Goal: Information Seeking & Learning: Learn about a topic

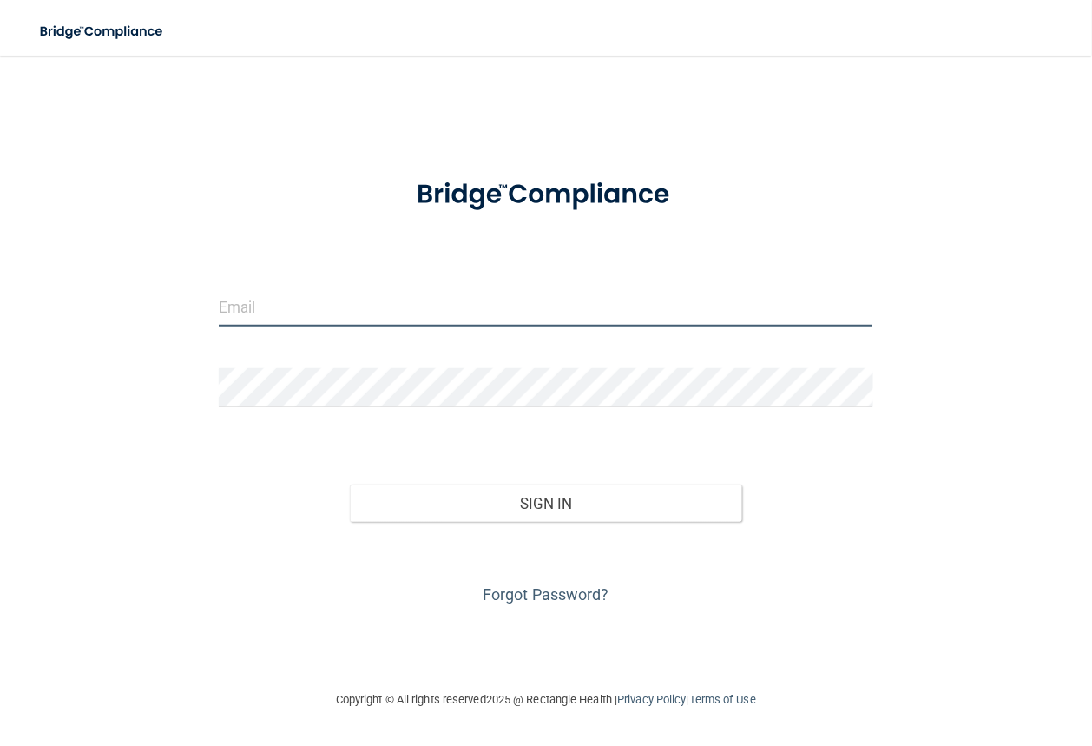
click at [285, 312] on input "email" at bounding box center [546, 306] width 655 height 39
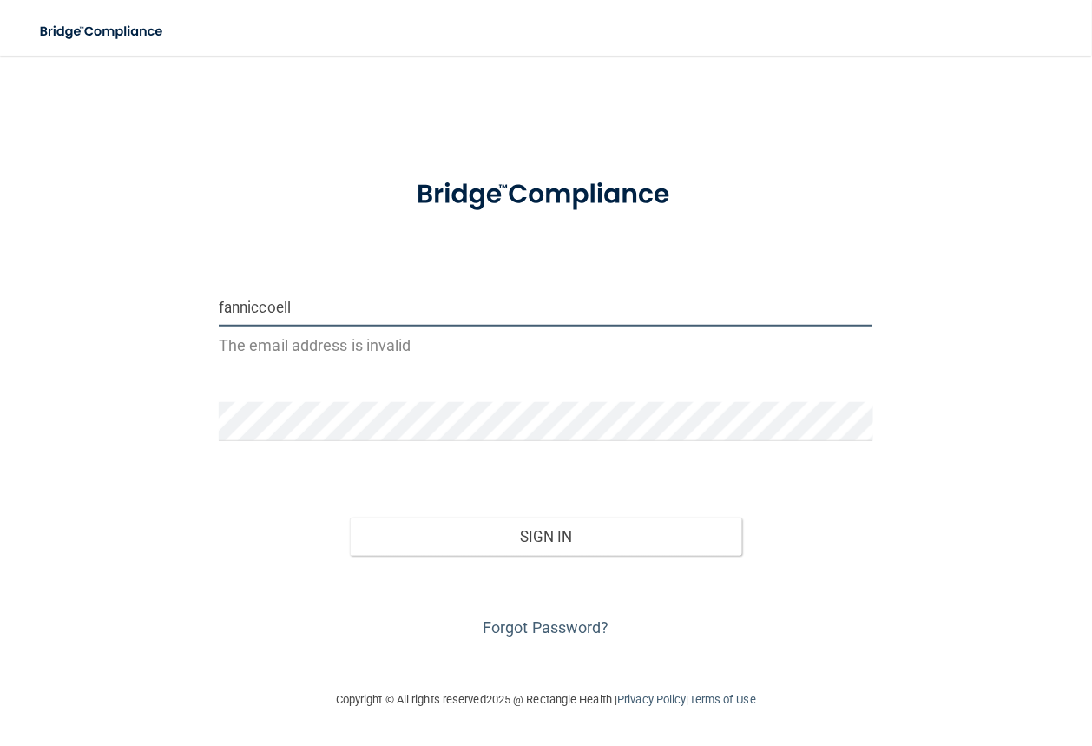
type input "[EMAIL_ADDRESS][DOMAIN_NAME]"
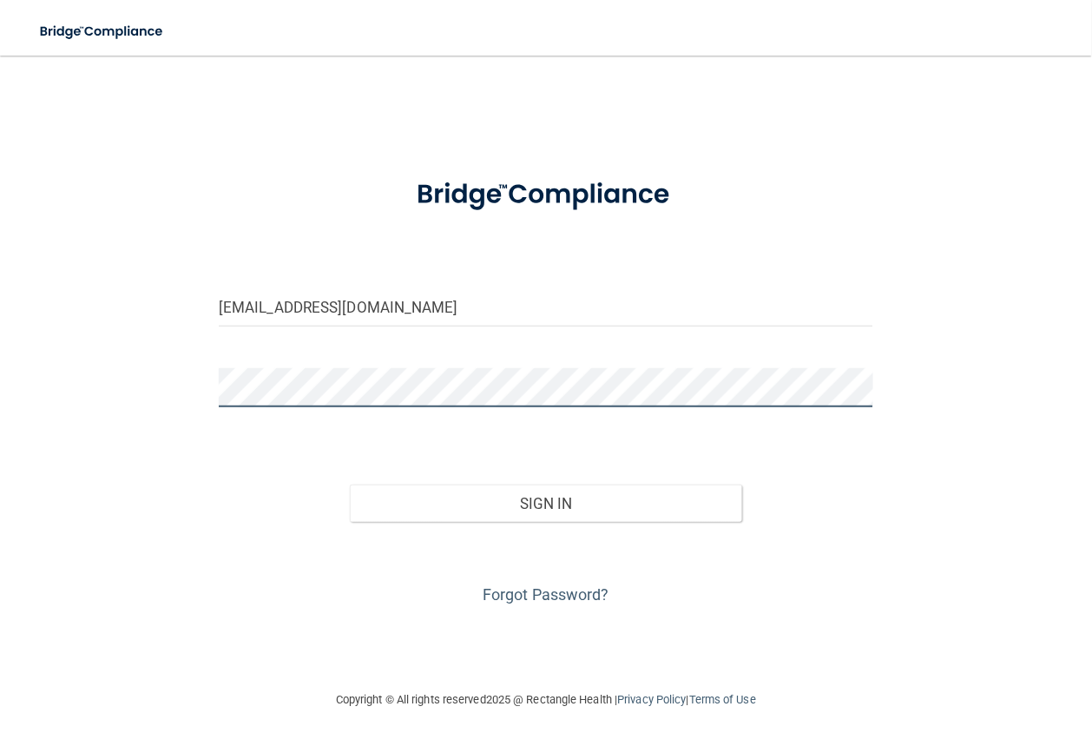
click at [350, 484] on button "Sign In" at bounding box center [546, 503] width 392 height 38
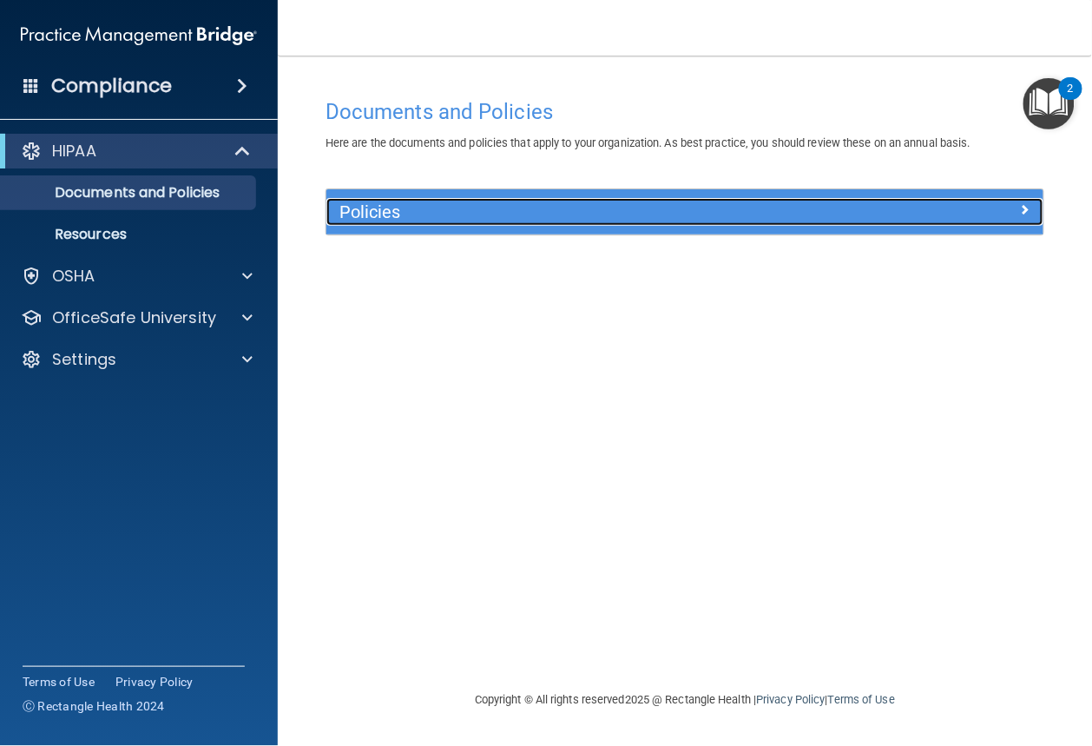
click at [583, 217] on h5 "Policies" at bounding box center [595, 211] width 512 height 19
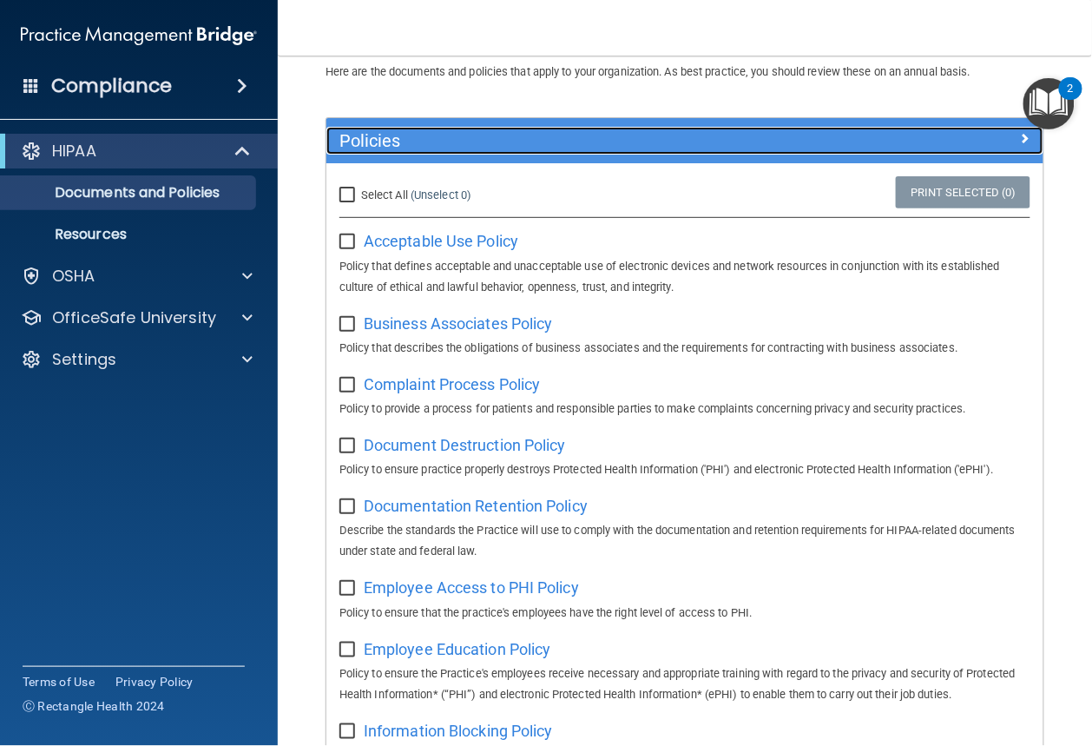
scroll to position [102, 0]
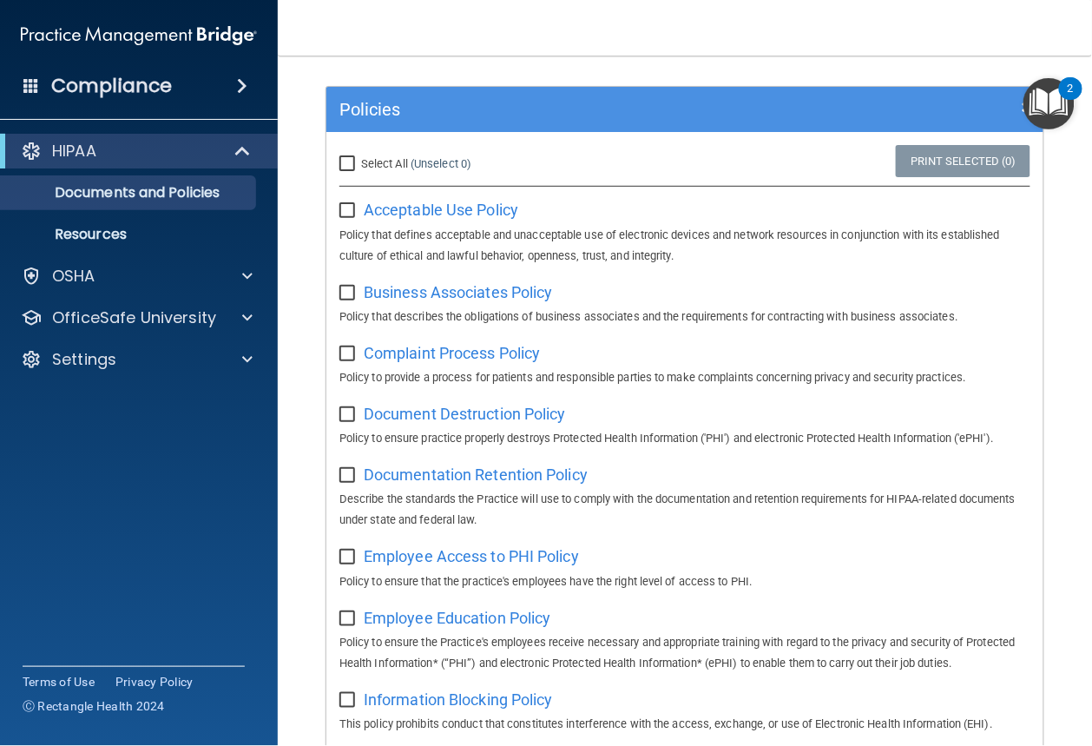
click at [349, 214] on input "checkbox" at bounding box center [349, 211] width 20 height 14
click at [347, 207] on input "checkbox" at bounding box center [349, 211] width 20 height 14
checkbox input "false"
click at [427, 214] on span "Acceptable Use Policy" at bounding box center [441, 210] width 155 height 18
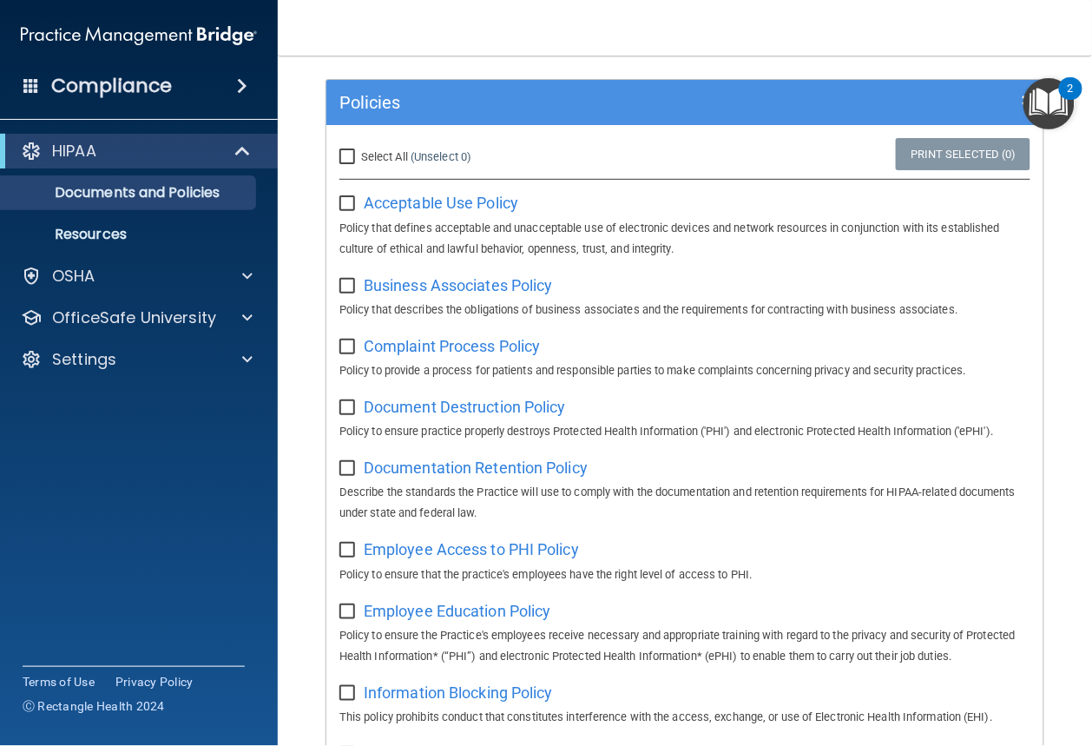
scroll to position [111, 0]
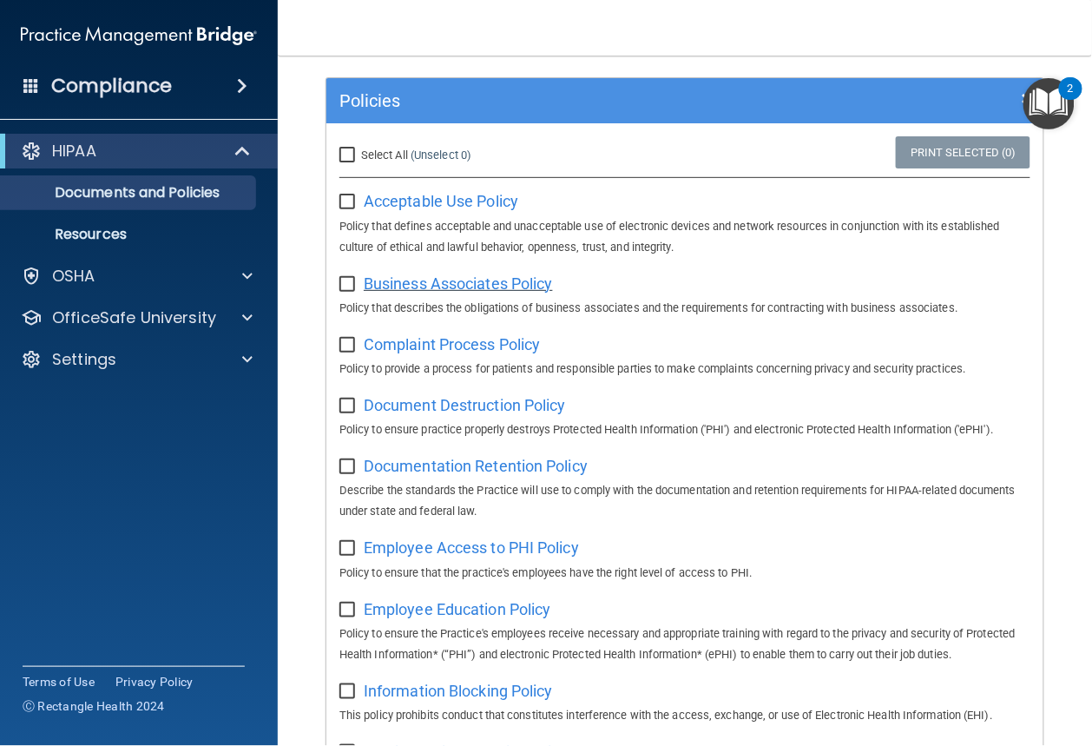
click at [543, 284] on span "Business Associates Policy" at bounding box center [458, 283] width 189 height 18
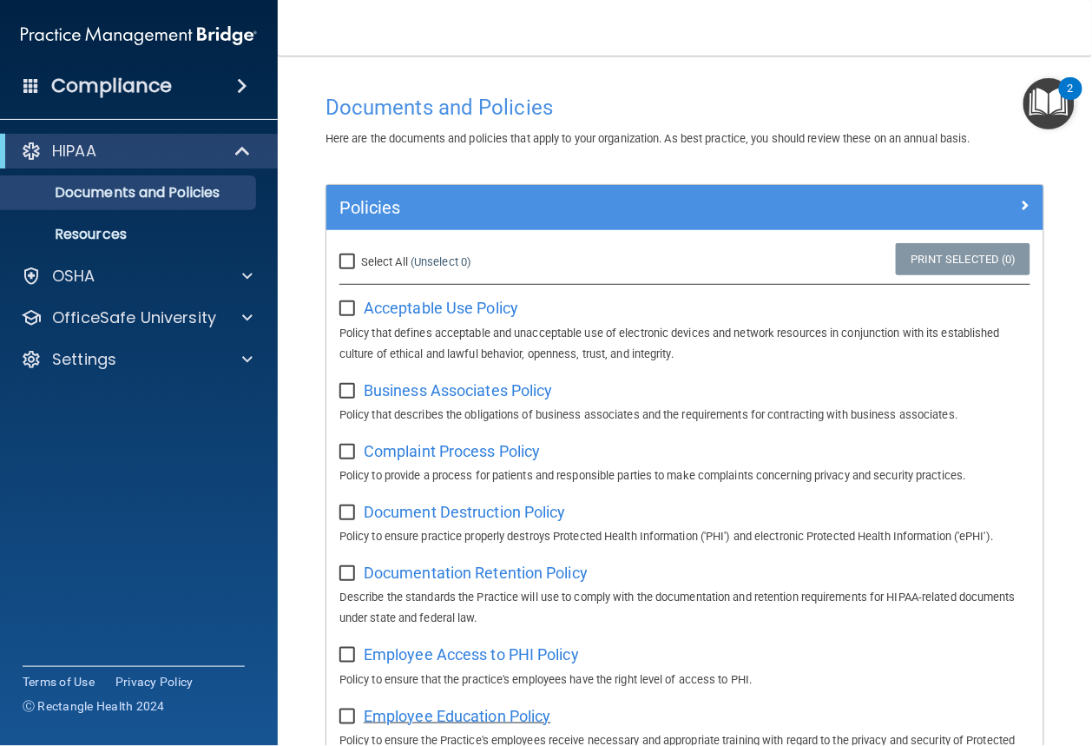
scroll to position [4, 0]
click at [497, 451] on span "Complaint Process Policy" at bounding box center [452, 451] width 176 height 18
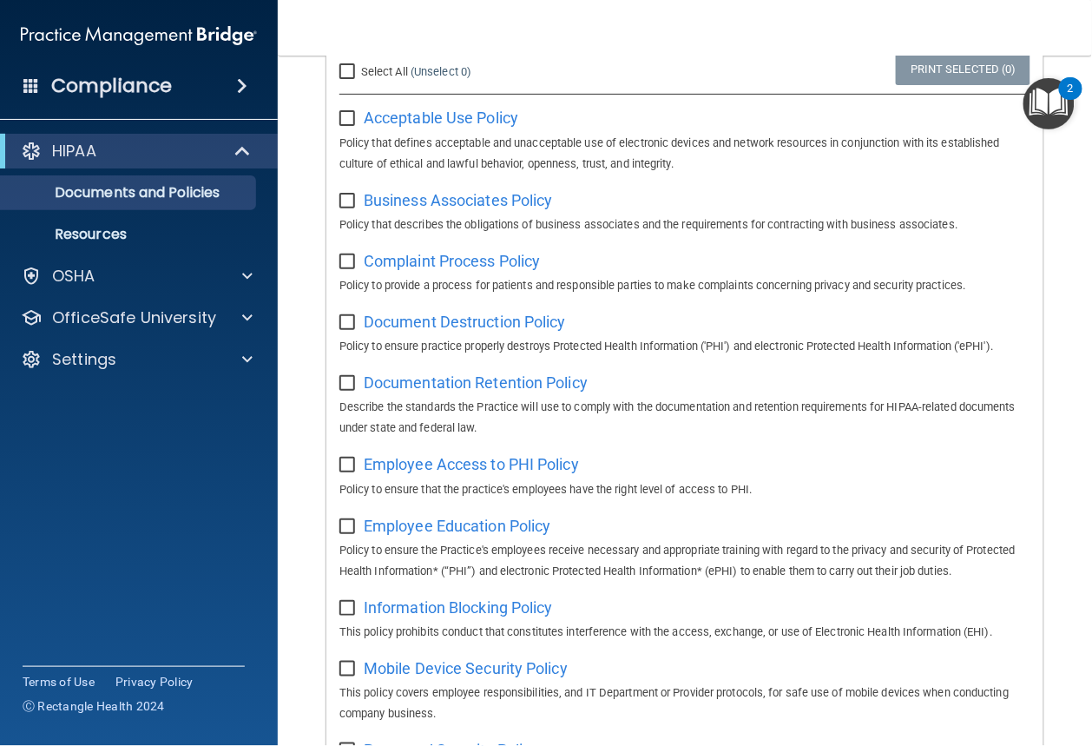
scroll to position [216, 0]
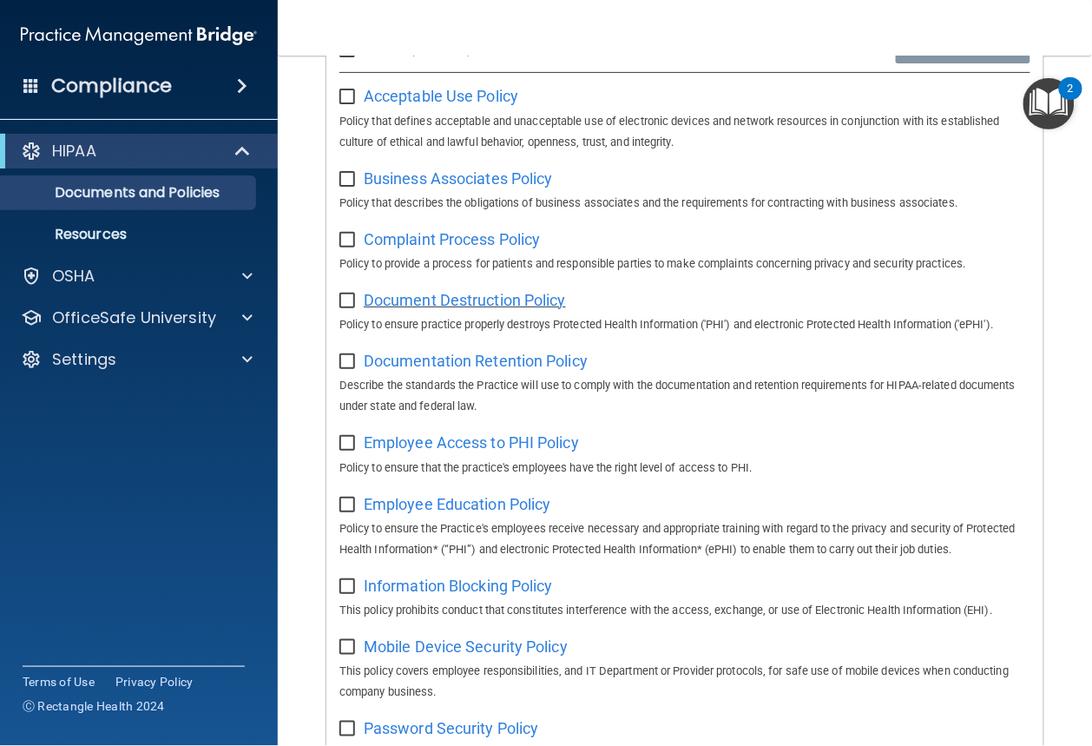
click at [499, 301] on span "Document Destruction Policy" at bounding box center [465, 300] width 202 height 18
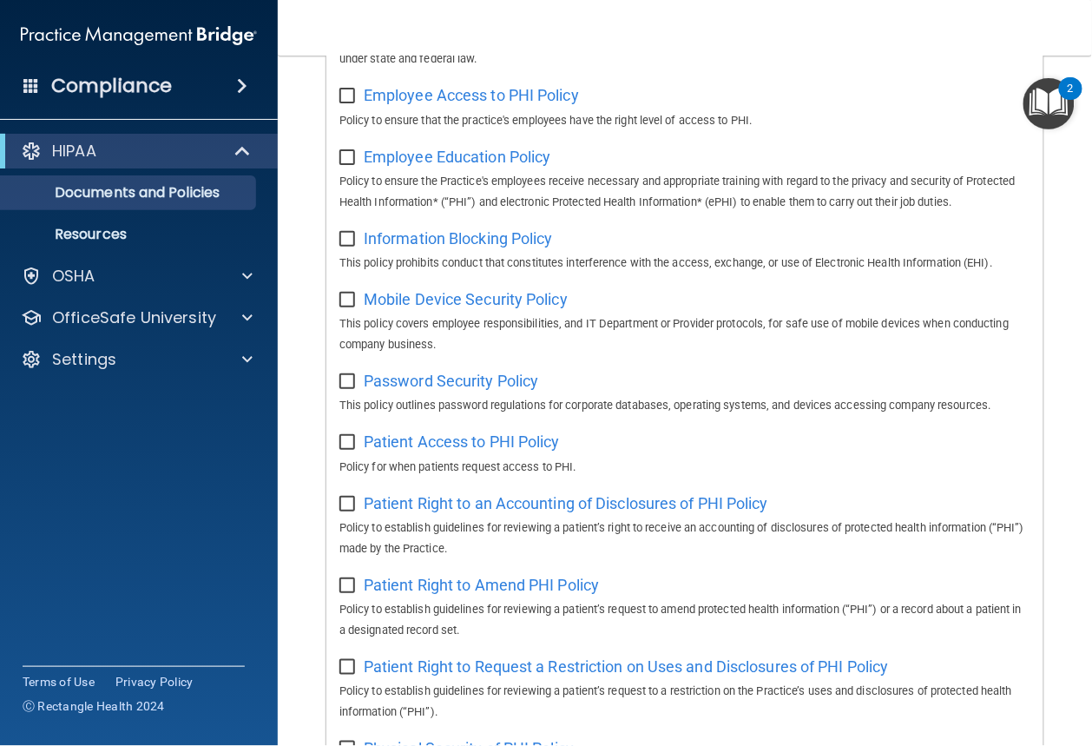
scroll to position [564, 0]
click at [384, 103] on span "Employee Access to PHI Policy" at bounding box center [471, 94] width 215 height 18
click at [462, 160] on span "Employee Education Policy" at bounding box center [457, 156] width 187 height 18
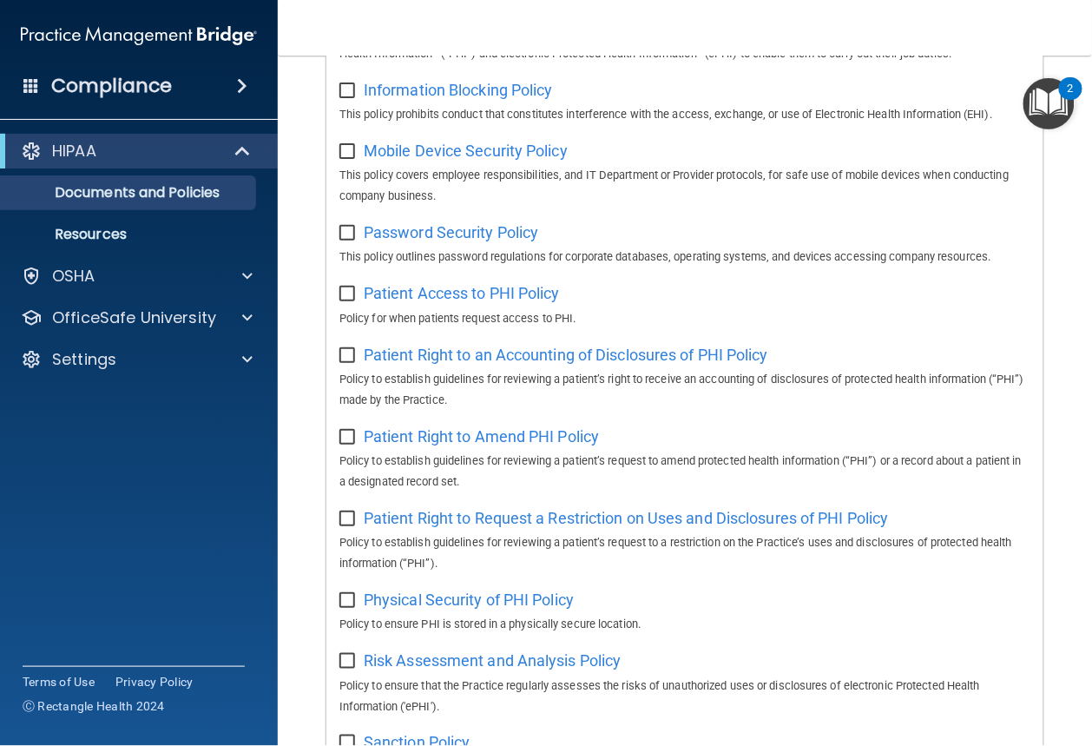
scroll to position [712, 0]
click at [472, 95] on span "Information Blocking Policy" at bounding box center [458, 90] width 189 height 18
click at [470, 150] on span "Mobile Device Security Policy" at bounding box center [466, 150] width 204 height 18
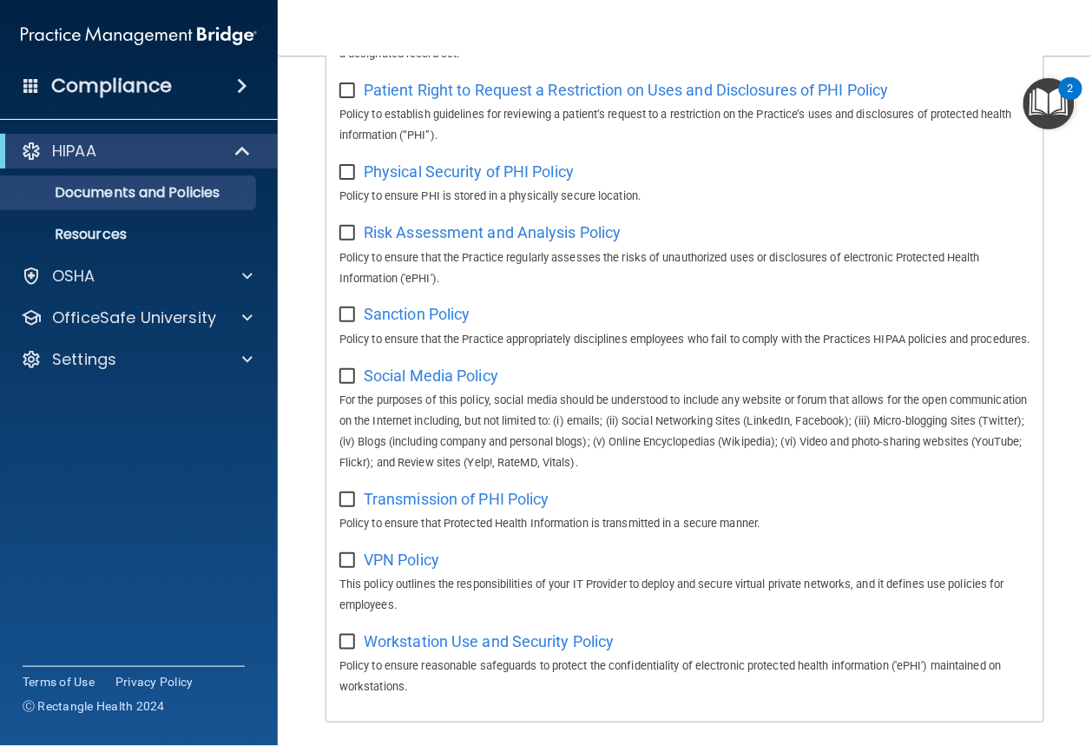
scroll to position [1190, 0]
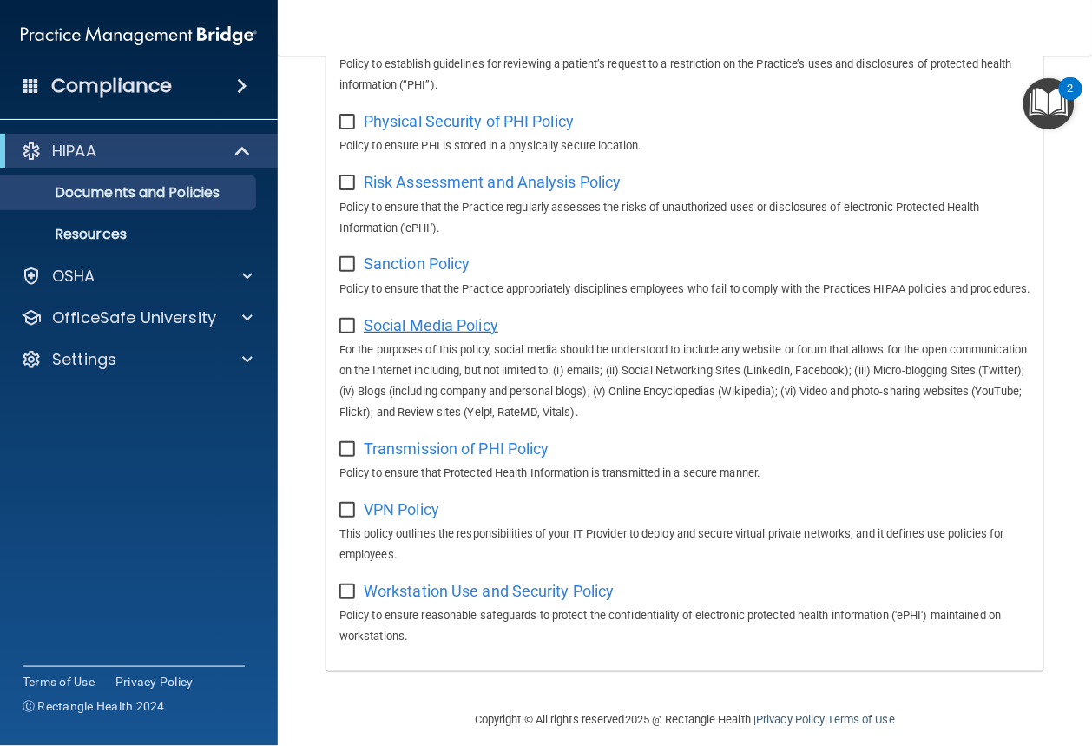
click at [444, 334] on span "Social Media Policy" at bounding box center [431, 325] width 135 height 18
click at [450, 600] on span "Workstation Use and Security Policy" at bounding box center [489, 591] width 251 height 18
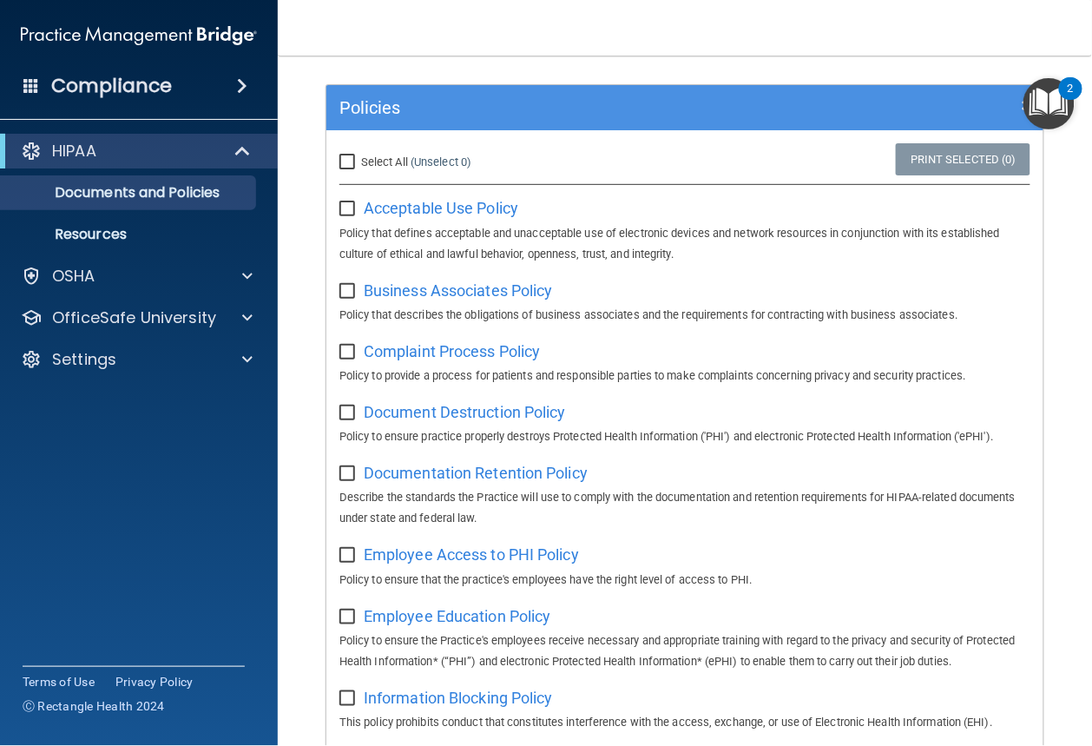
scroll to position [0, 0]
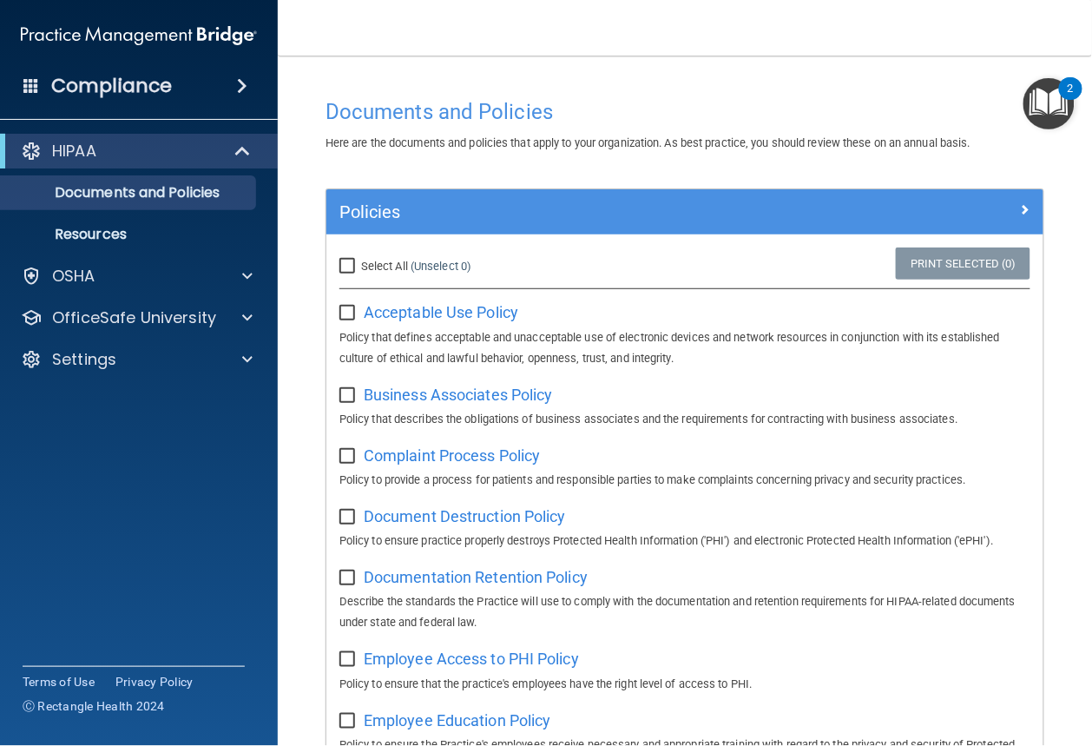
click at [344, 260] on input "Select All (Unselect 0) Unselect All" at bounding box center [349, 267] width 20 height 14
checkbox input "true"
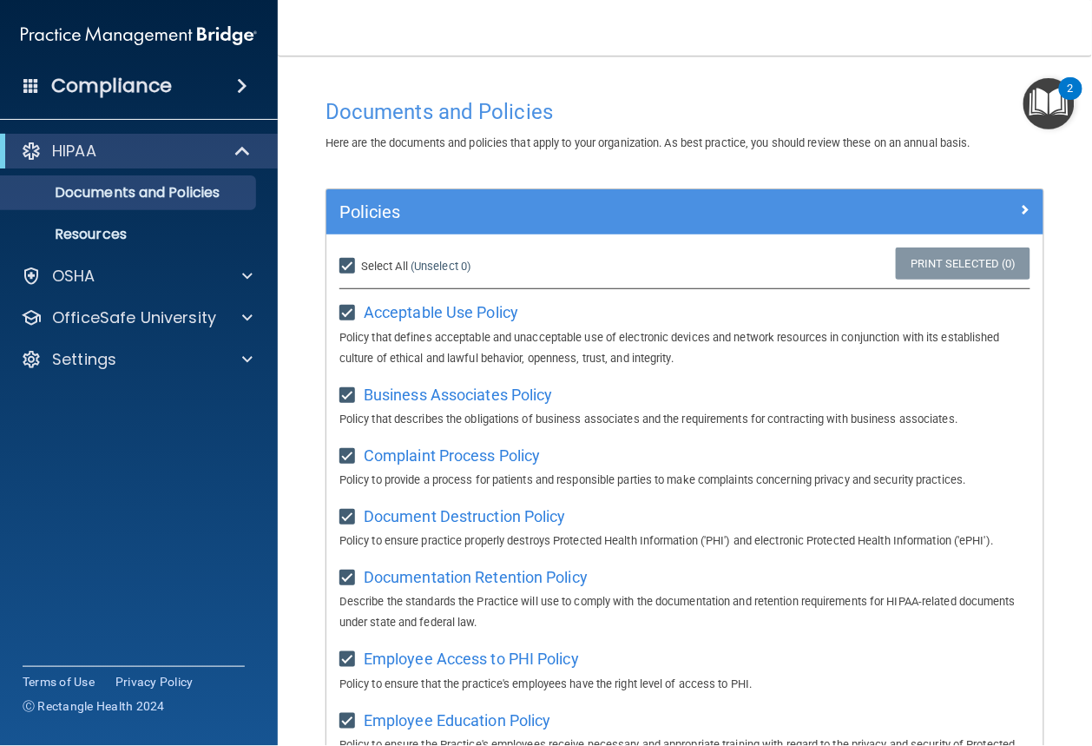
checkbox input "true"
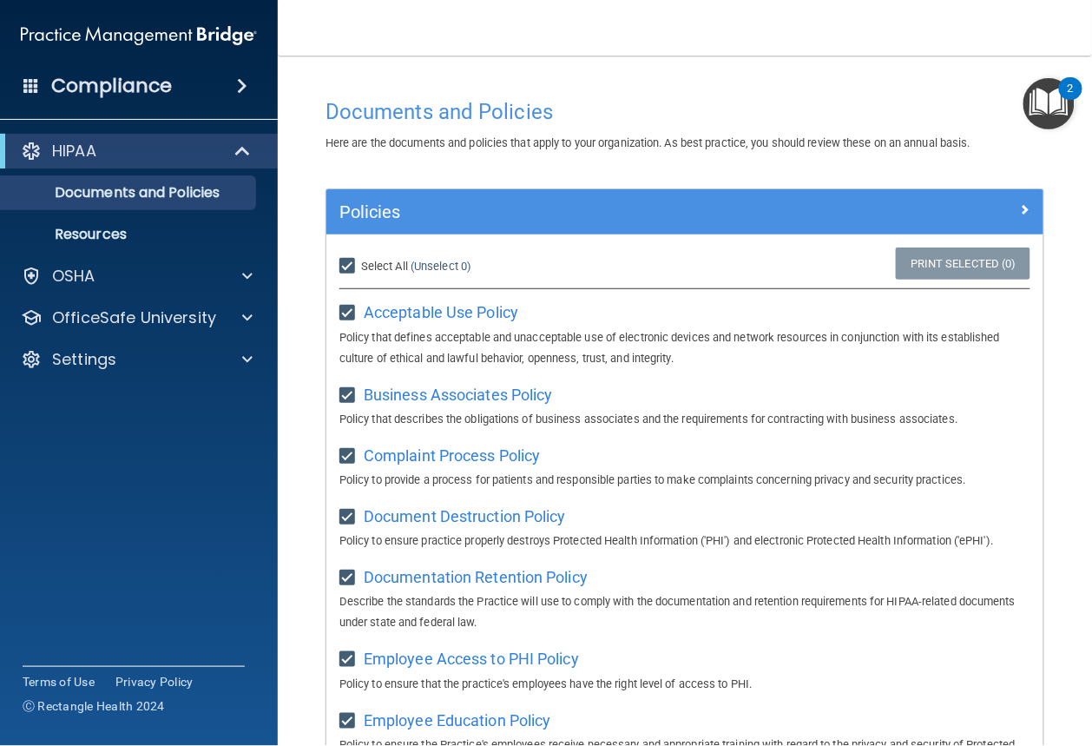
checkbox input "true"
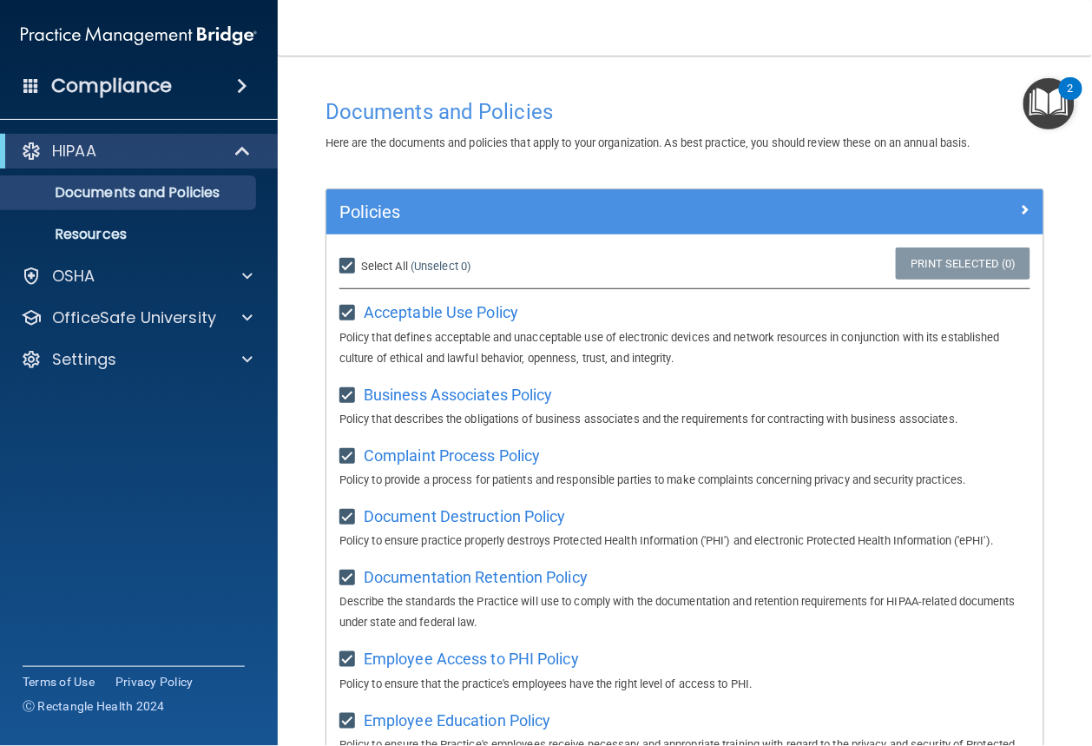
checkbox input "true"
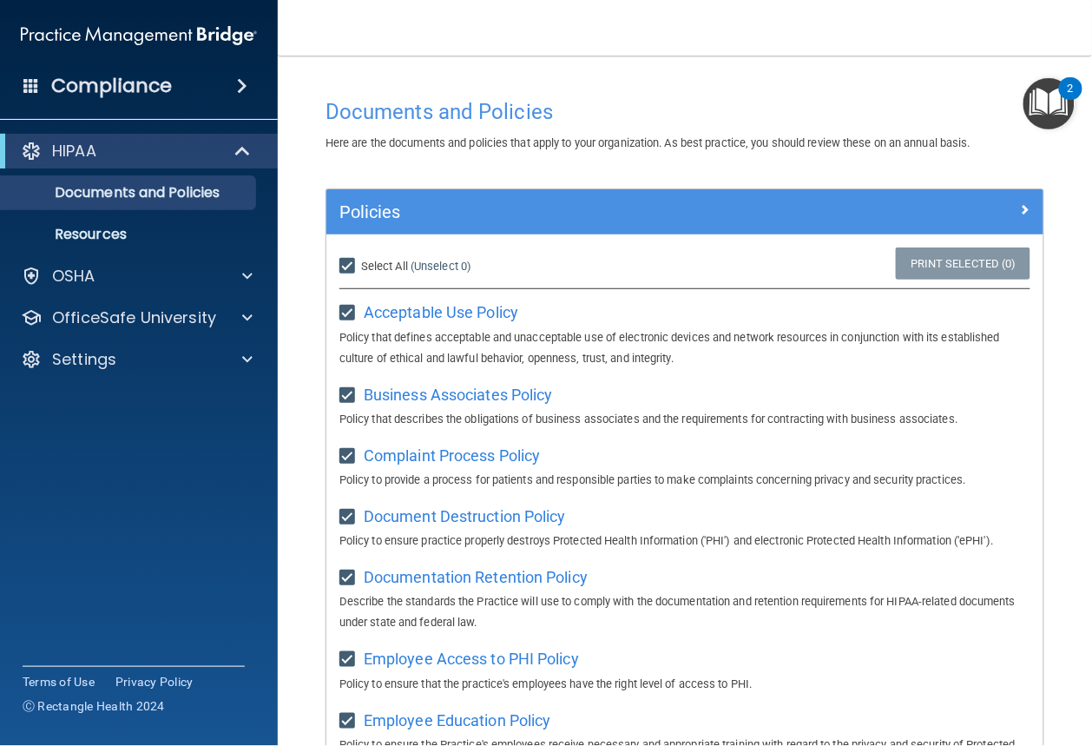
checkbox input "true"
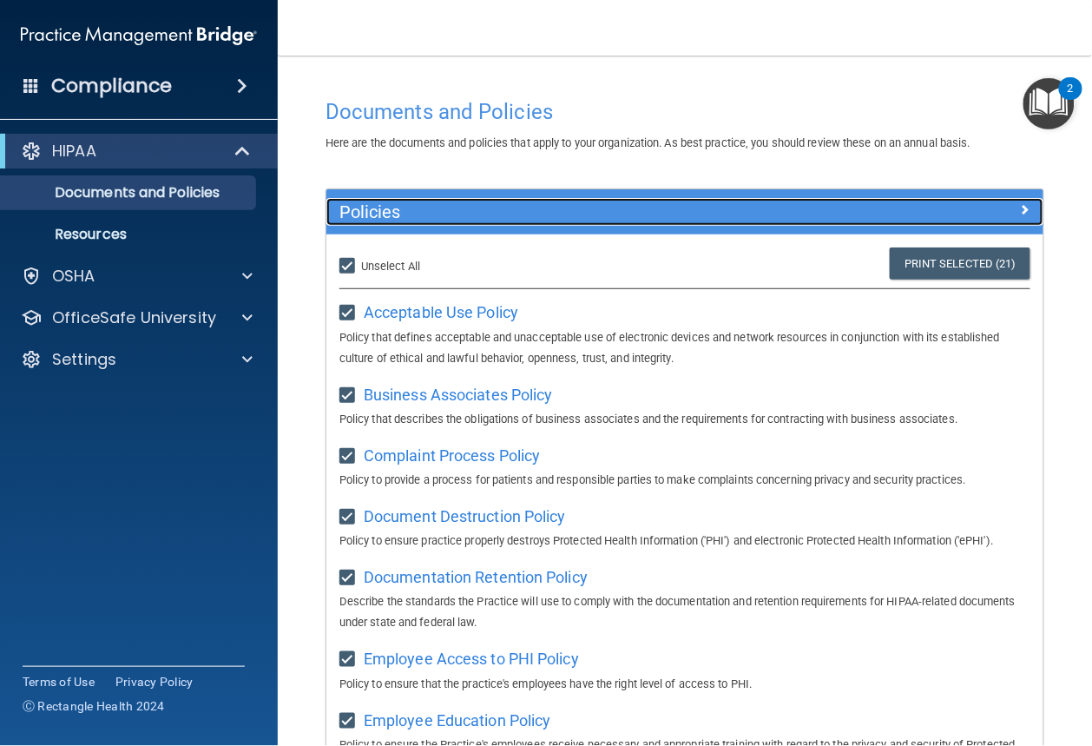
click at [1007, 212] on div at bounding box center [955, 208] width 180 height 21
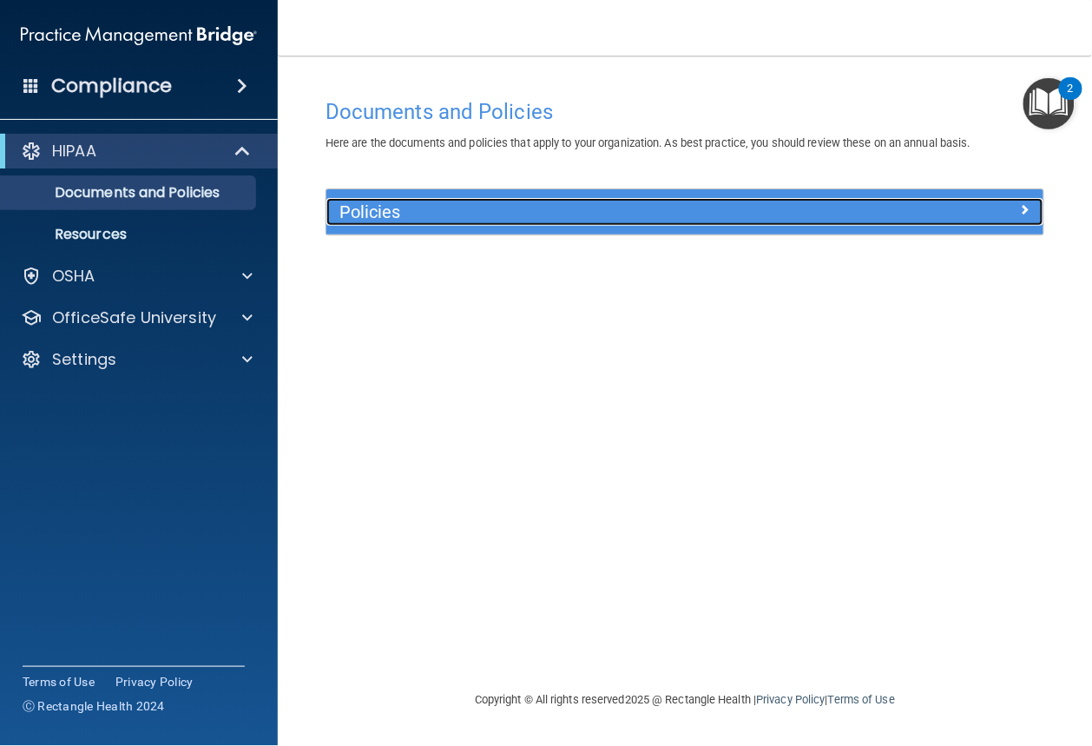
click at [1008, 211] on div at bounding box center [955, 208] width 180 height 21
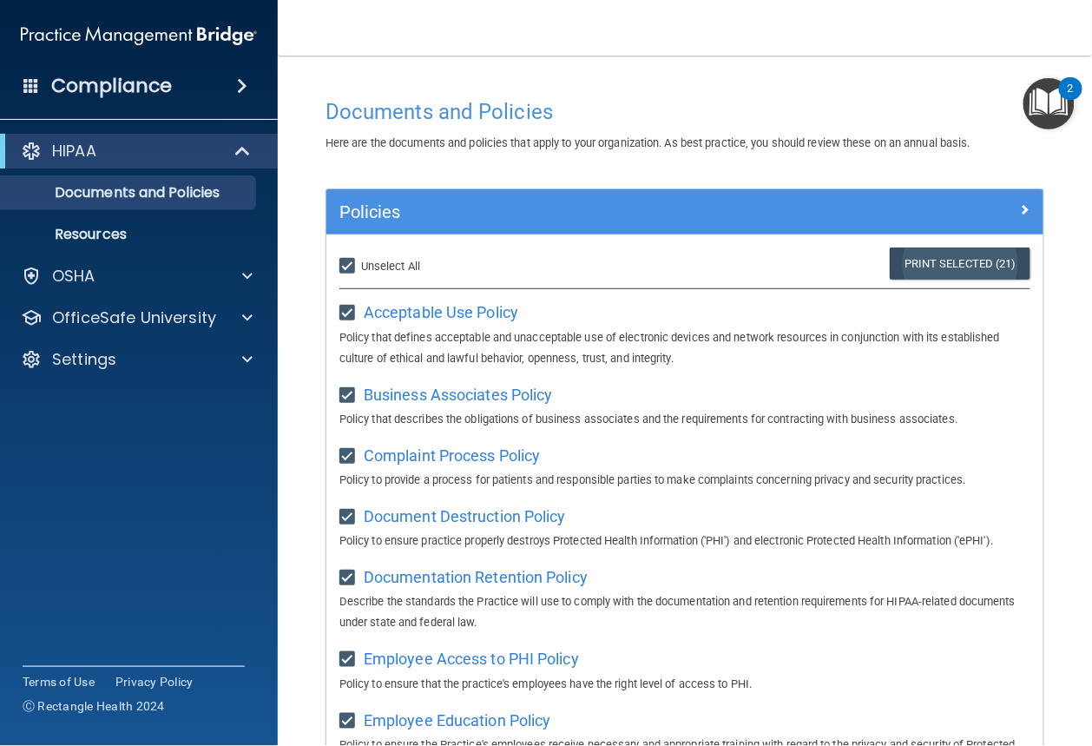
click at [956, 262] on link "Print Selected (21)" at bounding box center [960, 263] width 141 height 32
click at [162, 194] on p "Documents and Policies" at bounding box center [129, 192] width 237 height 17
click at [148, 225] on link "Resources" at bounding box center [119, 234] width 273 height 35
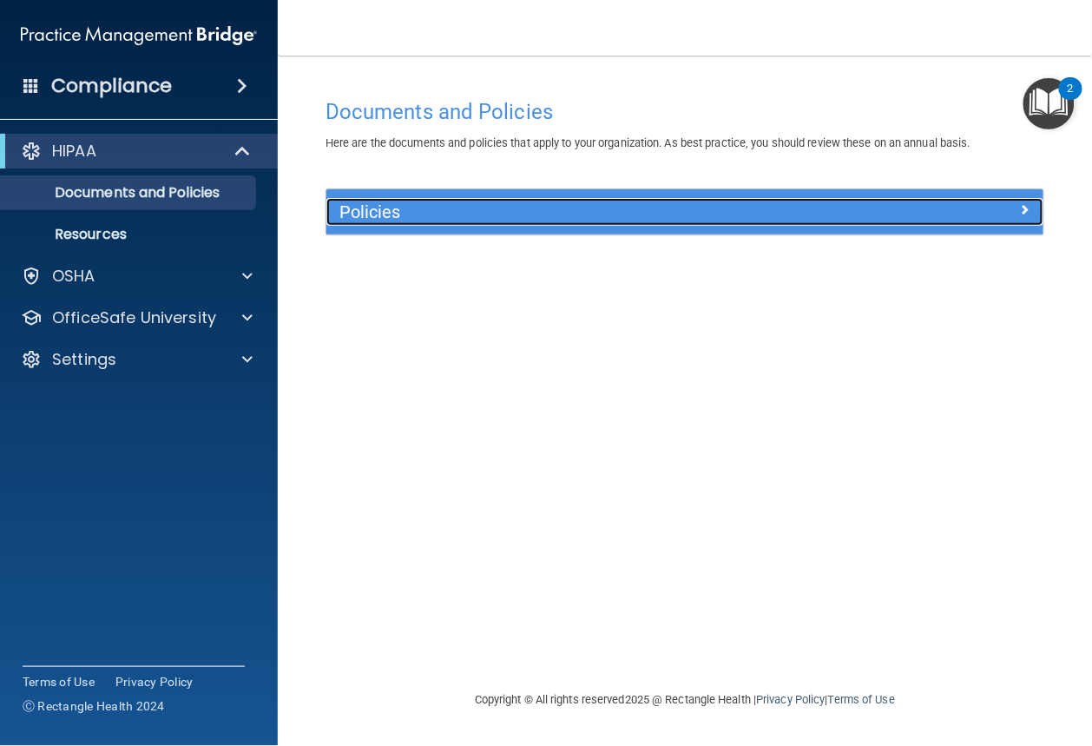
click at [1042, 222] on div "Policies" at bounding box center [684, 212] width 717 height 28
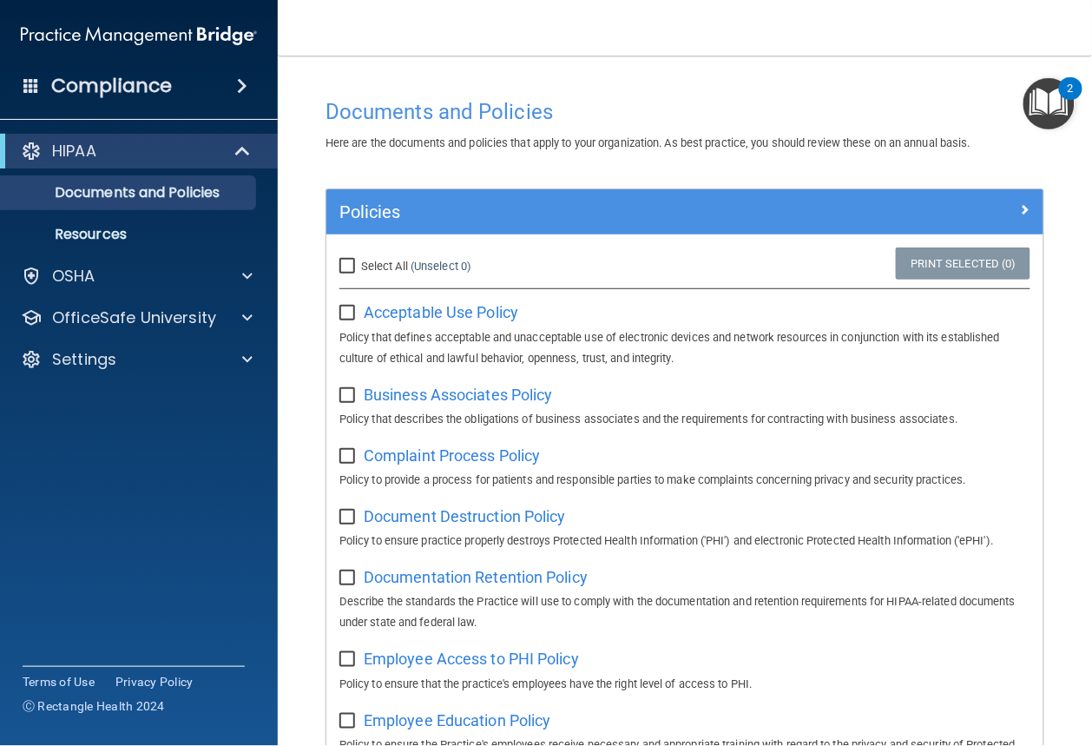
click at [1070, 92] on div "2" at bounding box center [1071, 100] width 6 height 23
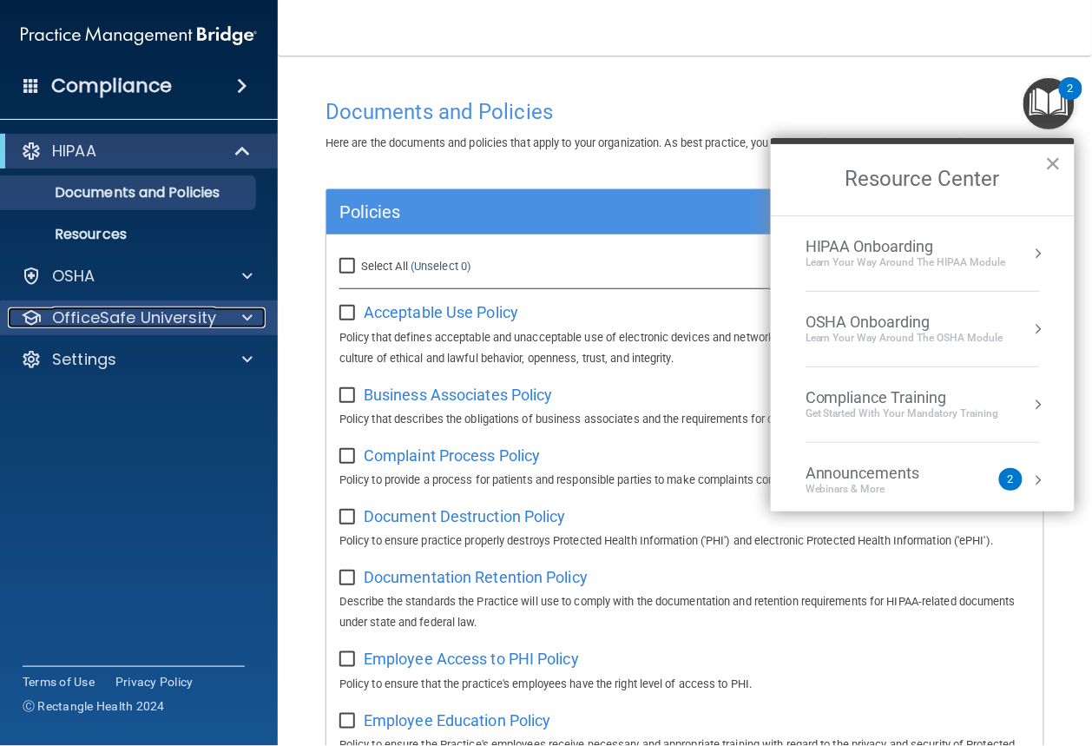
click at [166, 318] on p "OfficeSafe University" at bounding box center [134, 317] width 164 height 21
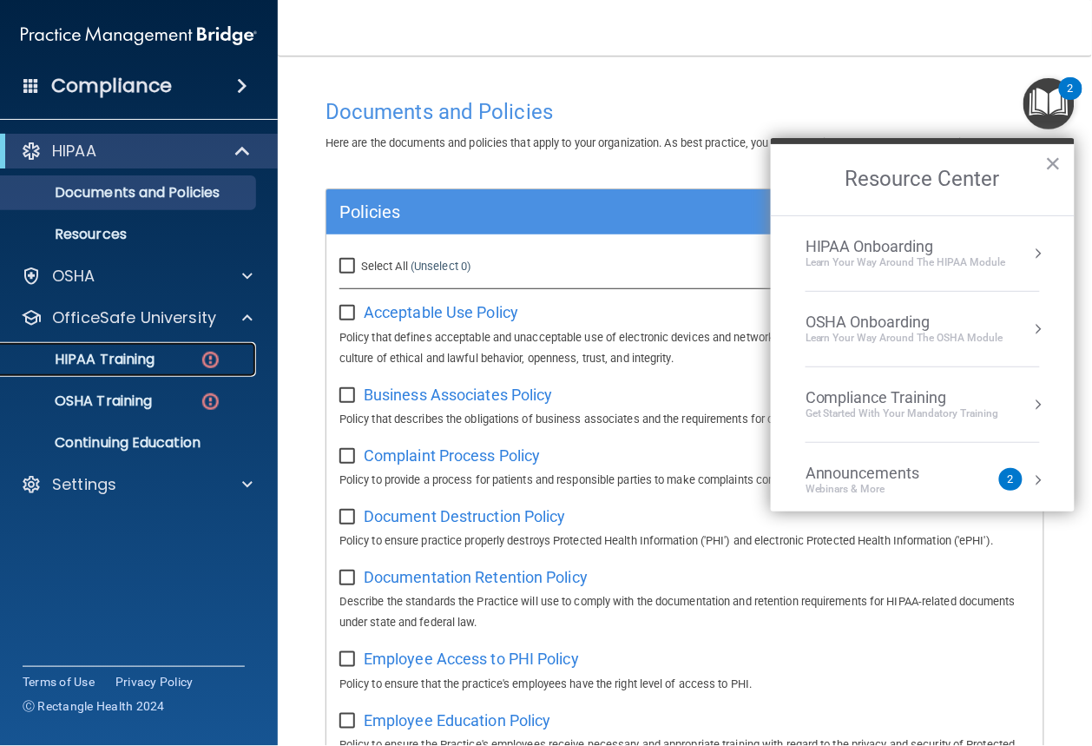
click at [141, 359] on p "HIPAA Training" at bounding box center [82, 359] width 143 height 17
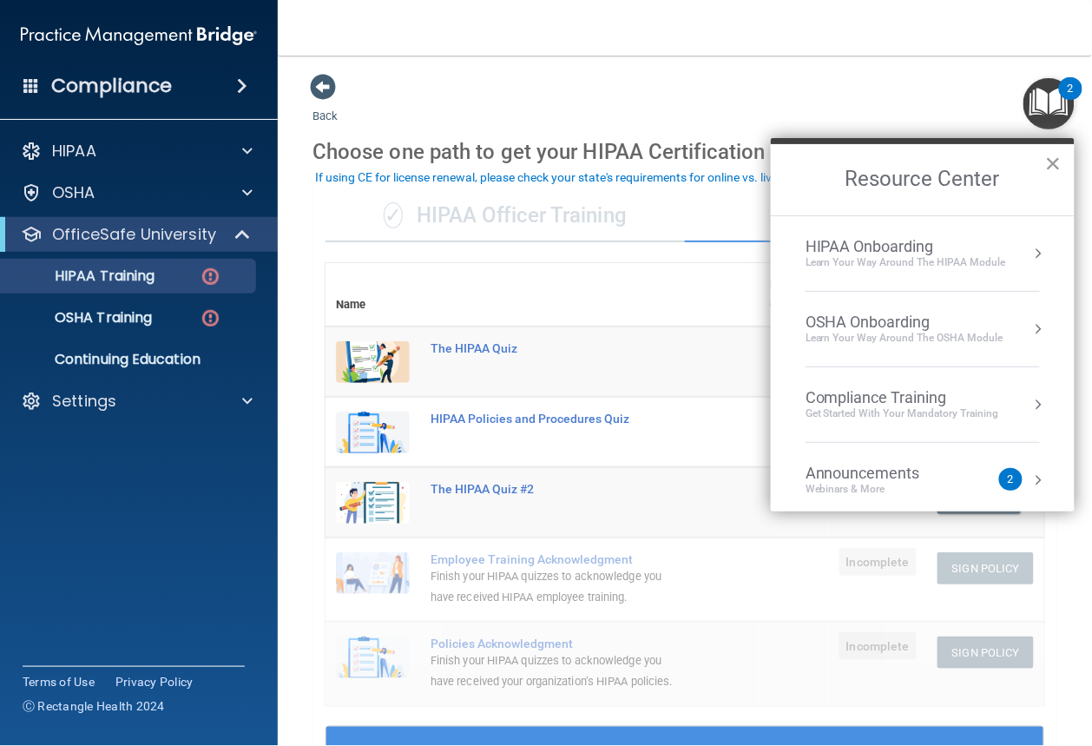
click at [1057, 169] on button "×" at bounding box center [1053, 163] width 16 height 28
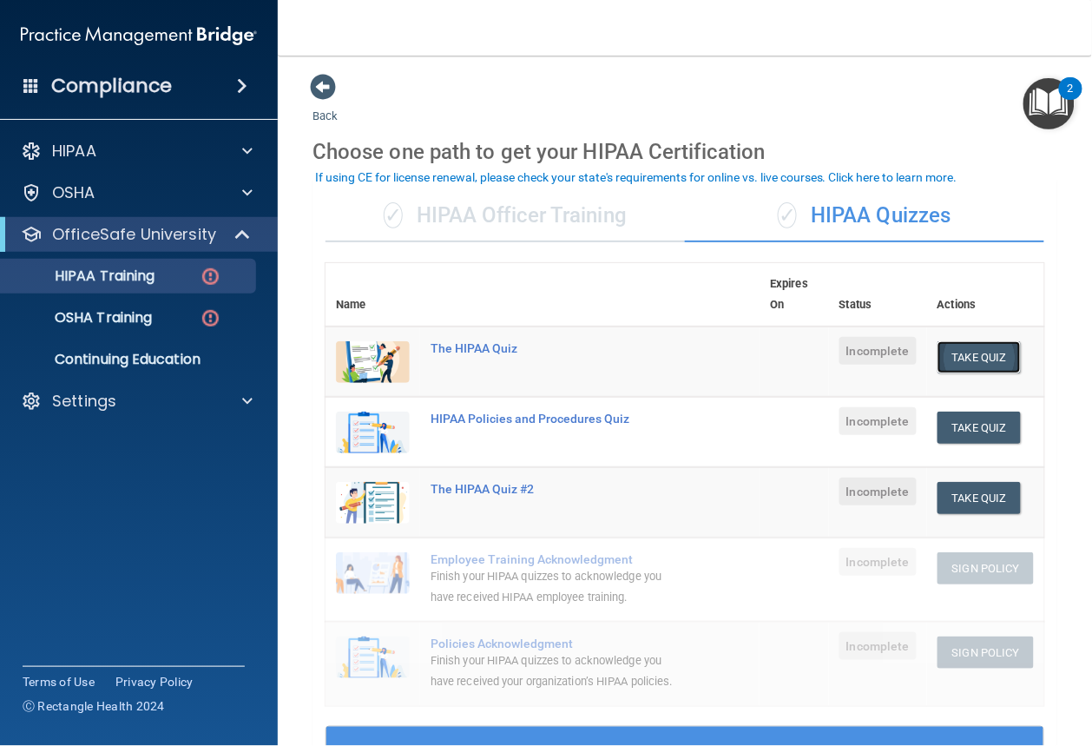
click at [973, 357] on button "Take Quiz" at bounding box center [978, 357] width 83 height 32
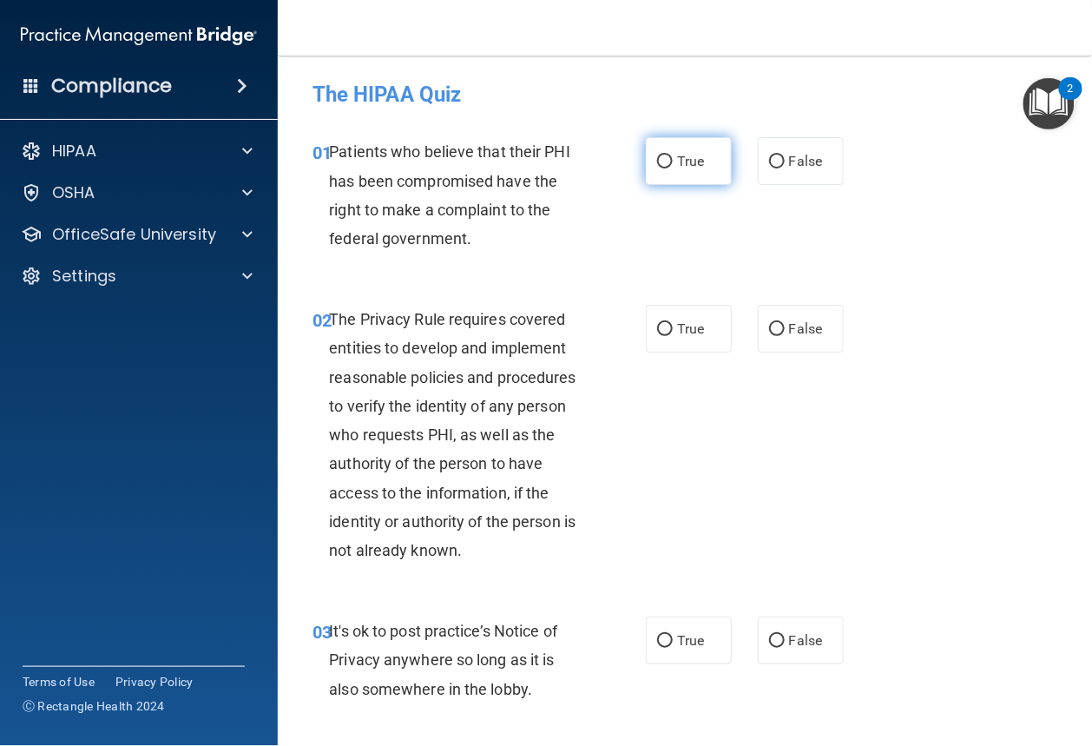
click at [689, 169] on label "True" at bounding box center [689, 161] width 86 height 48
click at [673, 168] on input "True" at bounding box center [665, 161] width 16 height 13
radio input "true"
click at [664, 332] on input "True" at bounding box center [665, 329] width 16 height 13
radio input "true"
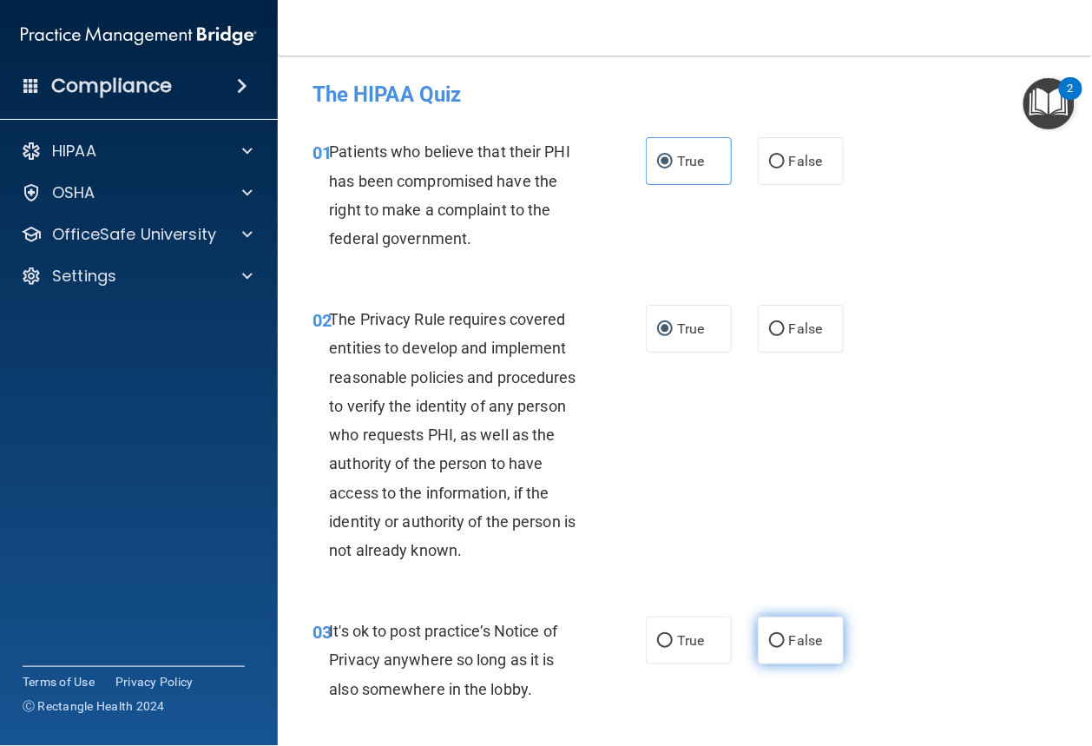
click at [779, 643] on label "False" at bounding box center [801, 640] width 86 height 48
click at [779, 643] on input "False" at bounding box center [777, 641] width 16 height 13
radio input "true"
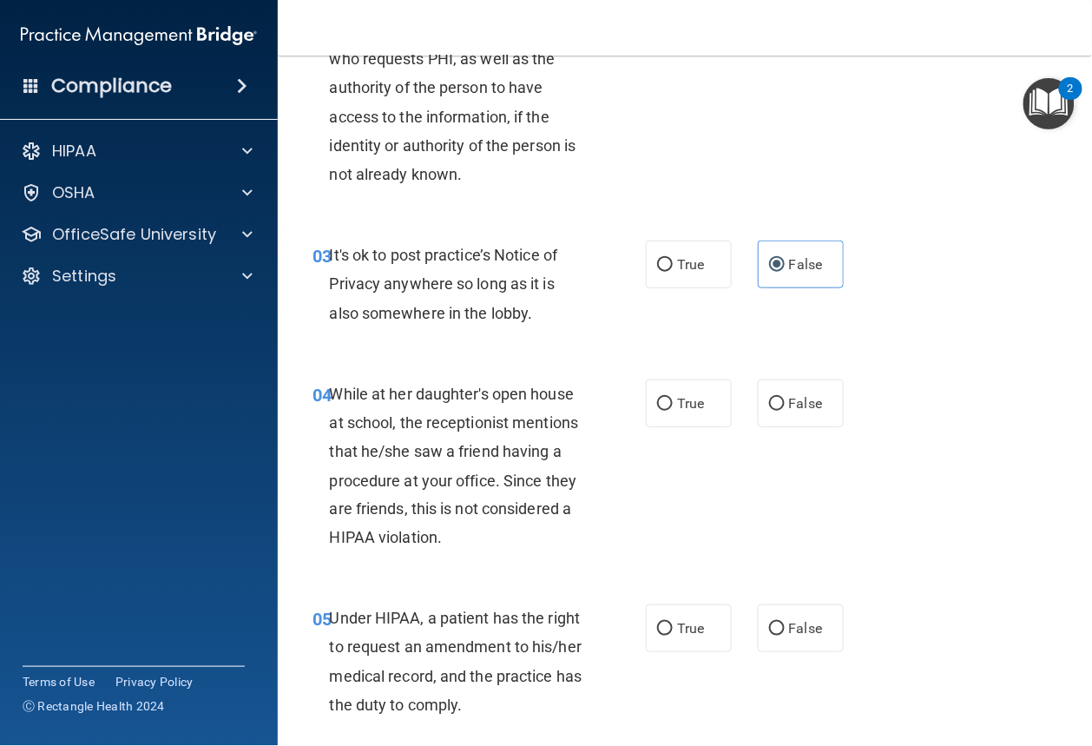
scroll to position [379, 0]
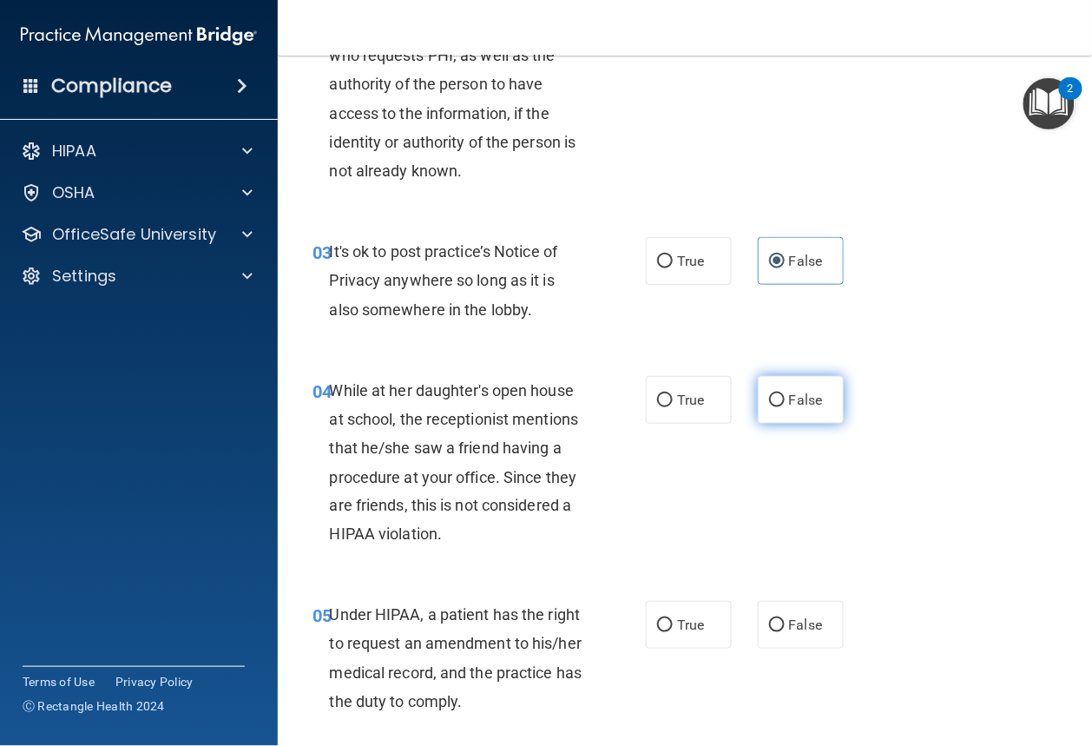
click at [772, 401] on input "False" at bounding box center [777, 400] width 16 height 13
radio input "true"
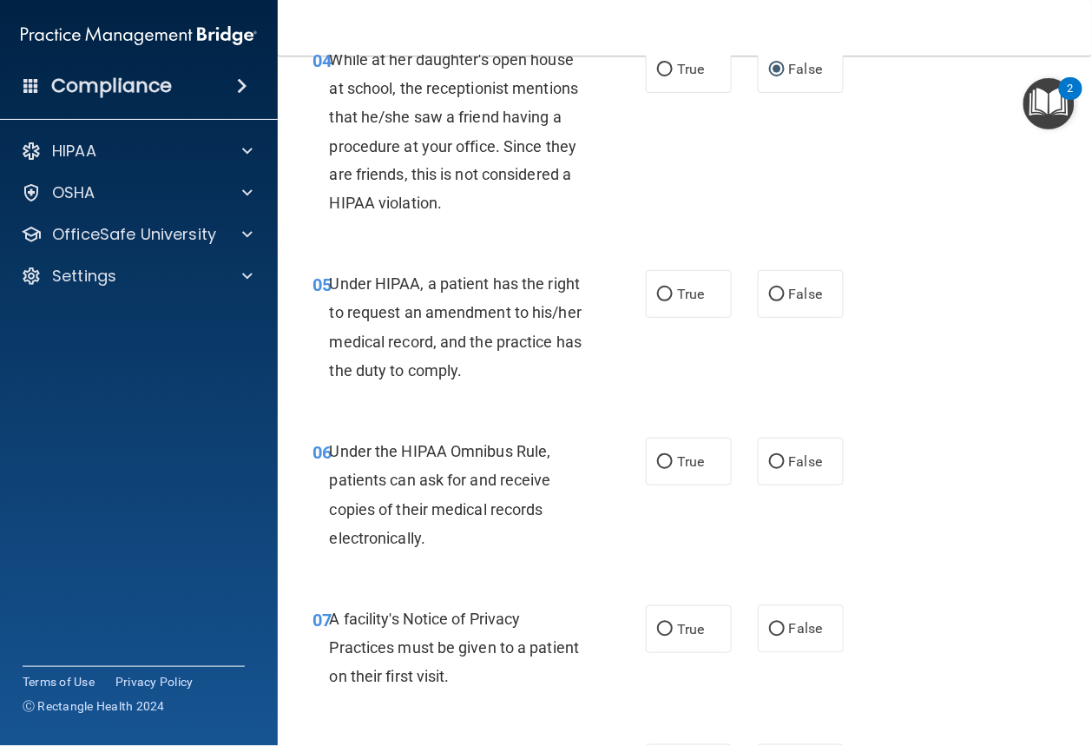
scroll to position [739, 0]
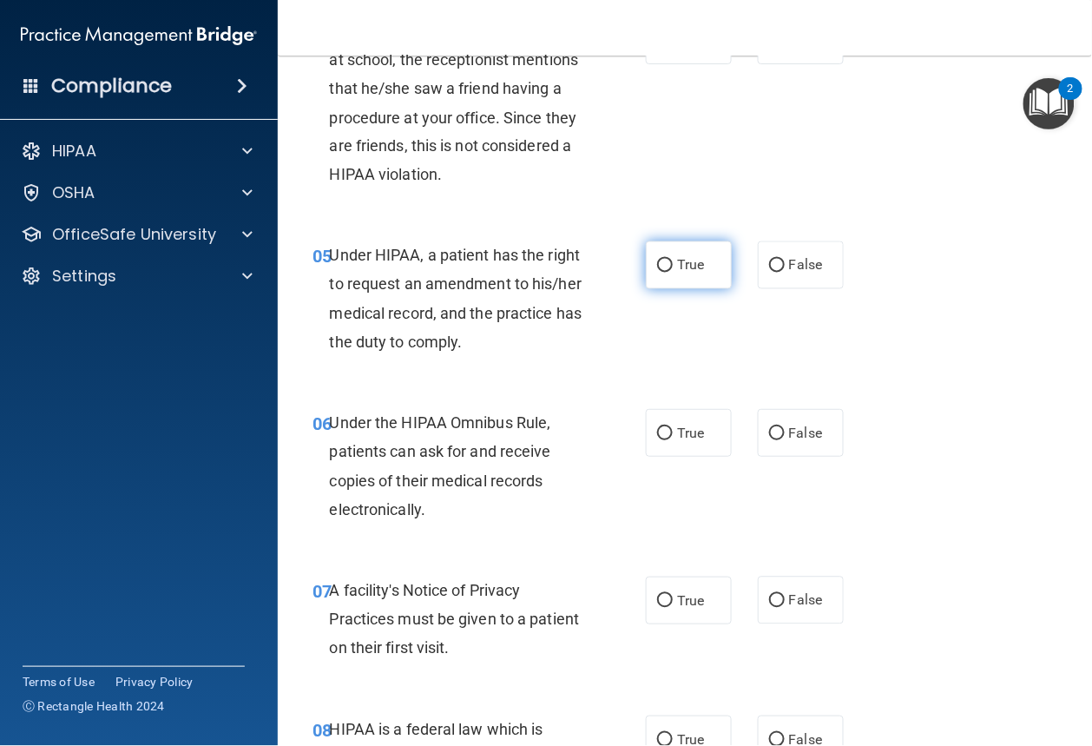
click at [665, 265] on input "True" at bounding box center [665, 266] width 16 height 13
radio input "true"
click at [771, 431] on input "False" at bounding box center [777, 433] width 16 height 13
radio input "true"
click at [666, 599] on input "True" at bounding box center [665, 601] width 16 height 13
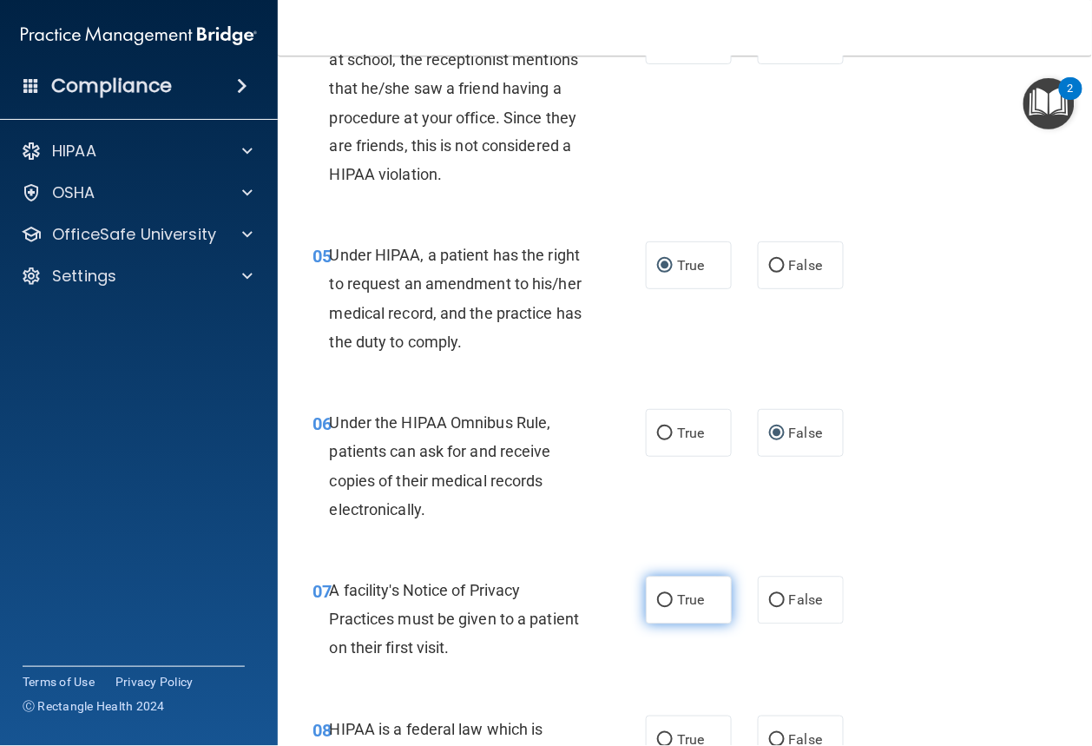
radio input "true"
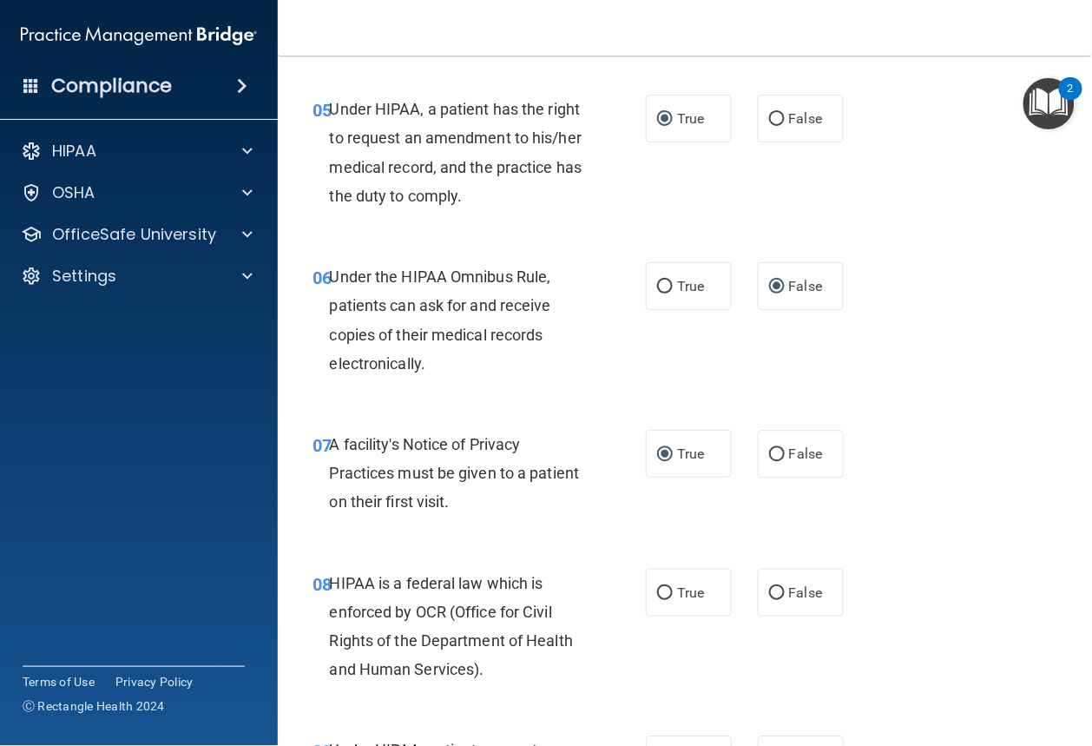
scroll to position [897, 0]
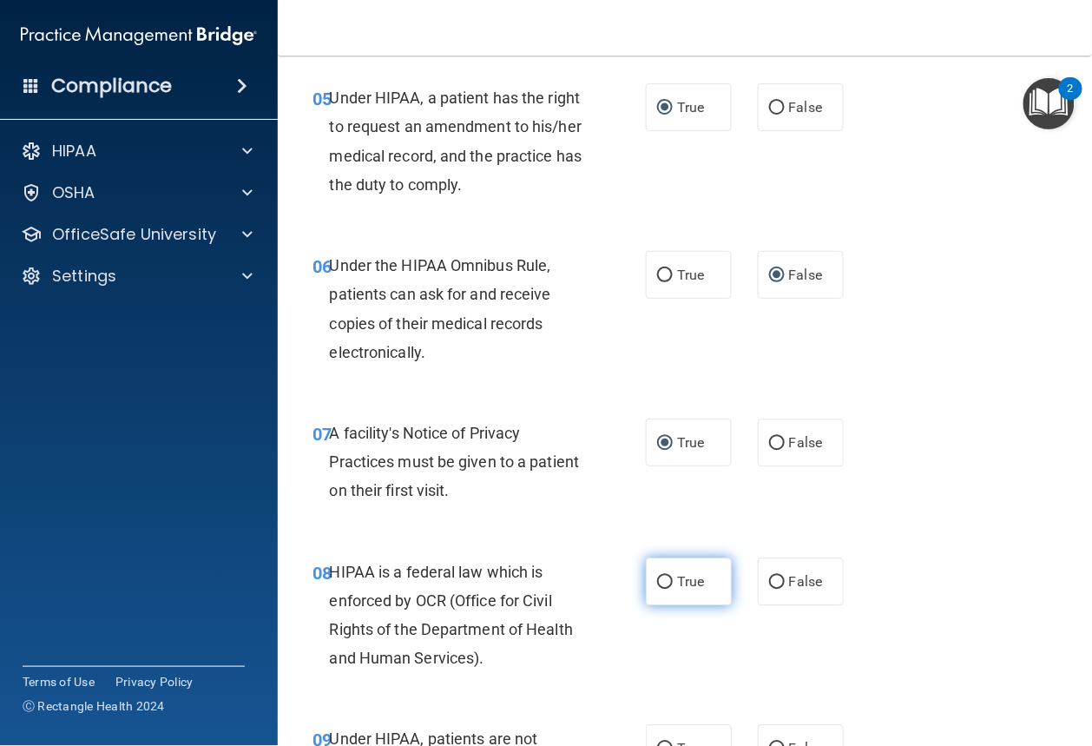
drag, startPoint x: 658, startPoint y: 578, endPoint x: 650, endPoint y: 573, distance: 9.4
click at [658, 577] on input "True" at bounding box center [665, 582] width 16 height 13
radio input "true"
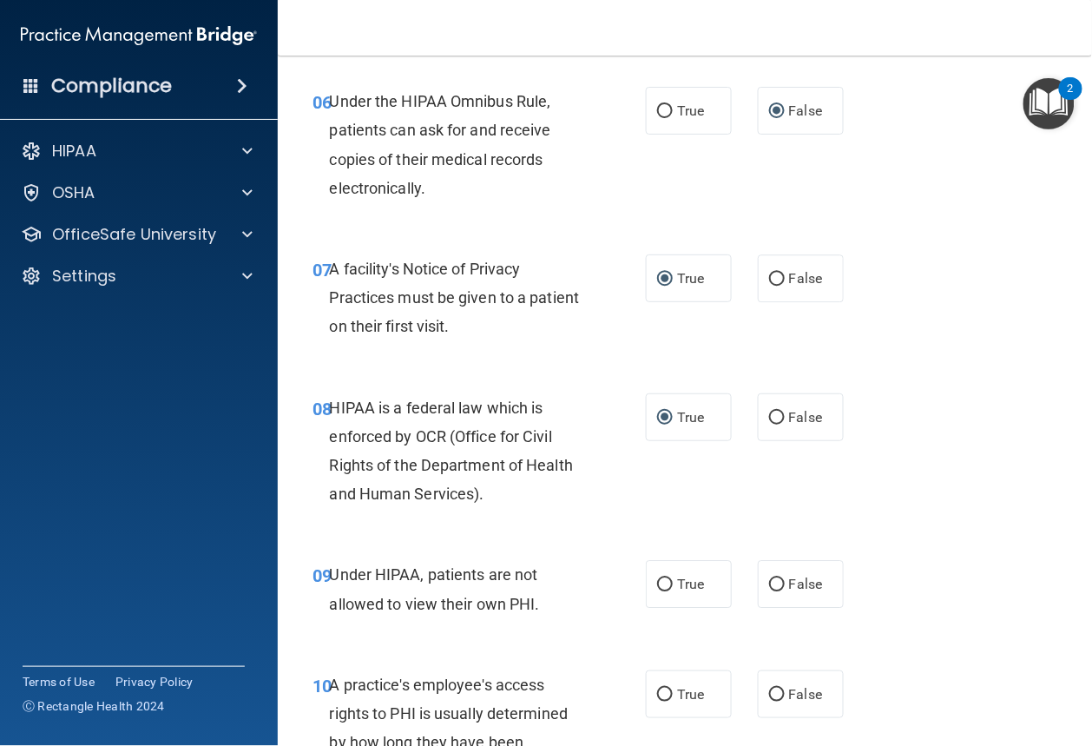
scroll to position [1061, 0]
click at [769, 580] on input "False" at bounding box center [777, 584] width 16 height 13
radio input "true"
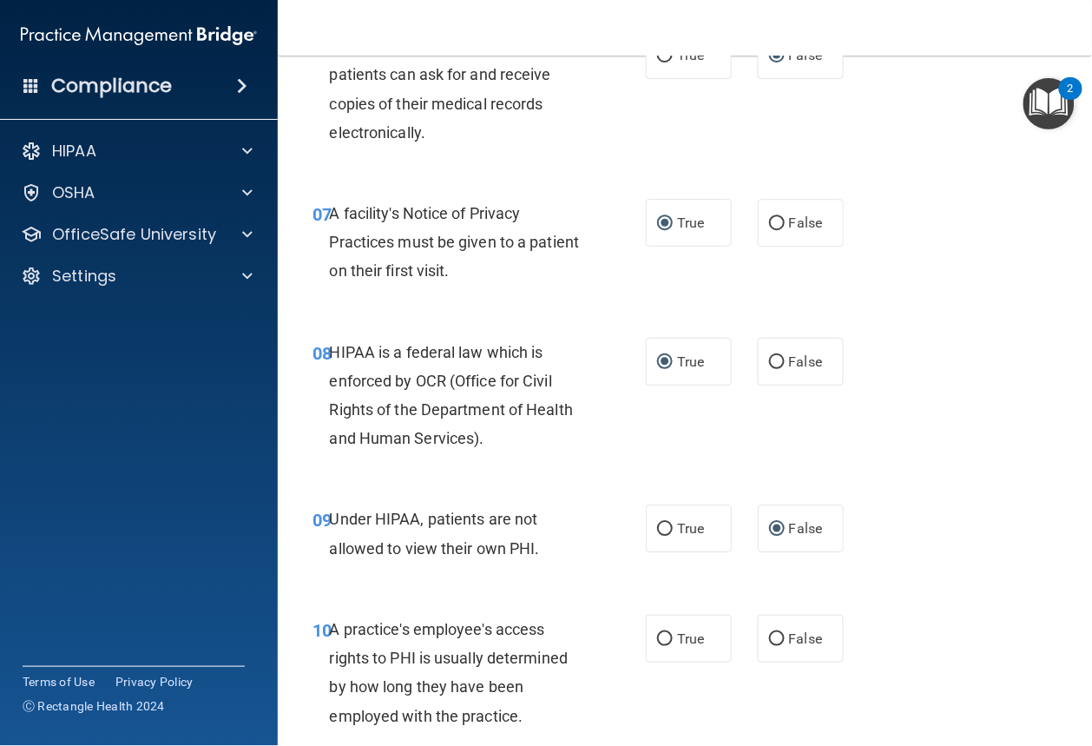
scroll to position [1117, 0]
click at [785, 646] on label "False" at bounding box center [801, 638] width 86 height 48
click at [785, 645] on input "False" at bounding box center [777, 638] width 16 height 13
radio input "true"
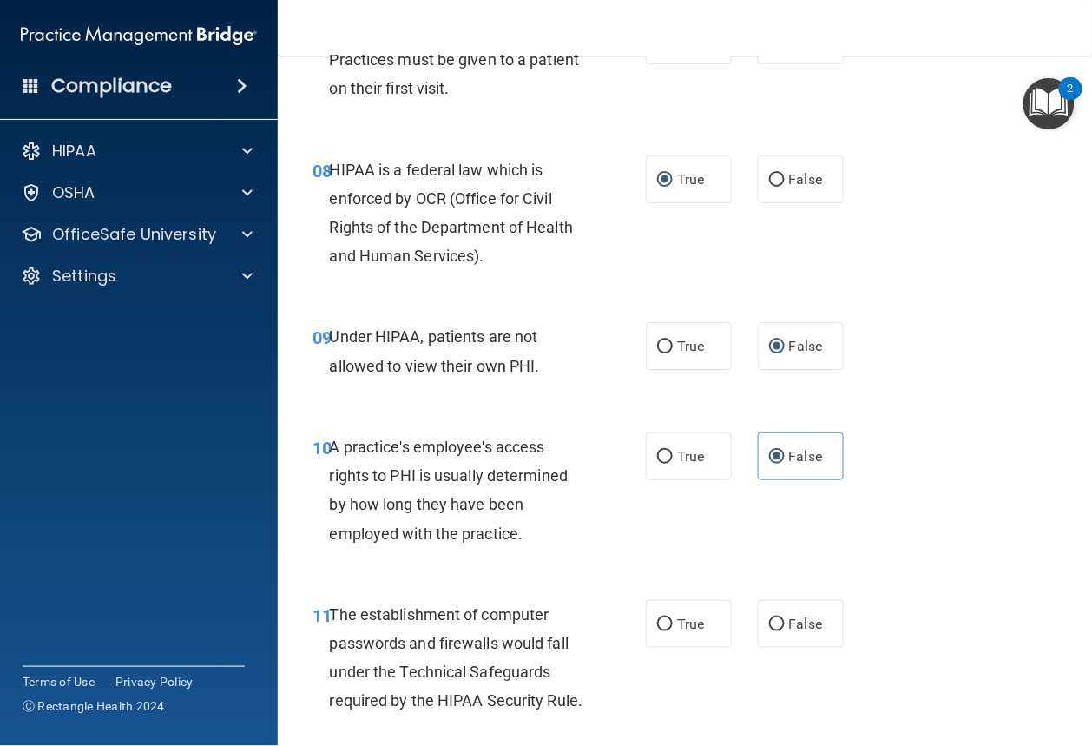
scroll to position [1354, 0]
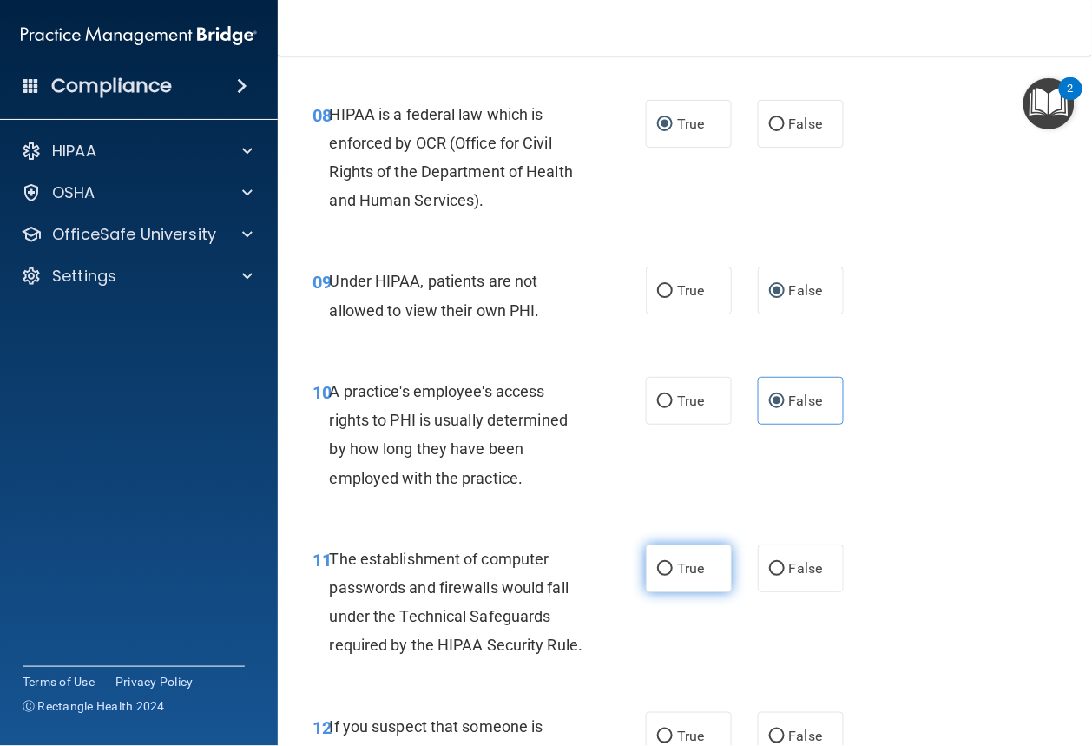
click at [657, 566] on input "True" at bounding box center [665, 568] width 16 height 13
radio input "true"
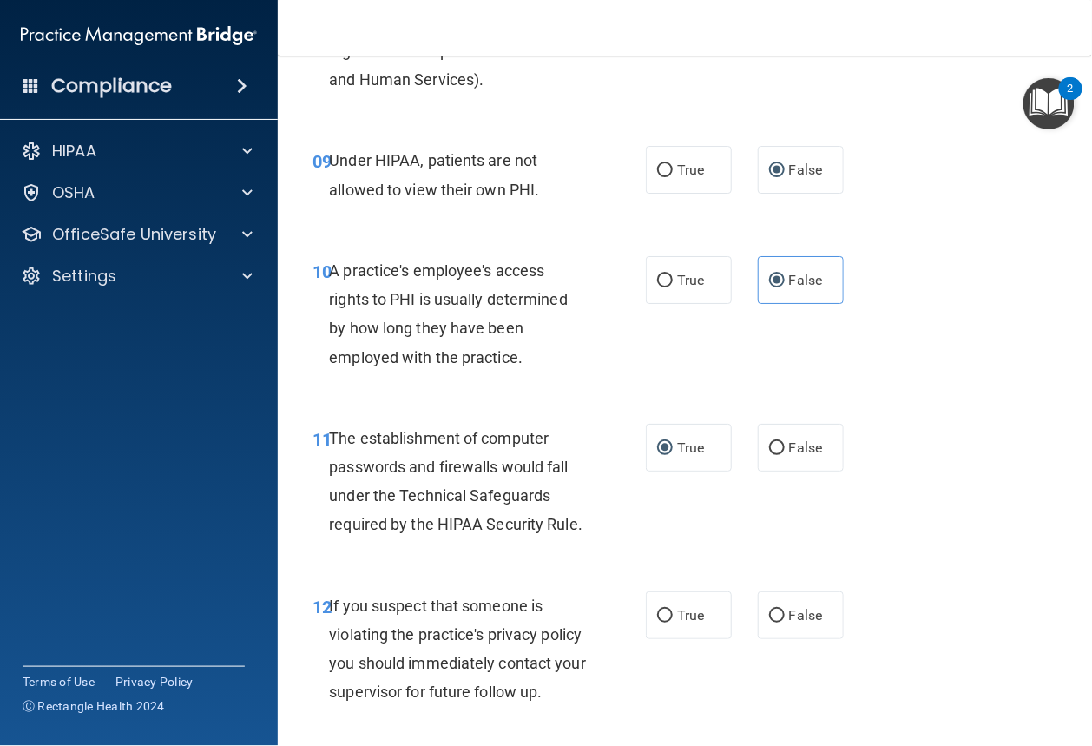
scroll to position [1475, 0]
click at [683, 624] on label "True" at bounding box center [689, 615] width 86 height 48
click at [673, 622] on input "True" at bounding box center [665, 615] width 16 height 13
radio input "true"
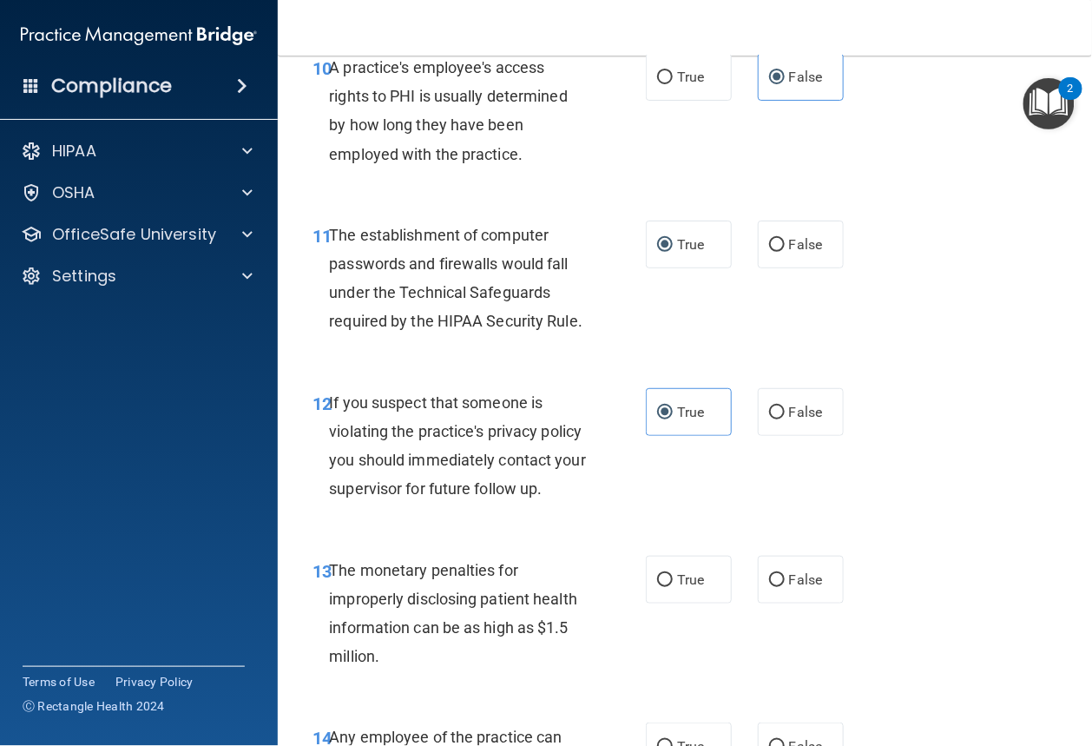
scroll to position [1680, 0]
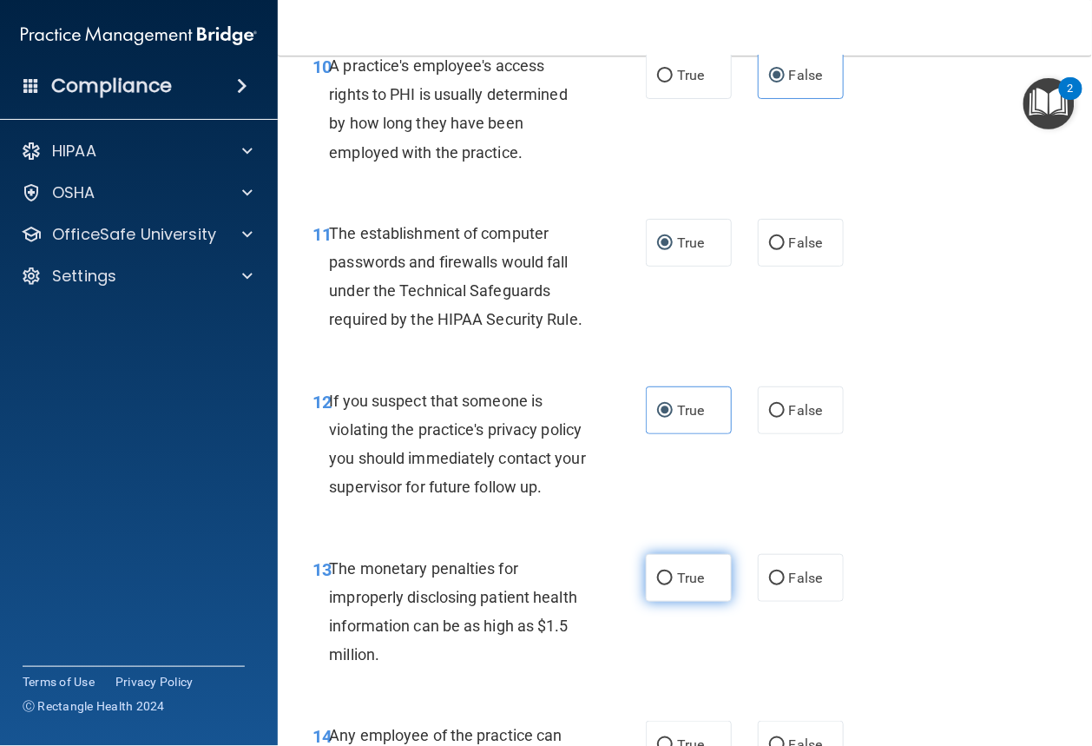
click at [687, 586] on span "True" at bounding box center [690, 577] width 27 height 16
click at [673, 585] on input "True" at bounding box center [665, 578] width 16 height 13
radio input "true"
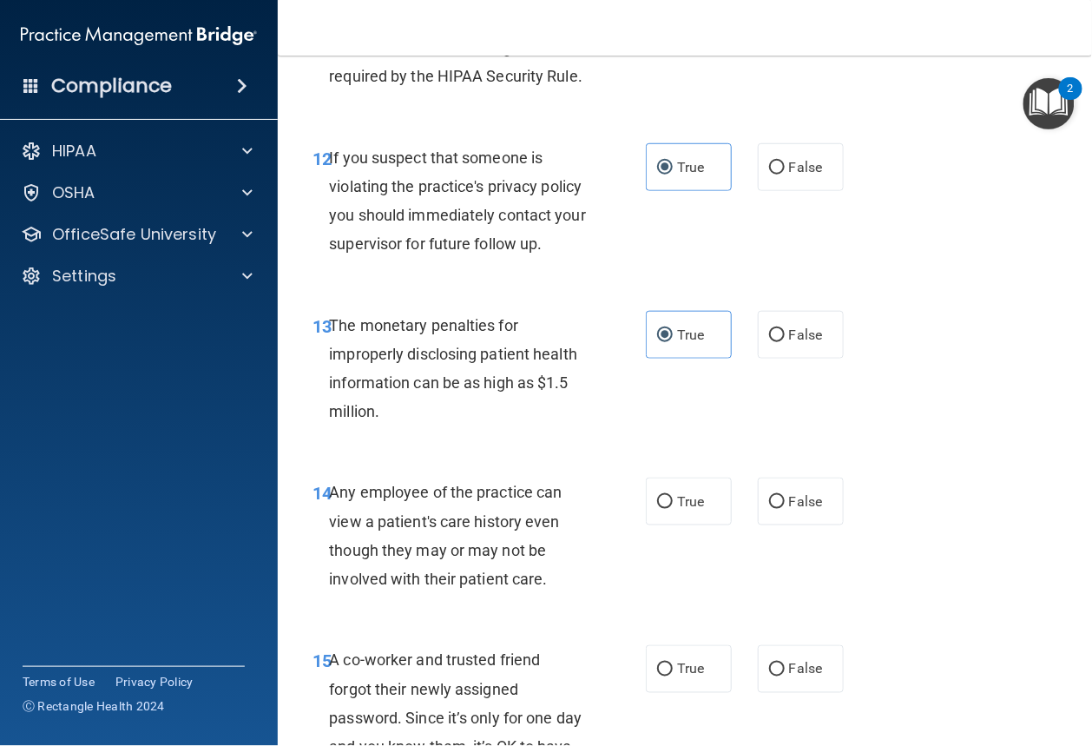
scroll to position [1924, 0]
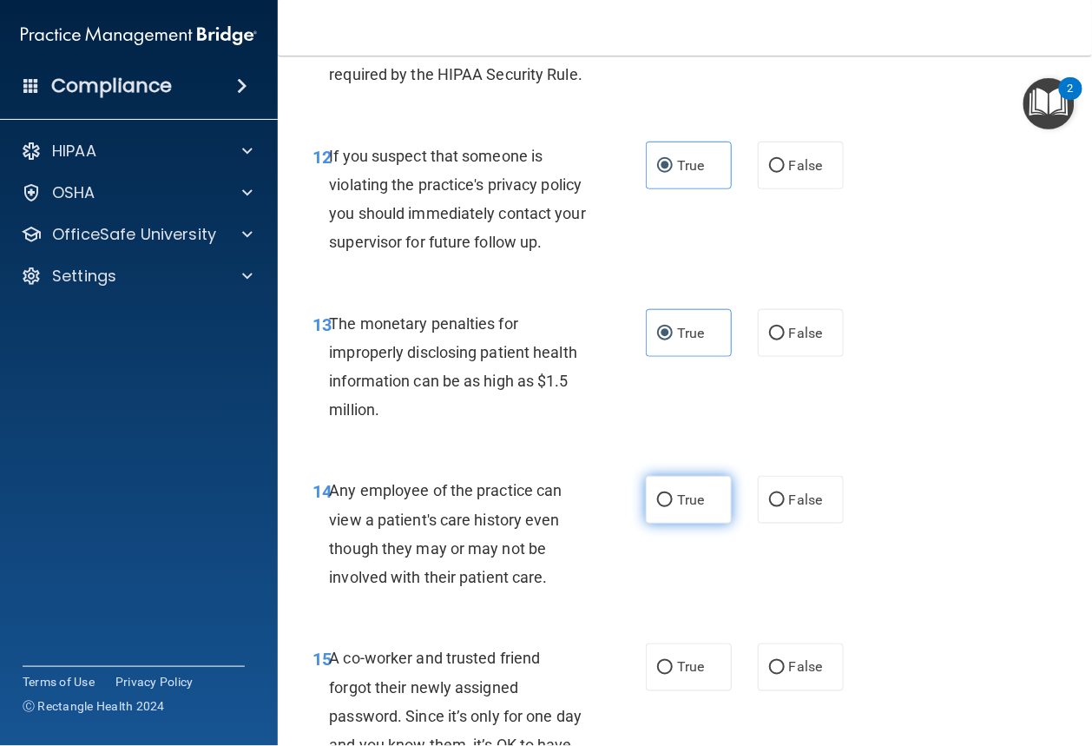
click at [679, 523] on label "True" at bounding box center [689, 500] width 86 height 48
click at [673, 507] on input "True" at bounding box center [665, 500] width 16 height 13
radio input "true"
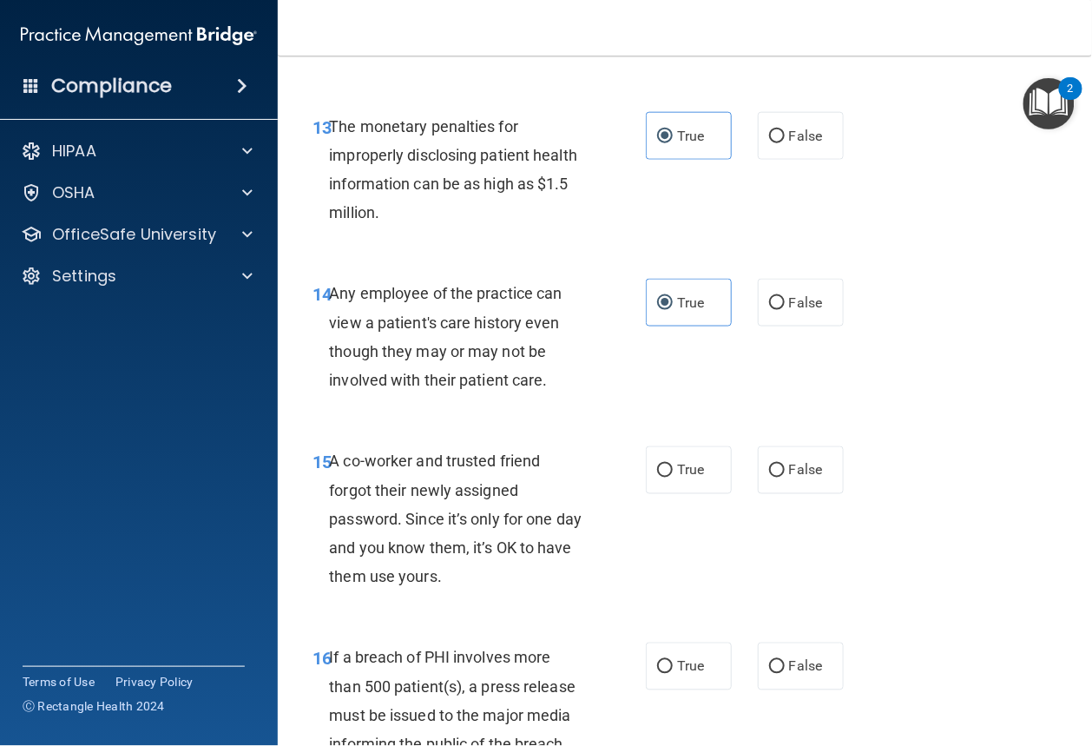
scroll to position [2129, 0]
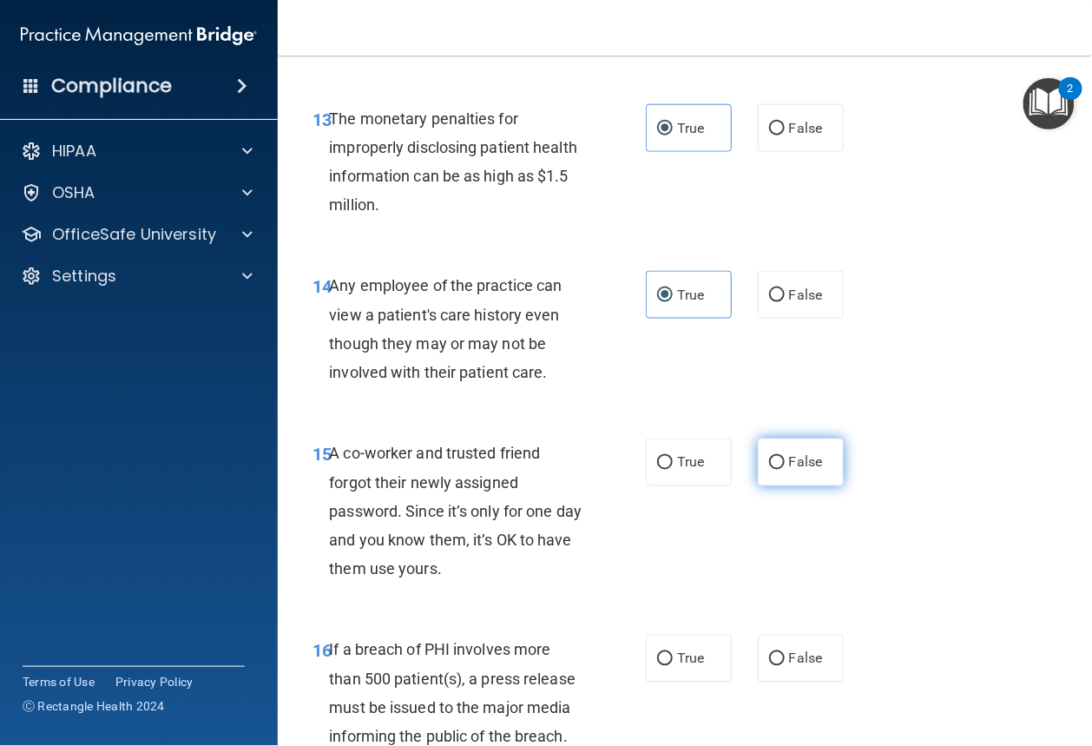
click at [778, 486] on label "False" at bounding box center [801, 462] width 86 height 48
click at [778, 470] on input "False" at bounding box center [777, 463] width 16 height 13
radio input "true"
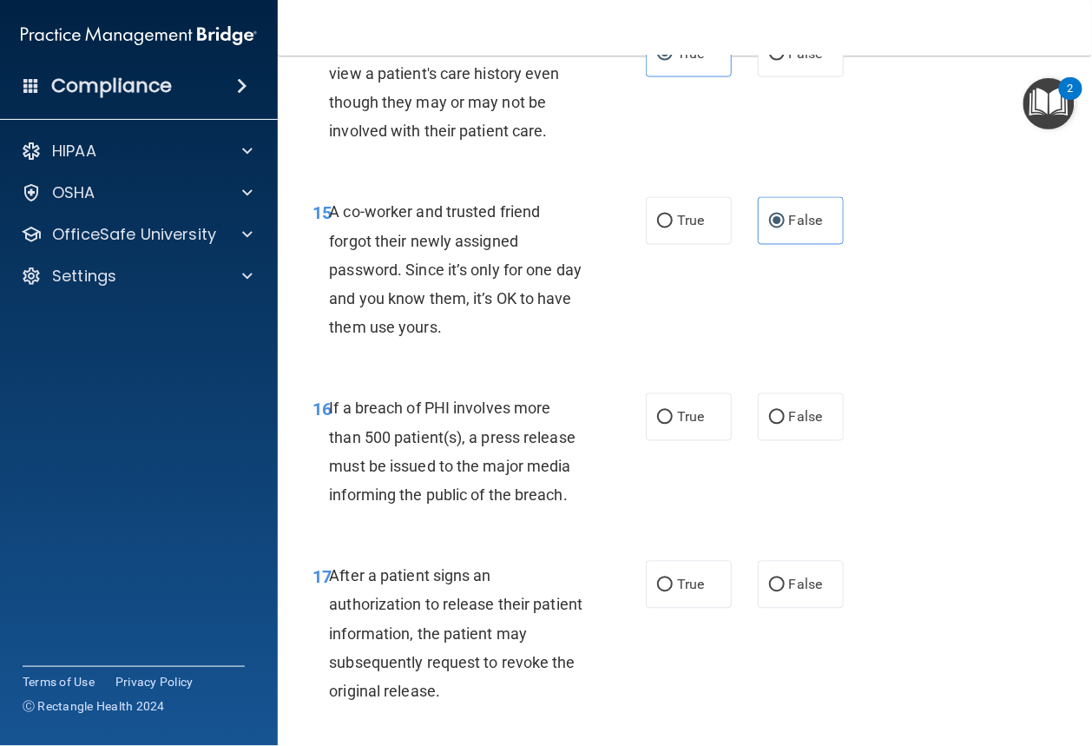
scroll to position [2470, 0]
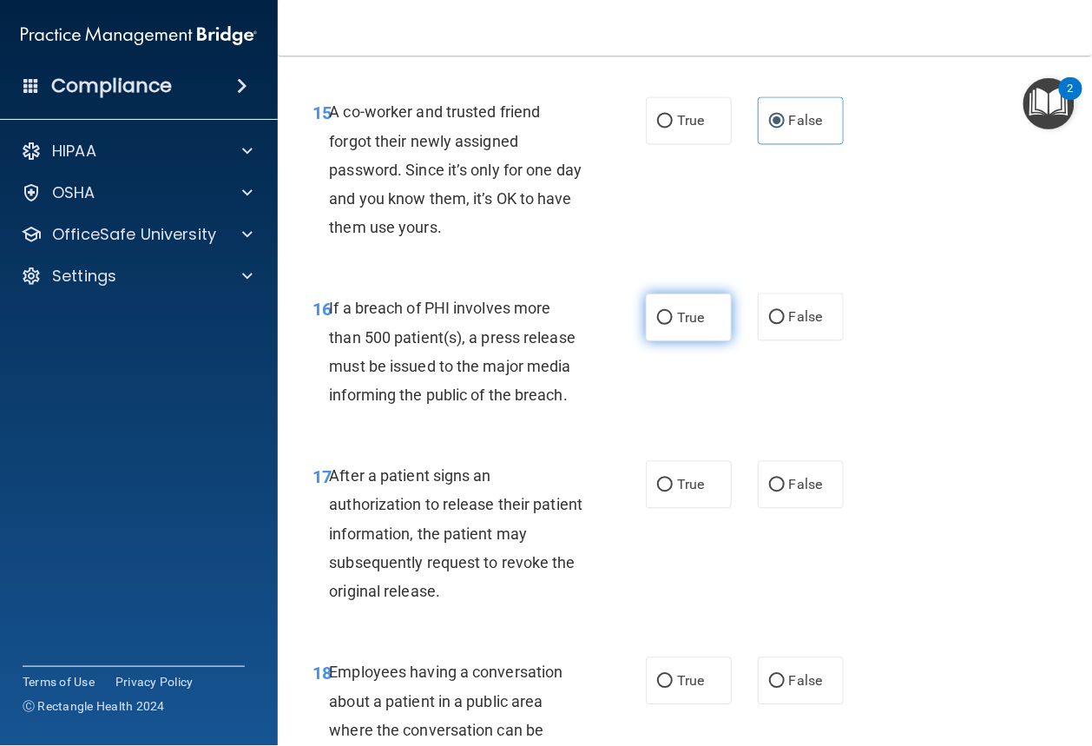
click at [649, 341] on label "True" at bounding box center [689, 317] width 86 height 48
click at [657, 325] on input "True" at bounding box center [665, 318] width 16 height 13
radio input "true"
click at [677, 493] on span "True" at bounding box center [690, 485] width 27 height 16
click at [673, 492] on input "True" at bounding box center [665, 485] width 16 height 13
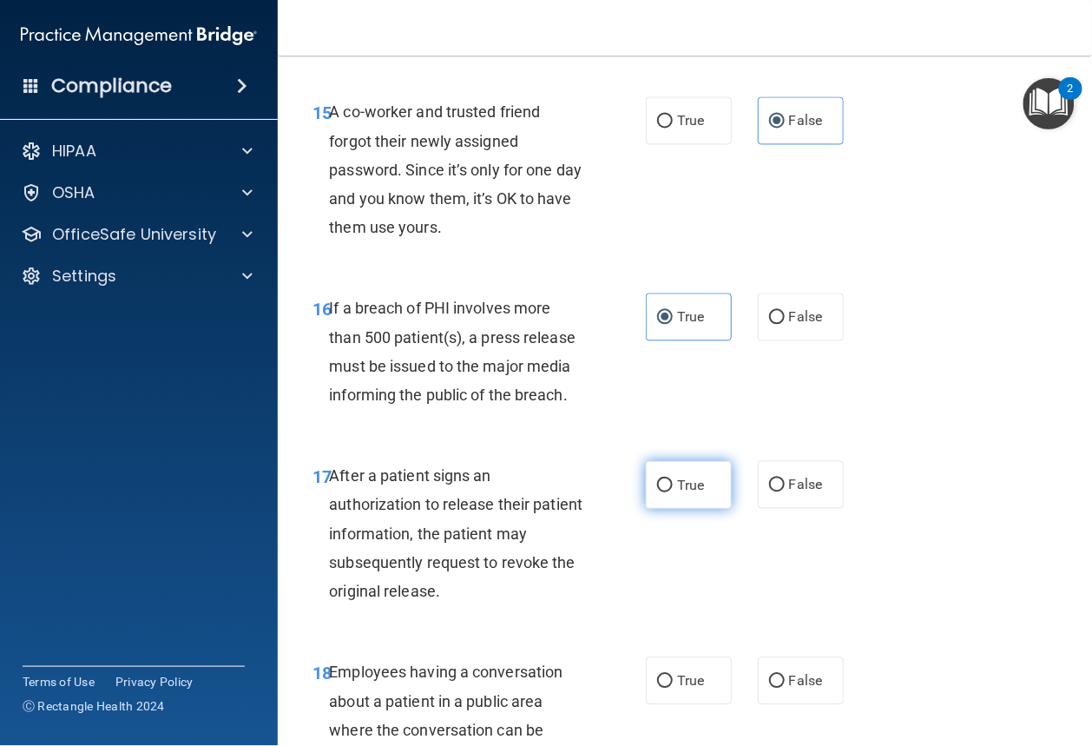
radio input "true"
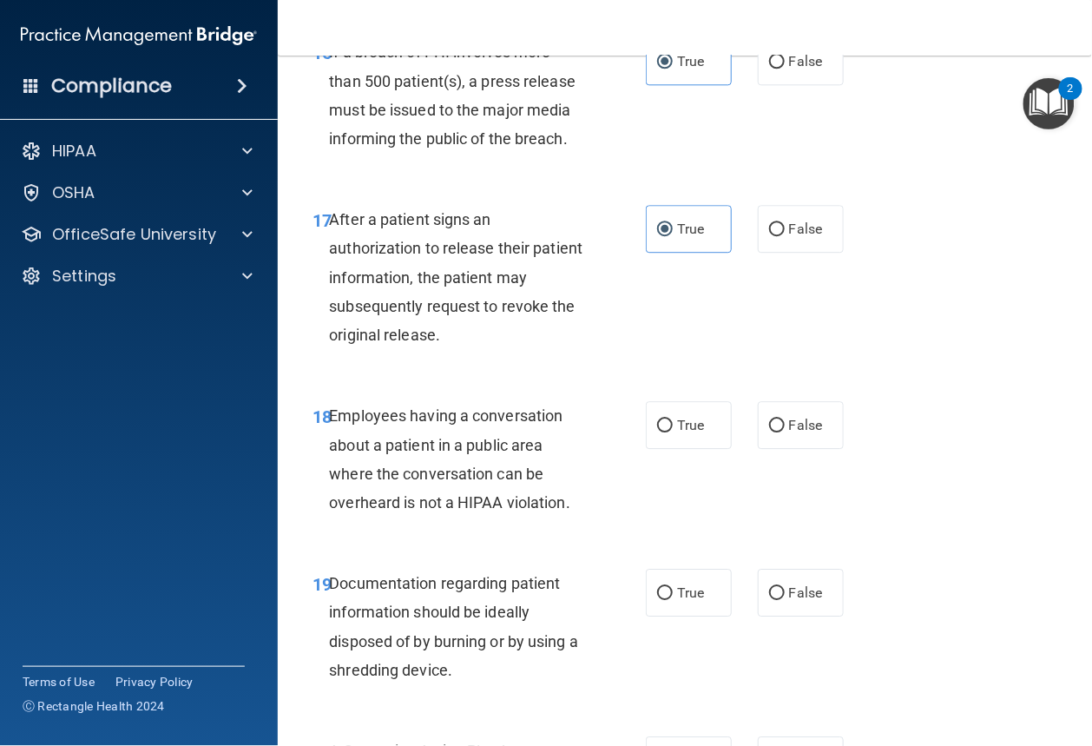
scroll to position [2737, 0]
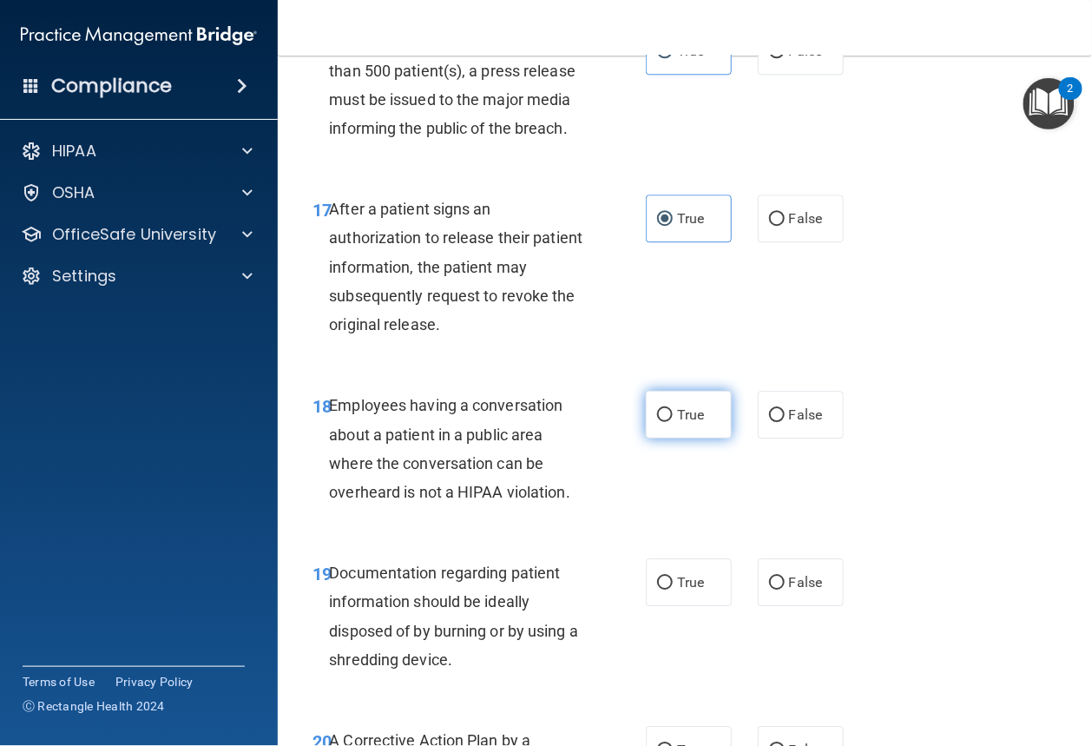
click at [709, 438] on label "True" at bounding box center [689, 415] width 86 height 48
click at [673, 422] on input "True" at bounding box center [665, 415] width 16 height 13
radio input "true"
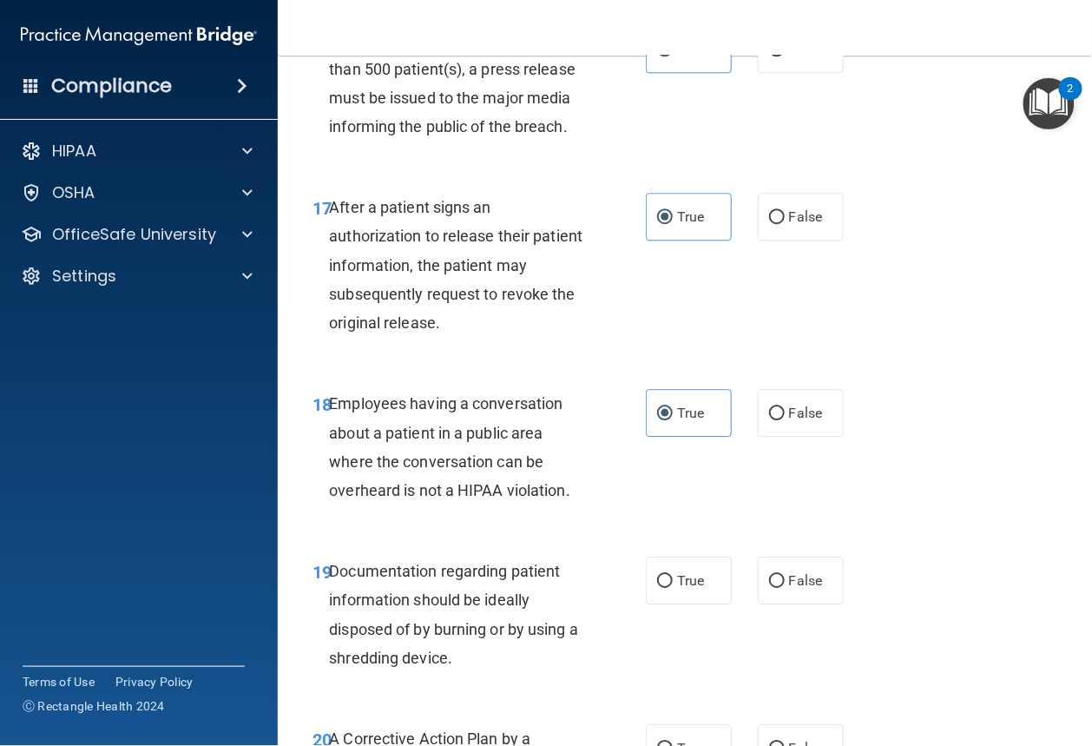
scroll to position [2740, 0]
click at [689, 588] on span "True" at bounding box center [690, 579] width 27 height 16
click at [673, 587] on input "True" at bounding box center [665, 580] width 16 height 13
radio input "true"
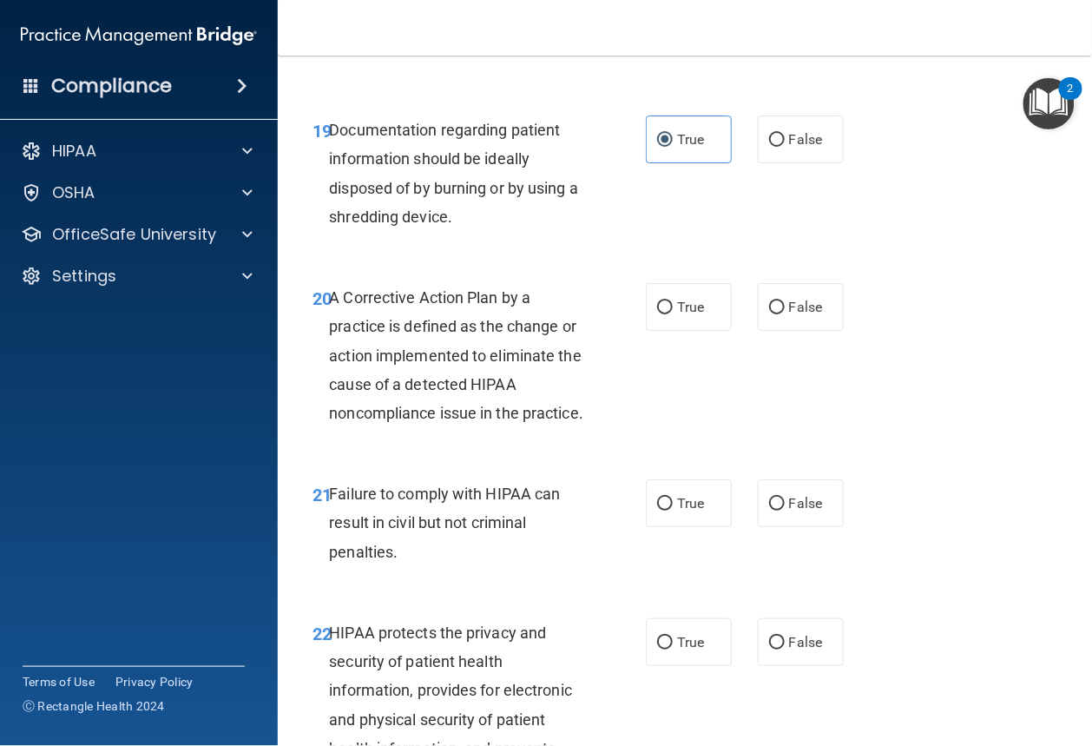
scroll to position [3238, 0]
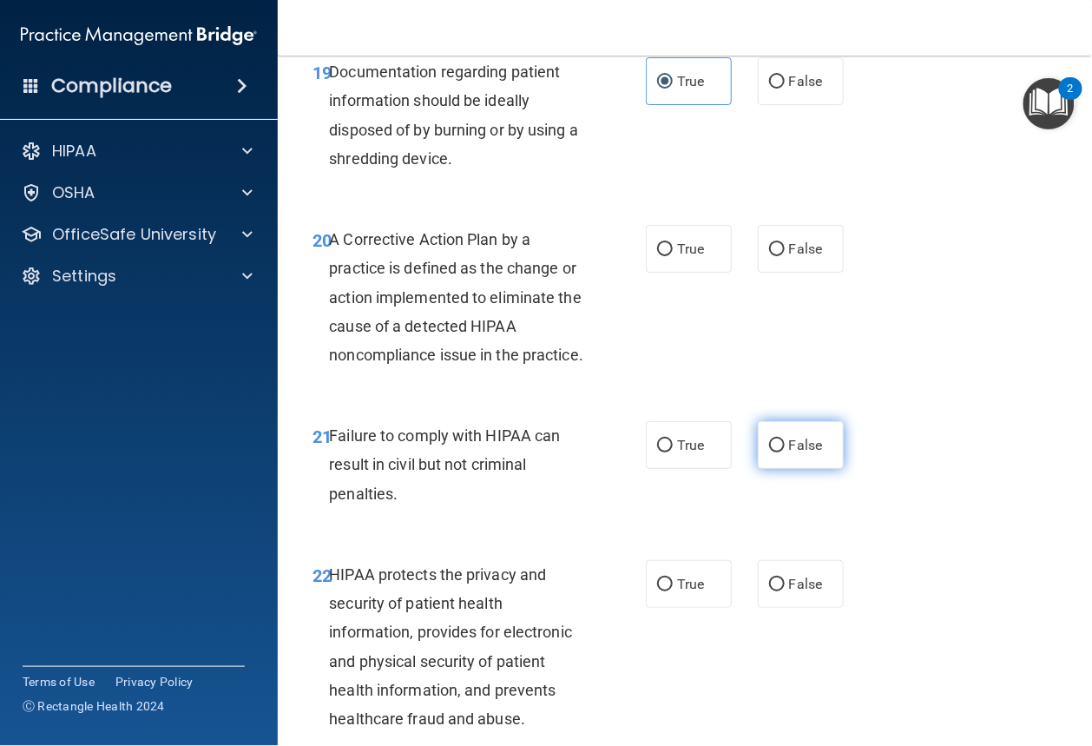
click at [806, 453] on span "False" at bounding box center [806, 445] width 34 height 16
click at [785, 452] on input "False" at bounding box center [777, 445] width 16 height 13
radio input "true"
click at [680, 273] on label "True" at bounding box center [689, 249] width 86 height 48
click at [673, 256] on input "True" at bounding box center [665, 249] width 16 height 13
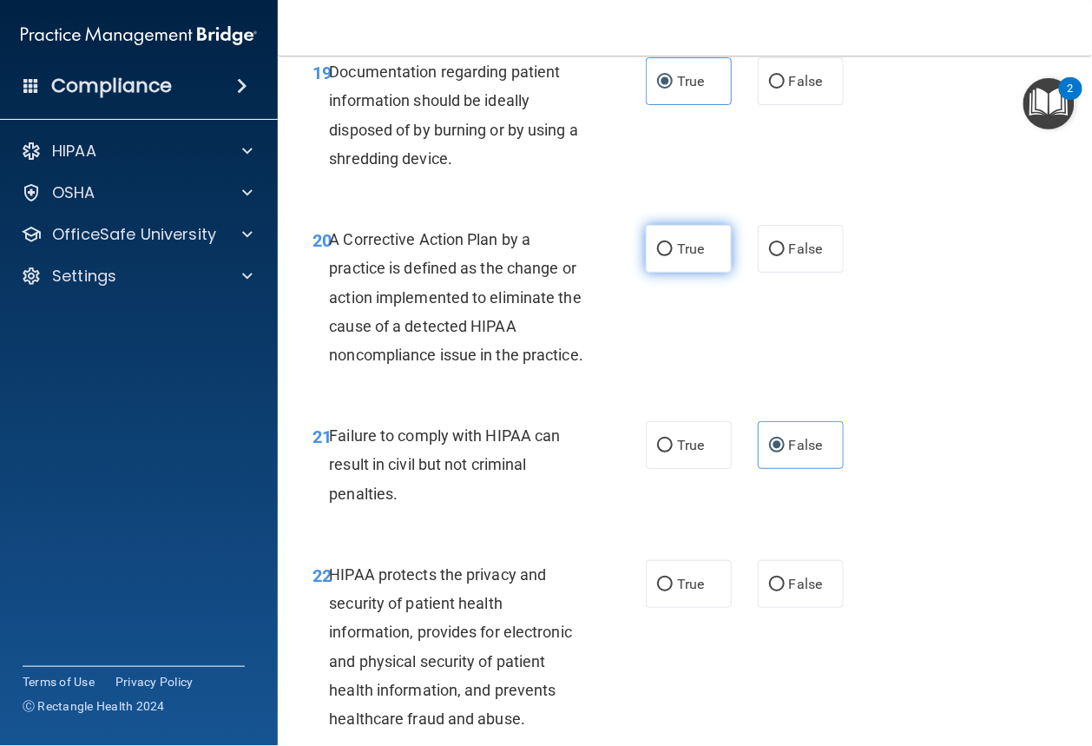
radio input "true"
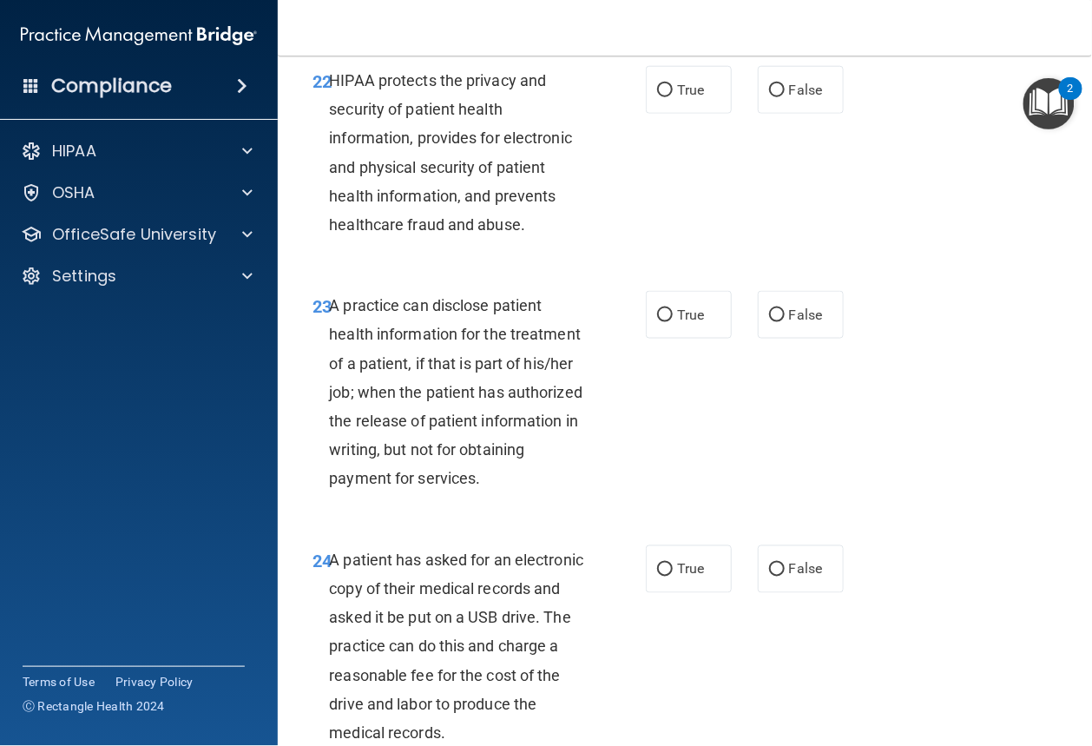
scroll to position [3733, 0]
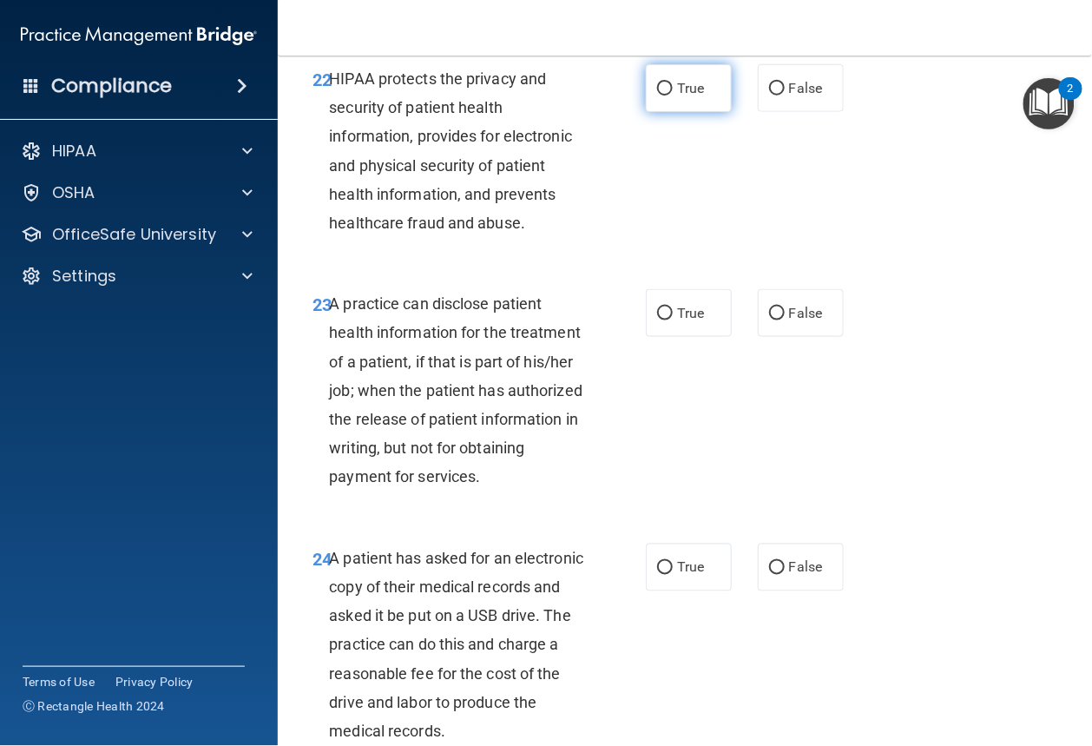
click at [680, 112] on label "True" at bounding box center [689, 88] width 86 height 48
click at [673, 95] on input "True" at bounding box center [665, 88] width 16 height 13
radio input "true"
click at [819, 337] on label "False" at bounding box center [801, 313] width 86 height 48
click at [785, 320] on input "False" at bounding box center [777, 313] width 16 height 13
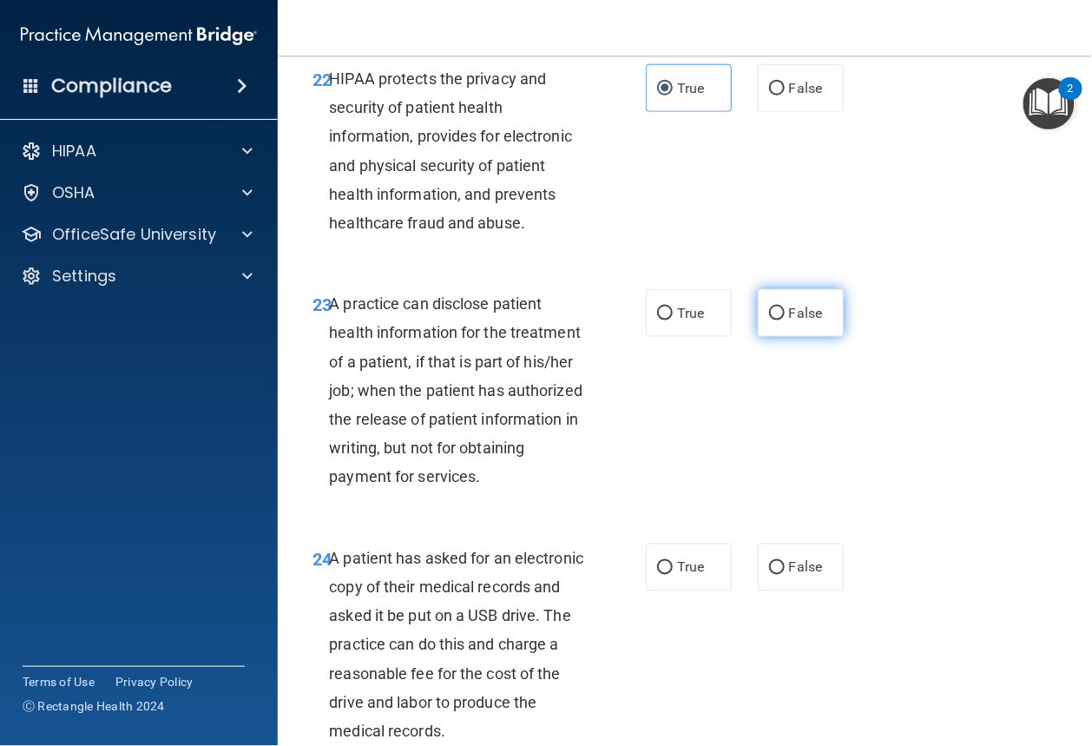
radio input "true"
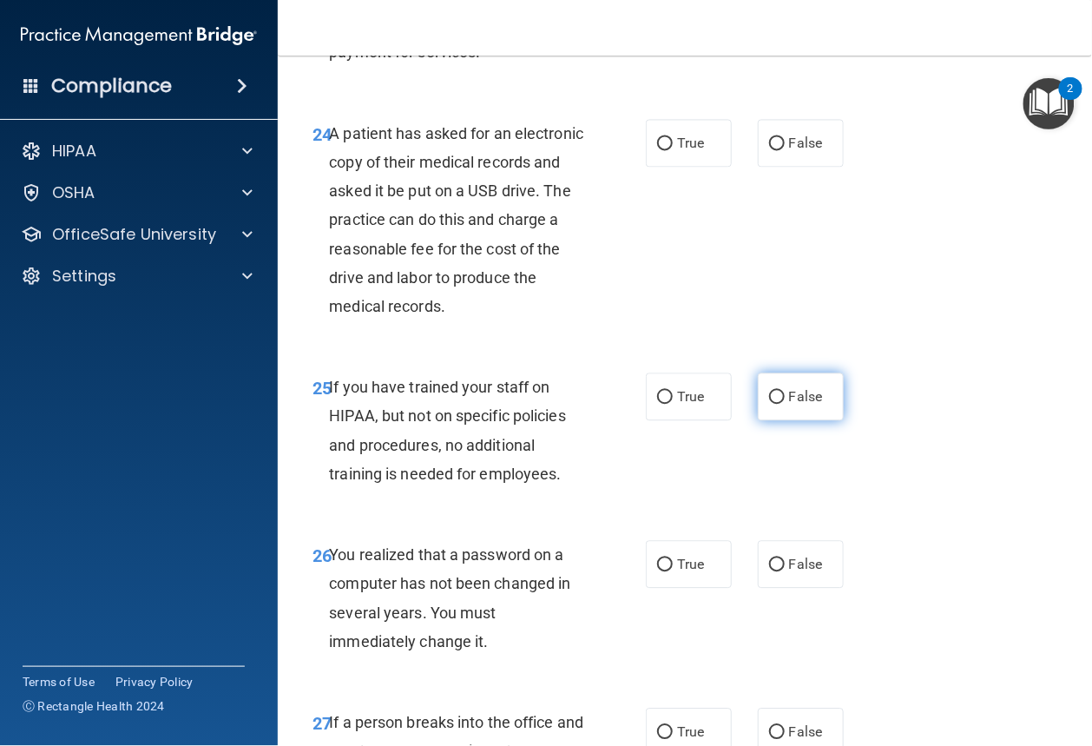
scroll to position [4162, 0]
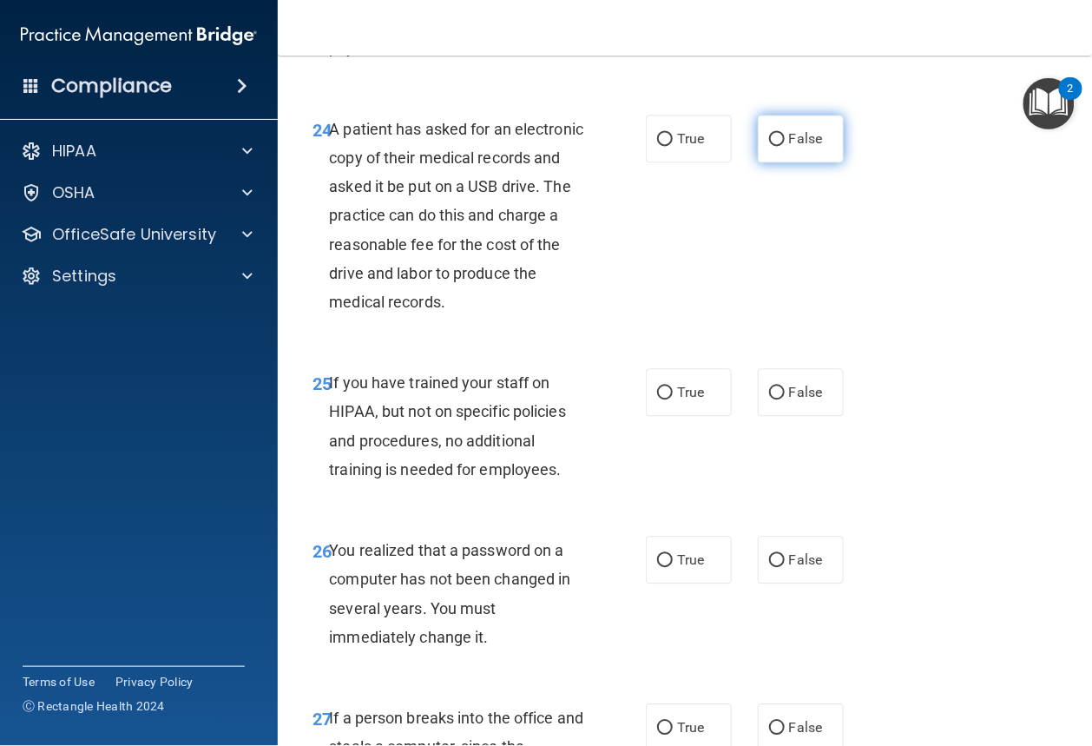
click at [770, 162] on label "False" at bounding box center [801, 139] width 86 height 48
click at [770, 146] on input "False" at bounding box center [777, 139] width 16 height 13
radio input "true"
click at [779, 416] on label "False" at bounding box center [801, 392] width 86 height 48
click at [779, 399] on input "False" at bounding box center [777, 392] width 16 height 13
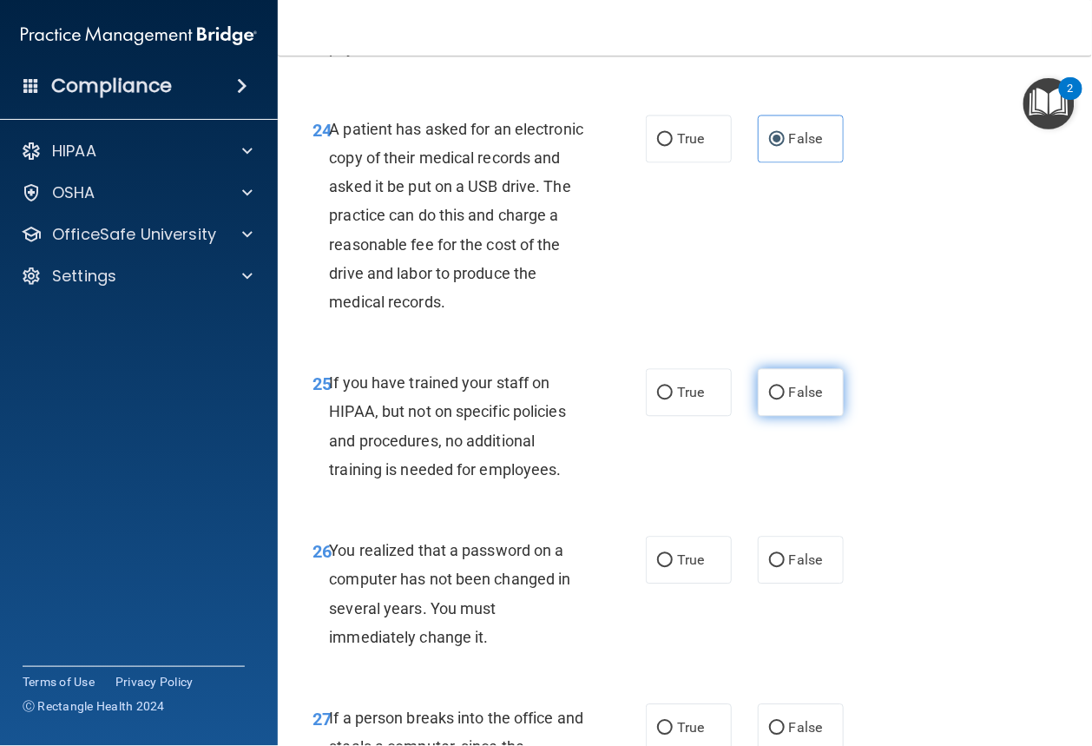
radio input "true"
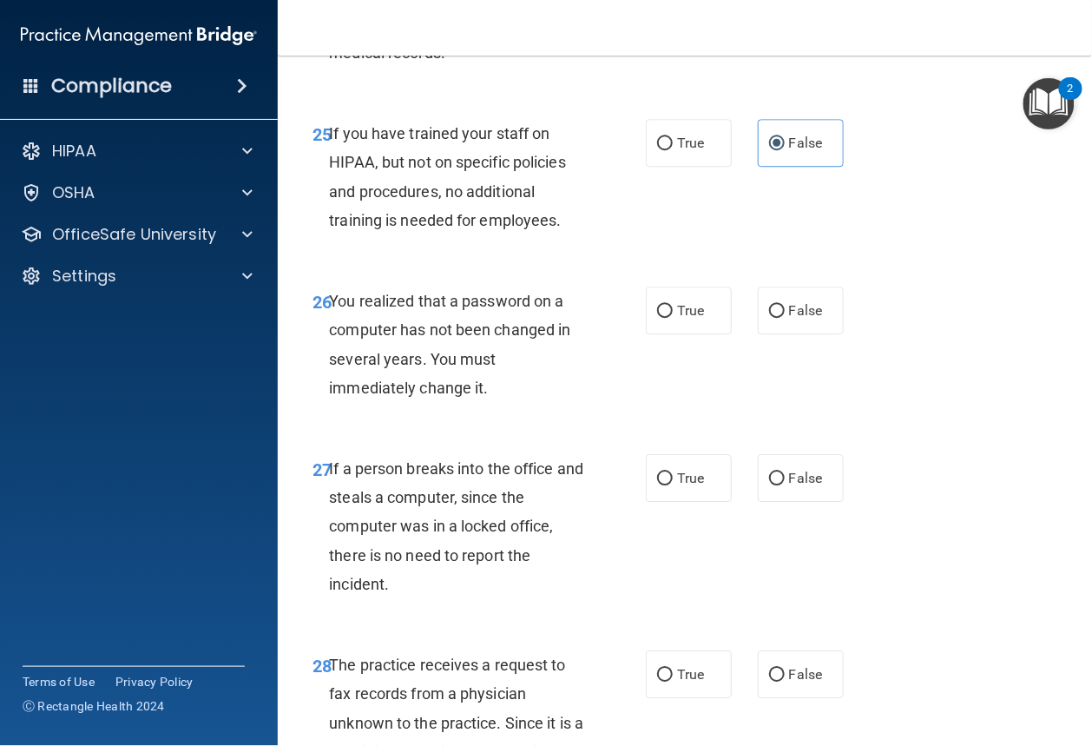
scroll to position [4421, 0]
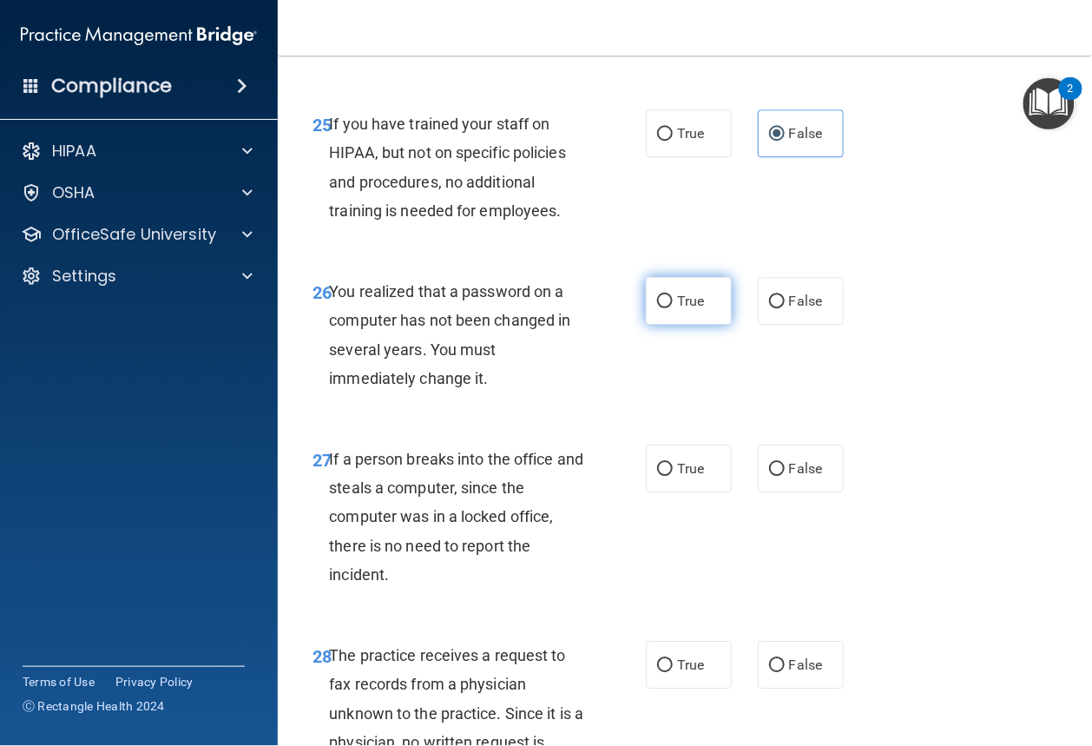
click at [686, 325] on label "True" at bounding box center [689, 301] width 86 height 48
click at [673, 308] on input "True" at bounding box center [665, 301] width 16 height 13
radio input "true"
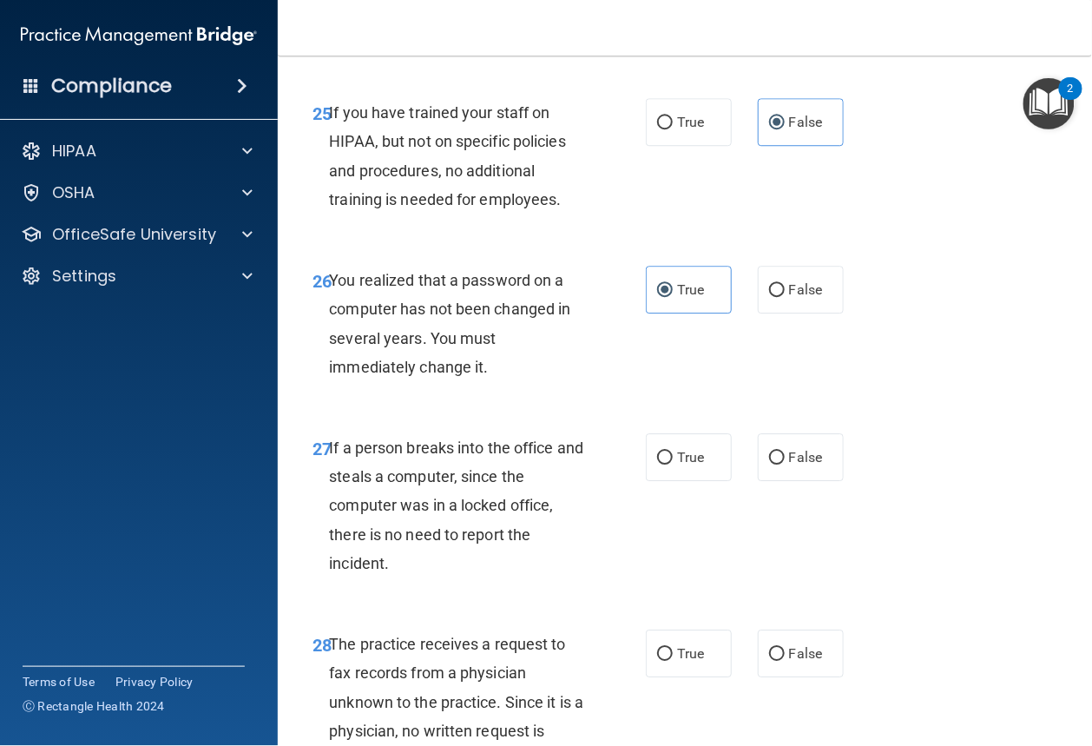
scroll to position [4459, 0]
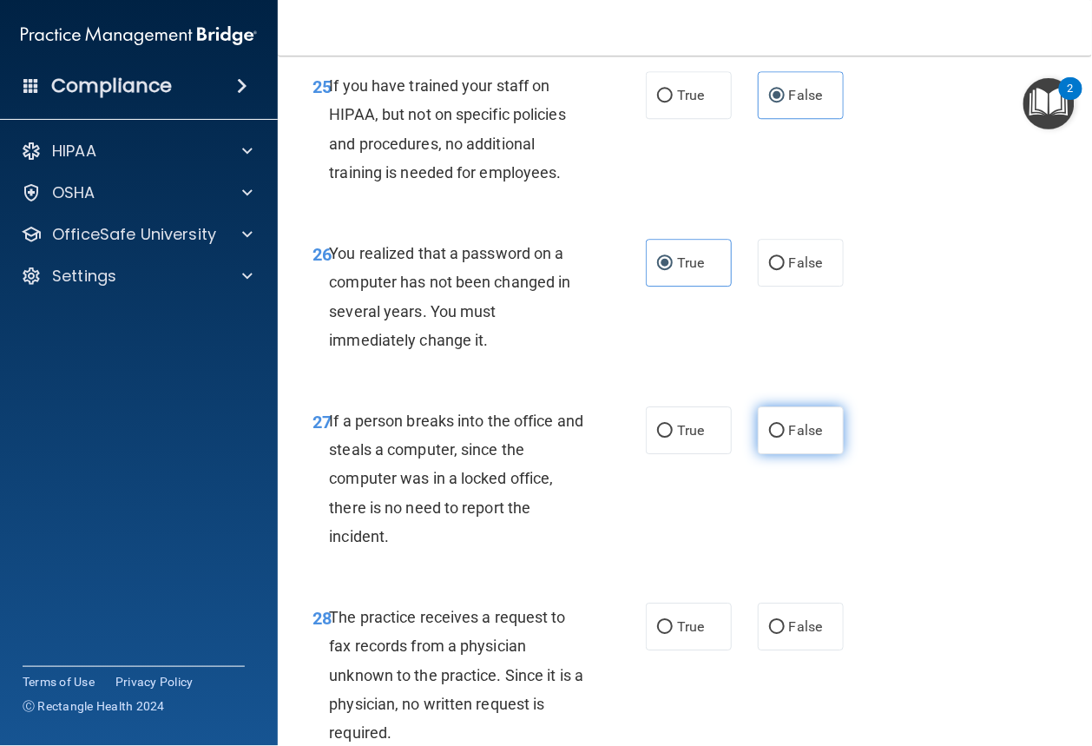
click at [777, 437] on input "False" at bounding box center [777, 430] width 16 height 13
radio input "true"
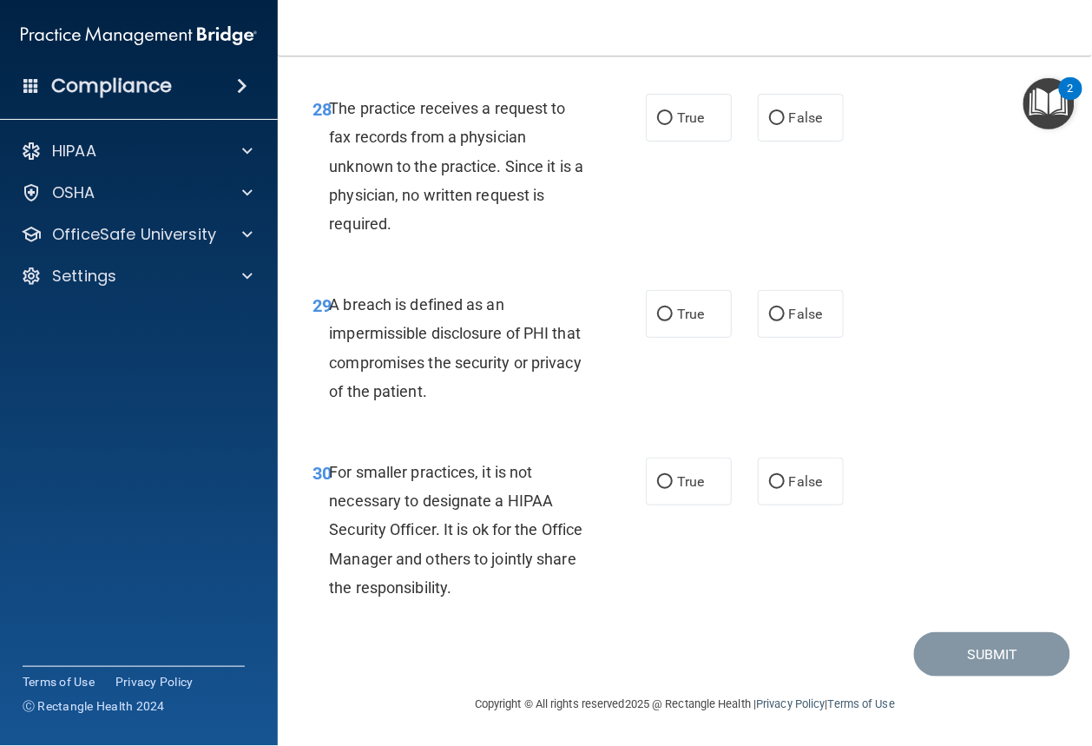
scroll to position [4982, 0]
click at [801, 126] on span "False" at bounding box center [806, 117] width 34 height 16
click at [780, 141] on label "False" at bounding box center [801, 118] width 86 height 48
click at [780, 125] on input "False" at bounding box center [777, 118] width 16 height 13
radio input "true"
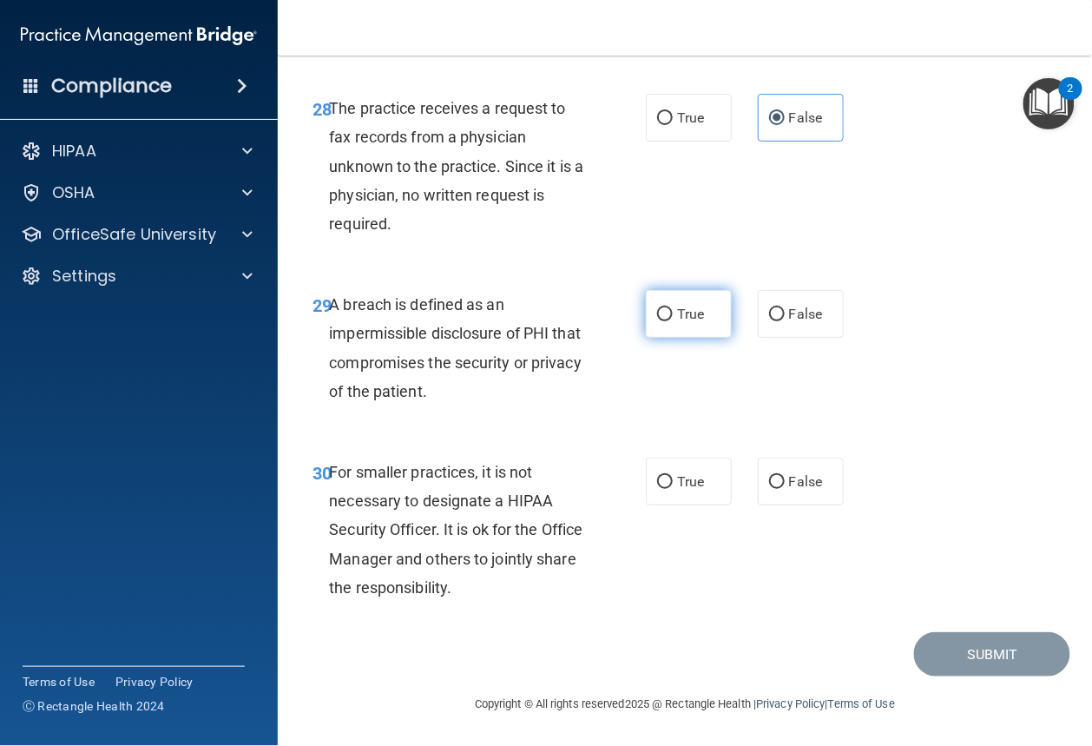
click at [665, 321] on input "True" at bounding box center [665, 314] width 16 height 13
radio input "true"
click at [769, 489] on input "False" at bounding box center [777, 482] width 16 height 13
radio input "true"
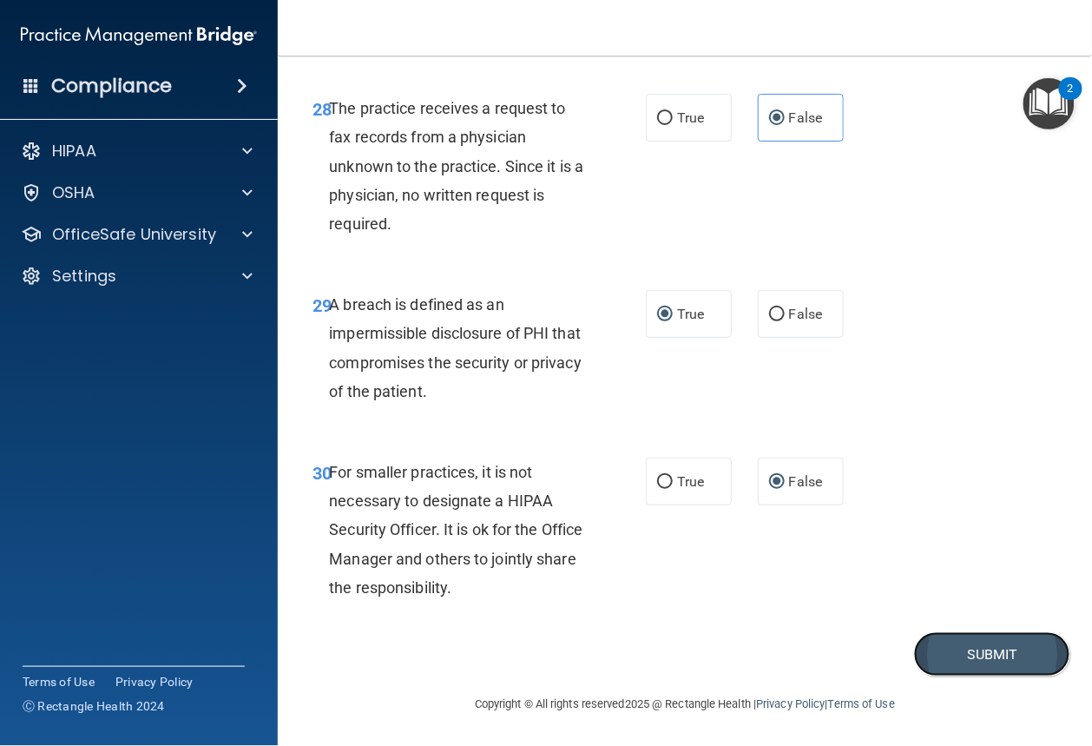
click at [975, 676] on button "Submit" at bounding box center [992, 654] width 156 height 44
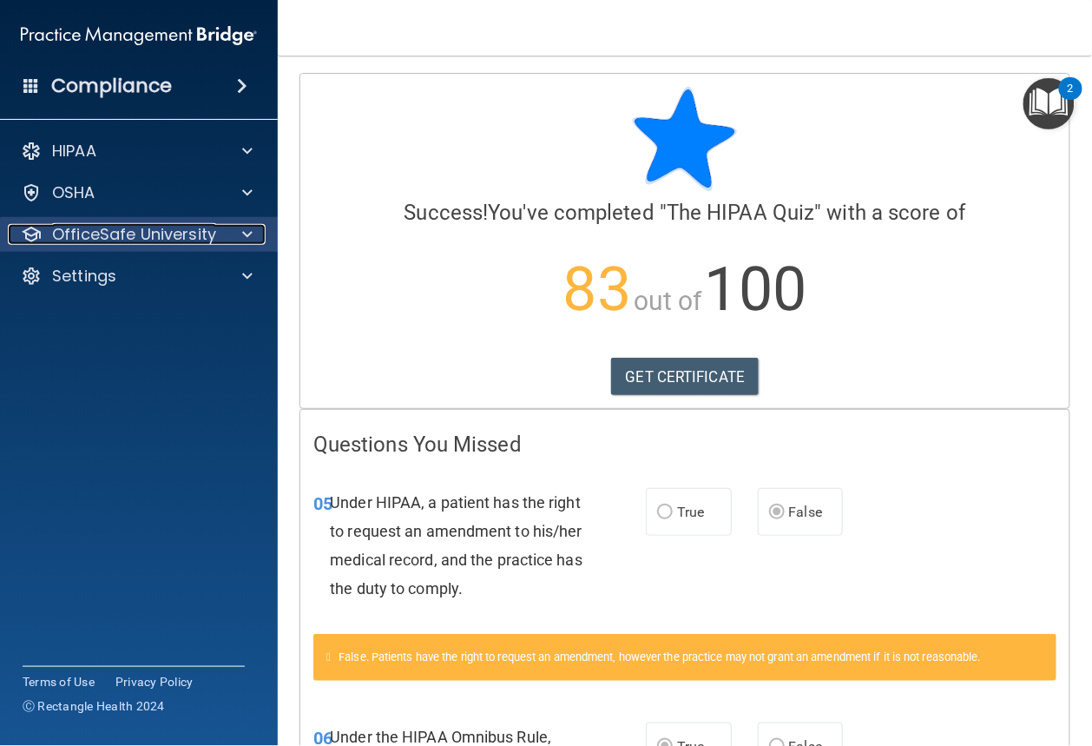
click at [183, 234] on p "OfficeSafe University" at bounding box center [134, 234] width 164 height 21
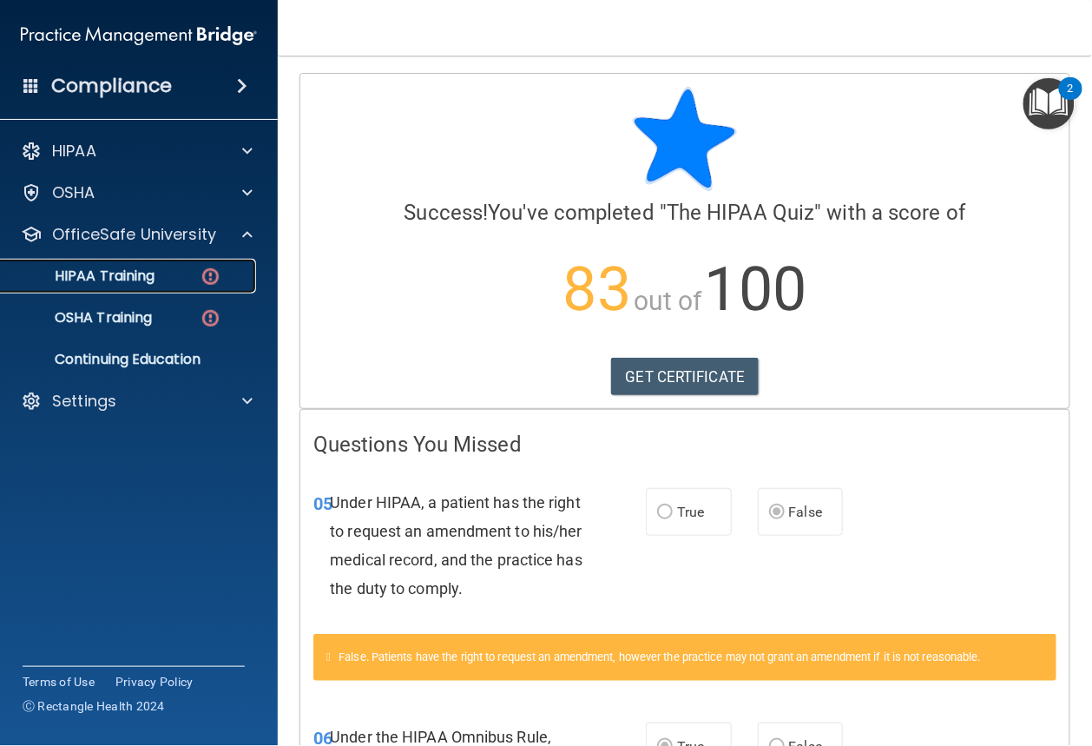
click at [178, 265] on link "HIPAA Training" at bounding box center [119, 276] width 273 height 35
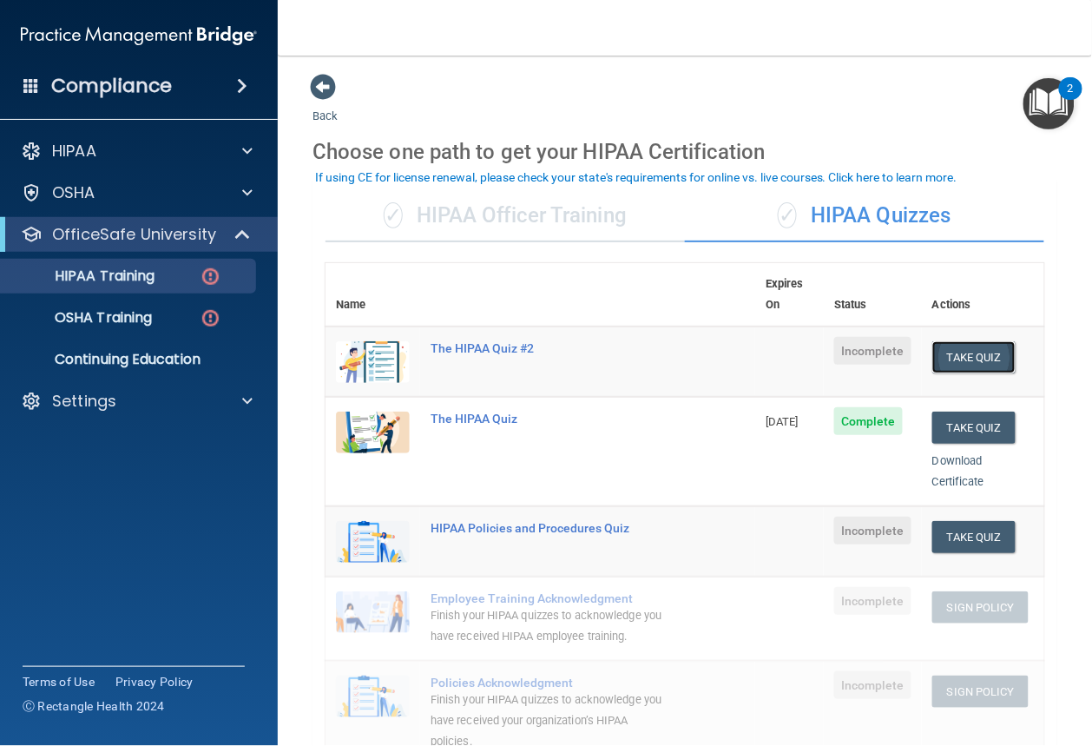
click at [977, 341] on button "Take Quiz" at bounding box center [973, 357] width 83 height 32
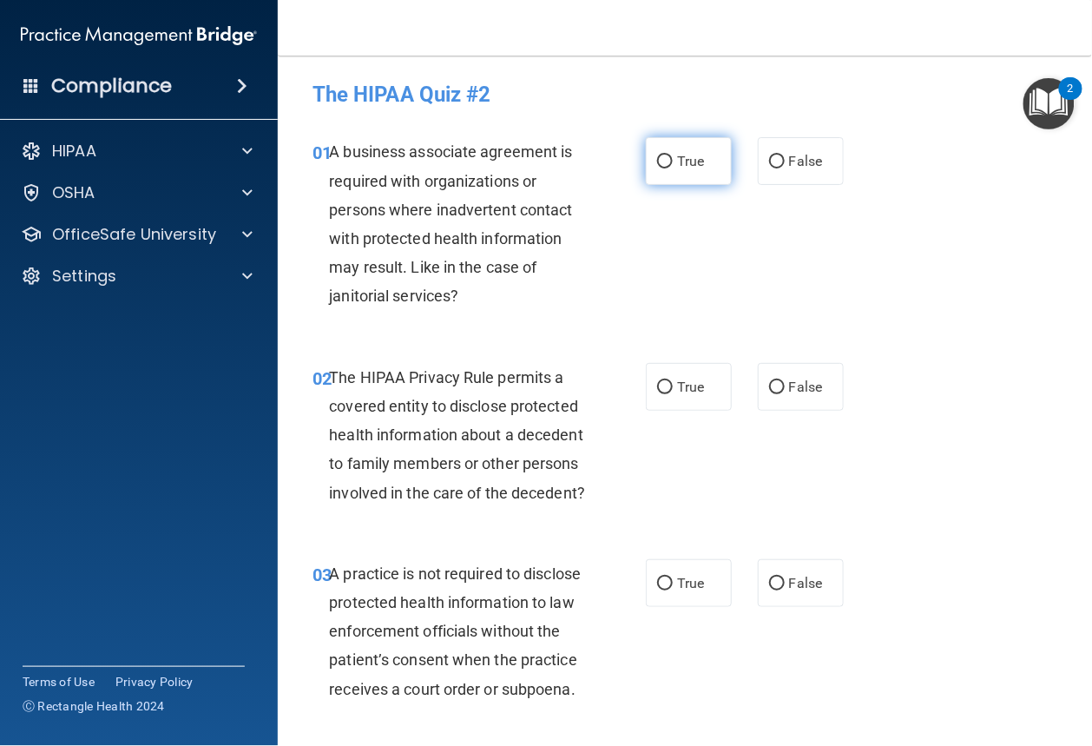
click at [665, 171] on label "True" at bounding box center [689, 161] width 86 height 48
click at [665, 168] on input "True" at bounding box center [665, 161] width 16 height 13
radio input "true"
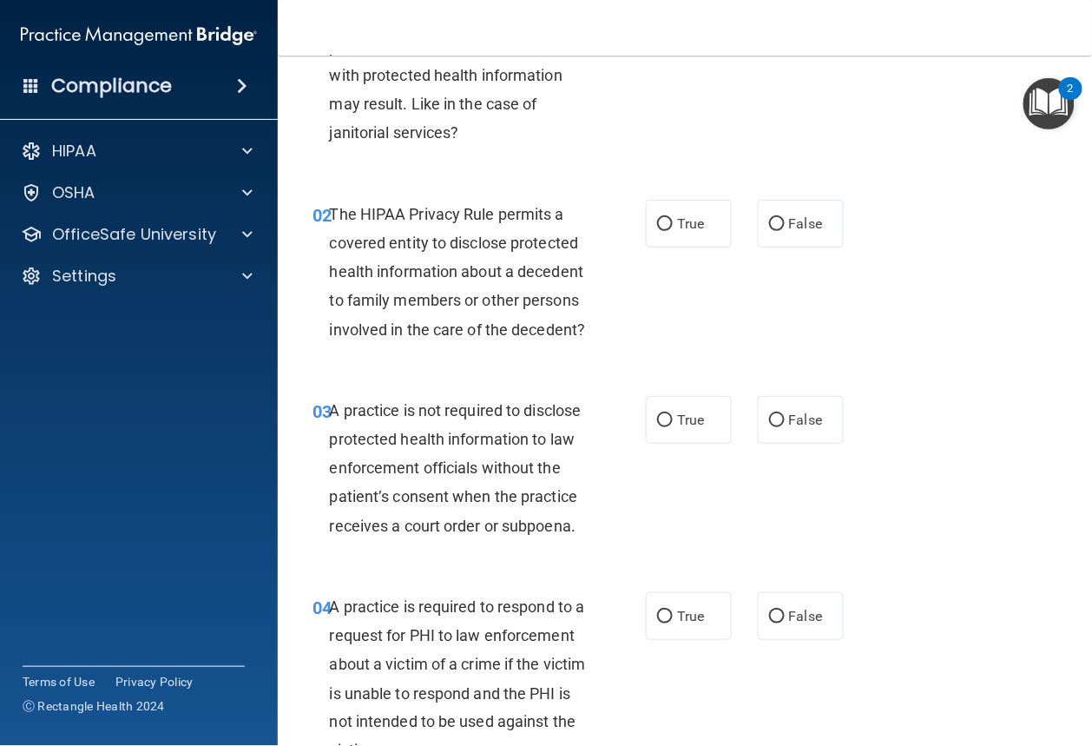
scroll to position [221, 0]
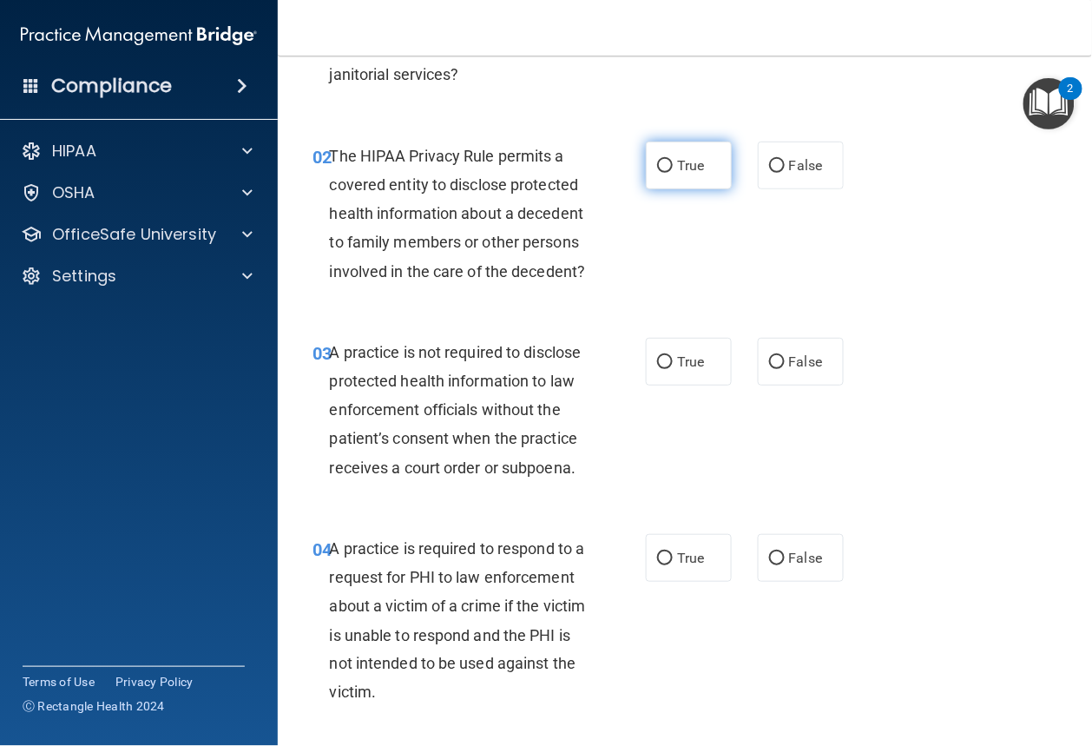
click at [696, 177] on label "True" at bounding box center [689, 165] width 86 height 48
click at [673, 173] on input "True" at bounding box center [665, 166] width 16 height 13
radio input "true"
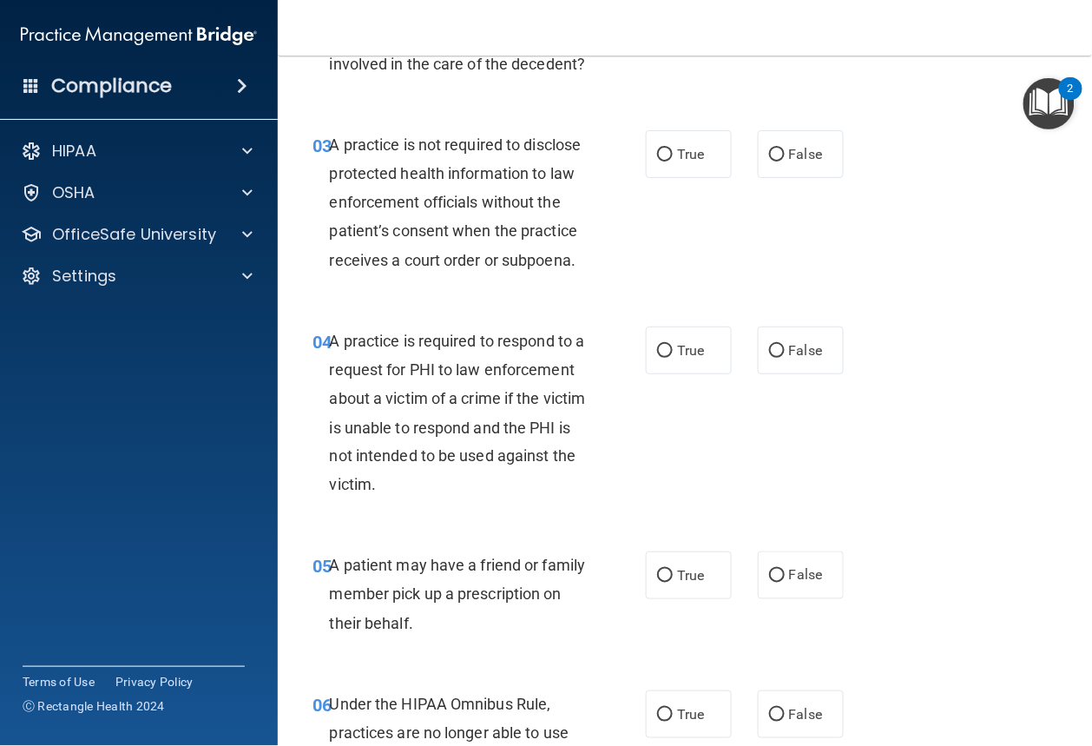
scroll to position [446, 0]
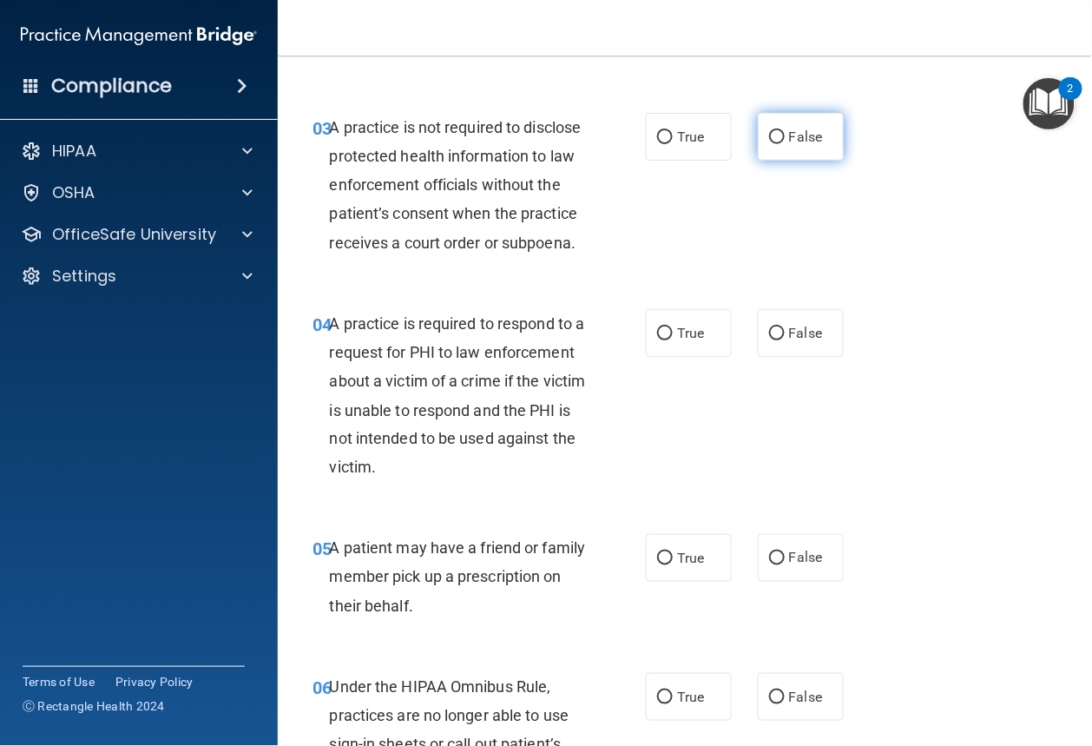
click at [809, 161] on label "False" at bounding box center [801, 137] width 86 height 48
click at [785, 144] on input "False" at bounding box center [777, 137] width 16 height 13
radio input "true"
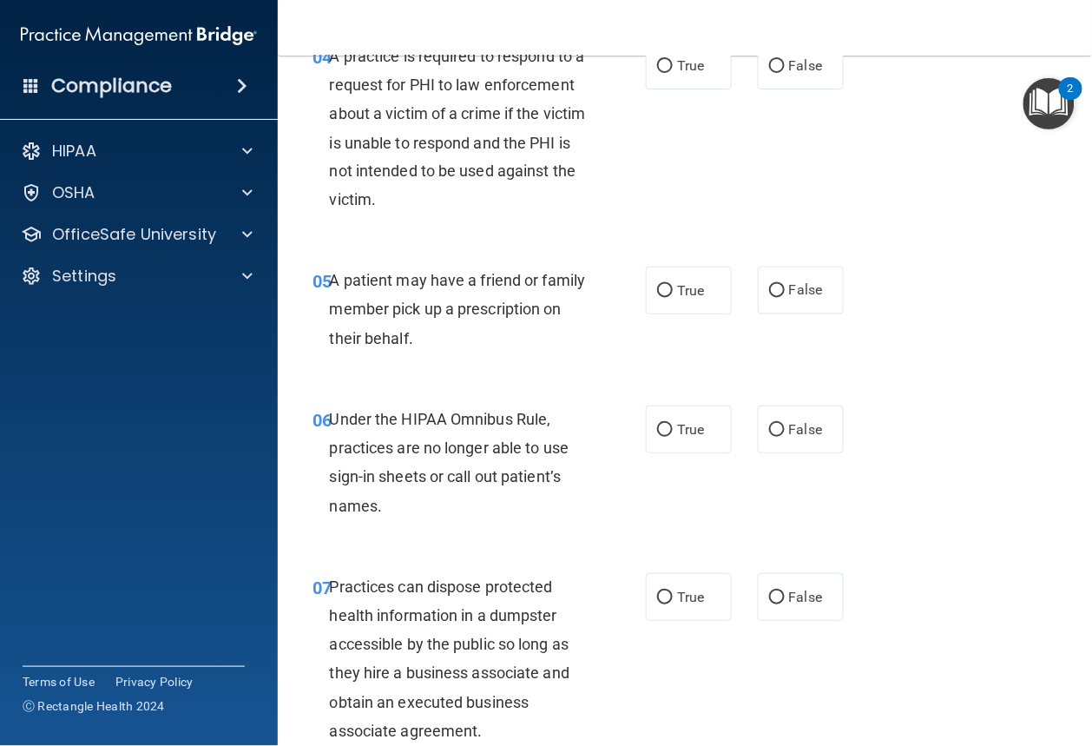
scroll to position [704, 0]
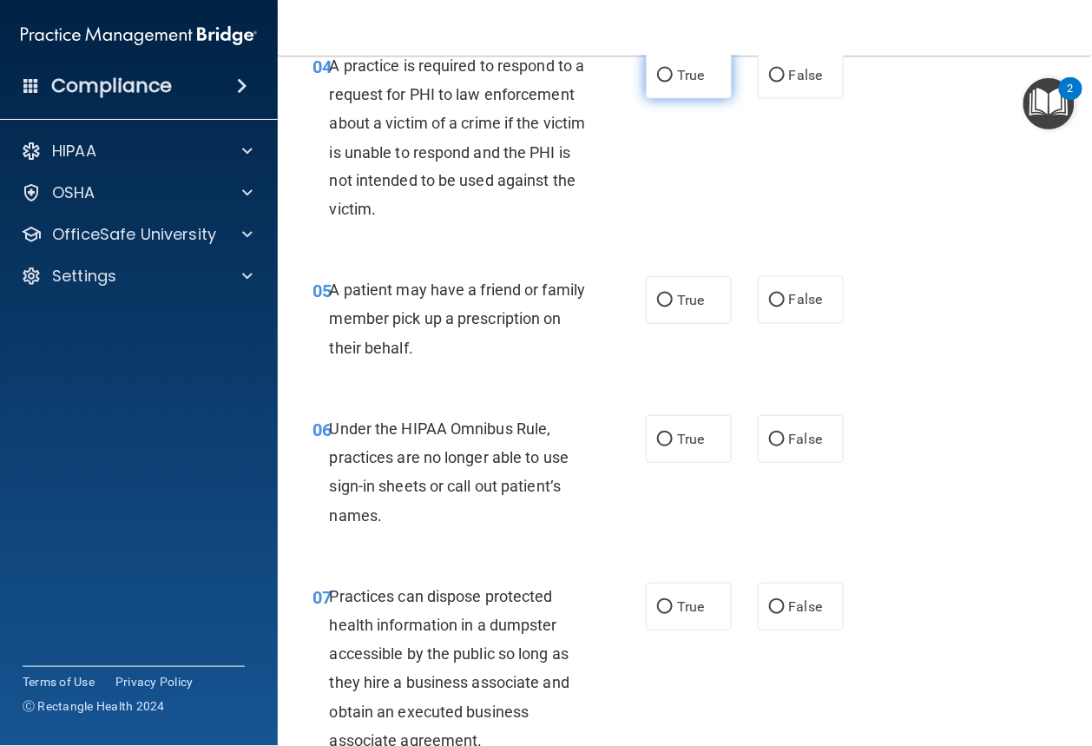
click at [673, 99] on label "True" at bounding box center [689, 75] width 86 height 48
click at [673, 82] on input "True" at bounding box center [665, 75] width 16 height 13
radio input "true"
click at [677, 308] on span "True" at bounding box center [690, 300] width 27 height 16
click at [673, 307] on input "True" at bounding box center [665, 300] width 16 height 13
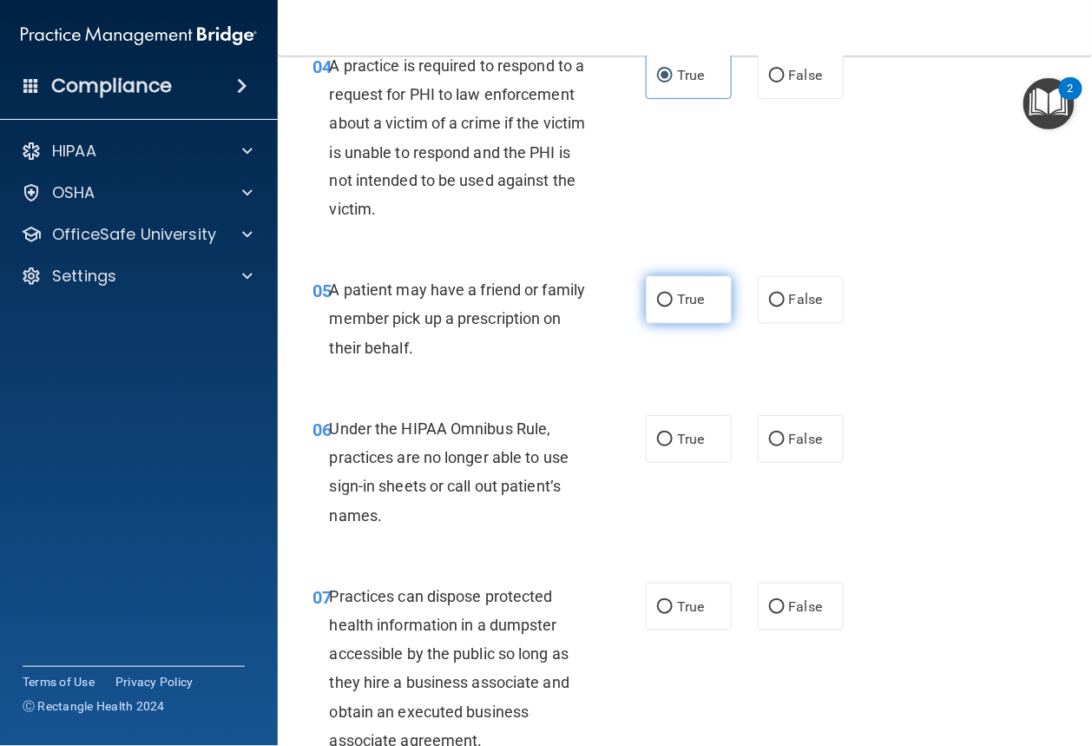
radio input "true"
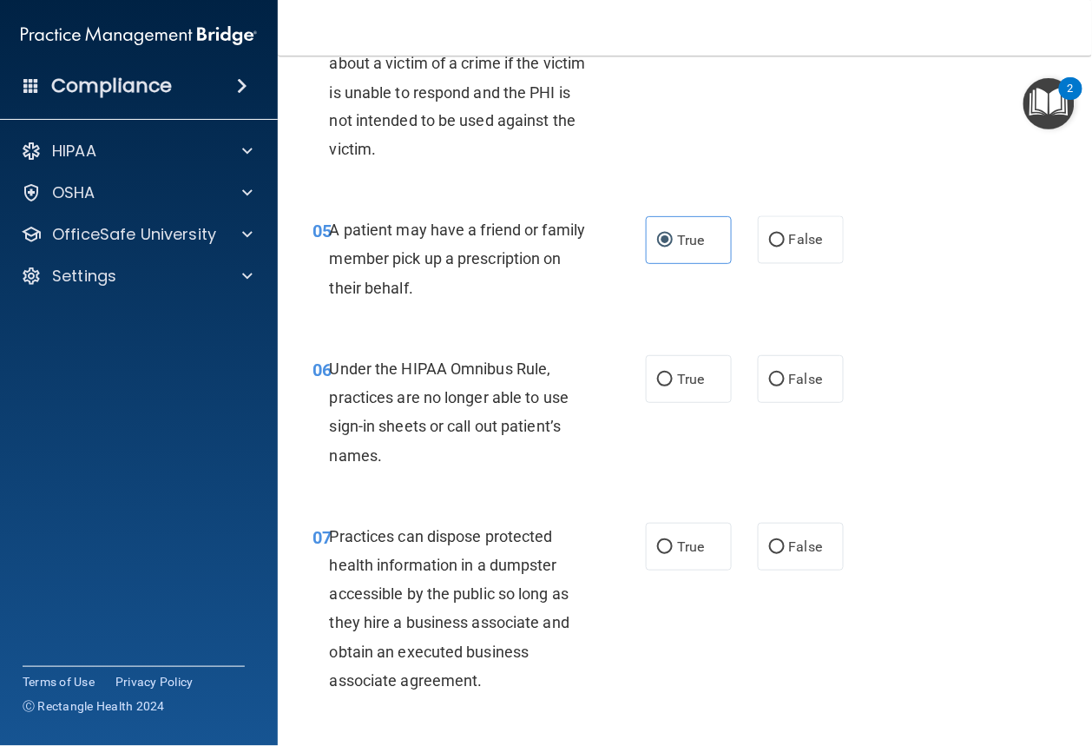
scroll to position [815, 0]
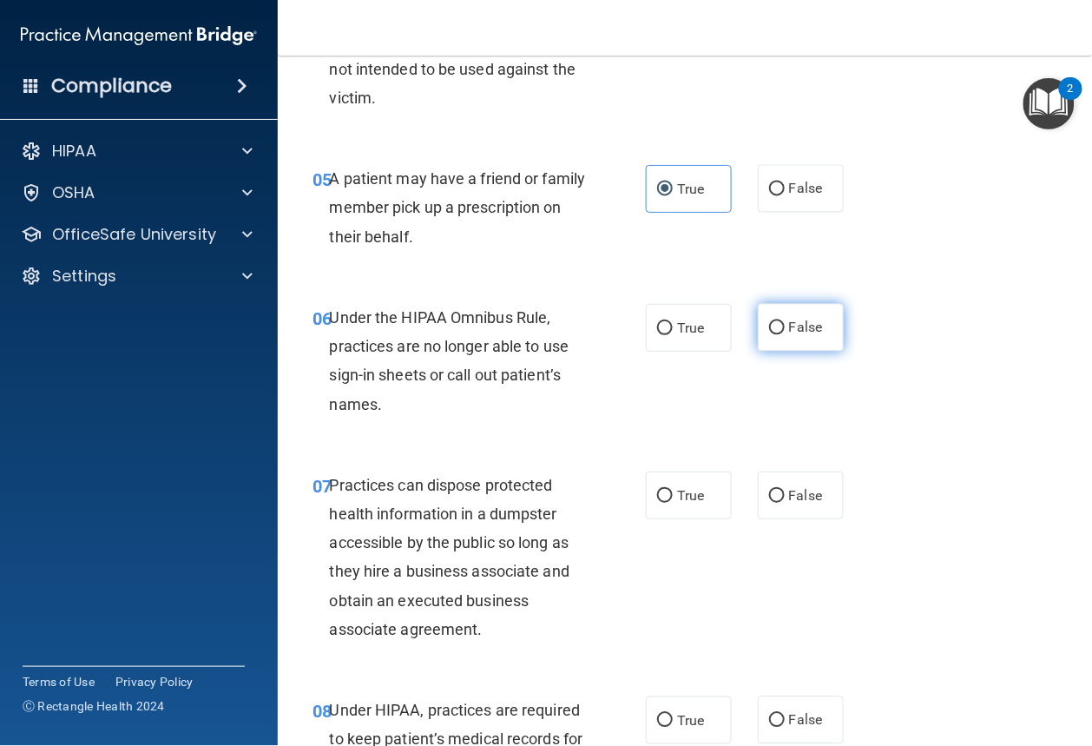
click at [780, 352] on label "False" at bounding box center [801, 328] width 86 height 48
click at [780, 335] on input "False" at bounding box center [777, 328] width 16 height 13
radio input "true"
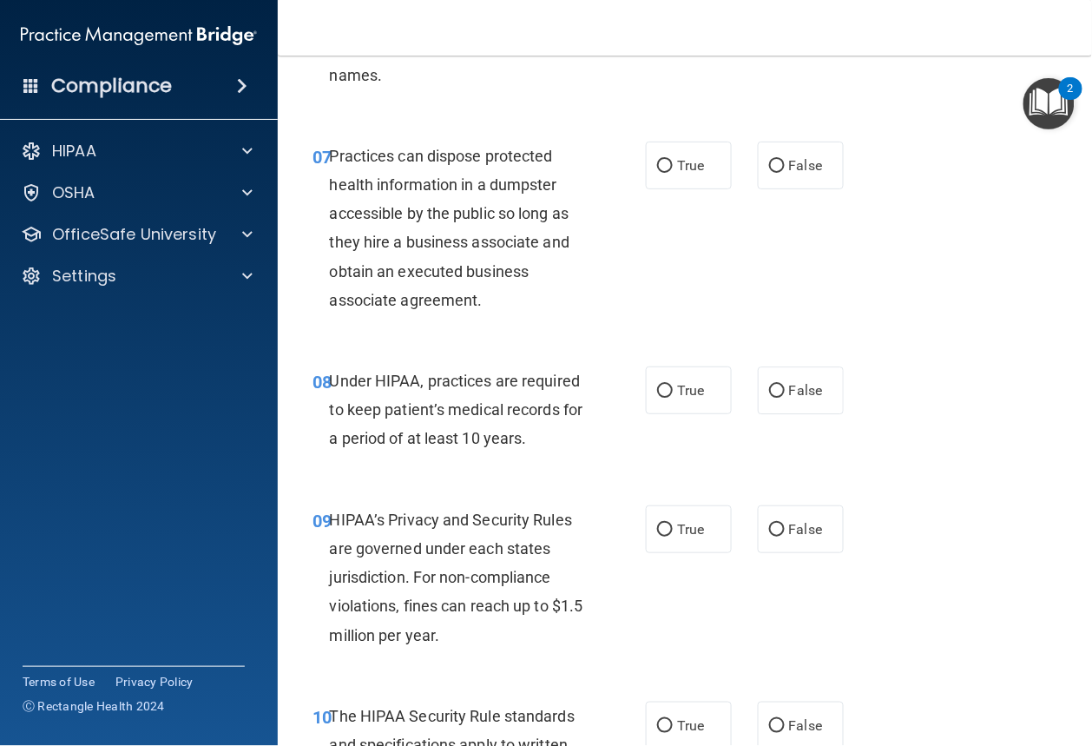
scroll to position [1174, 0]
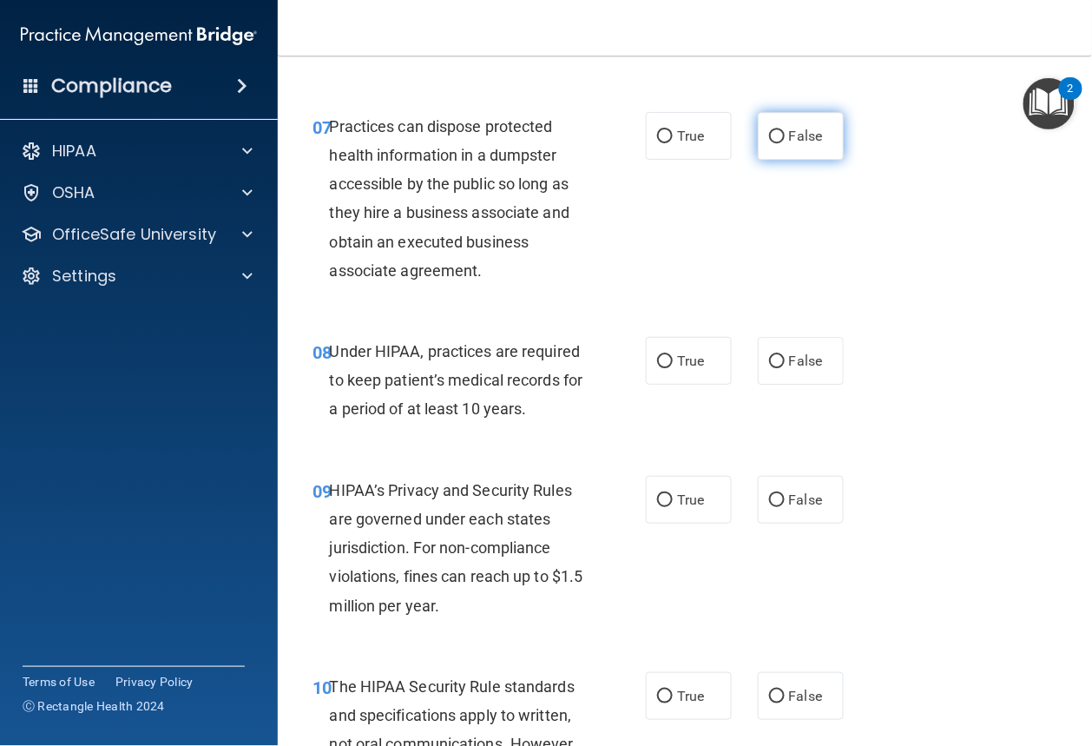
click at [770, 143] on input "False" at bounding box center [777, 136] width 16 height 13
radio input "true"
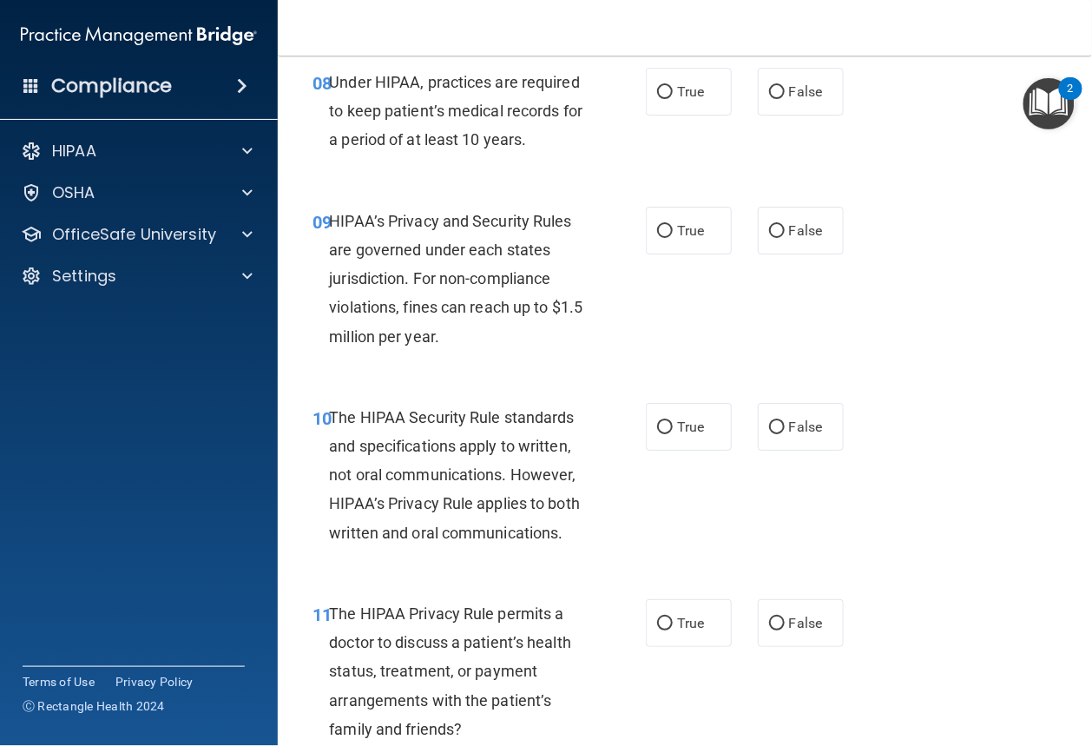
scroll to position [1445, 0]
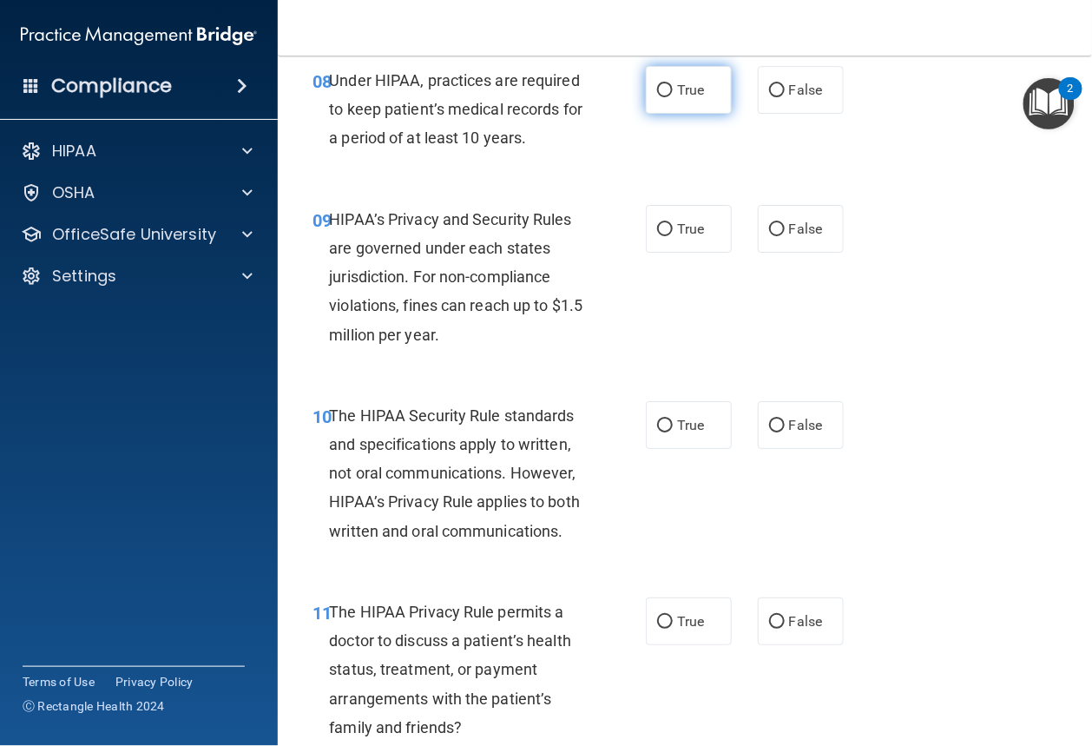
click at [660, 114] on label "True" at bounding box center [689, 90] width 86 height 48
click at [660, 97] on input "True" at bounding box center [665, 90] width 16 height 13
radio input "true"
click at [663, 236] on input "True" at bounding box center [665, 229] width 16 height 13
radio input "true"
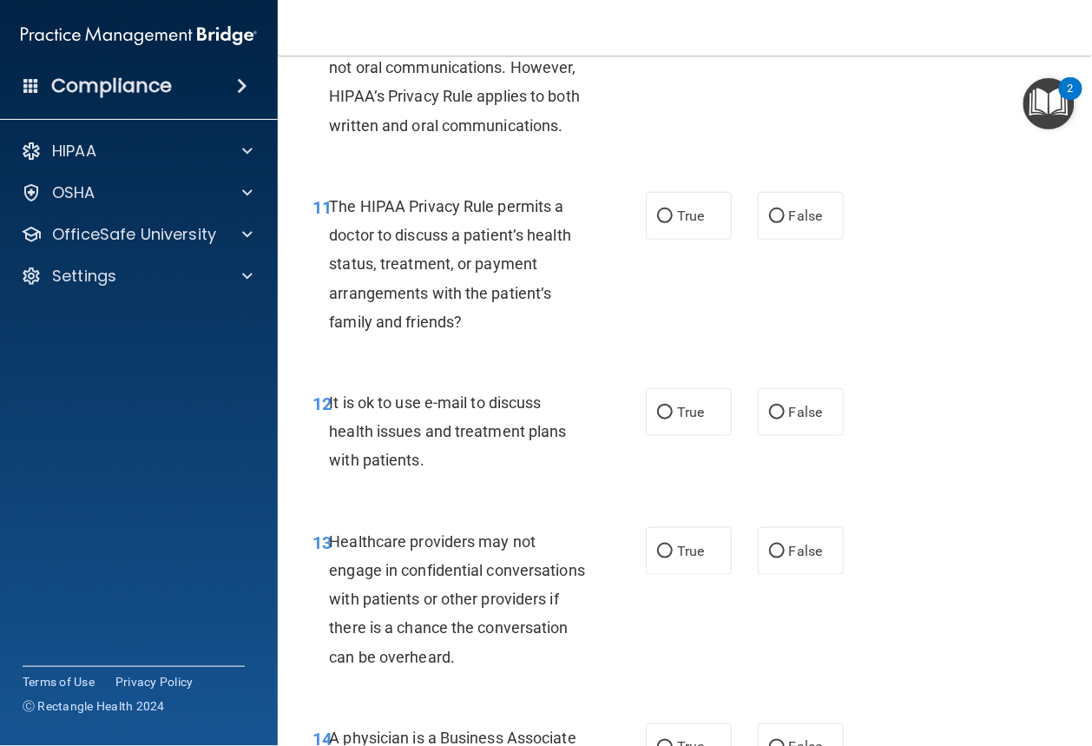
scroll to position [1851, 0]
click at [668, 43] on label "True" at bounding box center [689, 20] width 86 height 48
click at [668, 27] on input "True" at bounding box center [665, 20] width 16 height 13
radio input "true"
click at [758, 240] on label "False" at bounding box center [801, 216] width 86 height 48
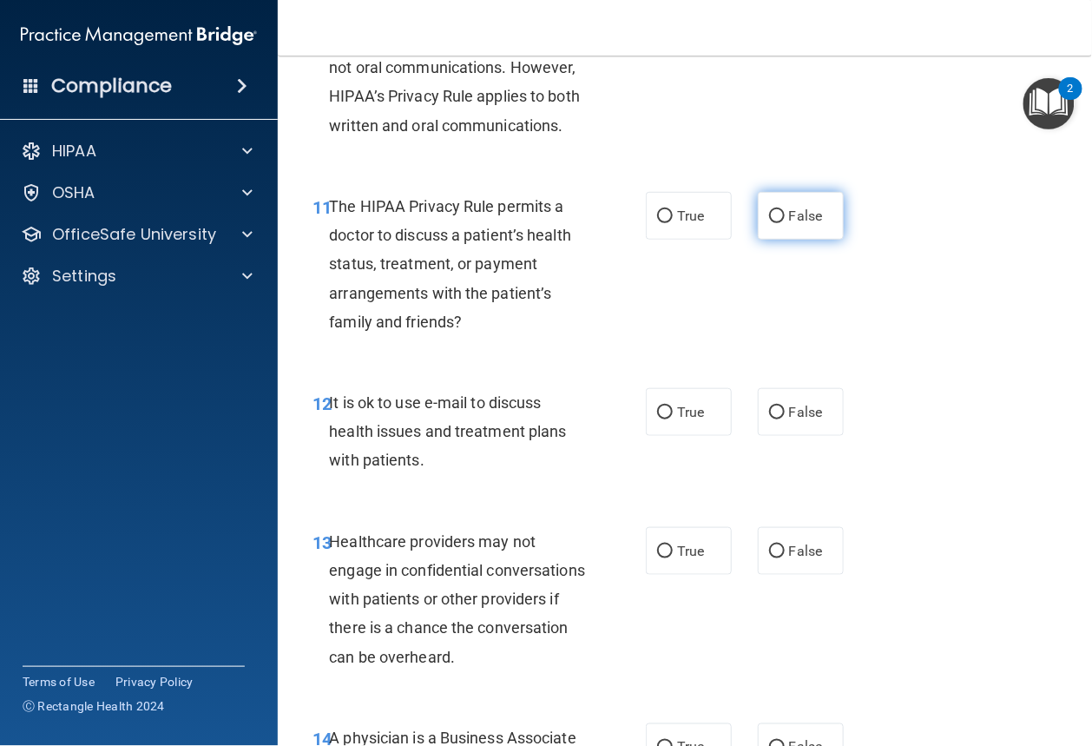
click at [769, 223] on input "False" at bounding box center [777, 216] width 16 height 13
radio input "true"
click at [793, 420] on span "False" at bounding box center [806, 412] width 34 height 16
click at [785, 419] on input "False" at bounding box center [777, 412] width 16 height 13
radio input "true"
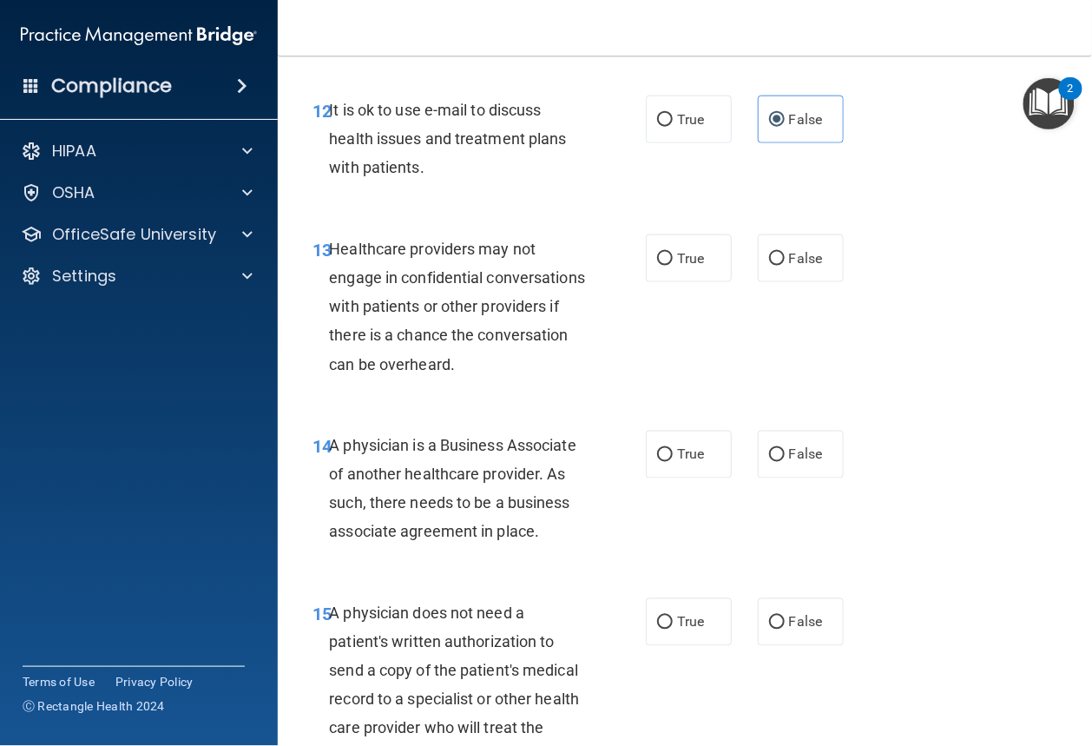
scroll to position [2259, 0]
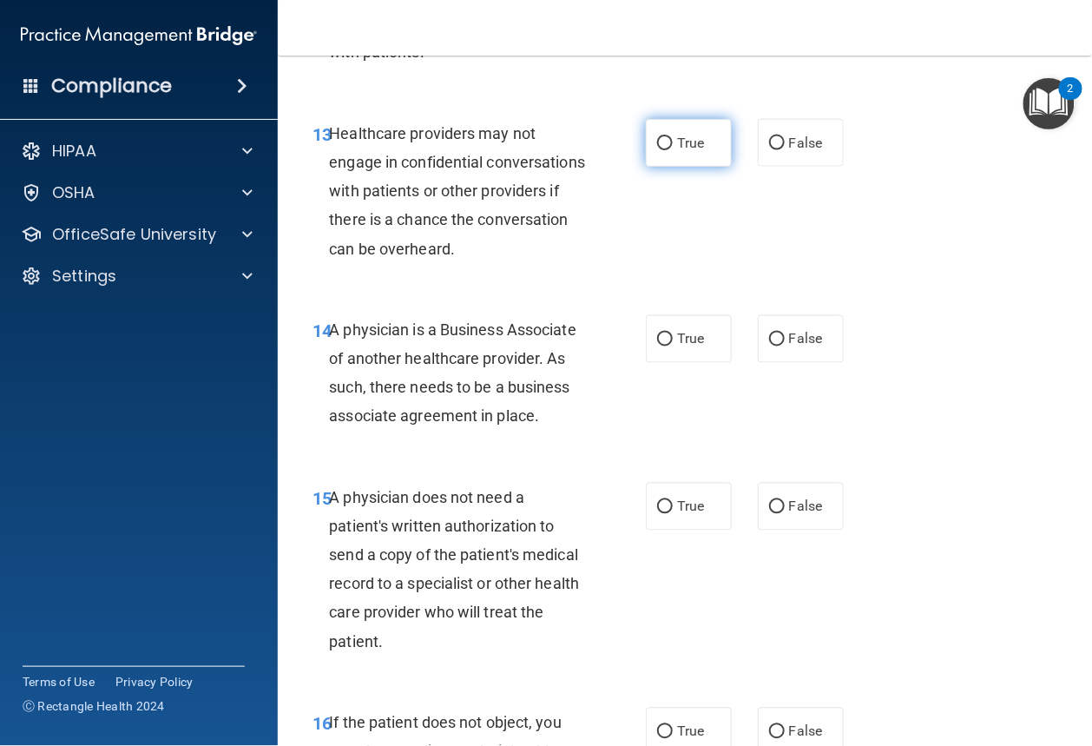
click at [668, 167] on label "True" at bounding box center [689, 143] width 86 height 48
click at [668, 150] on input "True" at bounding box center [665, 143] width 16 height 13
radio input "true"
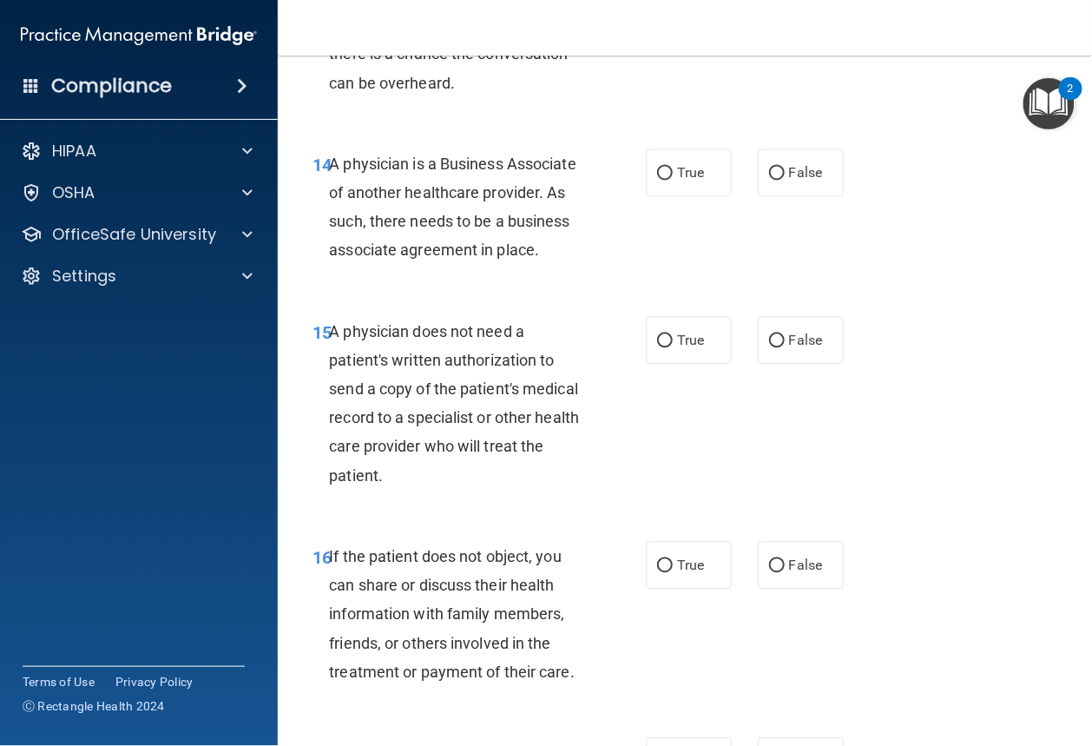
scroll to position [2450, 0]
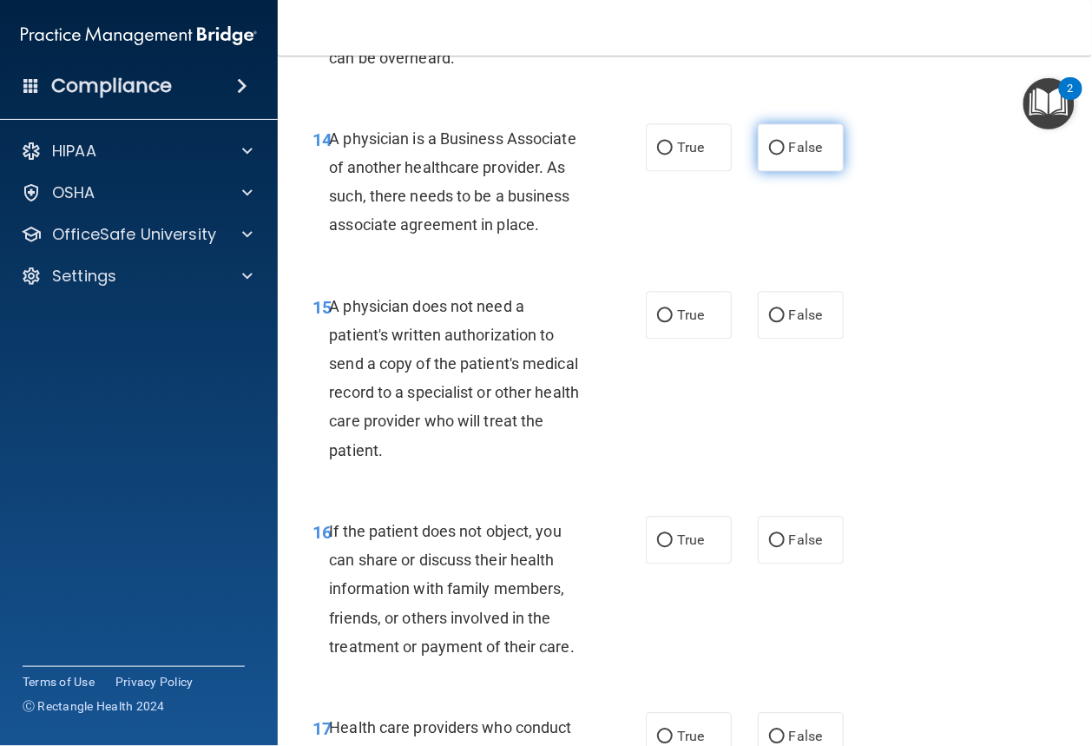
click at [795, 156] on span "False" at bounding box center [806, 148] width 34 height 16
click at [785, 155] on input "False" at bounding box center [777, 148] width 16 height 13
radio input "true"
click at [789, 324] on span "False" at bounding box center [806, 315] width 34 height 16
click at [785, 323] on input "False" at bounding box center [777, 316] width 16 height 13
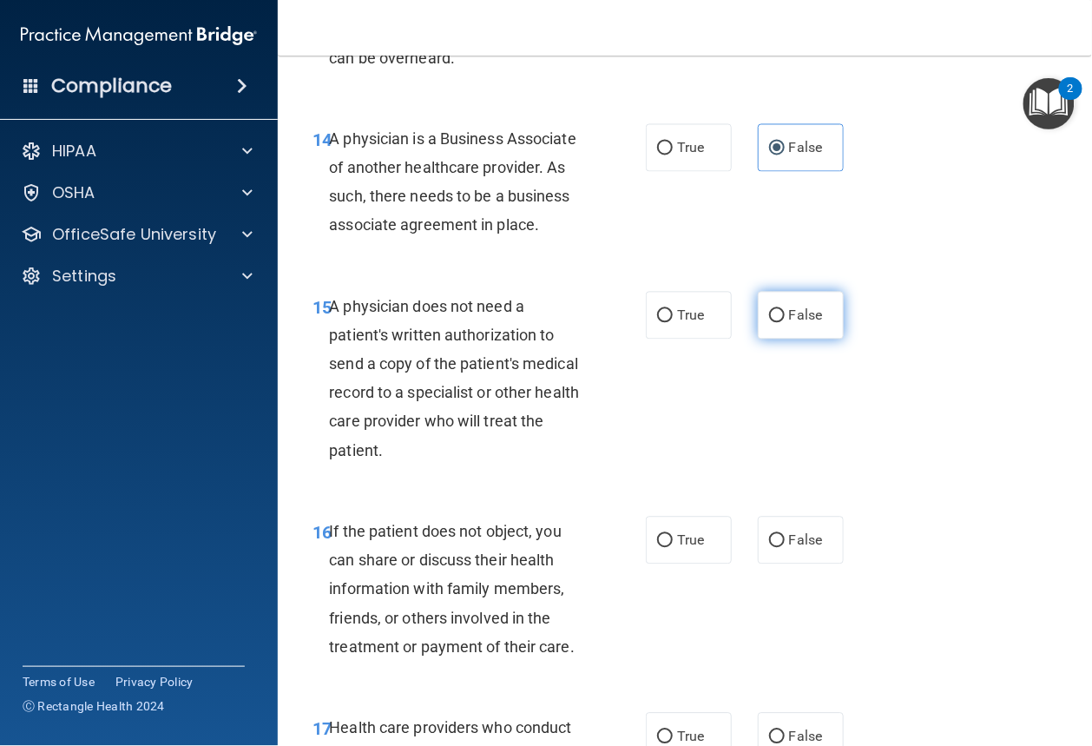
radio input "true"
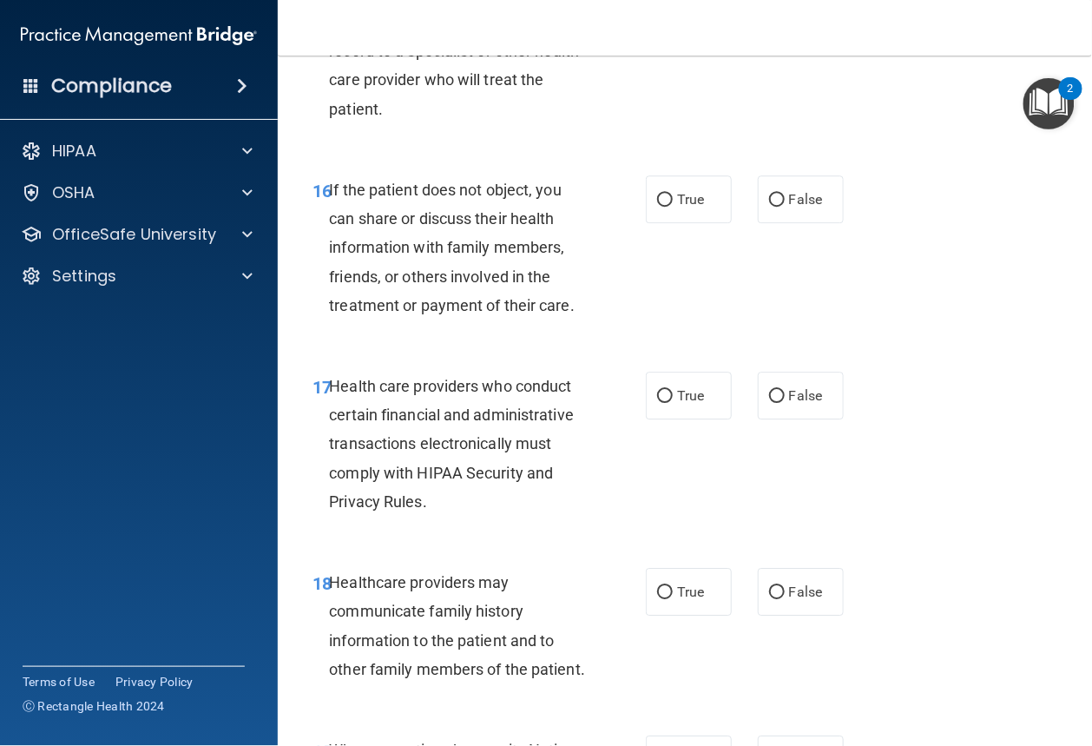
scroll to position [2791, 0]
click at [794, 207] on span "False" at bounding box center [806, 199] width 34 height 16
click at [785, 207] on input "False" at bounding box center [777, 200] width 16 height 13
radio input "true"
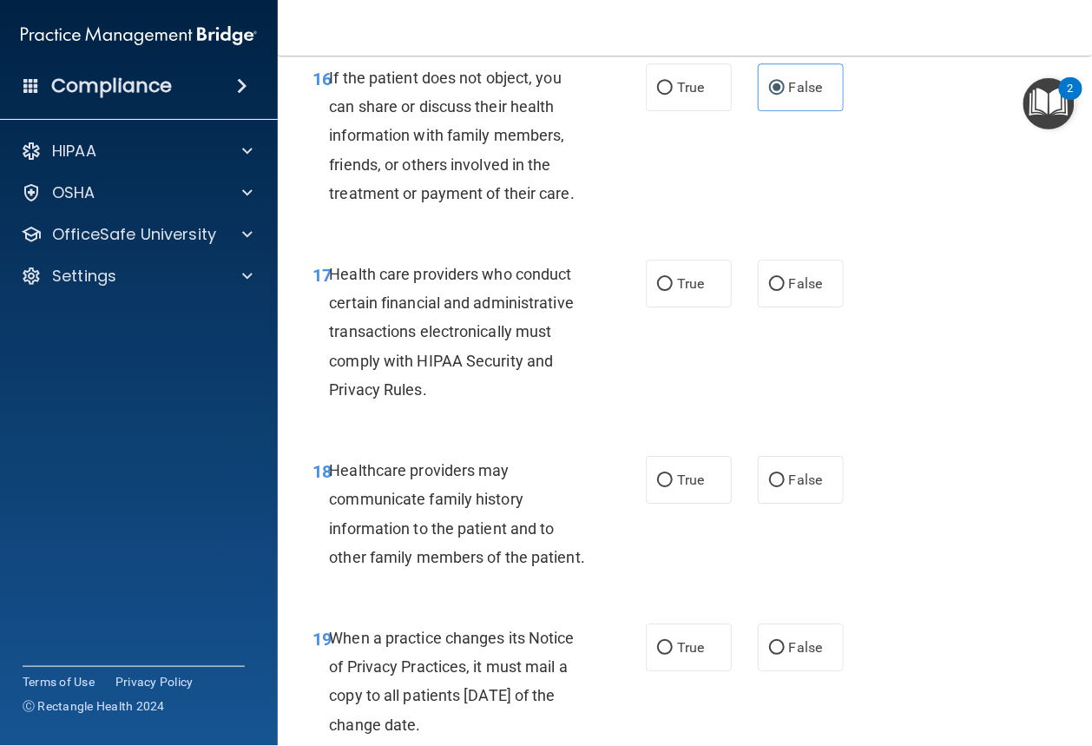
scroll to position [2965, 0]
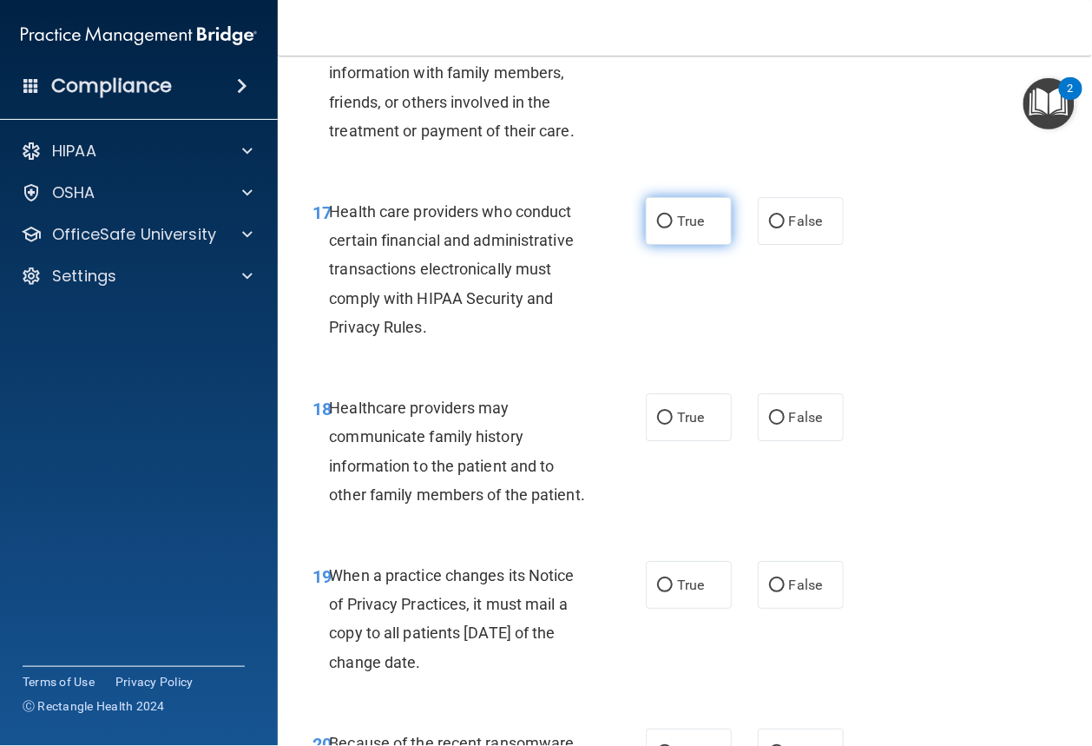
click at [663, 228] on input "True" at bounding box center [665, 221] width 16 height 13
radio input "true"
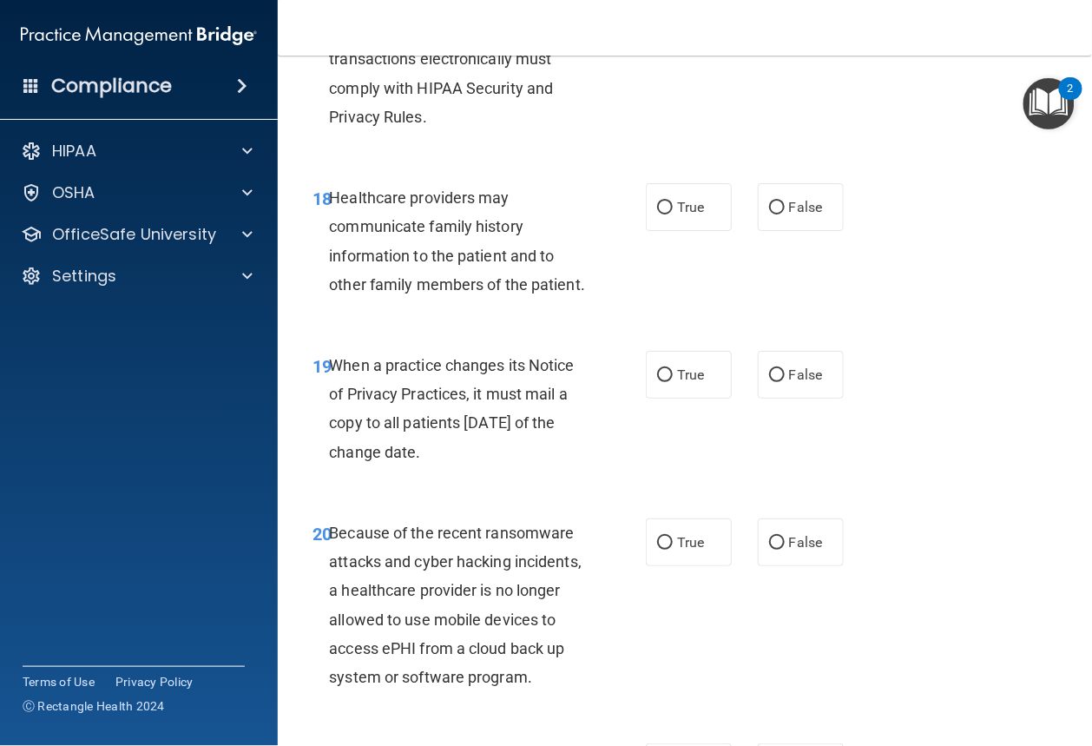
scroll to position [3251, 0]
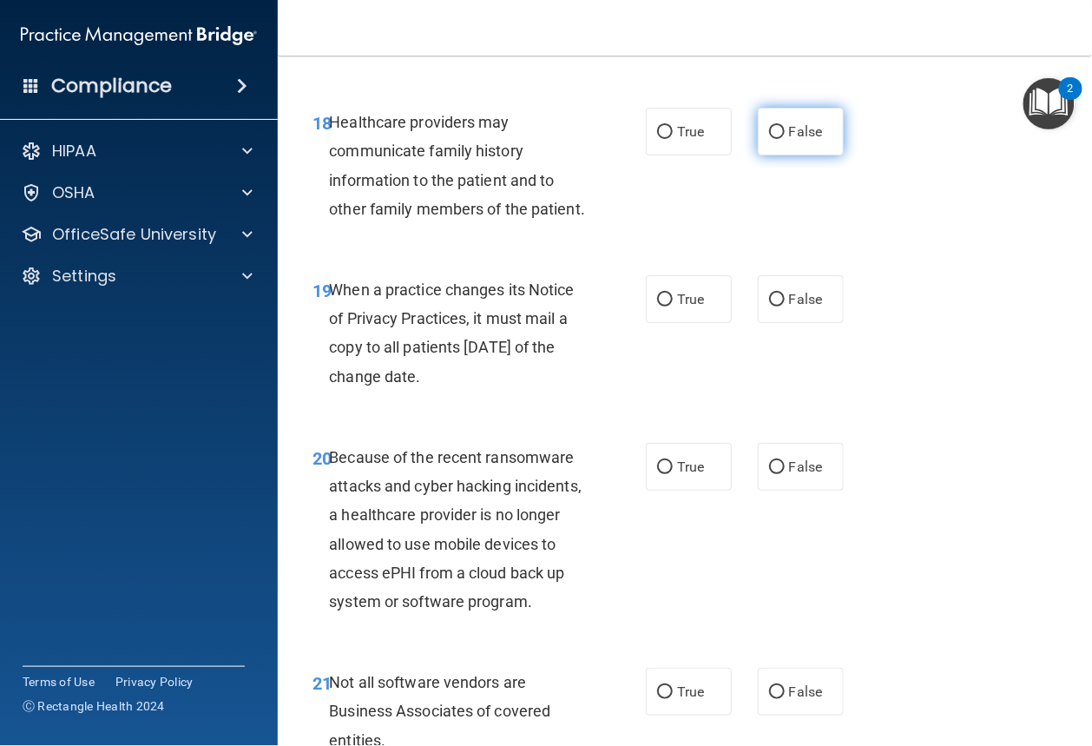
click at [792, 140] on span "False" at bounding box center [806, 131] width 34 height 16
click at [785, 139] on input "False" at bounding box center [777, 132] width 16 height 13
radio input "true"
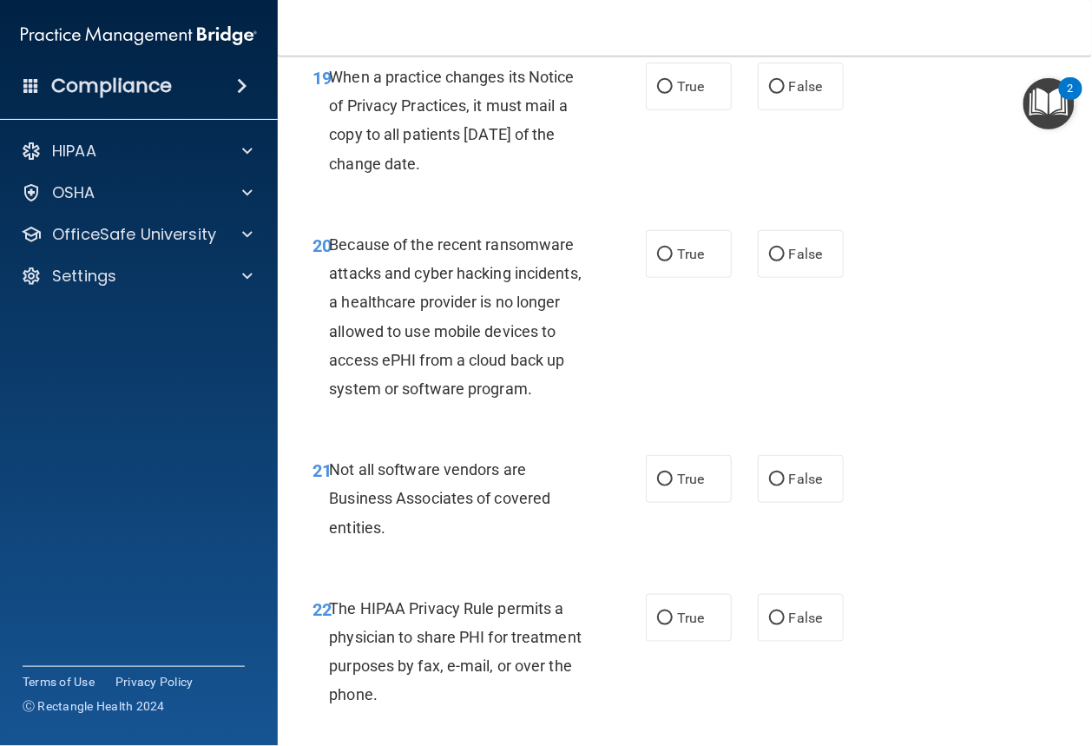
scroll to position [3464, 0]
click at [673, 109] on label "True" at bounding box center [689, 86] width 86 height 48
click at [673, 93] on input "True" at bounding box center [665, 86] width 16 height 13
radio input "true"
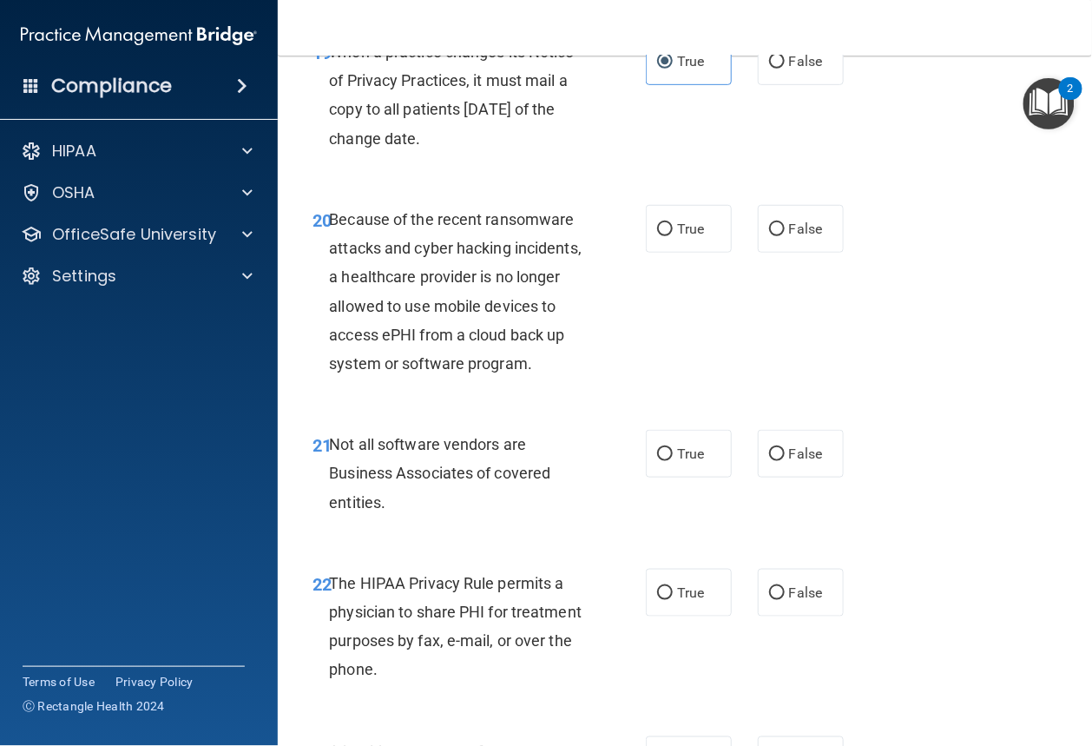
scroll to position [3661, 0]
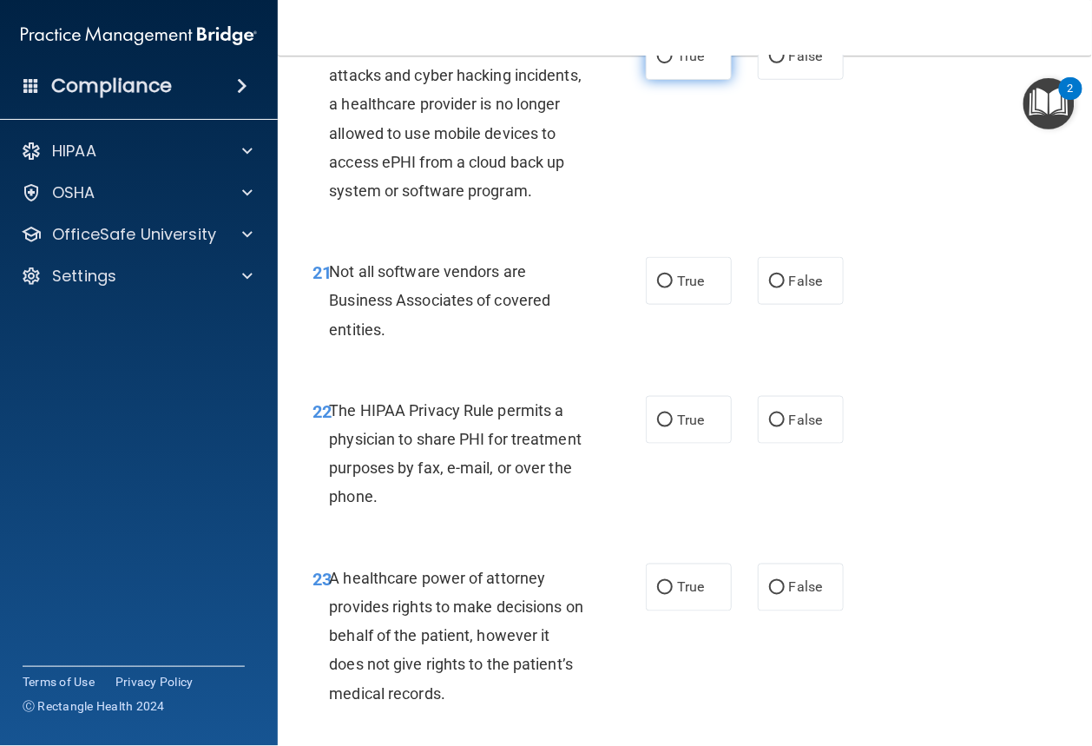
click at [707, 80] on label "True" at bounding box center [689, 56] width 86 height 48
click at [673, 63] on input "True" at bounding box center [665, 56] width 16 height 13
radio input "true"
click at [709, 305] on label "True" at bounding box center [689, 281] width 86 height 48
click at [673, 288] on input "True" at bounding box center [665, 281] width 16 height 13
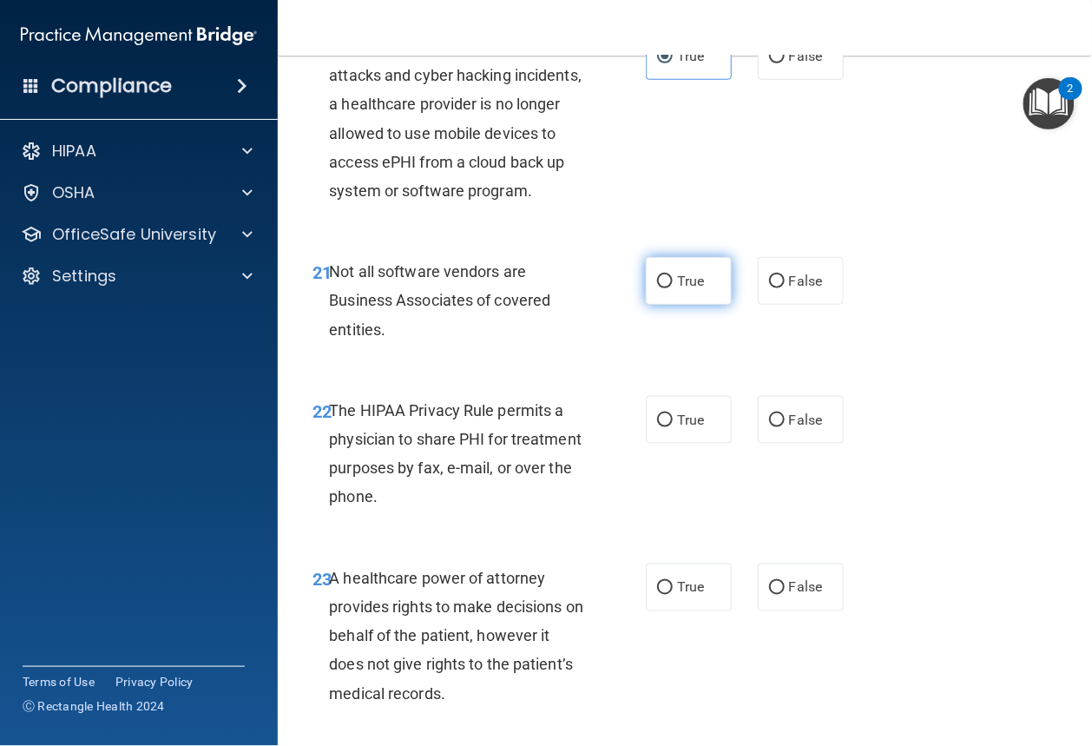
radio input "true"
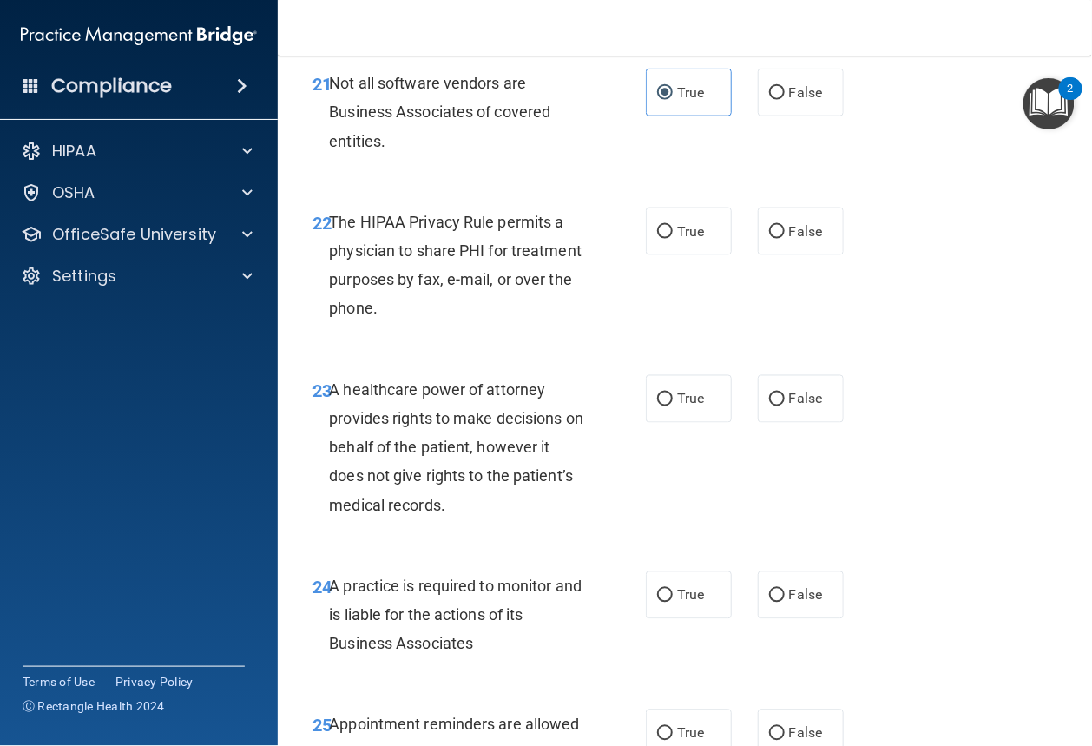
scroll to position [3913, 0]
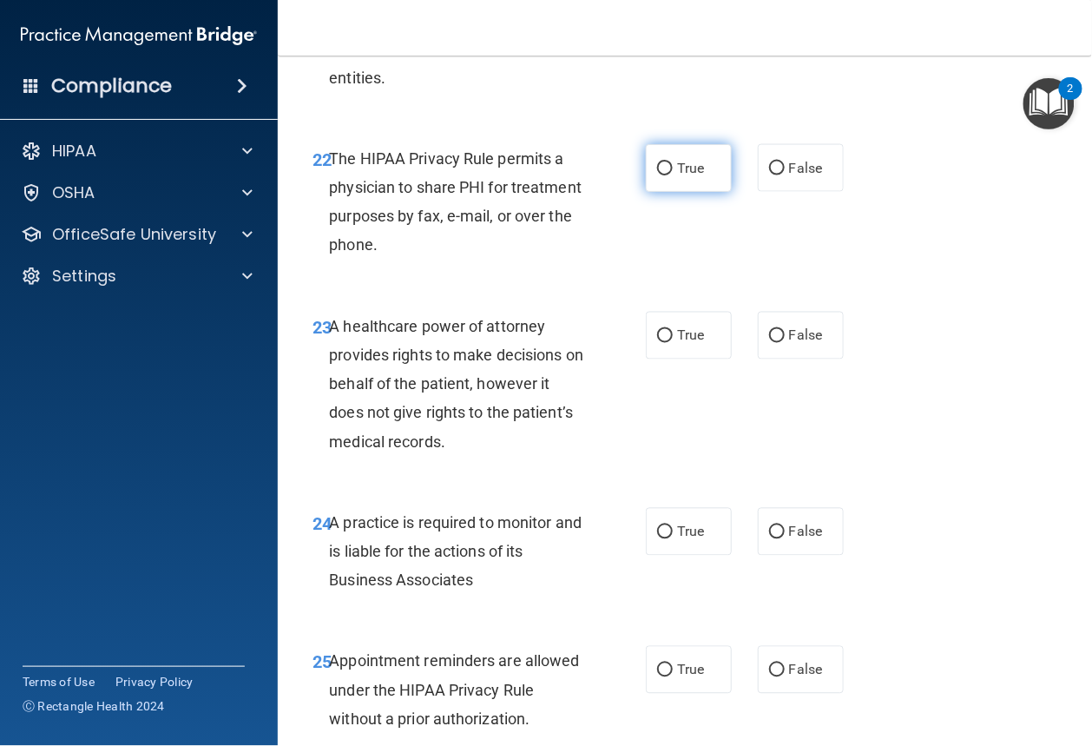
click at [689, 176] on span "True" at bounding box center [690, 168] width 27 height 16
click at [673, 175] on input "True" at bounding box center [665, 168] width 16 height 13
radio input "true"
click at [780, 359] on label "False" at bounding box center [801, 336] width 86 height 48
click at [780, 343] on input "False" at bounding box center [777, 336] width 16 height 13
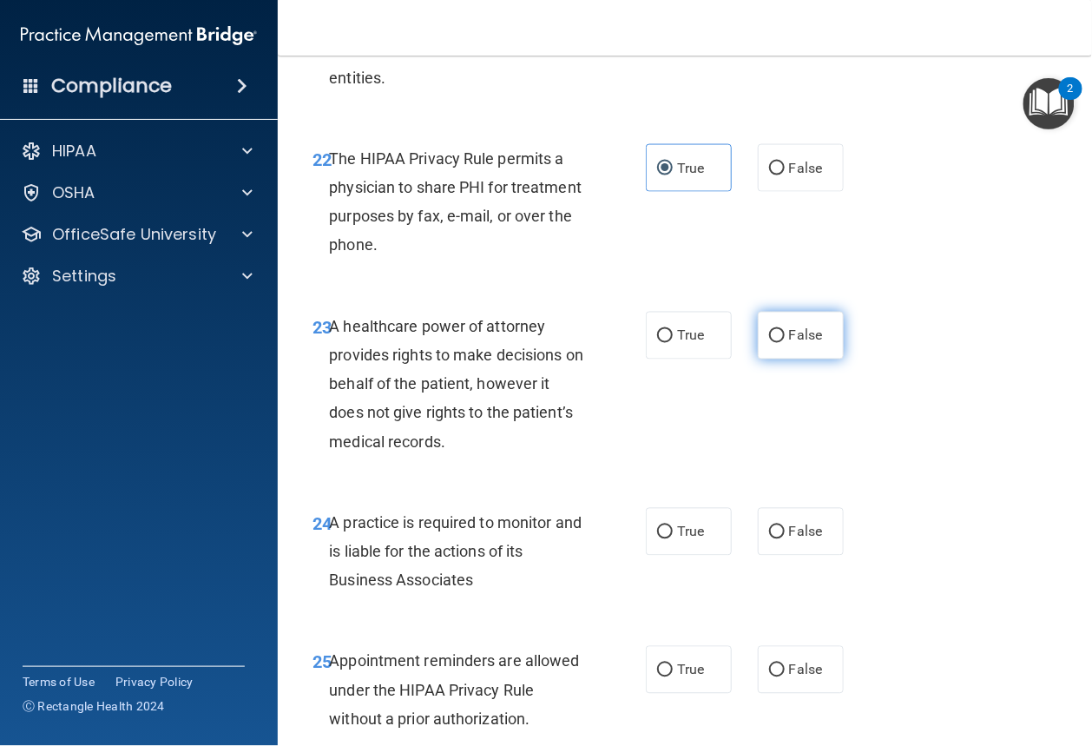
radio input "true"
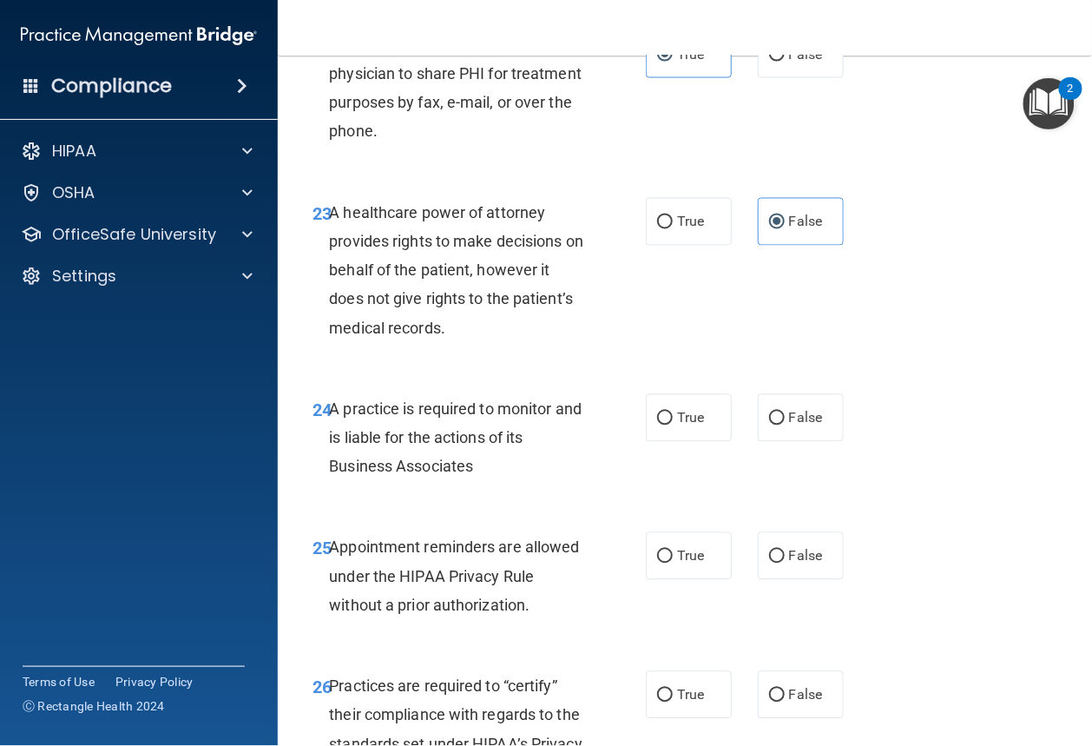
scroll to position [4120, 0]
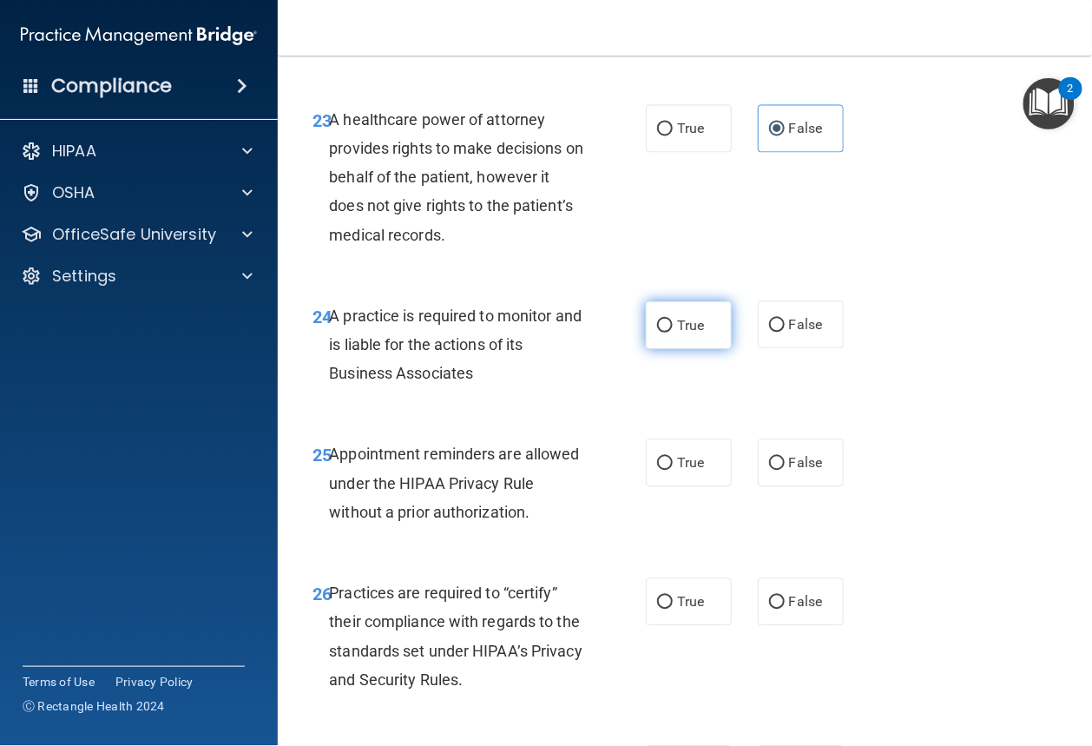
click at [690, 349] on label "True" at bounding box center [689, 325] width 86 height 48
click at [673, 332] on input "True" at bounding box center [665, 325] width 16 height 13
radio input "true"
click at [685, 471] on span "True" at bounding box center [690, 463] width 27 height 16
click at [673, 470] on input "True" at bounding box center [665, 463] width 16 height 13
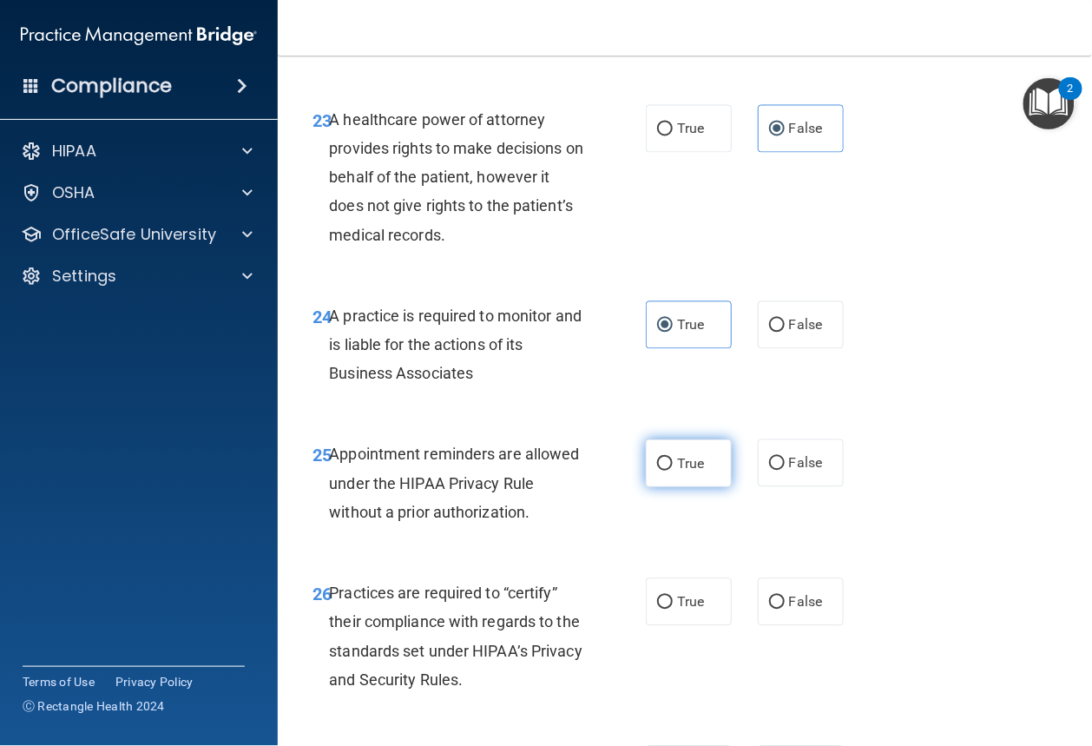
radio input "true"
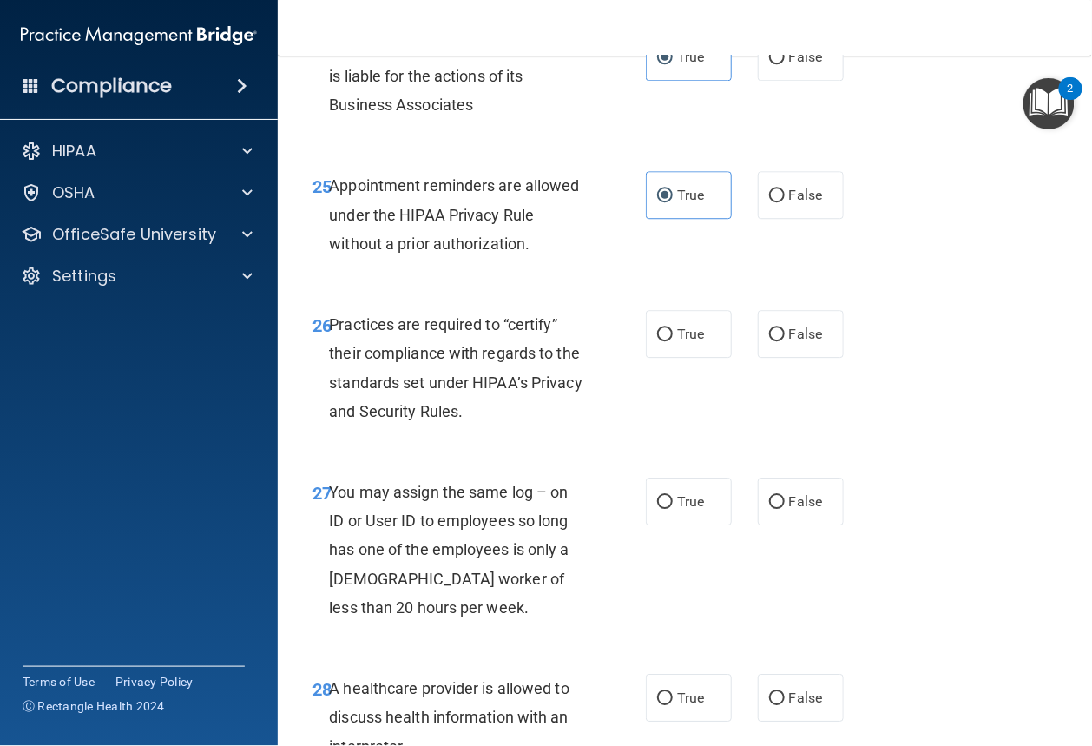
scroll to position [4397, 0]
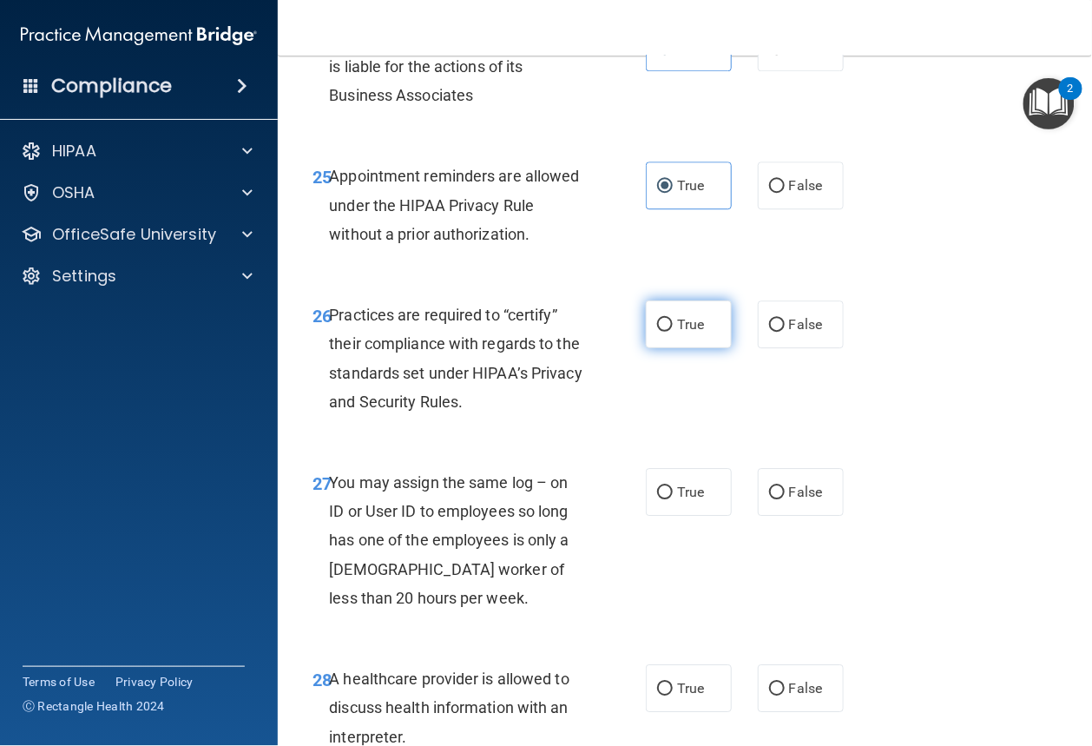
click at [674, 348] on label "True" at bounding box center [689, 324] width 86 height 48
click at [673, 332] on input "True" at bounding box center [665, 325] width 16 height 13
radio input "true"
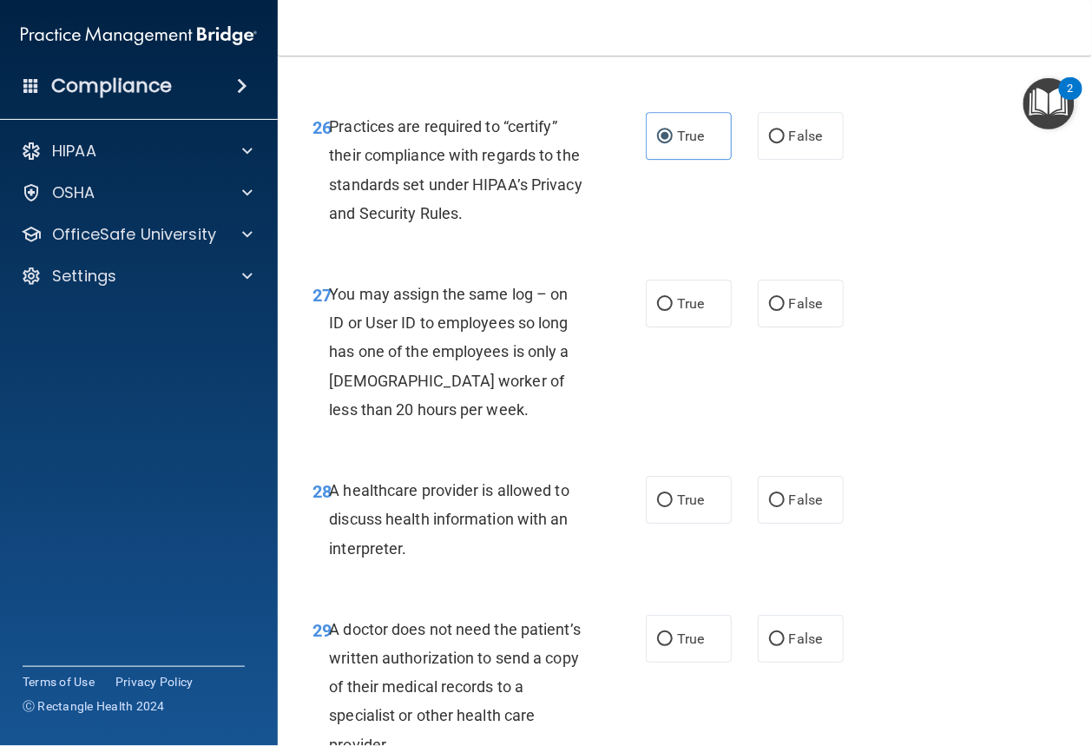
scroll to position [4588, 0]
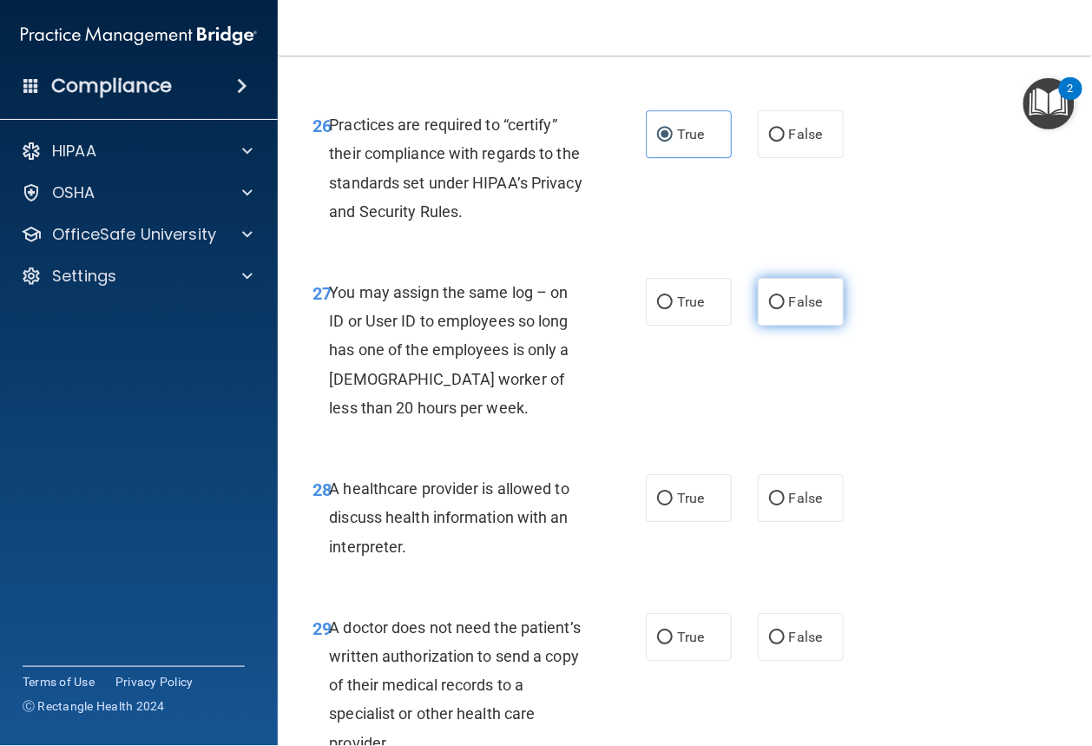
click at [793, 326] on label "False" at bounding box center [801, 302] width 86 height 48
click at [785, 309] on input "False" at bounding box center [777, 302] width 16 height 13
radio input "true"
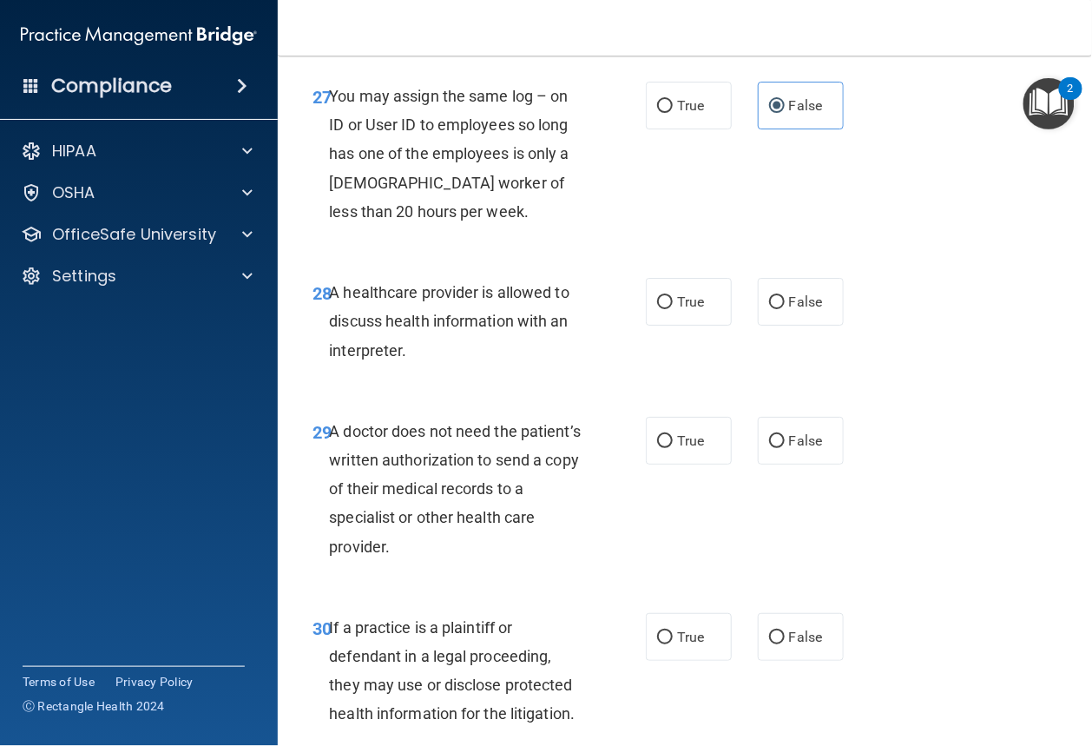
scroll to position [4785, 0]
click at [671, 325] on label "True" at bounding box center [689, 301] width 86 height 48
click at [671, 308] on input "True" at bounding box center [665, 301] width 16 height 13
radio input "true"
click at [783, 464] on label "False" at bounding box center [801, 440] width 86 height 48
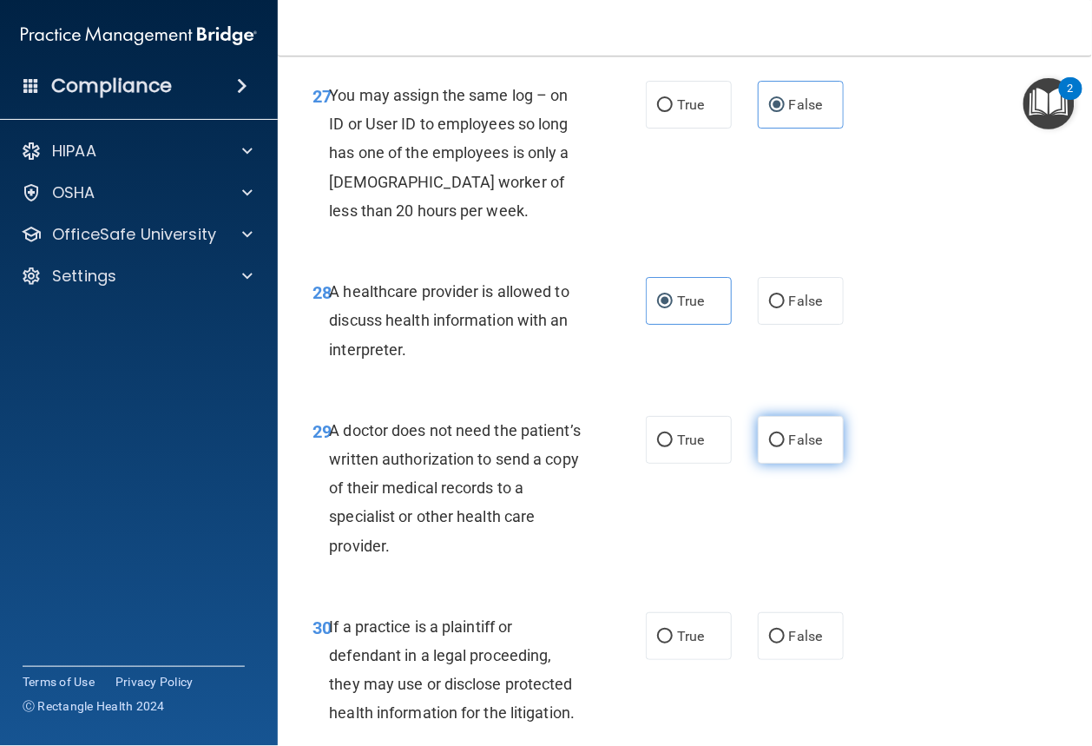
click at [783, 447] on input "False" at bounding box center [777, 440] width 16 height 13
radio input "true"
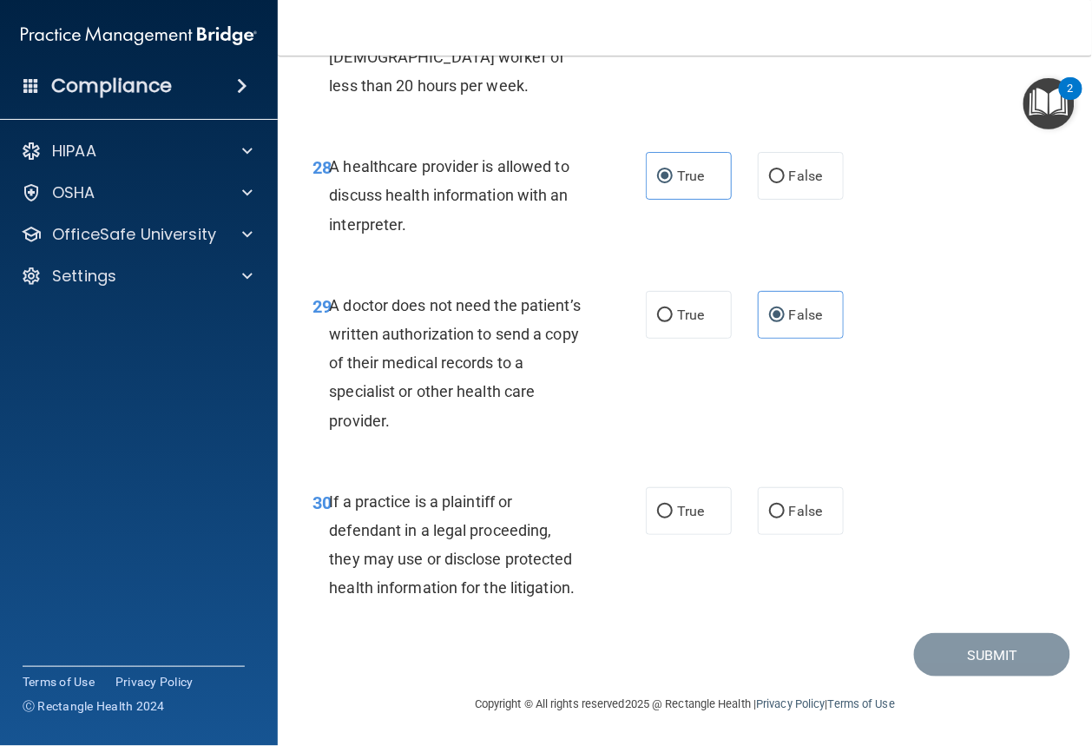
scroll to position [5020, 0]
click at [805, 517] on span "False" at bounding box center [806, 511] width 34 height 16
click at [785, 517] on input "False" at bounding box center [777, 511] width 16 height 13
radio input "true"
click at [1005, 675] on button "Submit" at bounding box center [992, 655] width 156 height 44
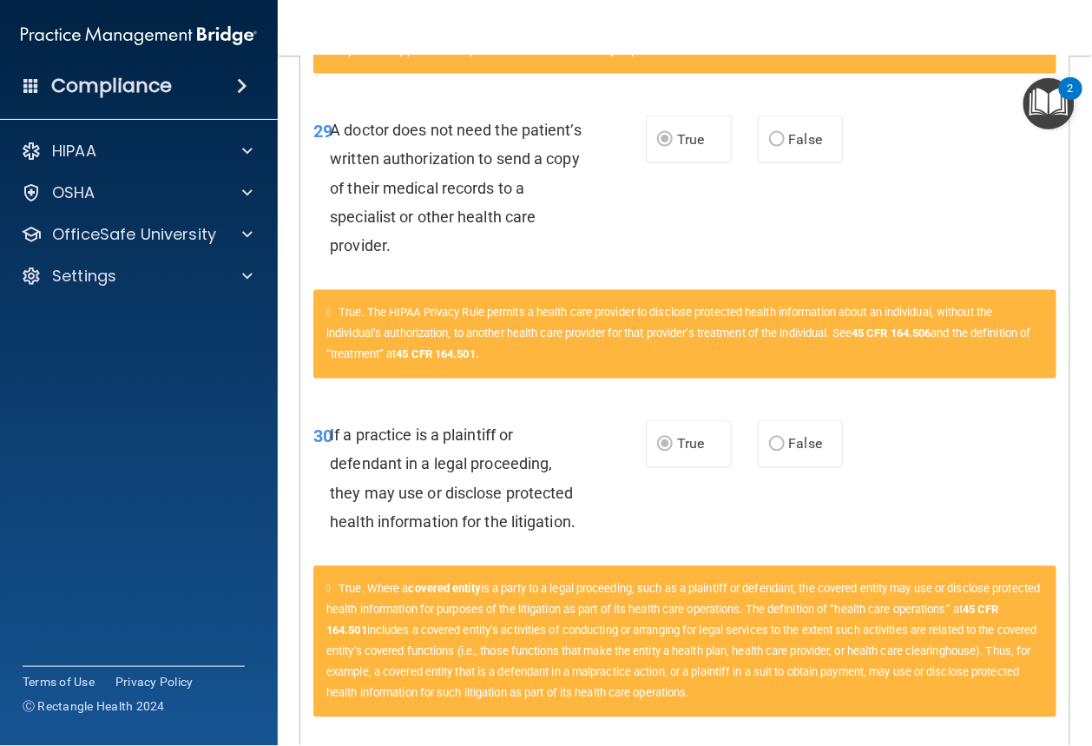
scroll to position [4071, 0]
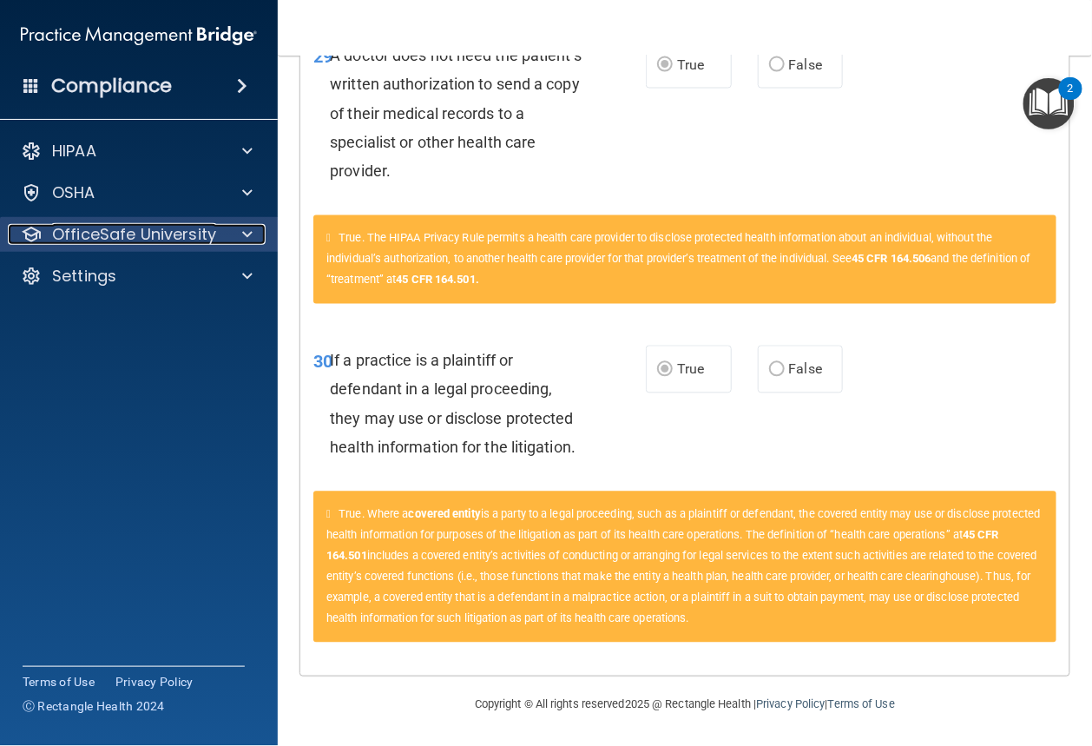
click at [135, 225] on p "OfficeSafe University" at bounding box center [134, 234] width 164 height 21
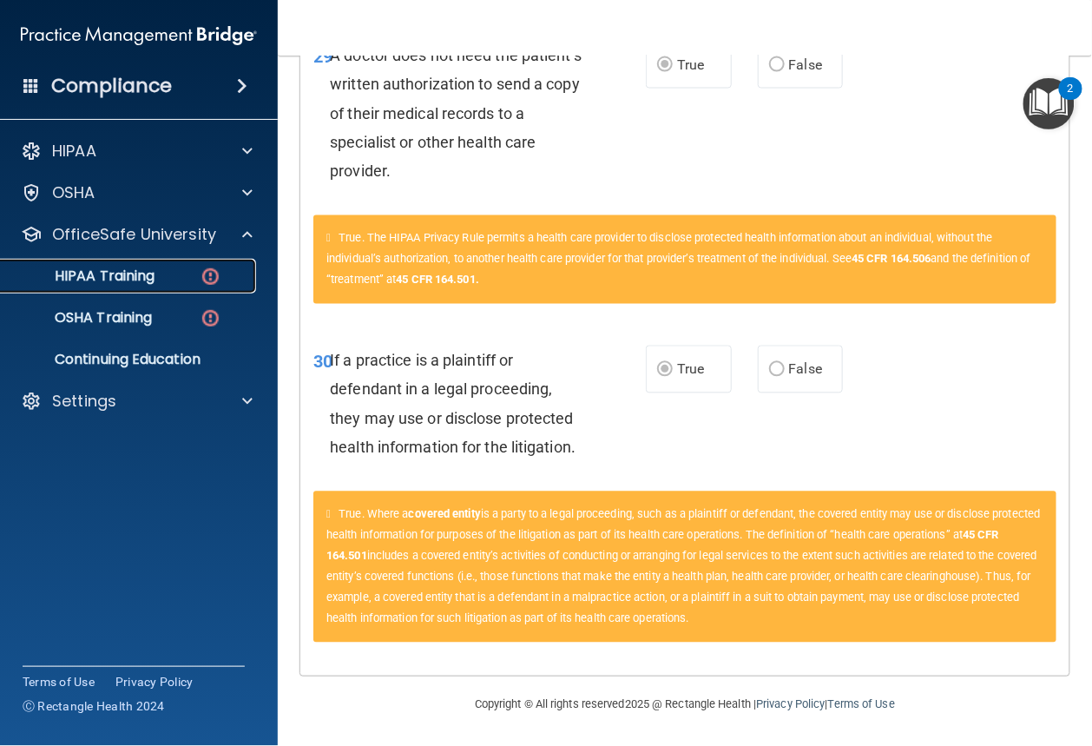
click at [168, 273] on div "HIPAA Training" at bounding box center [129, 275] width 237 height 17
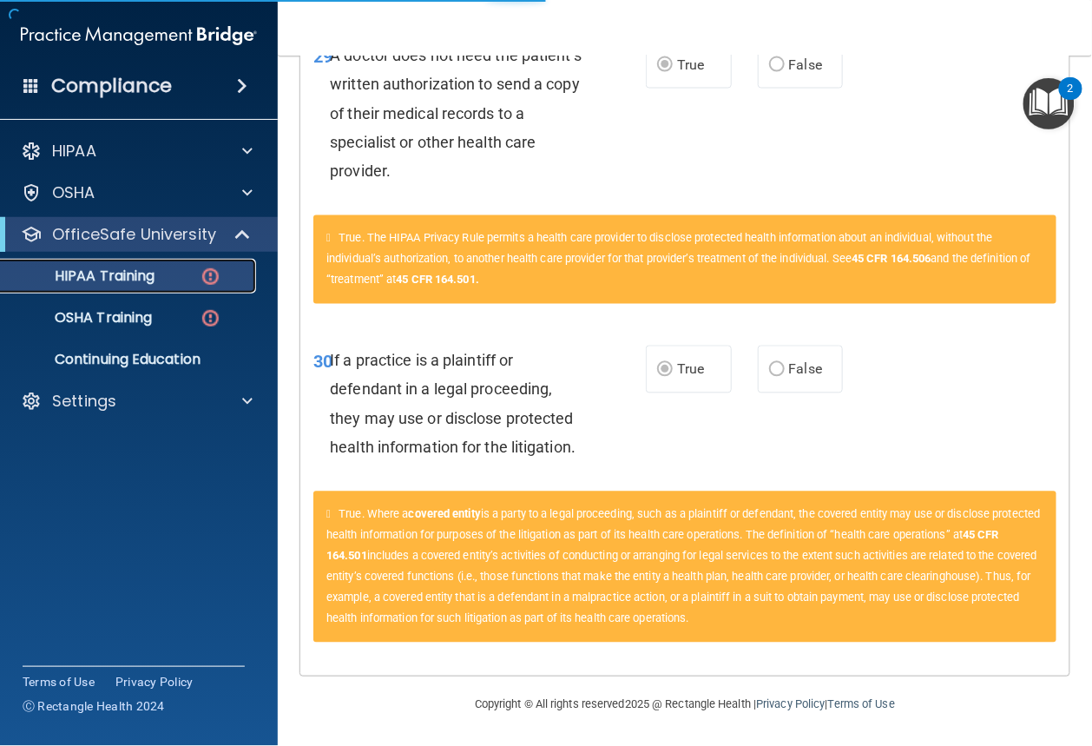
scroll to position [579, 0]
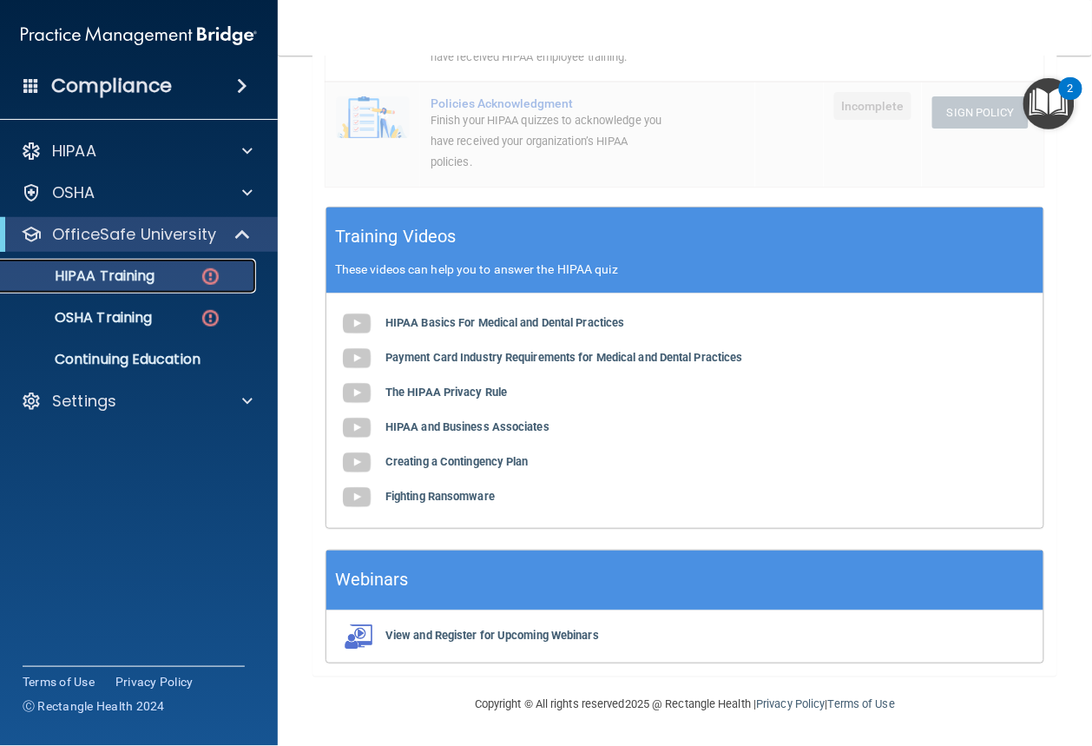
click at [130, 280] on p "HIPAA Training" at bounding box center [82, 275] width 143 height 17
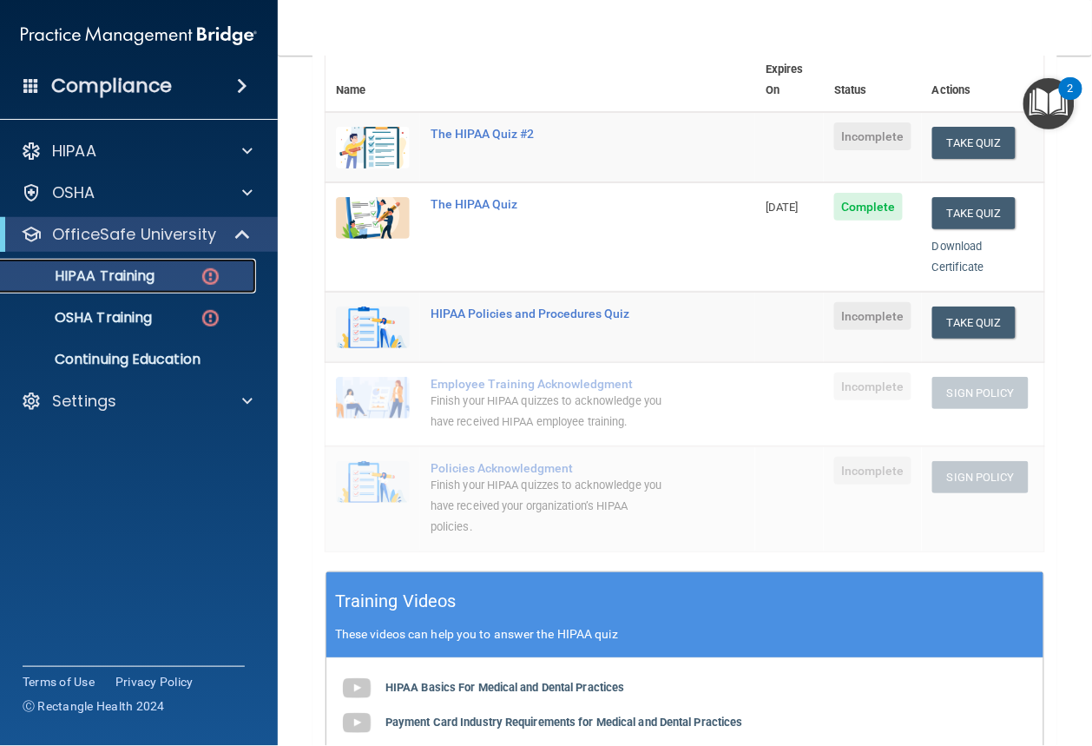
scroll to position [154, 0]
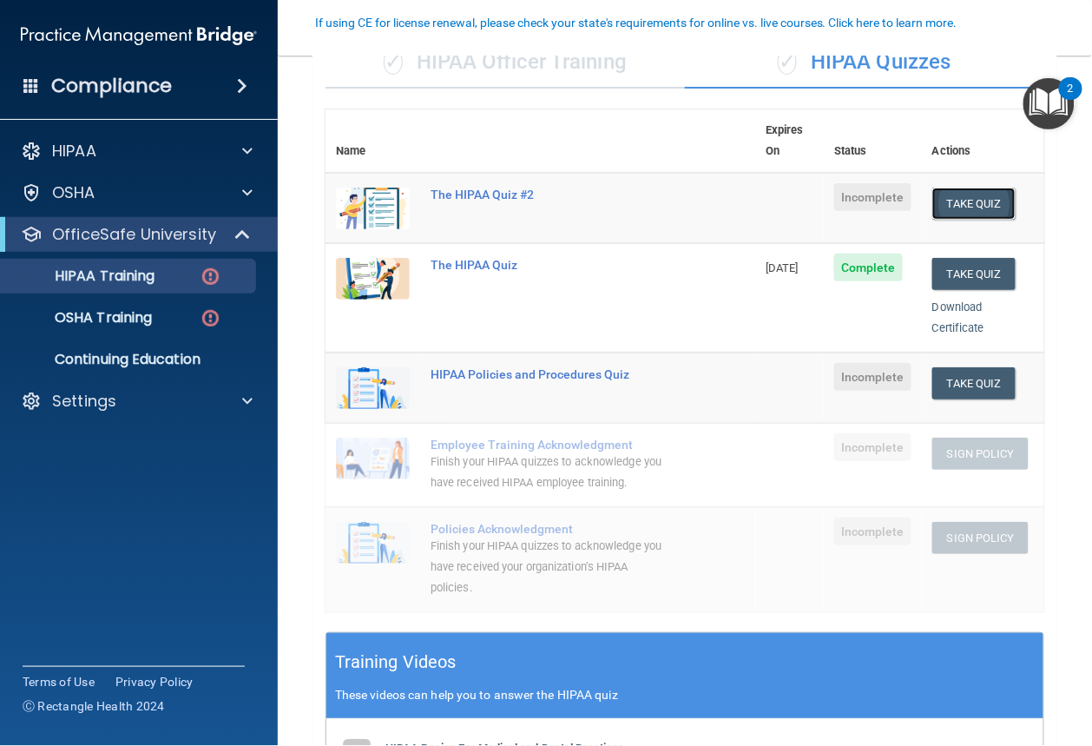
click at [977, 187] on button "Take Quiz" at bounding box center [973, 203] width 83 height 32
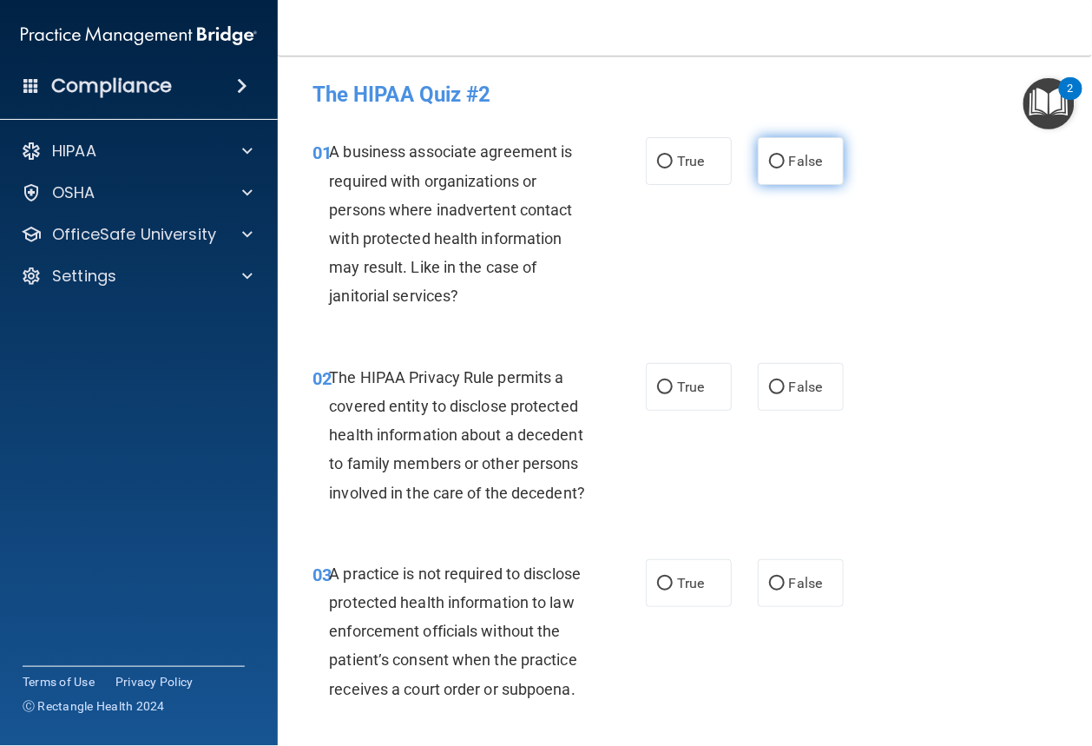
click at [789, 160] on span "False" at bounding box center [806, 161] width 34 height 16
click at [785, 160] on input "False" at bounding box center [777, 161] width 16 height 13
radio input "true"
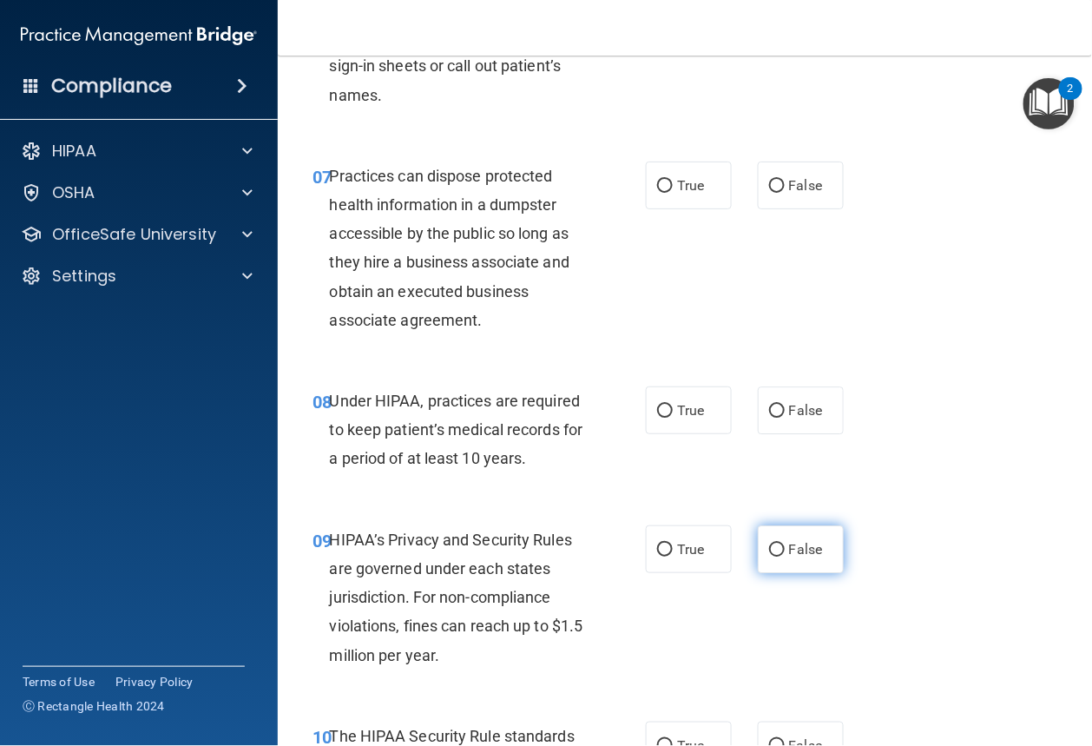
scroll to position [1282, 0]
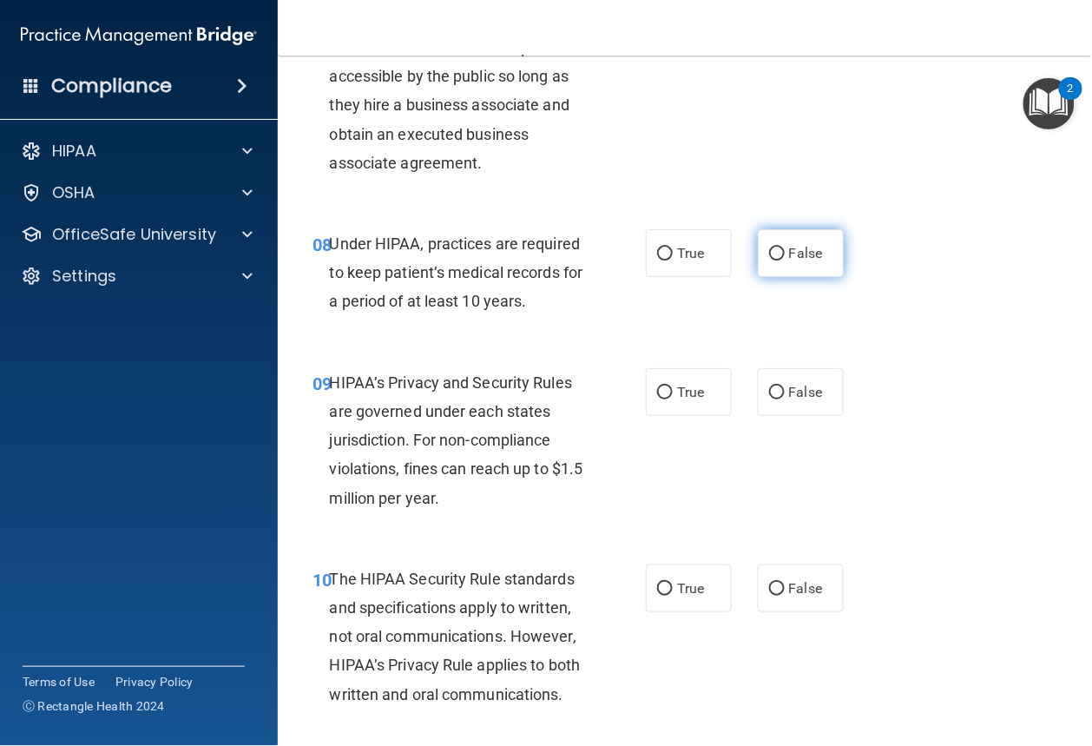
click at [773, 260] on input "False" at bounding box center [777, 253] width 16 height 13
radio input "true"
click at [773, 399] on input "False" at bounding box center [777, 392] width 16 height 13
radio input "true"
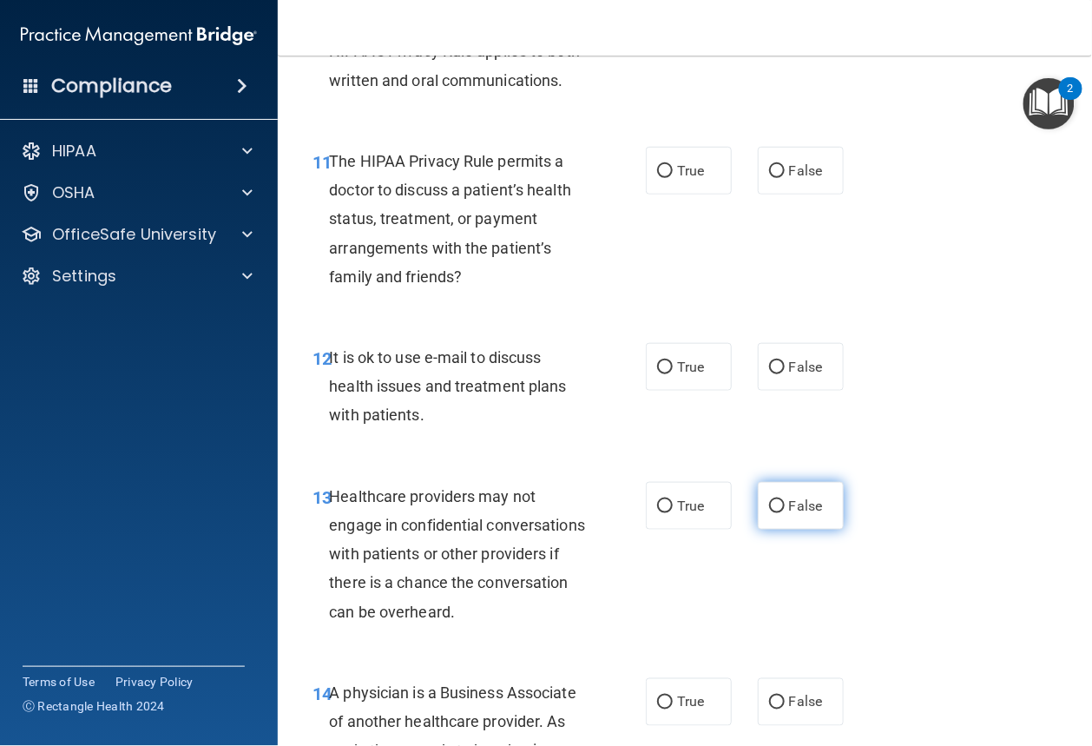
scroll to position [2039, 0]
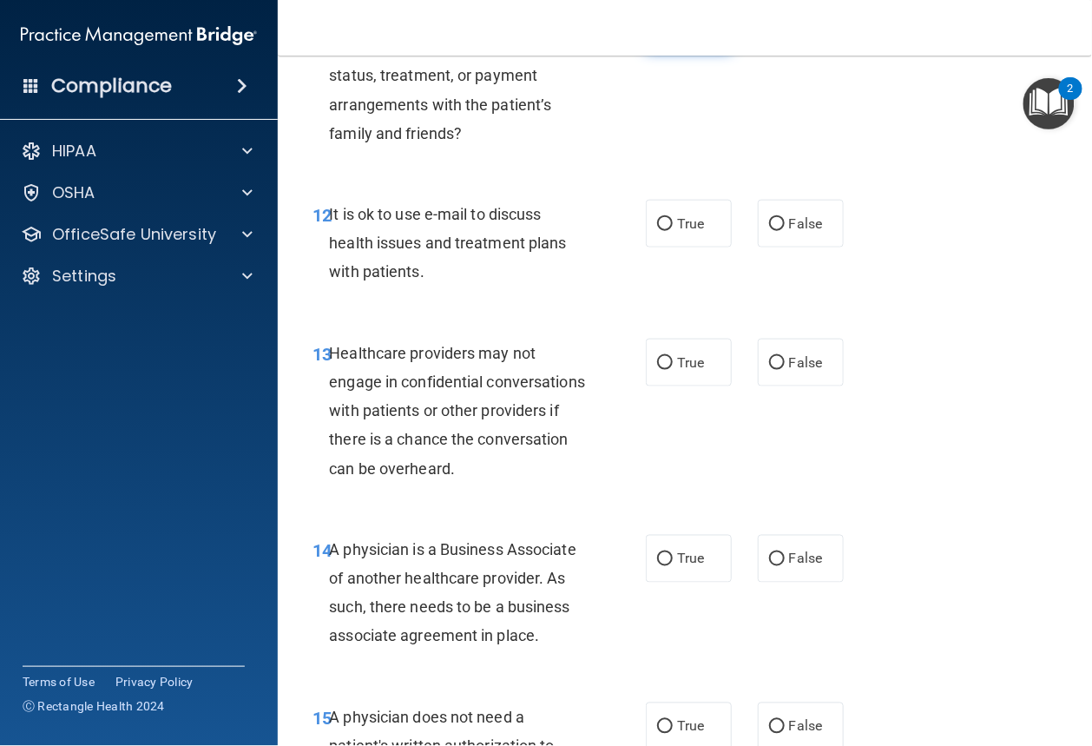
click at [652, 51] on label "True" at bounding box center [689, 27] width 86 height 48
click at [657, 35] on input "True" at bounding box center [665, 28] width 16 height 13
radio input "true"
click at [657, 231] on input "True" at bounding box center [665, 224] width 16 height 13
radio input "true"
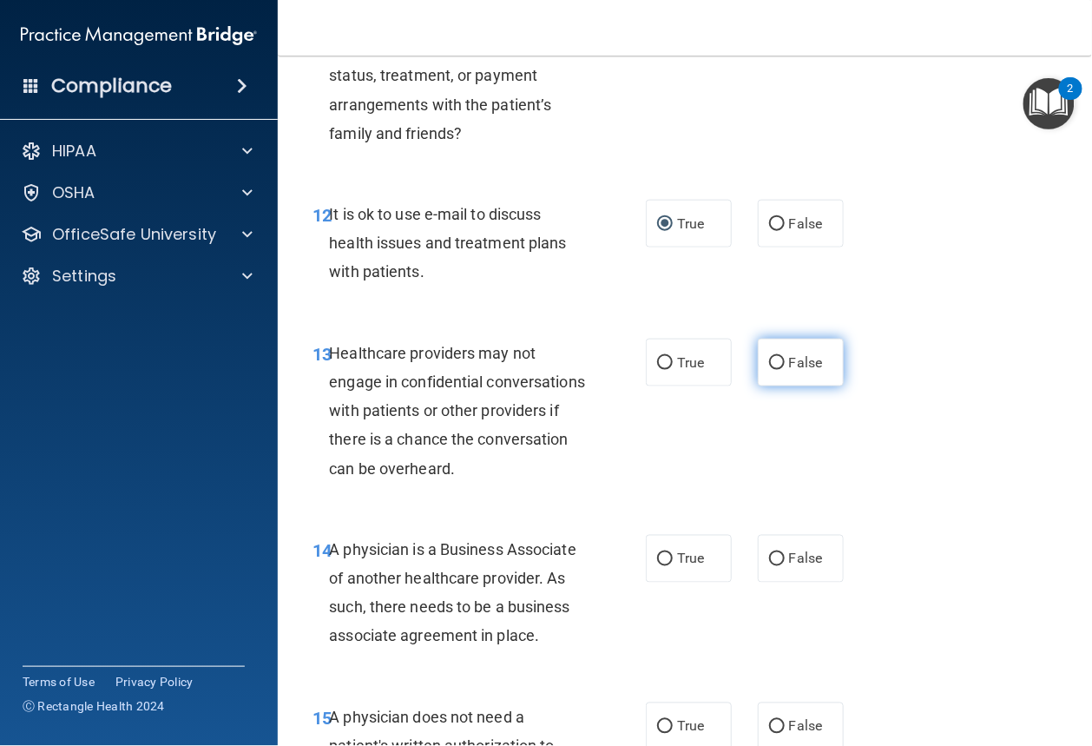
click at [769, 370] on input "False" at bounding box center [777, 363] width 16 height 13
radio input "true"
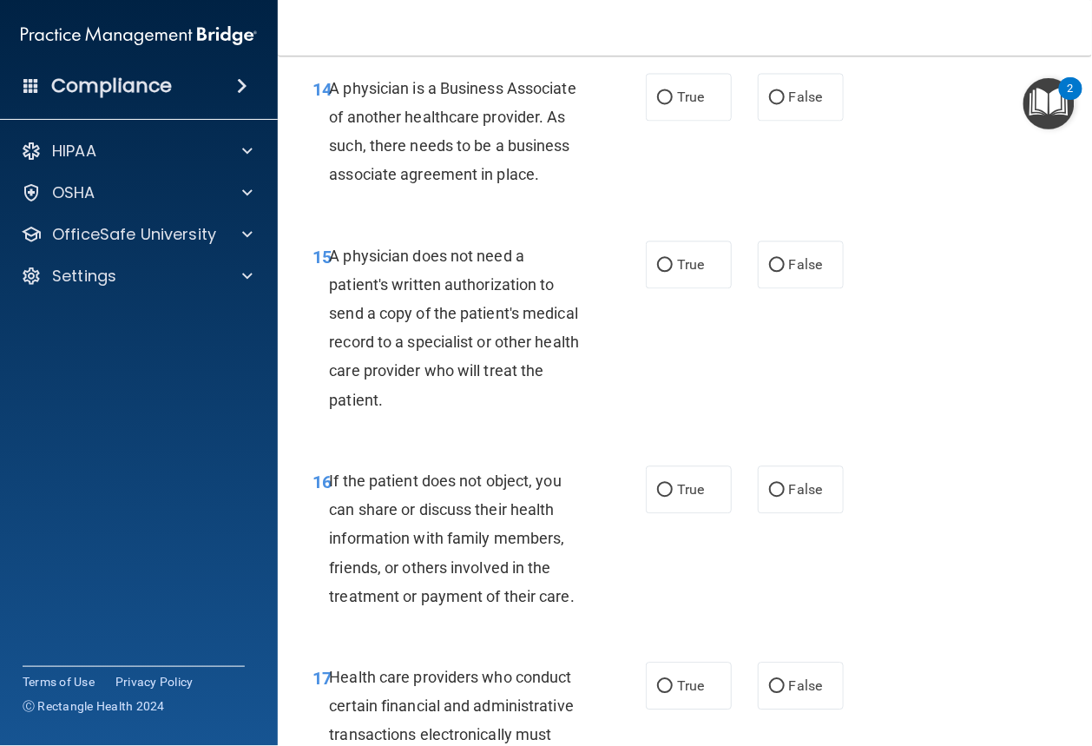
scroll to position [2590, 0]
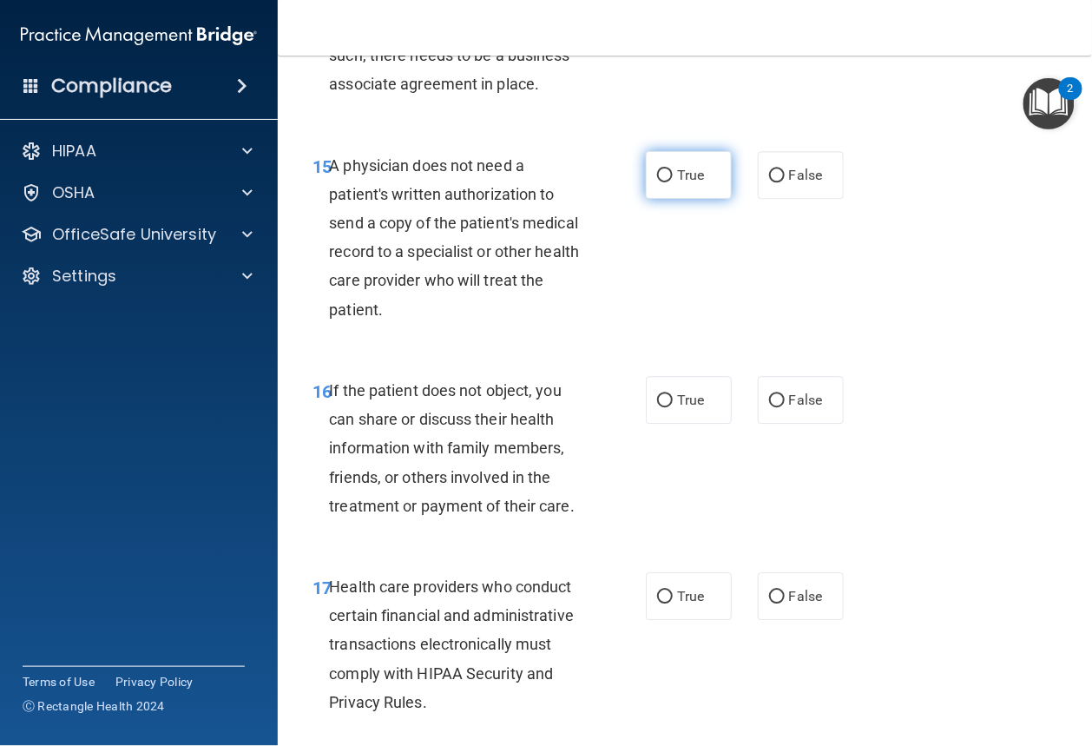
click at [657, 182] on input "True" at bounding box center [665, 175] width 16 height 13
radio input "true"
click at [662, 407] on input "True" at bounding box center [665, 400] width 16 height 13
radio input "true"
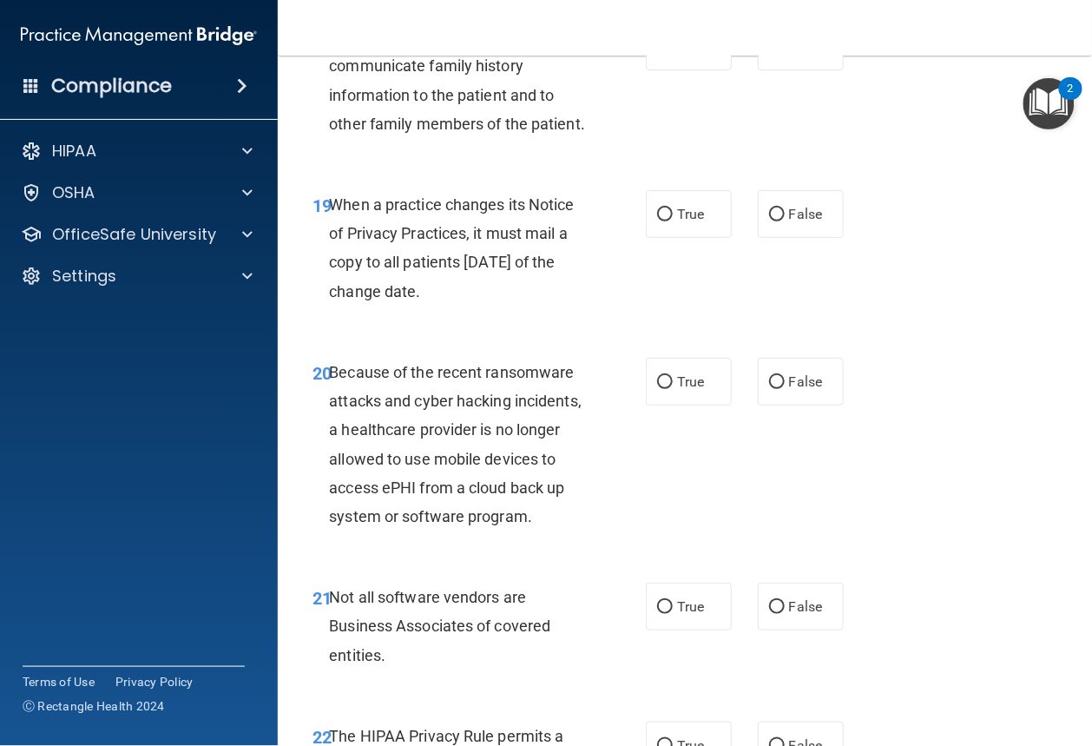
scroll to position [3411, 0]
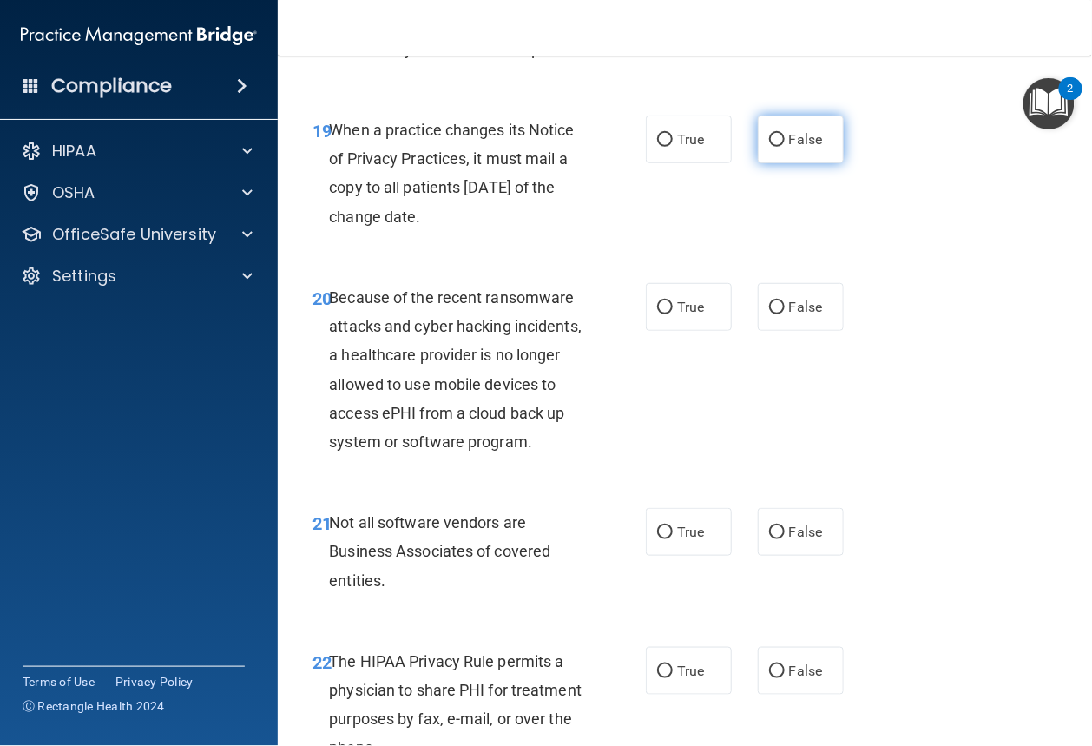
click at [772, 147] on input "False" at bounding box center [777, 140] width 16 height 13
radio input "true"
click at [770, 314] on input "False" at bounding box center [777, 307] width 16 height 13
radio input "true"
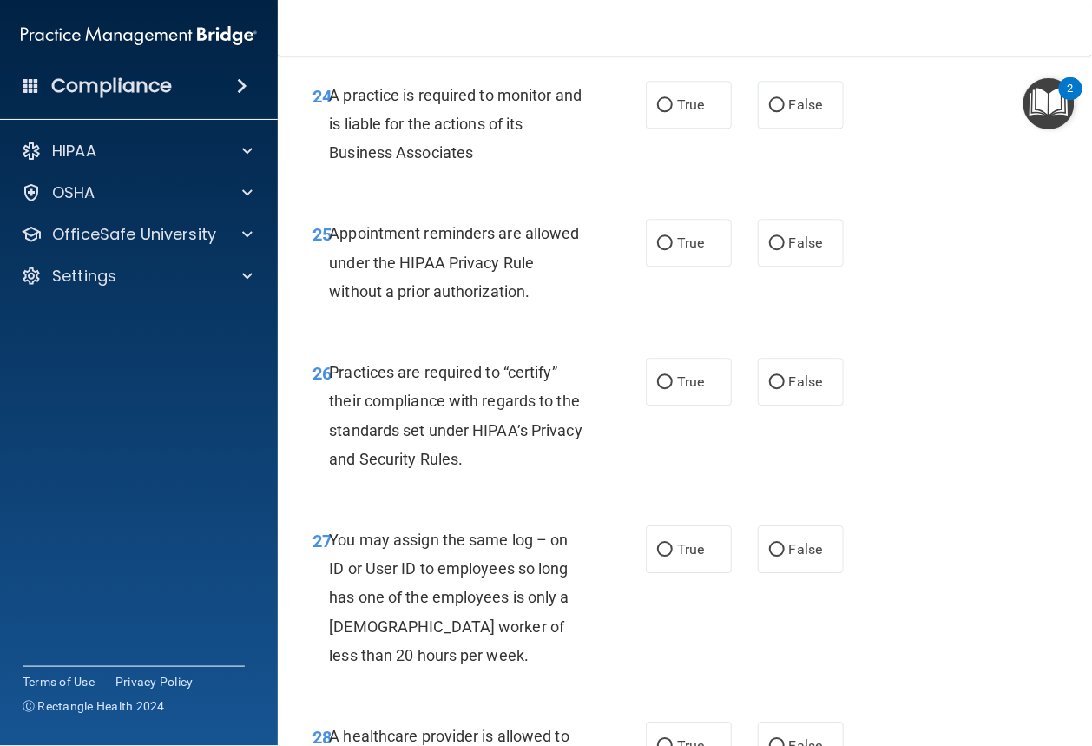
scroll to position [4341, 0]
click at [769, 111] on input "False" at bounding box center [777, 104] width 16 height 13
radio input "true"
click at [780, 405] on label "False" at bounding box center [801, 381] width 86 height 48
click at [780, 388] on input "False" at bounding box center [777, 381] width 16 height 13
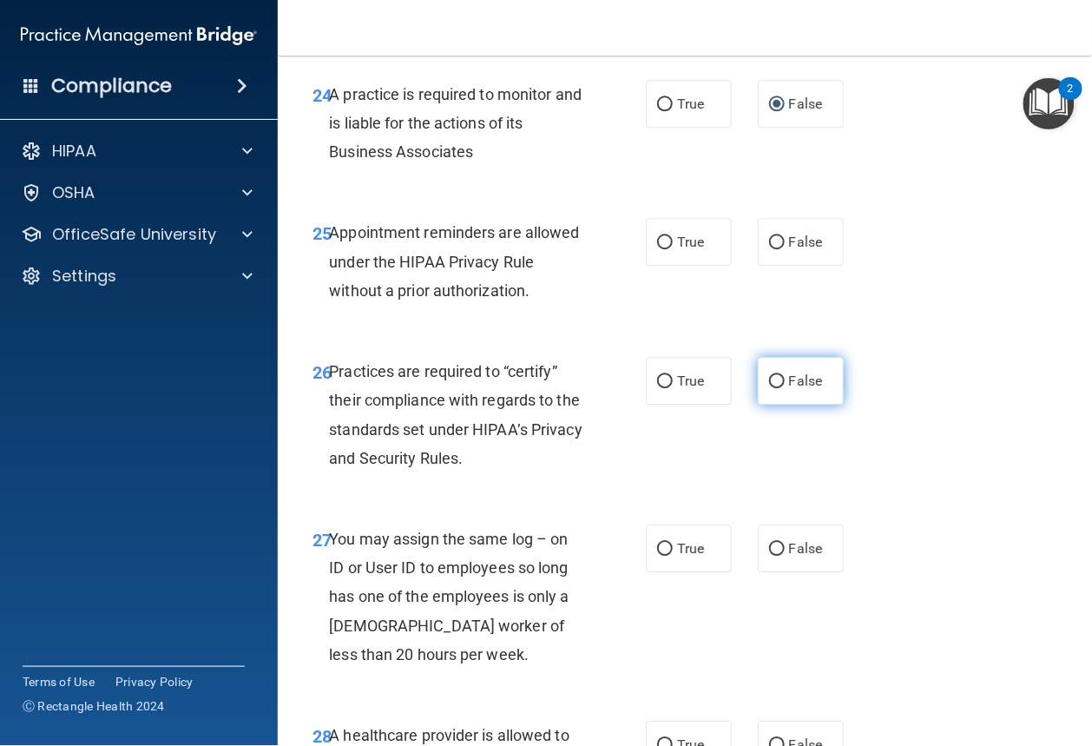
radio input "true"
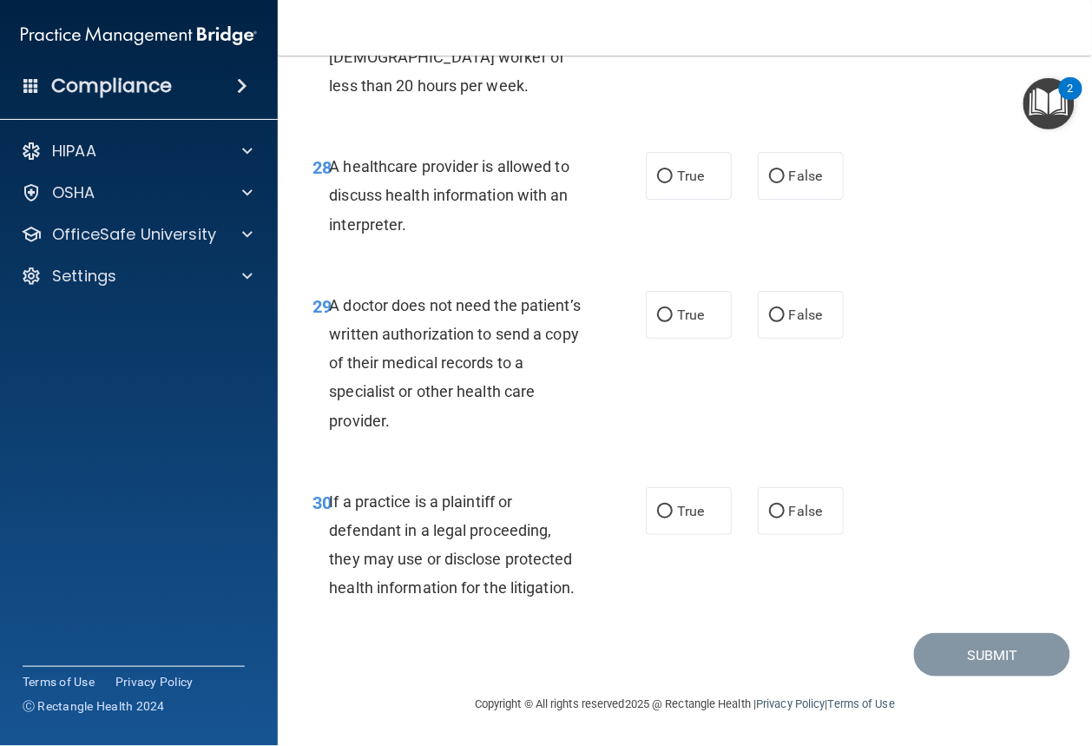
scroll to position [5025, 0]
click at [669, 312] on label "True" at bounding box center [689, 315] width 86 height 48
click at [669, 312] on input "True" at bounding box center [665, 315] width 16 height 13
radio input "true"
click at [657, 507] on input "True" at bounding box center [665, 511] width 16 height 13
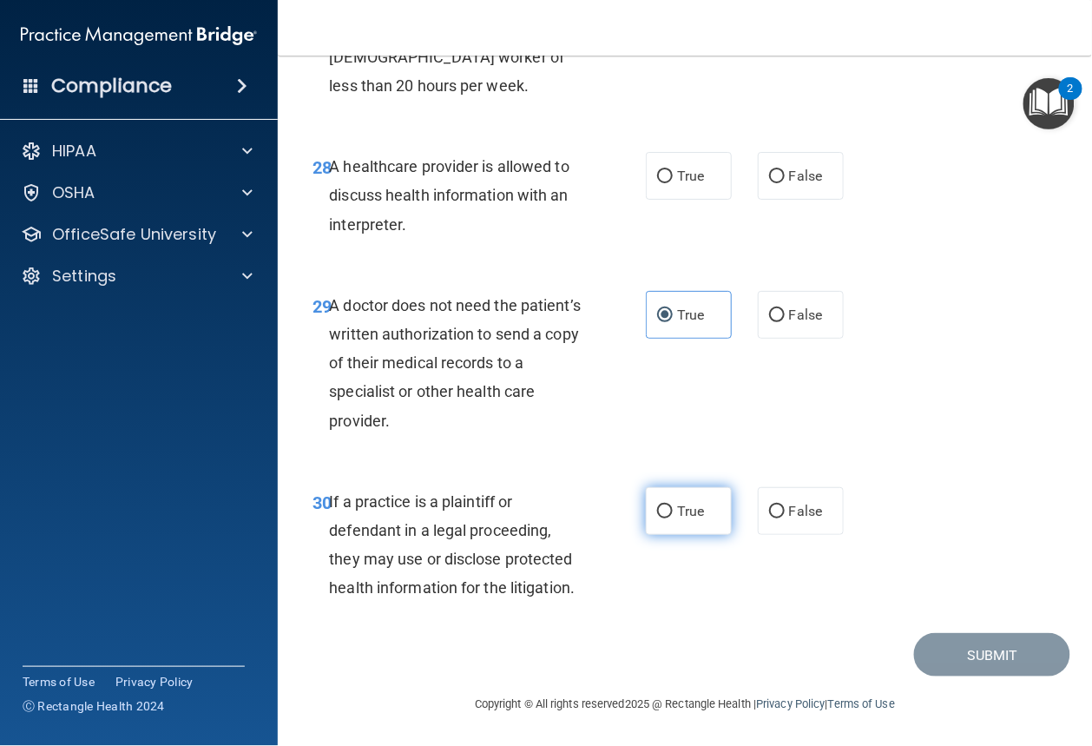
radio input "true"
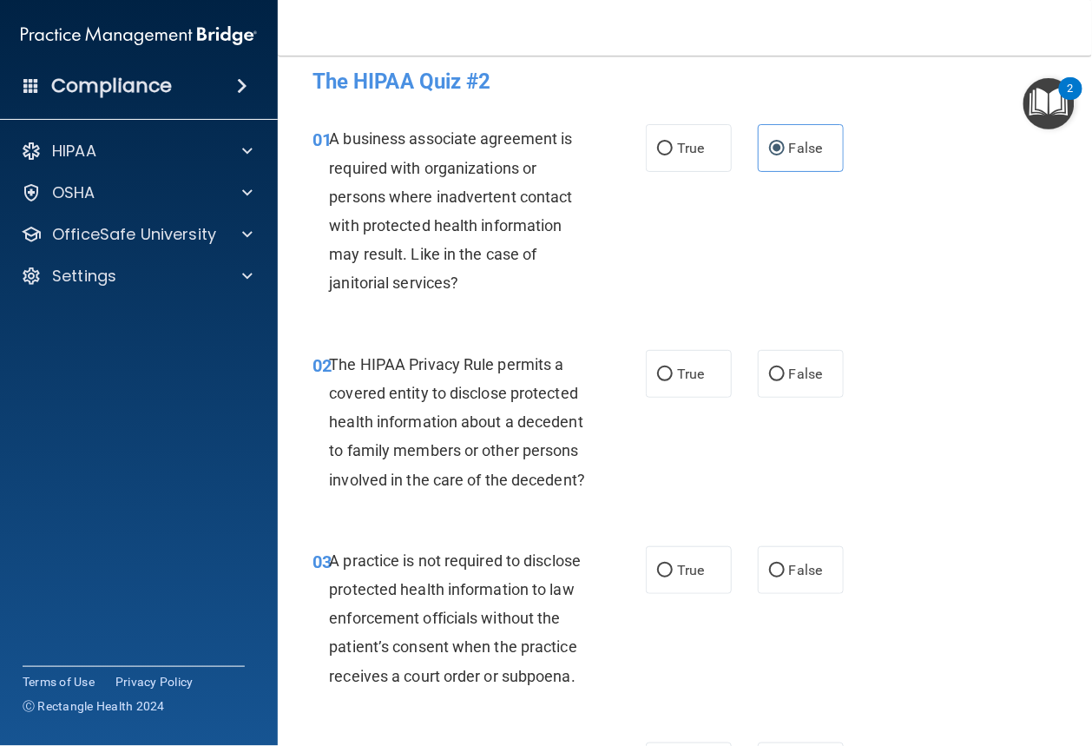
scroll to position [0, 0]
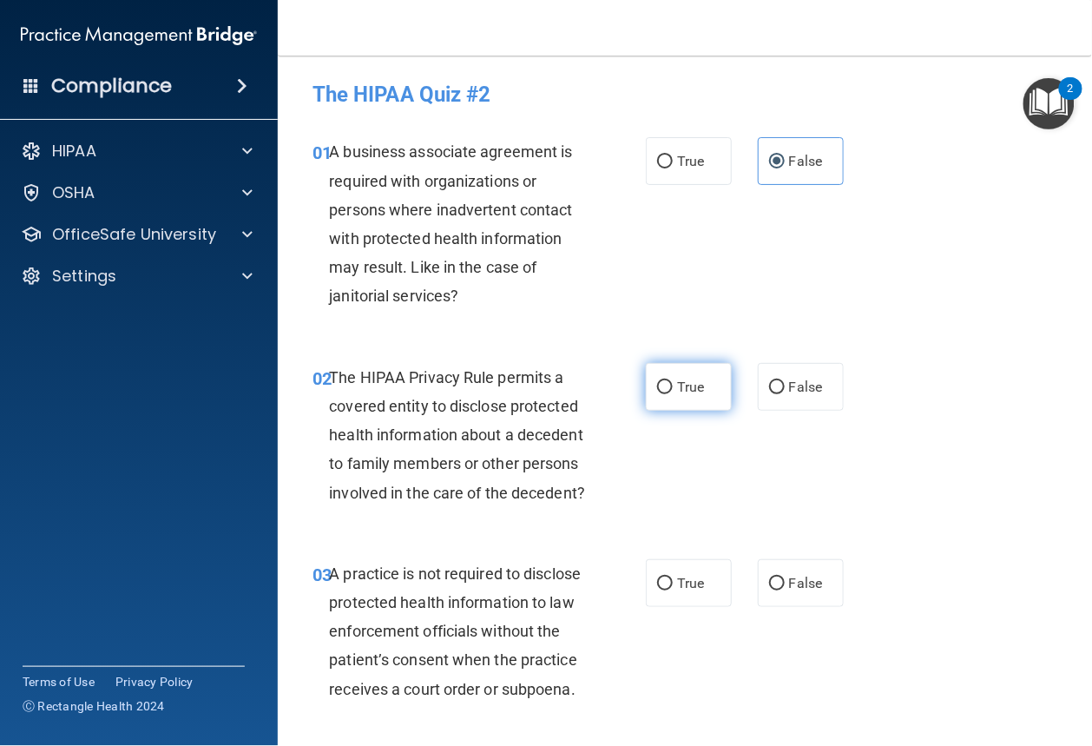
click at [659, 388] on input "True" at bounding box center [665, 387] width 16 height 13
radio input "true"
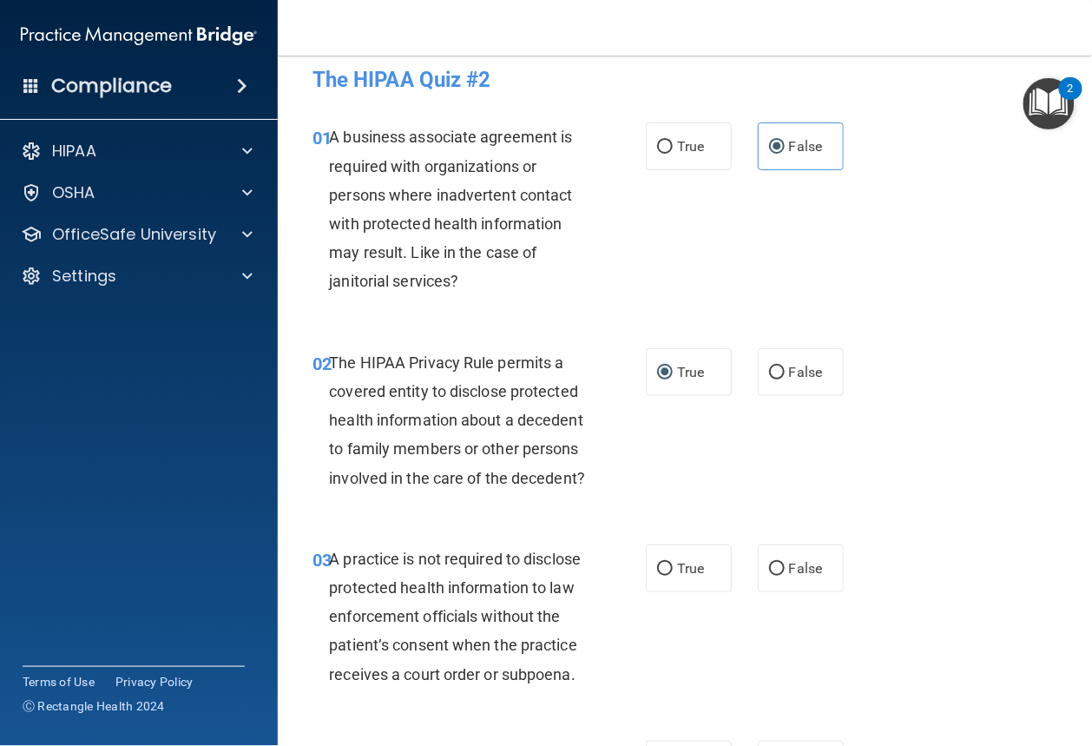
scroll to position [160, 0]
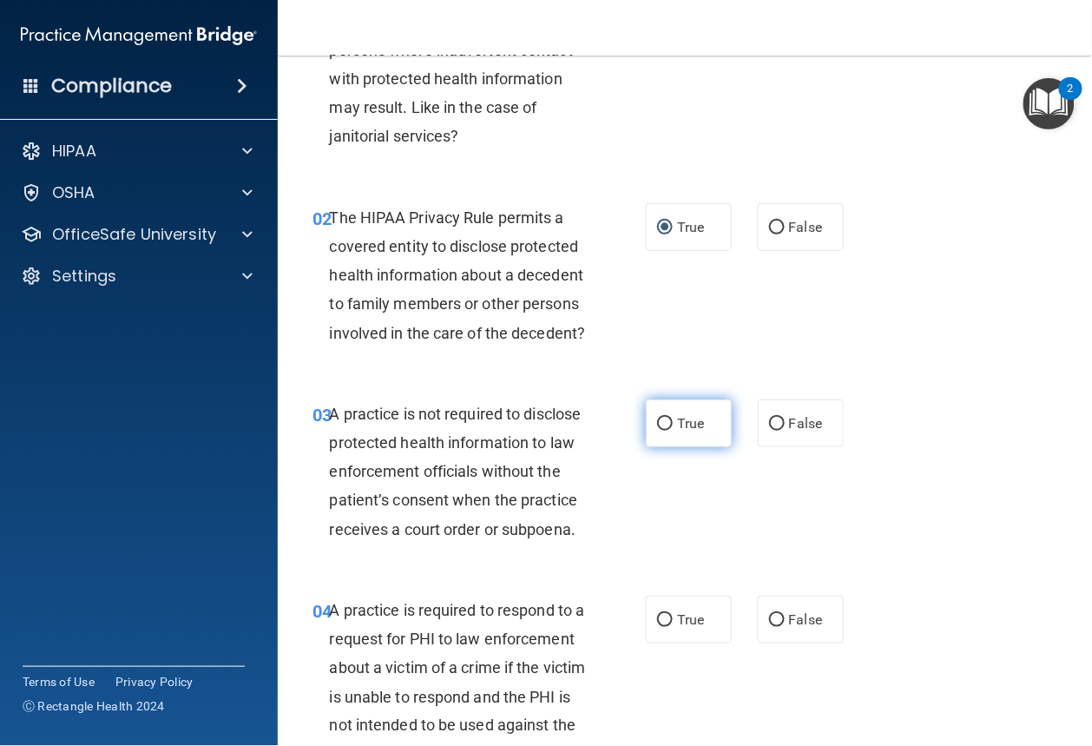
click at [672, 447] on label "True" at bounding box center [689, 423] width 86 height 48
click at [672, 431] on input "True" at bounding box center [665, 424] width 16 height 13
radio input "true"
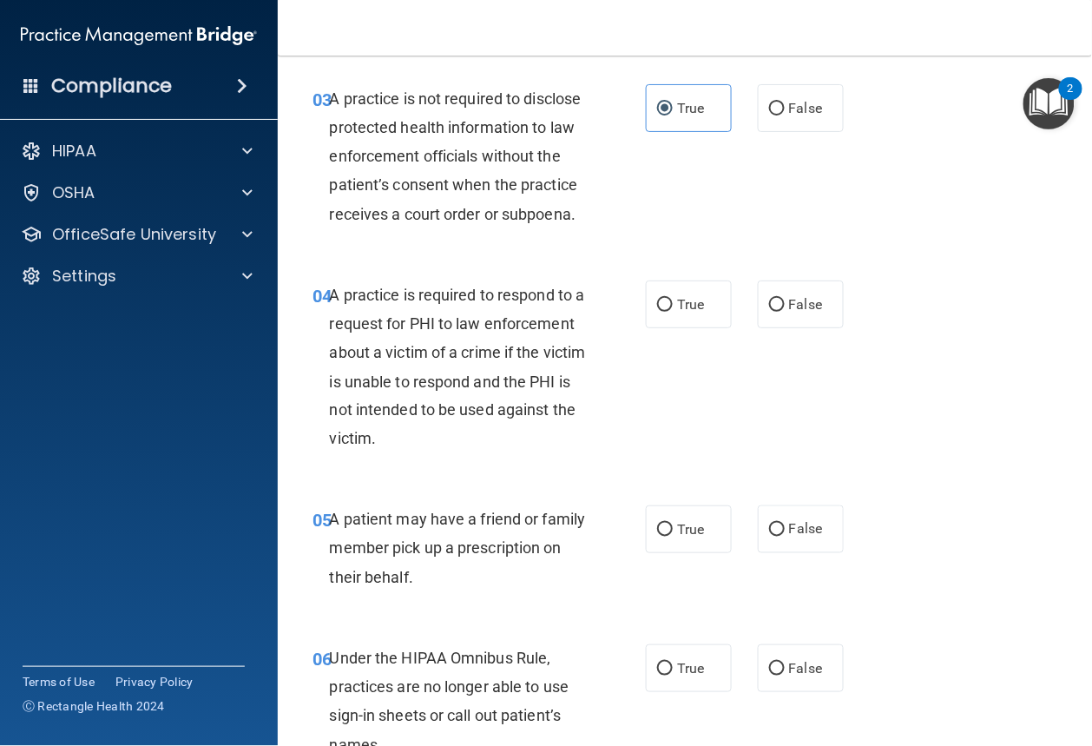
scroll to position [481, 0]
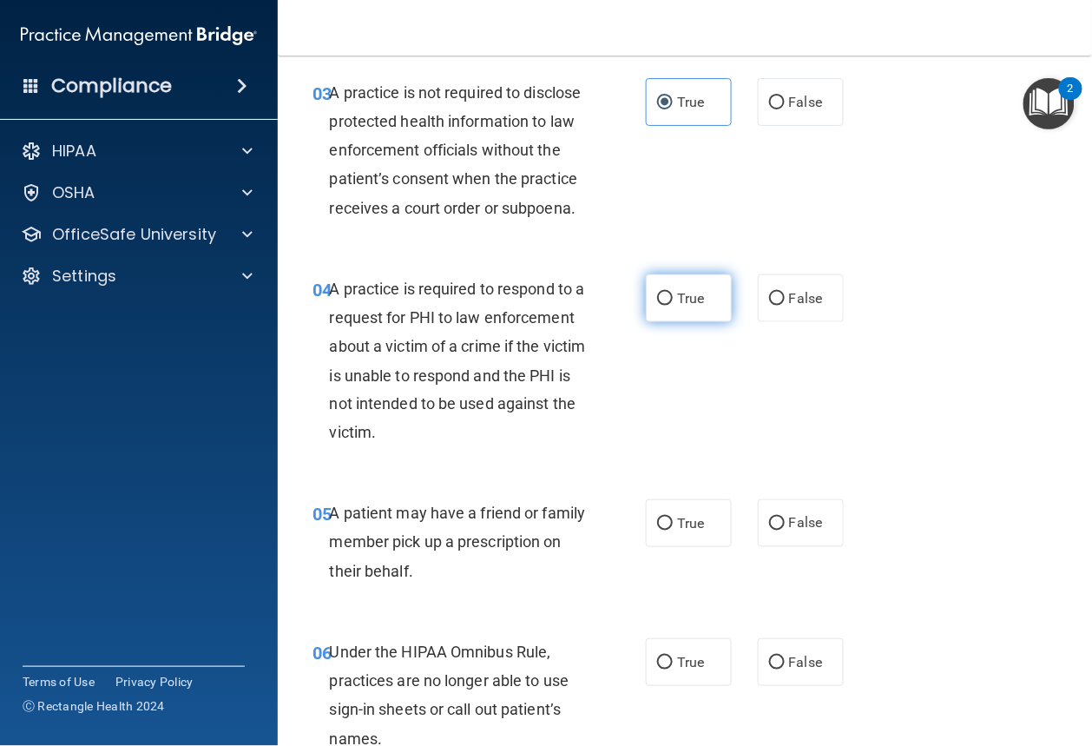
click at [649, 322] on label "True" at bounding box center [689, 298] width 86 height 48
click at [657, 306] on input "True" at bounding box center [665, 299] width 16 height 13
radio input "true"
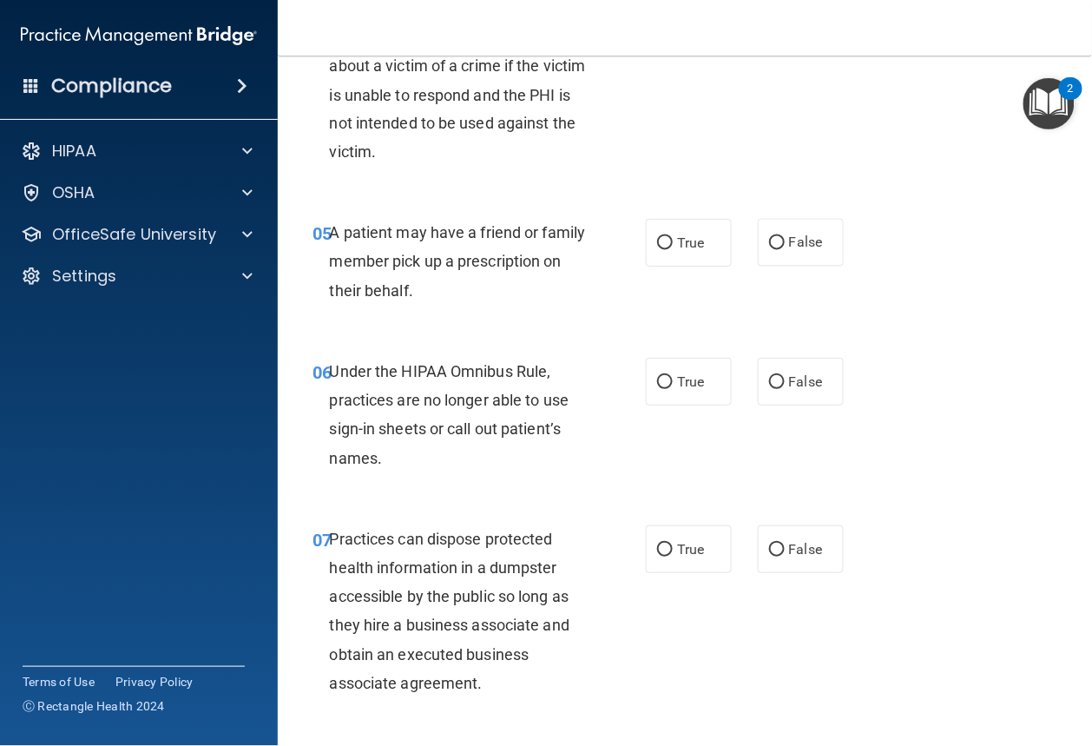
scroll to position [878, 0]
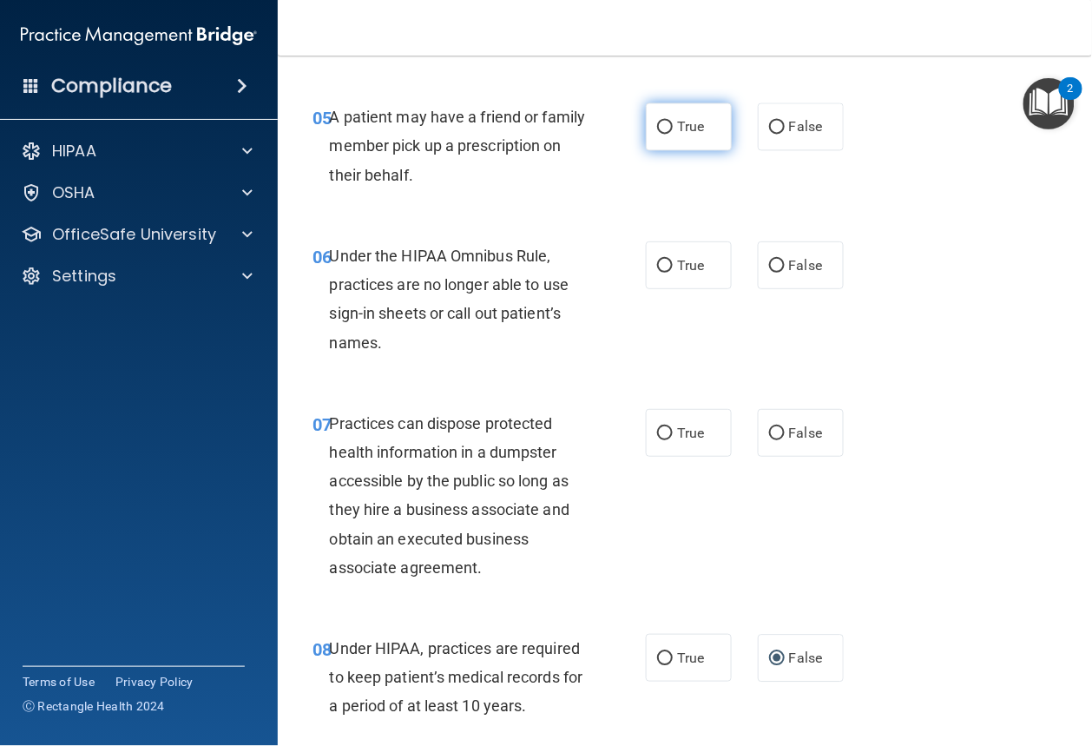
click at [657, 134] on input "True" at bounding box center [665, 127] width 16 height 13
radio input "true"
click at [793, 289] on label "False" at bounding box center [801, 265] width 86 height 48
click at [785, 273] on input "False" at bounding box center [777, 266] width 16 height 13
radio input "true"
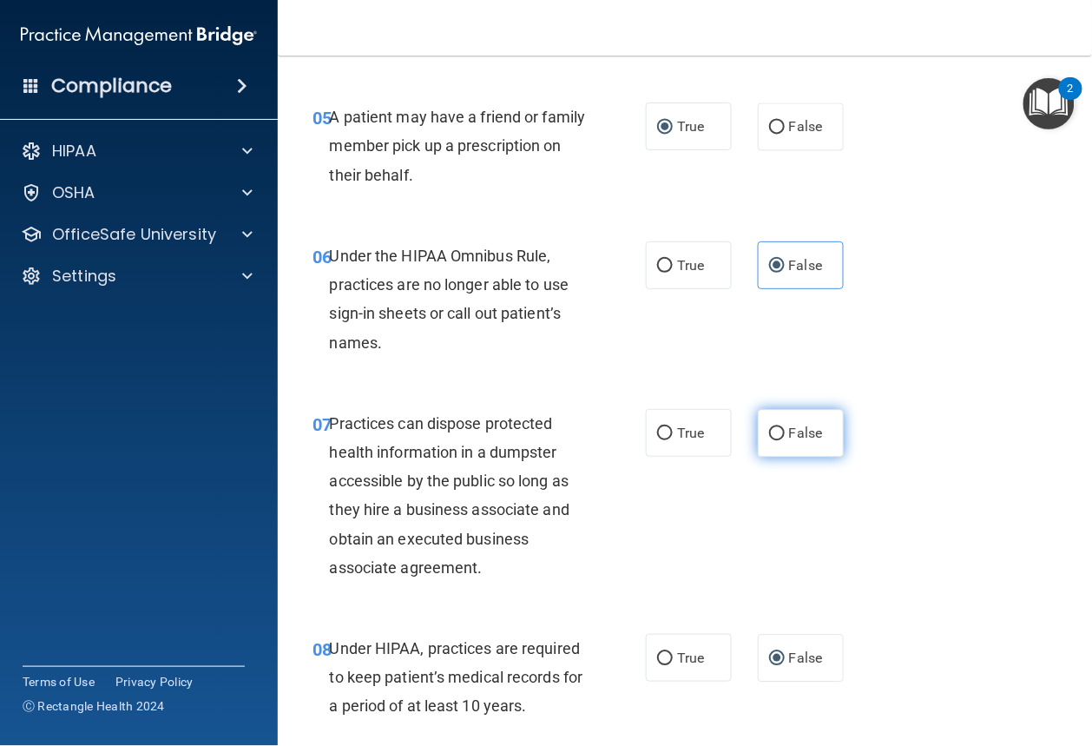
click at [773, 440] on input "False" at bounding box center [777, 433] width 16 height 13
radio input "true"
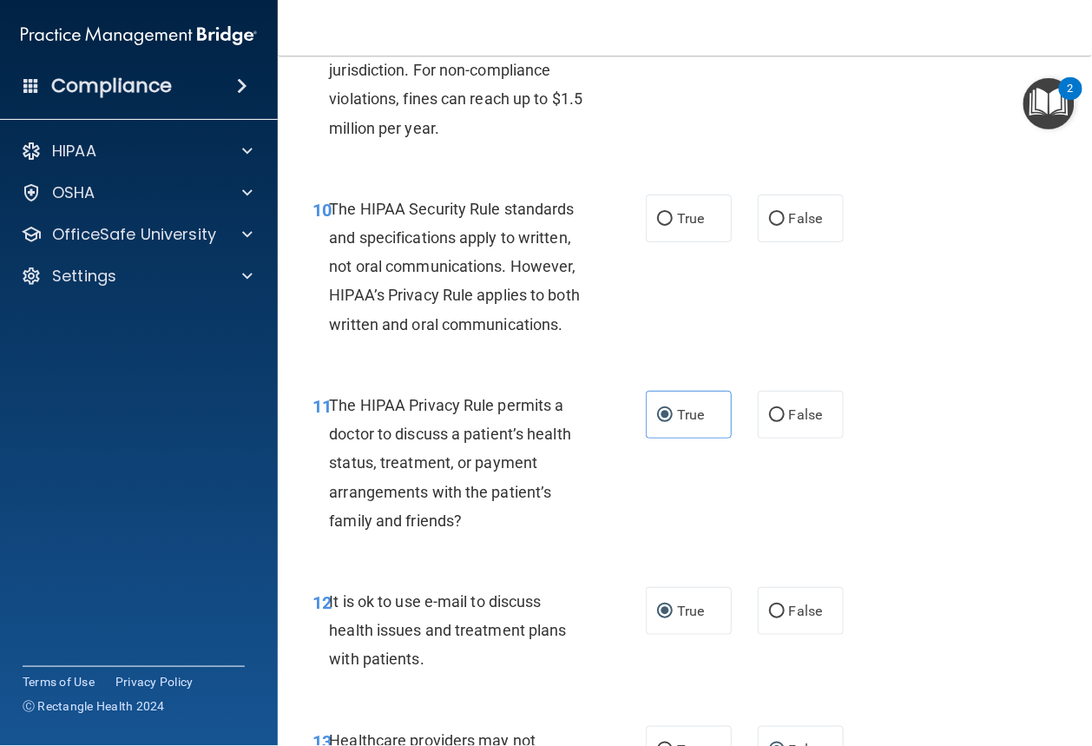
scroll to position [1657, 0]
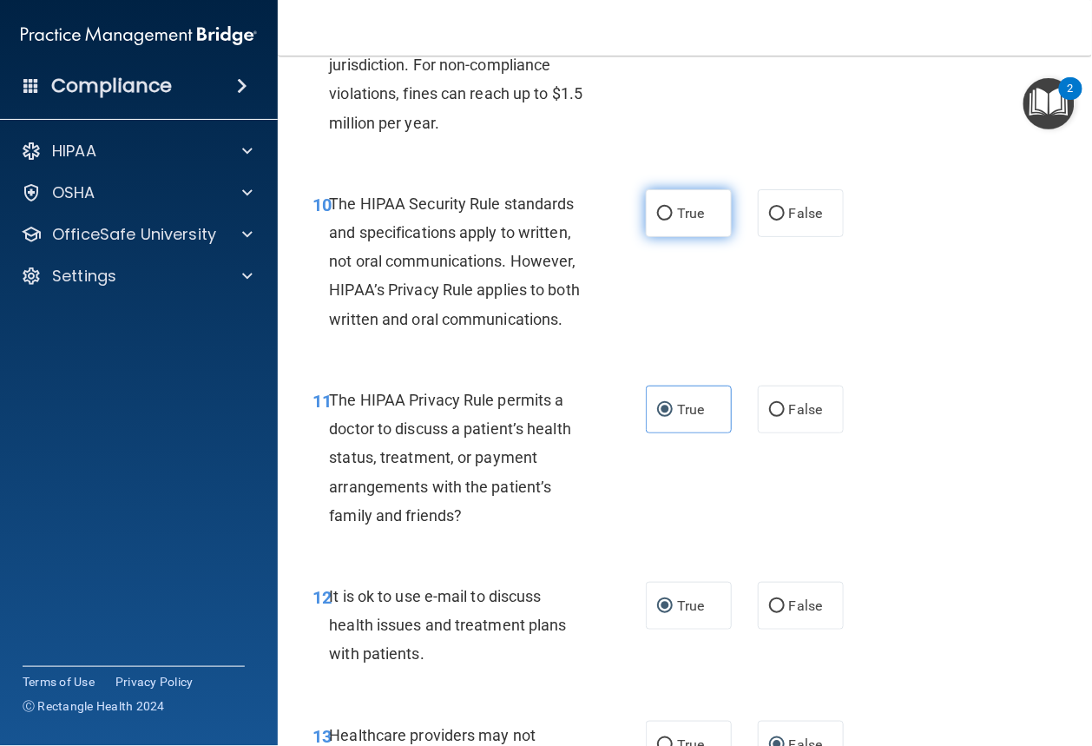
click at [657, 220] on input "True" at bounding box center [665, 213] width 16 height 13
radio input "true"
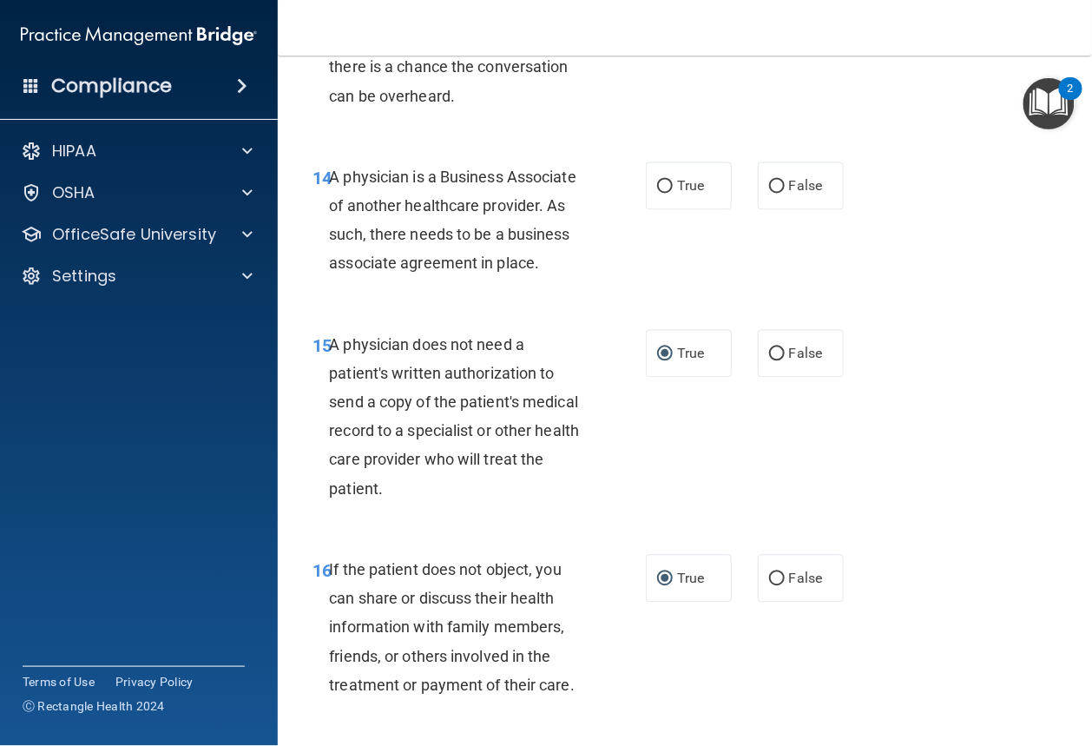
scroll to position [2412, 0]
click at [661, 193] on input "True" at bounding box center [665, 186] width 16 height 13
radio input "true"
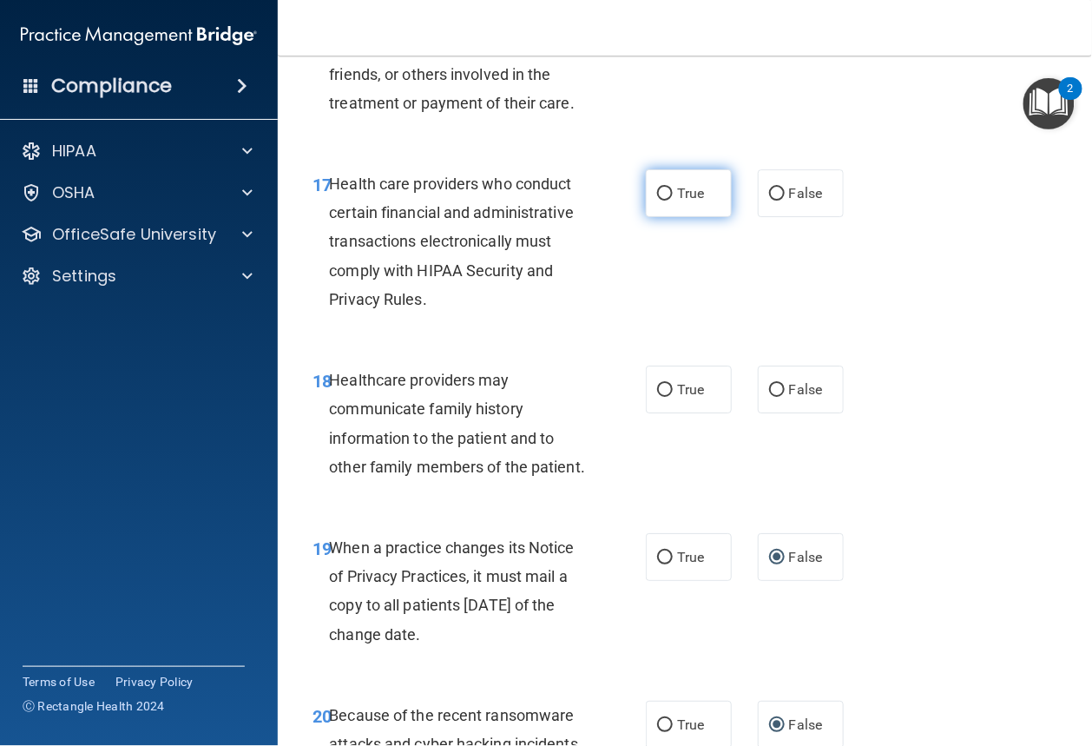
scroll to position [3010, 0]
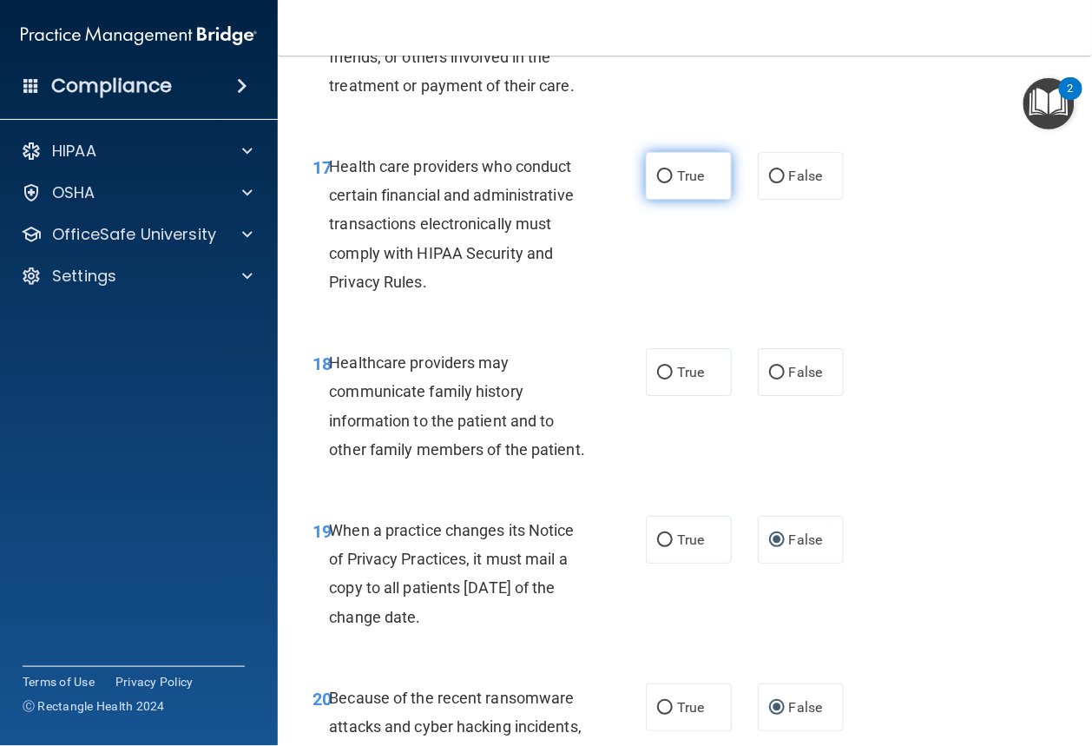
click at [667, 183] on input "True" at bounding box center [665, 176] width 16 height 13
radio input "true"
click at [769, 379] on input "False" at bounding box center [777, 372] width 16 height 13
radio input "true"
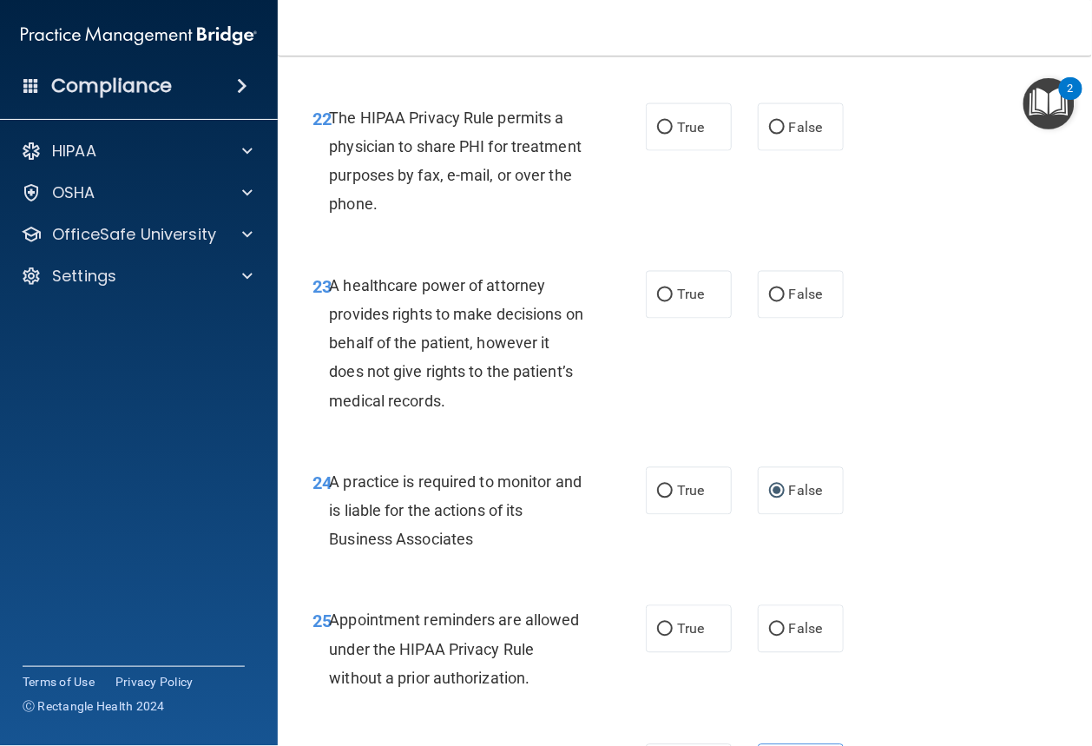
scroll to position [3971, 0]
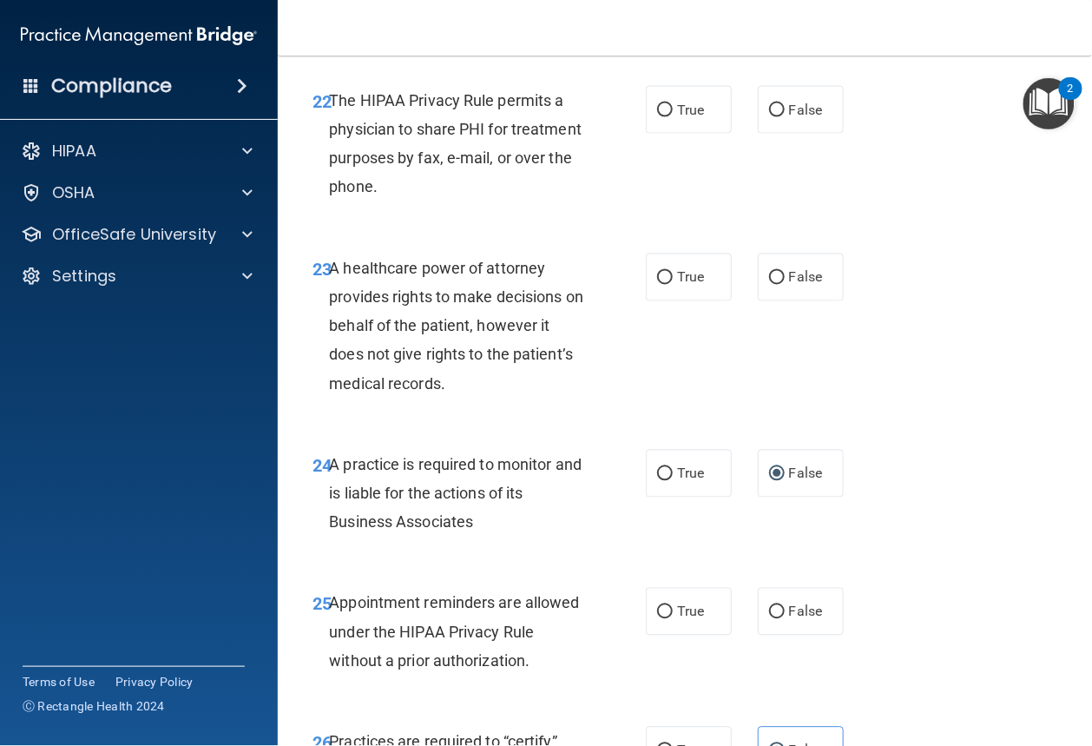
radio input "true"
click at [771, 117] on input "False" at bounding box center [777, 110] width 16 height 13
radio input "true"
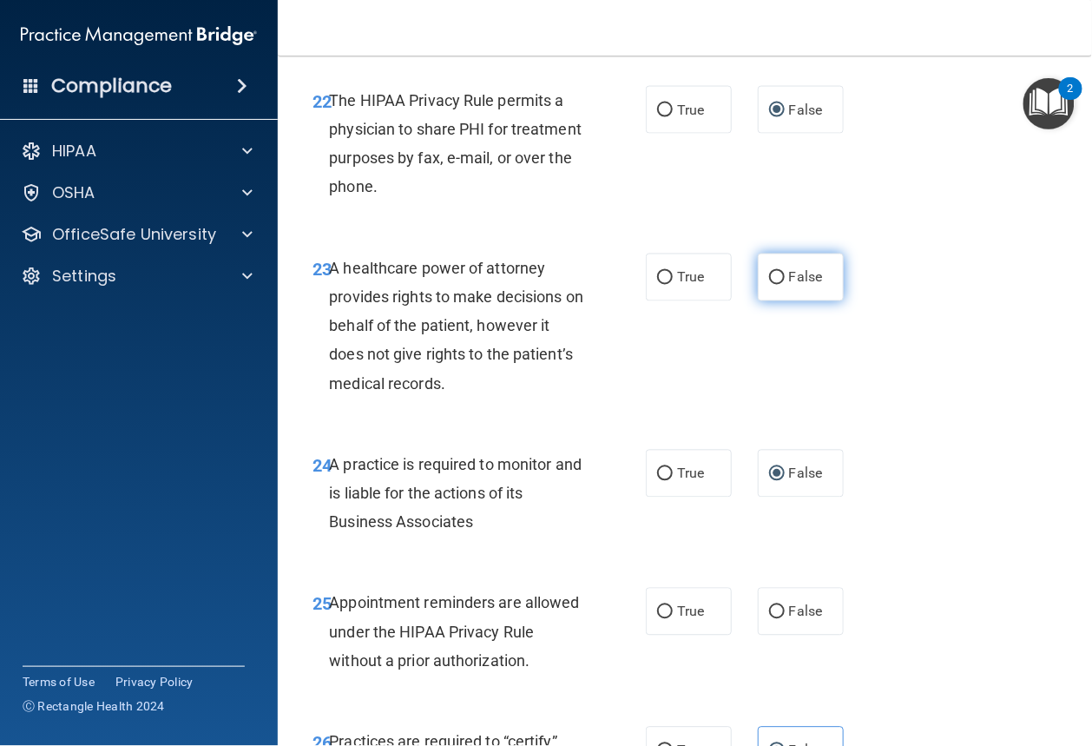
click at [772, 285] on input "False" at bounding box center [777, 278] width 16 height 13
radio input "true"
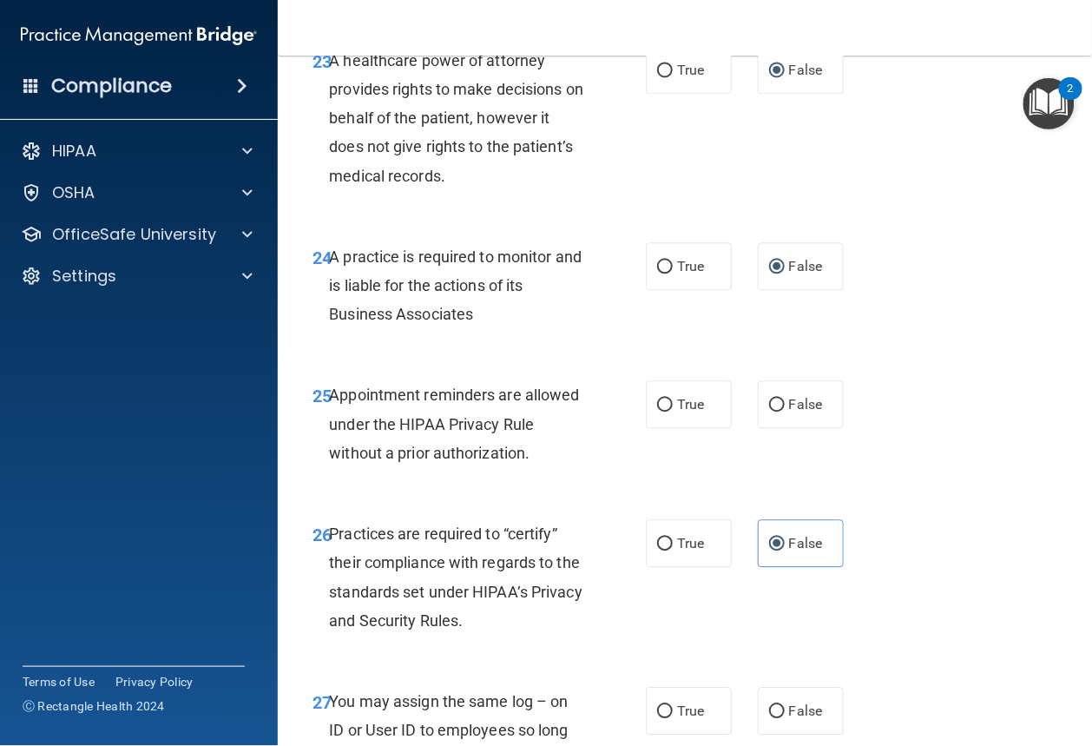
scroll to position [4192, 0]
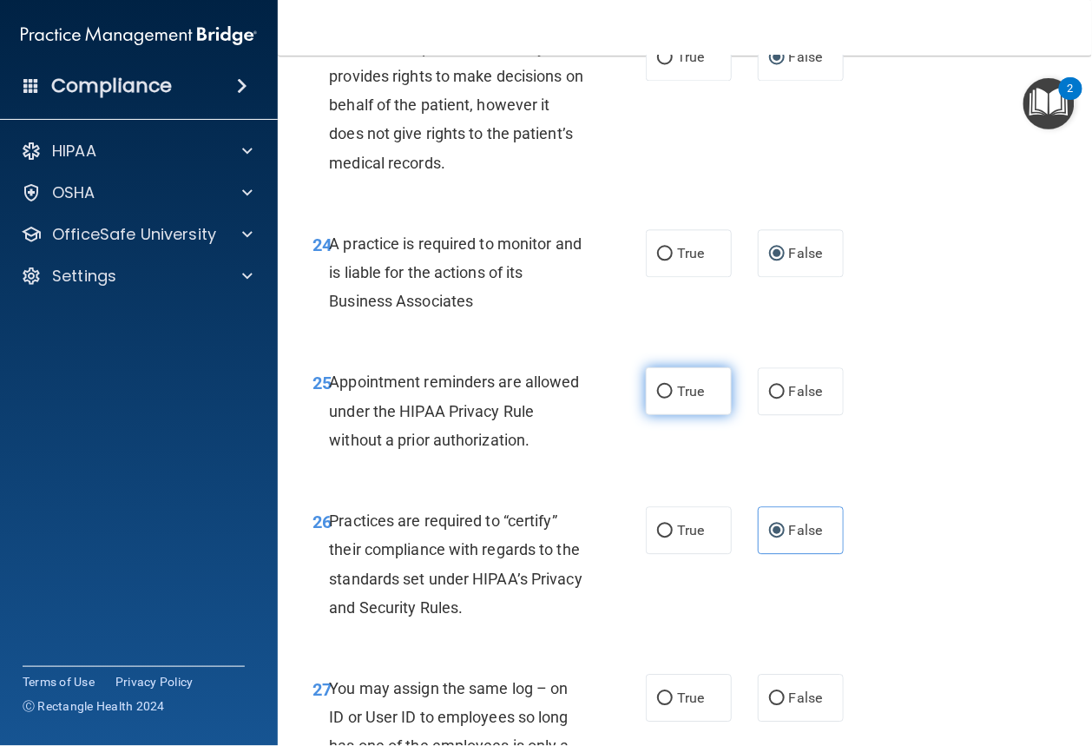
click at [669, 415] on label "True" at bounding box center [689, 391] width 86 height 48
click at [669, 398] on input "True" at bounding box center [665, 391] width 16 height 13
radio input "true"
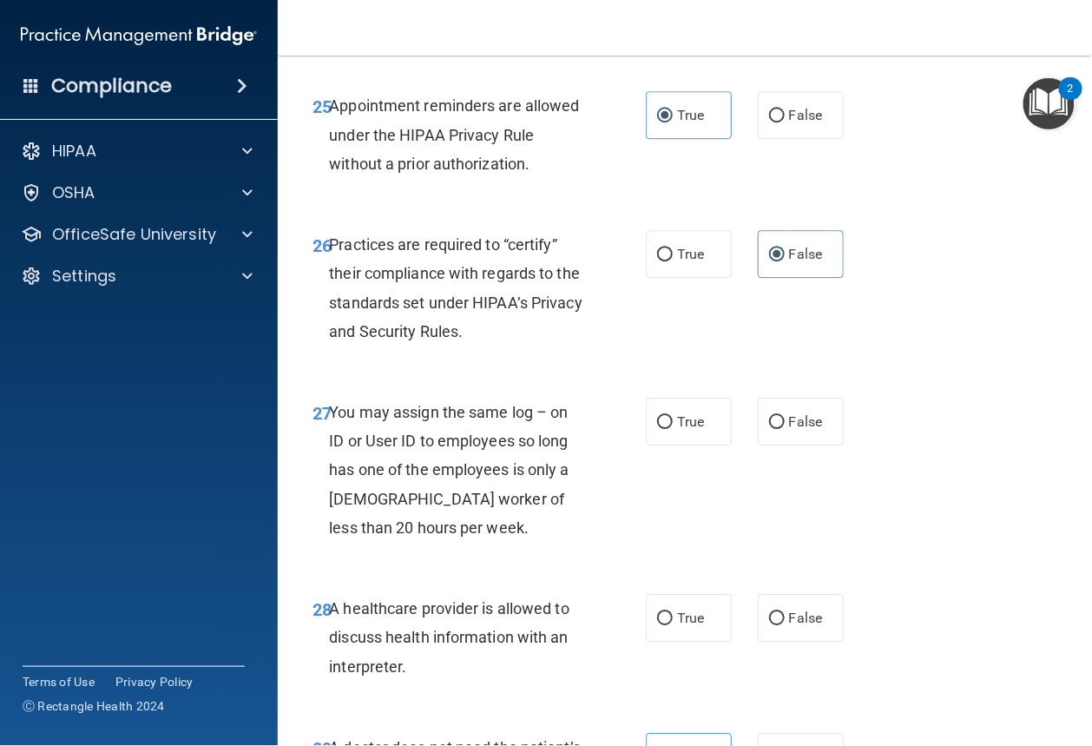
scroll to position [4725, 0]
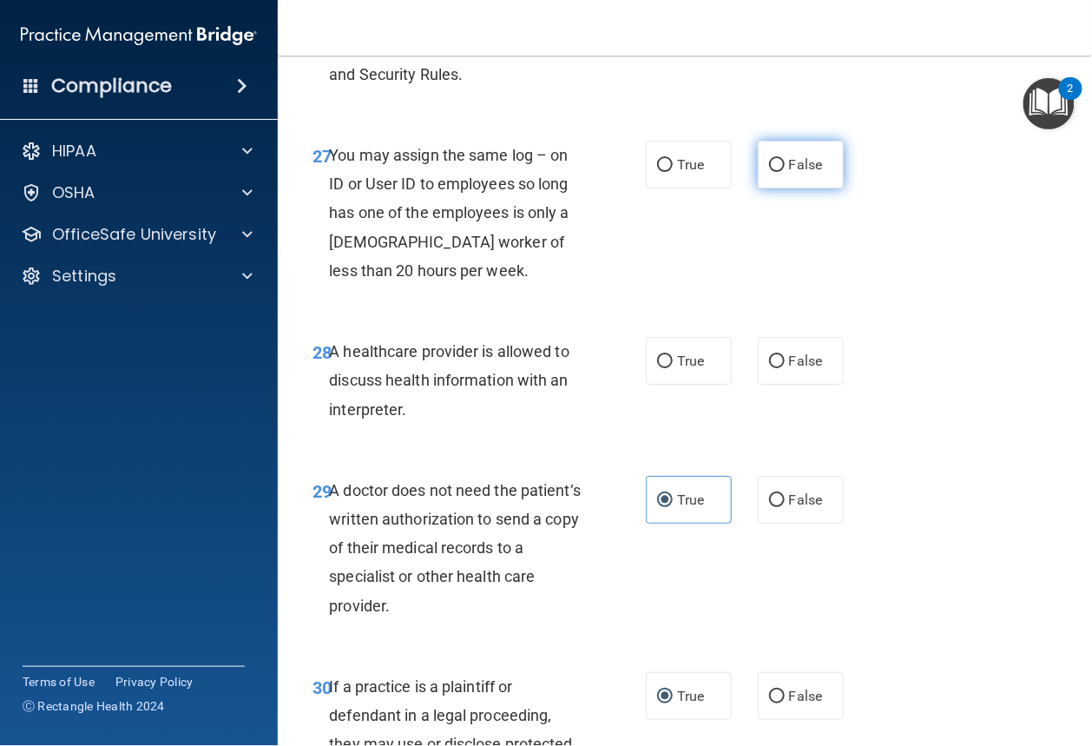
click at [779, 188] on label "False" at bounding box center [801, 165] width 86 height 48
click at [779, 172] on input "False" at bounding box center [777, 165] width 16 height 13
radio input "true"
click at [668, 368] on input "True" at bounding box center [665, 361] width 16 height 13
radio input "true"
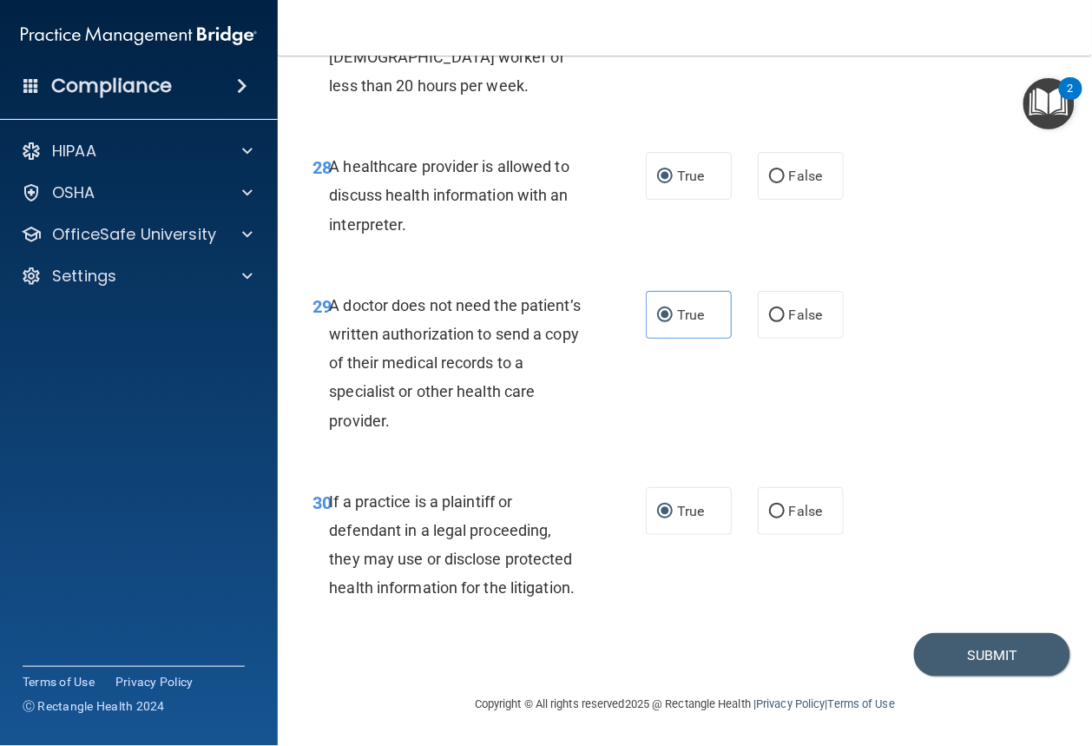
scroll to position [5025, 0]
click at [997, 663] on button "Submit" at bounding box center [992, 655] width 156 height 44
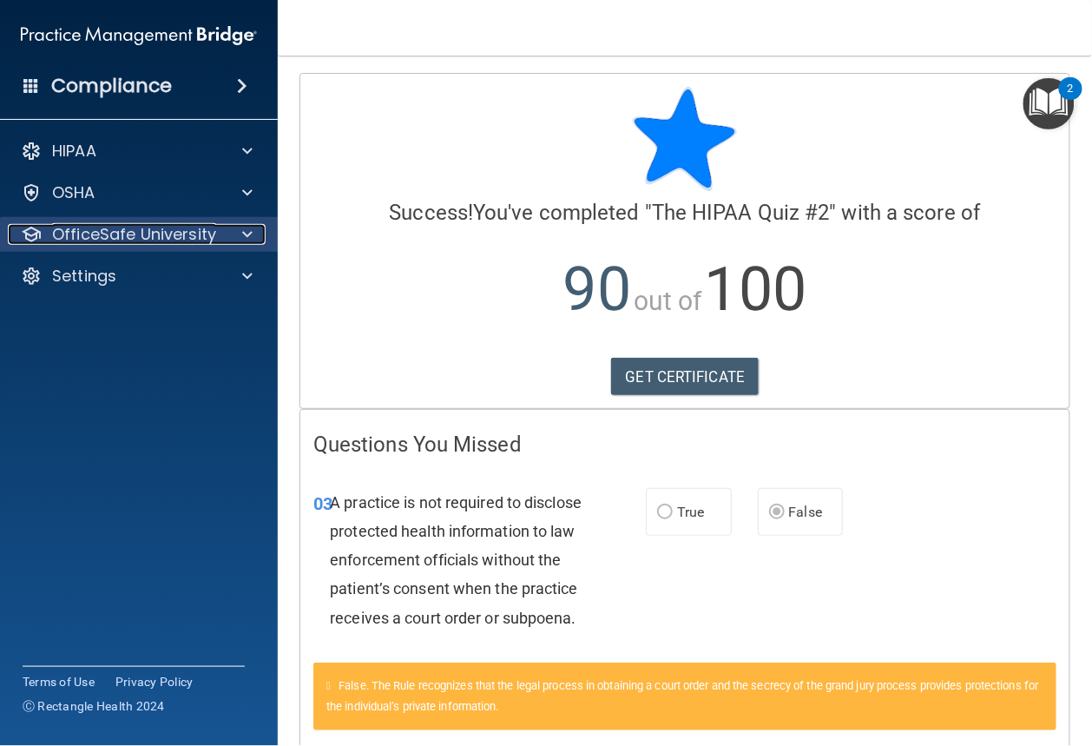
click at [155, 235] on p "OfficeSafe University" at bounding box center [134, 234] width 164 height 21
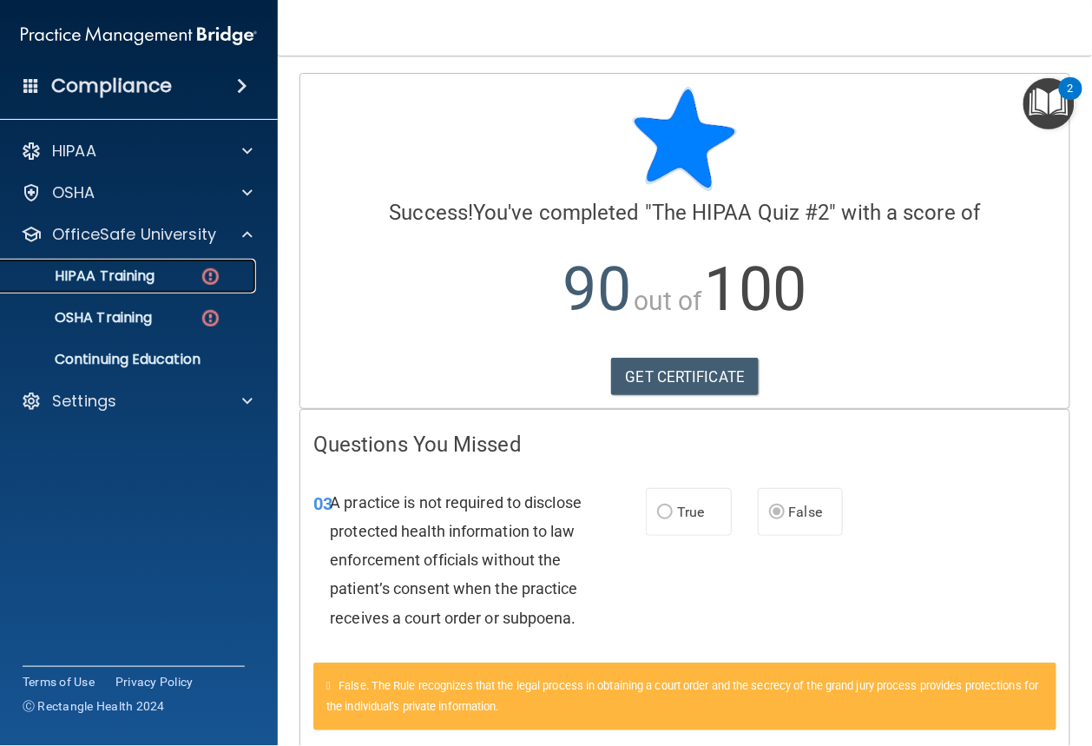
click at [183, 276] on div "HIPAA Training" at bounding box center [129, 275] width 237 height 17
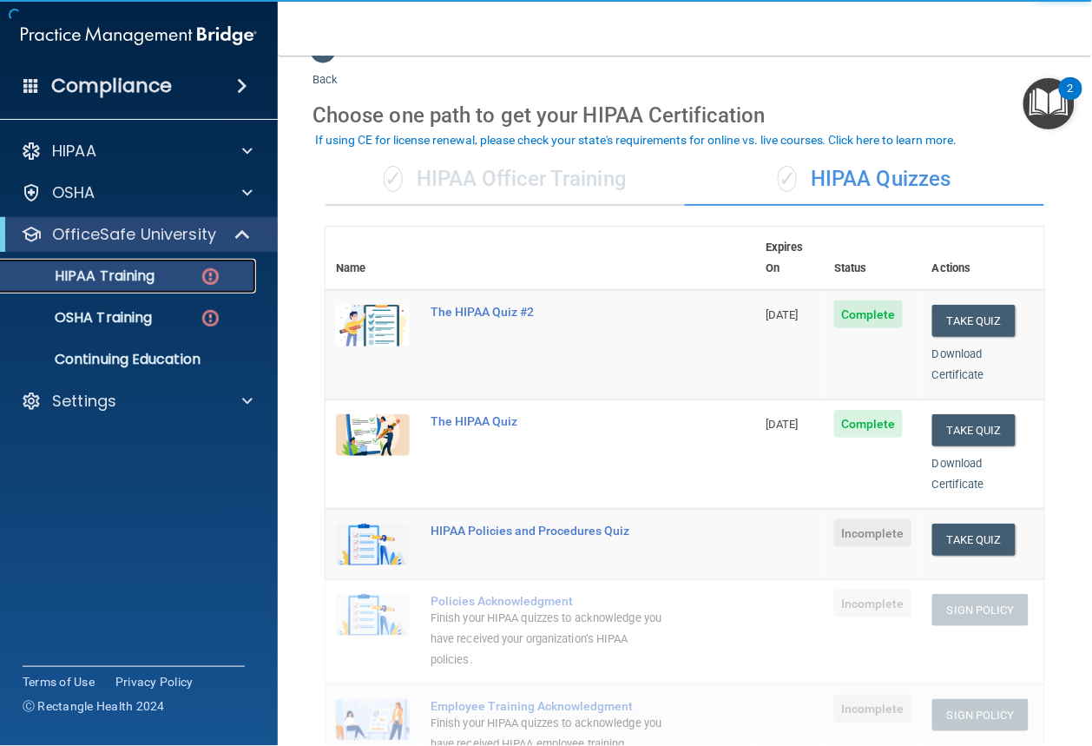
scroll to position [47, 0]
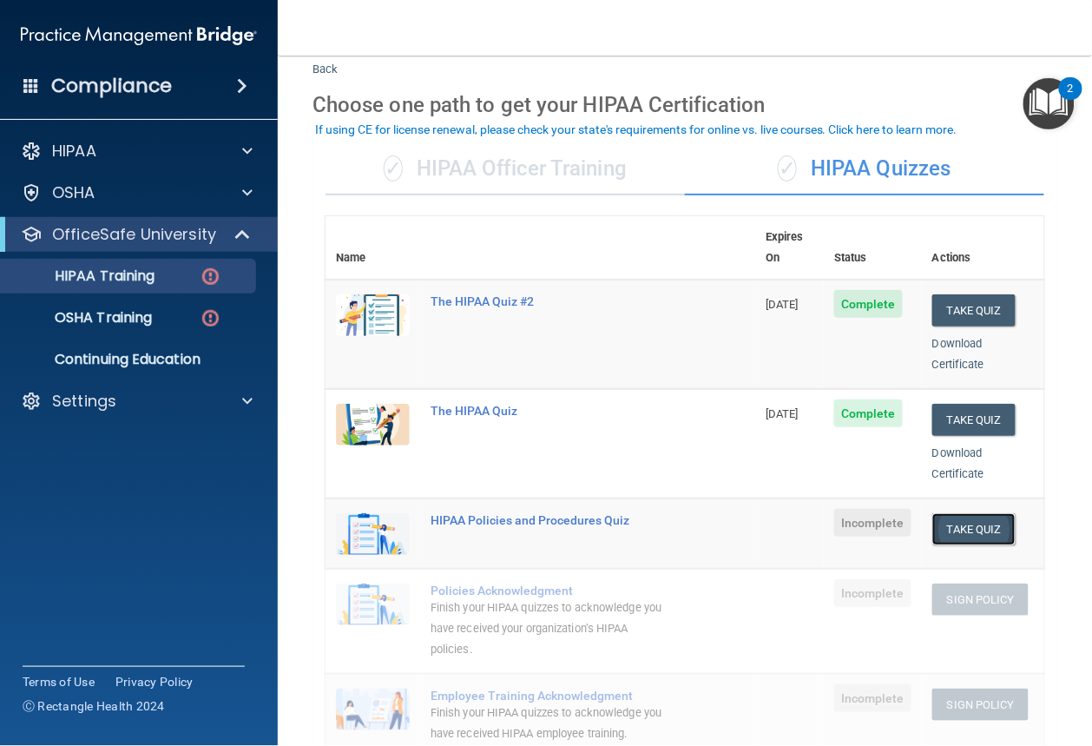
click at [947, 513] on button "Take Quiz" at bounding box center [973, 529] width 83 height 32
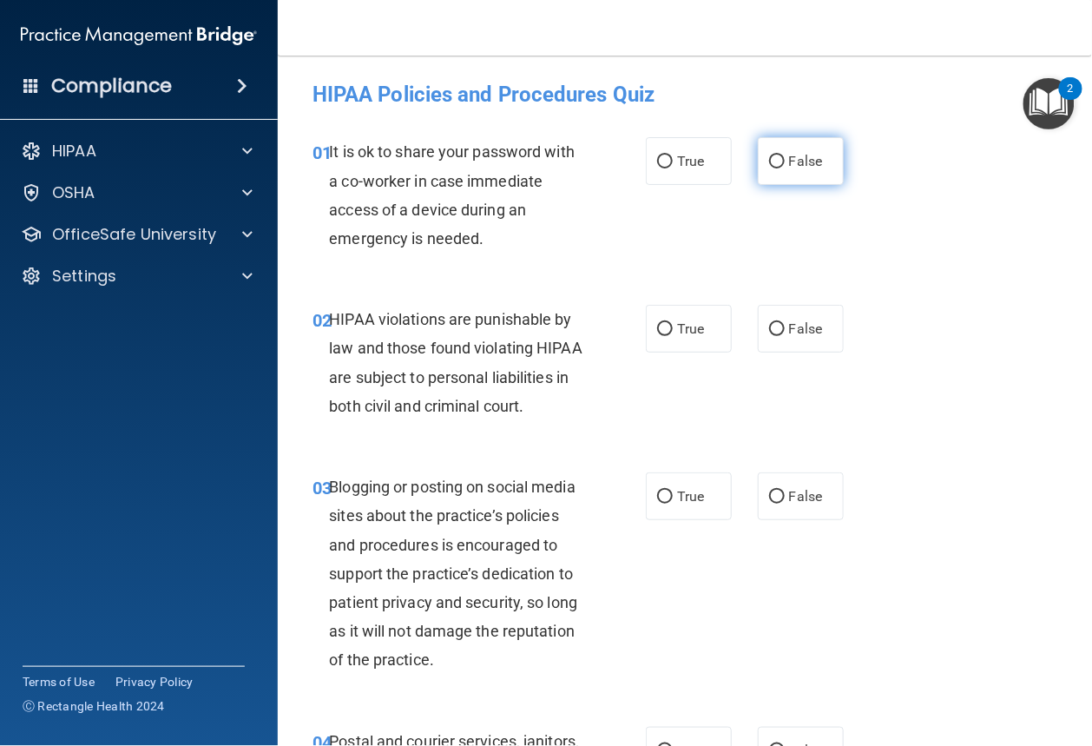
click at [777, 166] on input "False" at bounding box center [777, 161] width 16 height 13
radio input "true"
click at [655, 339] on label "True" at bounding box center [689, 329] width 86 height 48
click at [657, 336] on input "True" at bounding box center [665, 329] width 16 height 13
radio input "true"
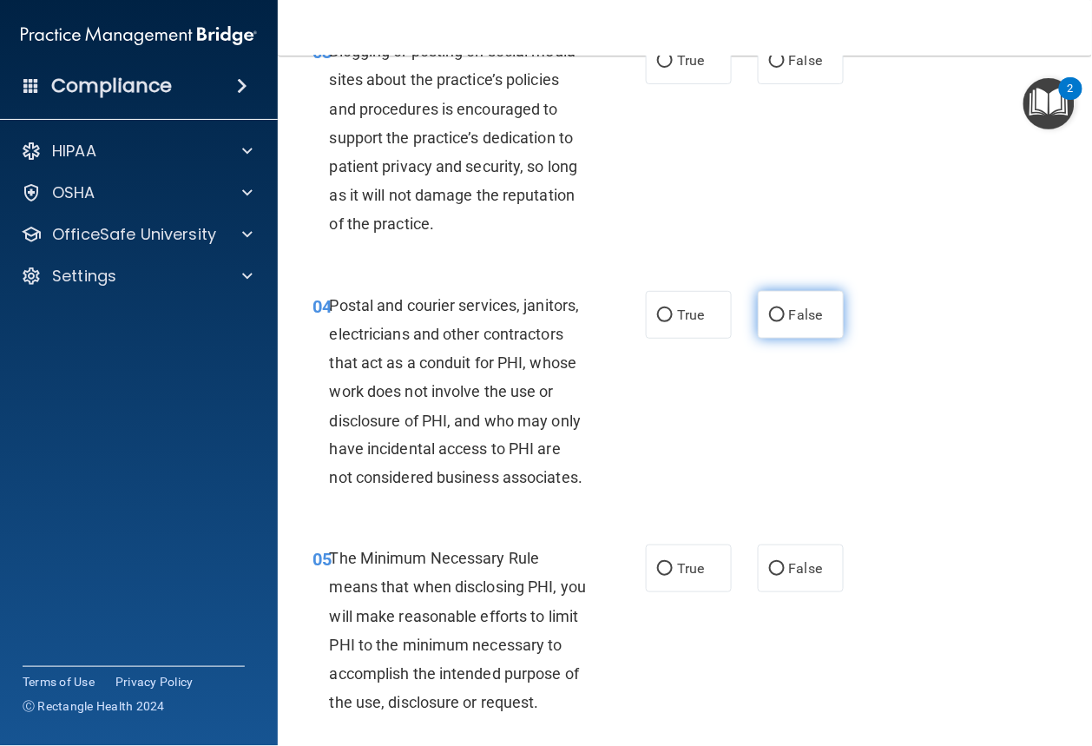
scroll to position [437, 0]
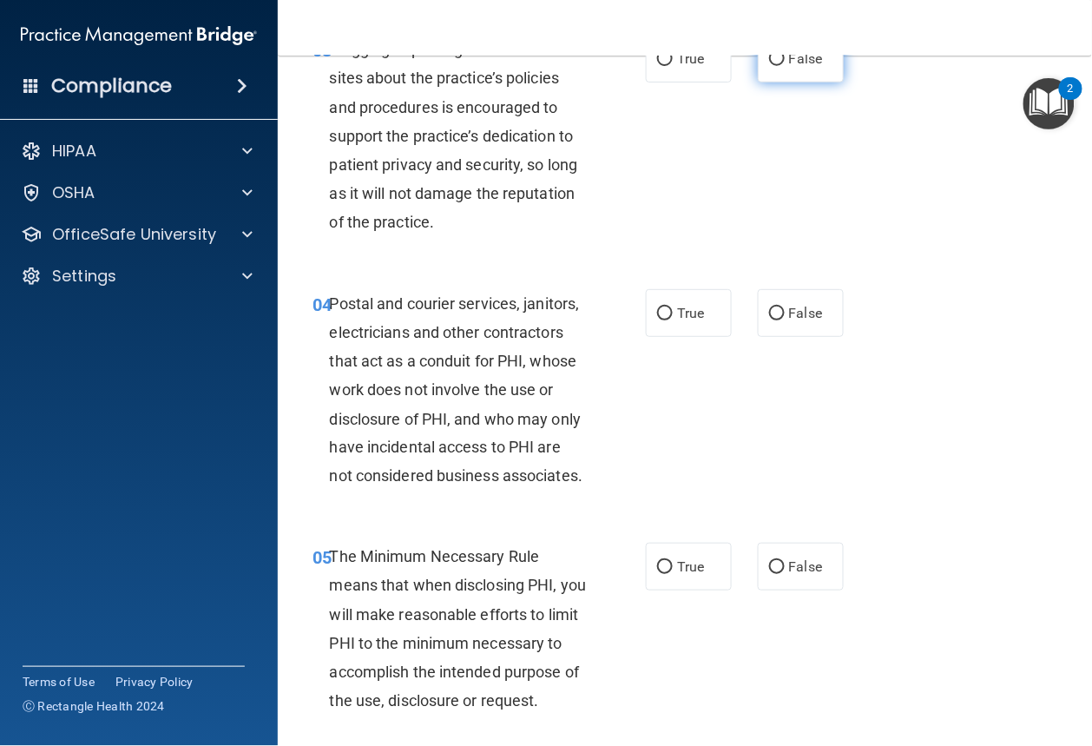
click at [769, 66] on input "False" at bounding box center [777, 59] width 16 height 13
radio input "true"
click at [668, 337] on label "True" at bounding box center [689, 313] width 86 height 48
click at [668, 320] on input "True" at bounding box center [665, 313] width 16 height 13
radio input "true"
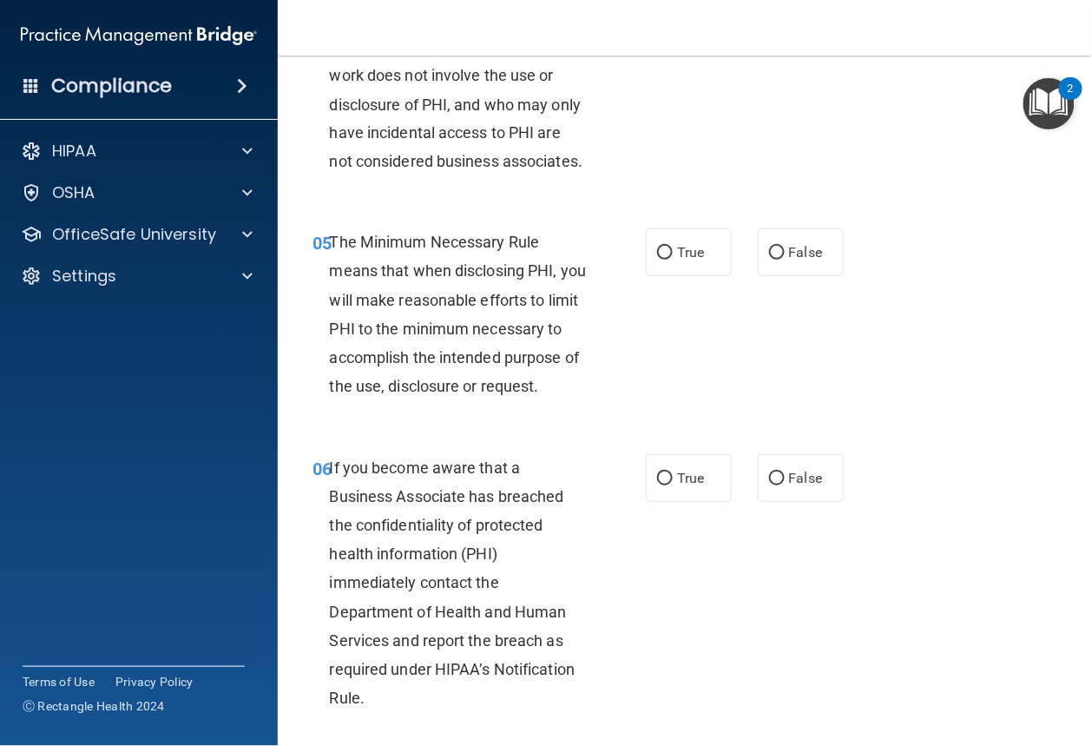
scroll to position [753, 0]
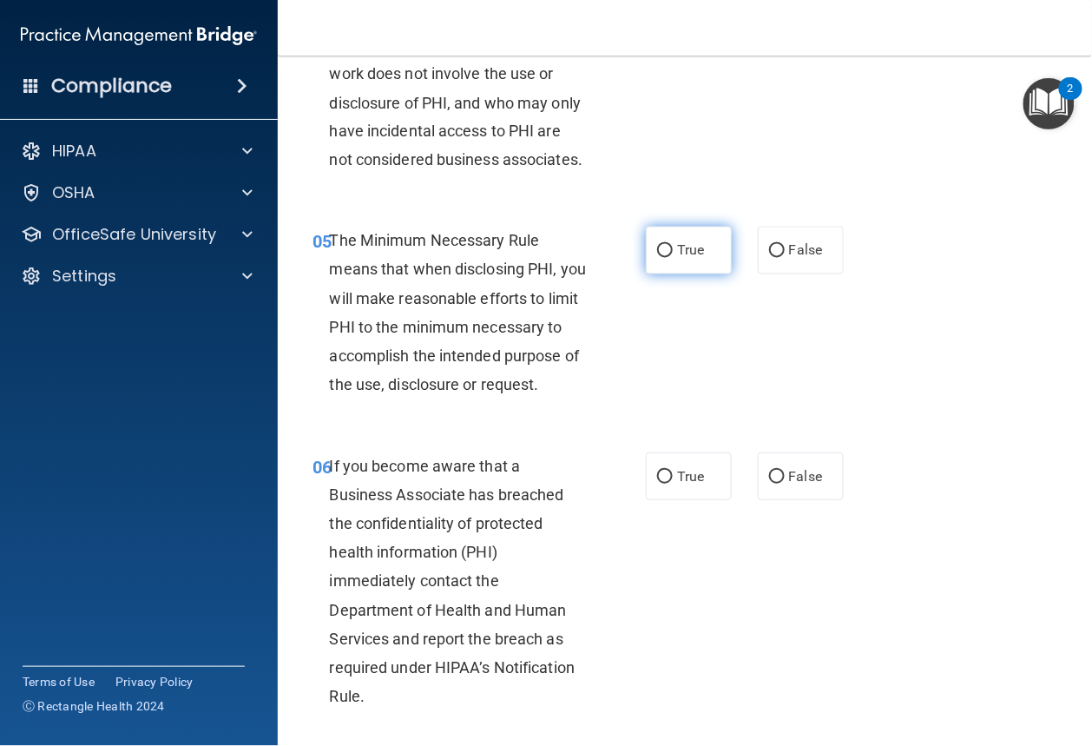
click at [677, 259] on span "True" at bounding box center [690, 250] width 27 height 16
click at [673, 258] on input "True" at bounding box center [665, 251] width 16 height 13
radio input "true"
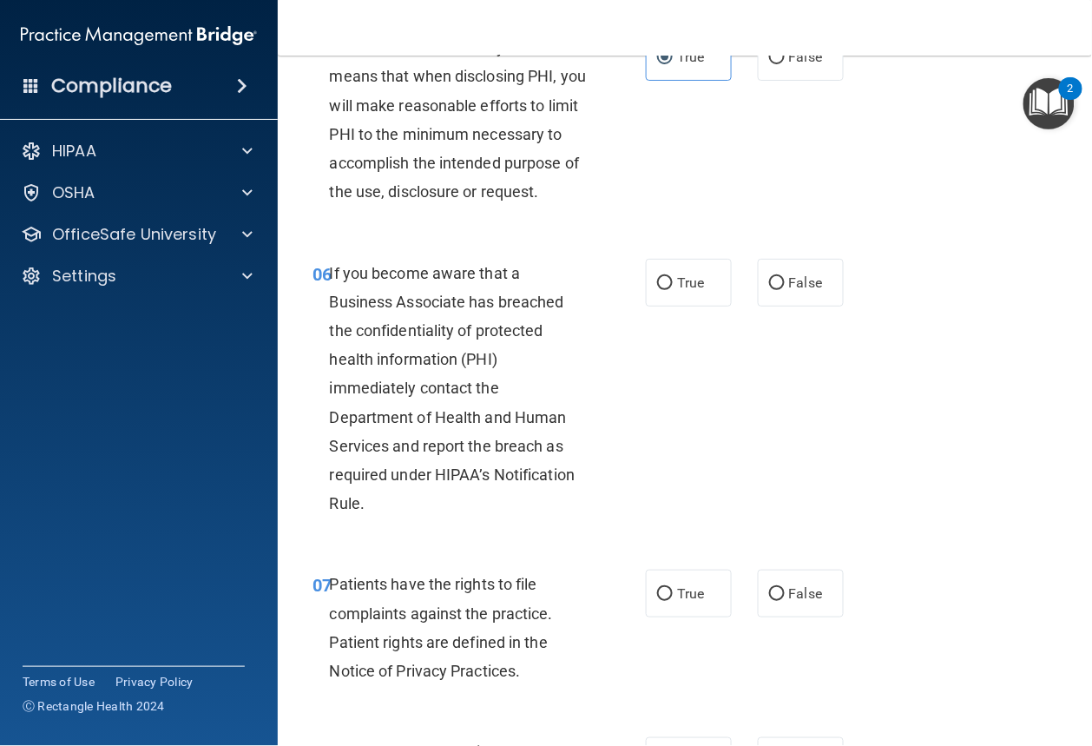
scroll to position [948, 0]
click at [664, 289] on input "True" at bounding box center [665, 282] width 16 height 13
radio input "true"
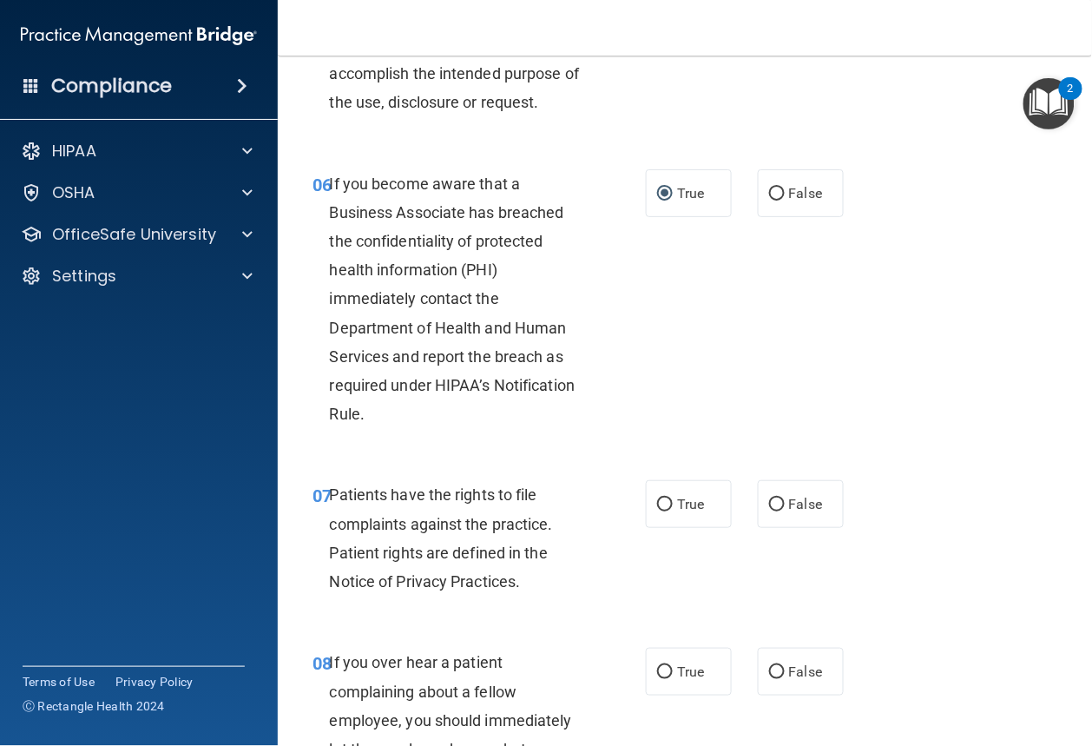
scroll to position [1038, 0]
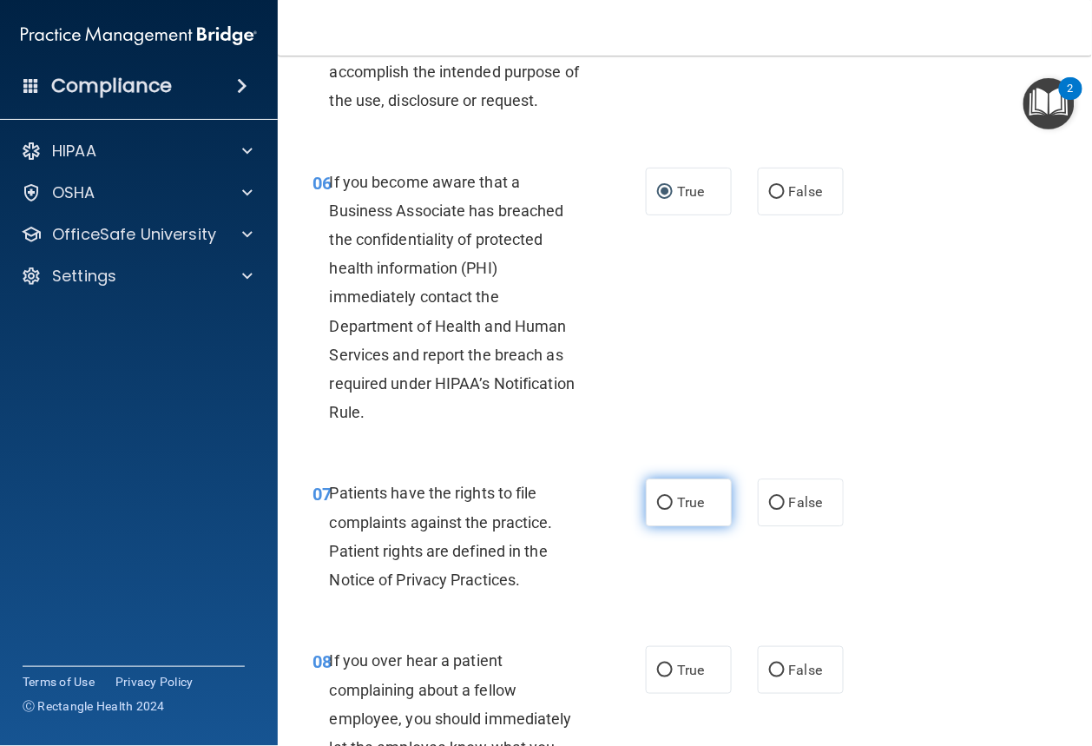
click at [708, 526] on label "True" at bounding box center [689, 502] width 86 height 48
click at [673, 510] on input "True" at bounding box center [665, 503] width 16 height 13
radio input "true"
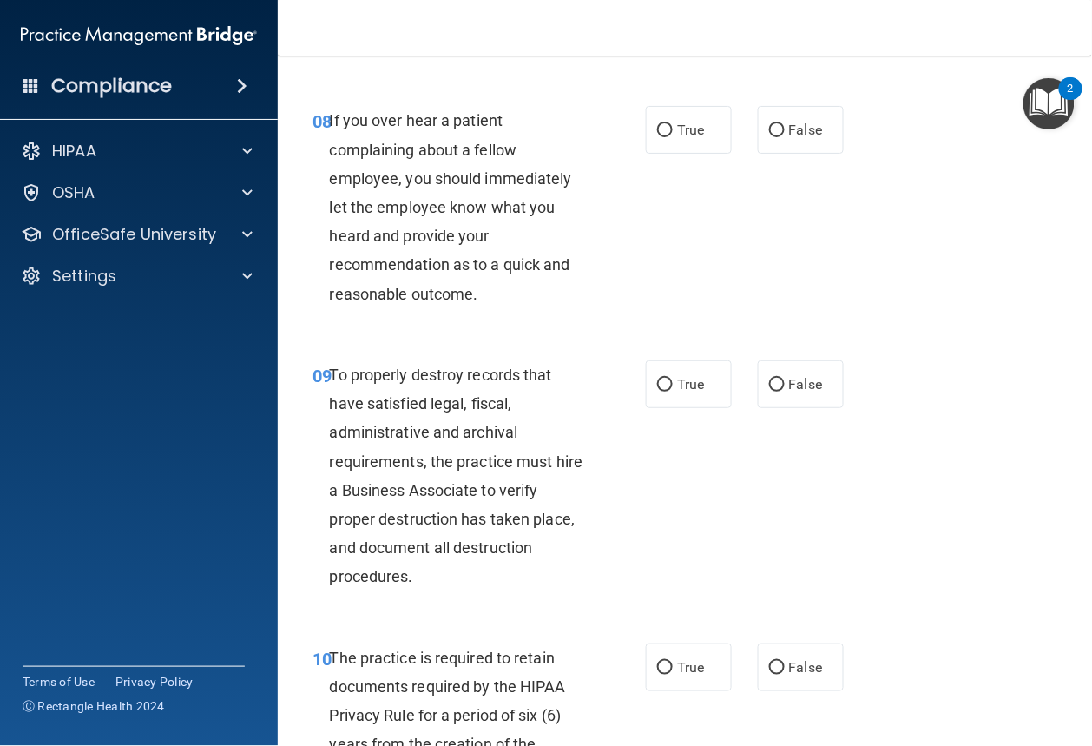
scroll to position [1590, 0]
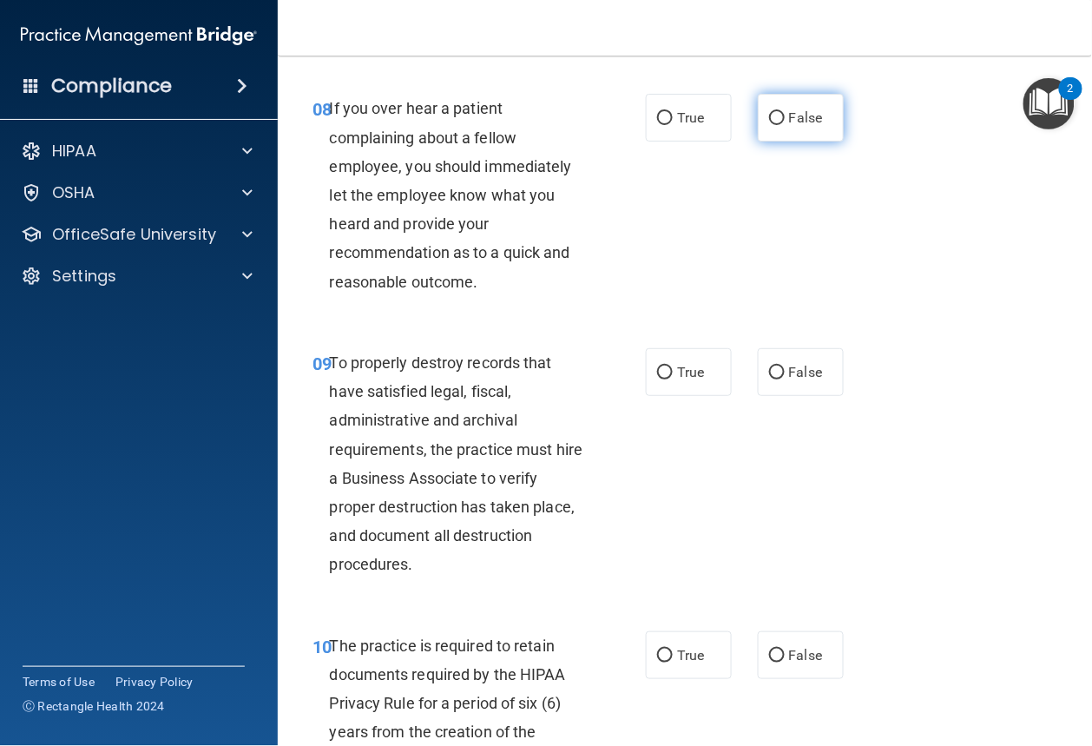
click at [783, 141] on label "False" at bounding box center [801, 118] width 86 height 48
click at [783, 125] on input "False" at bounding box center [777, 118] width 16 height 13
radio input "true"
click at [773, 379] on input "False" at bounding box center [777, 372] width 16 height 13
radio input "true"
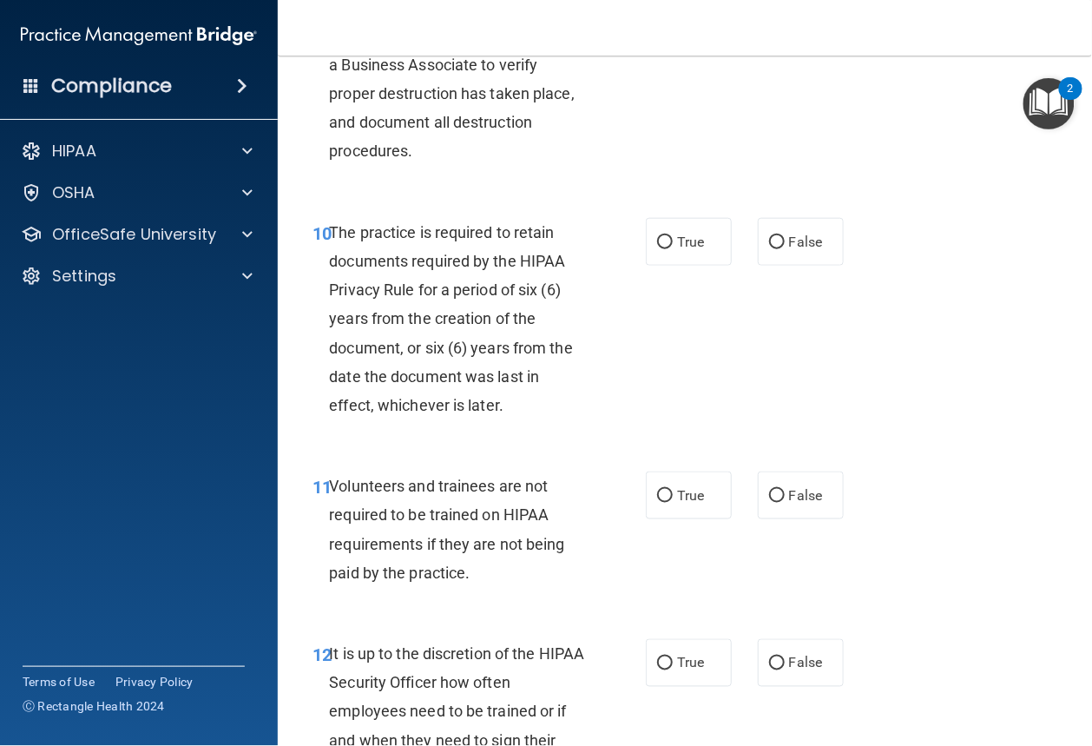
scroll to position [2011, 0]
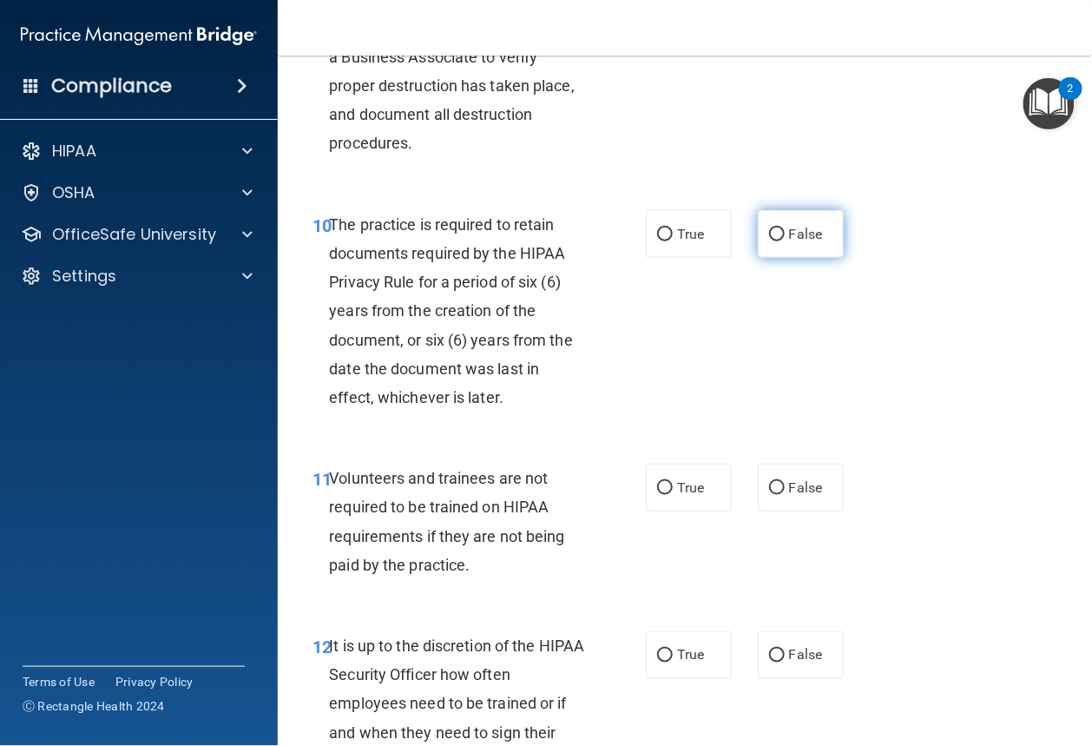
click at [769, 241] on input "False" at bounding box center [777, 234] width 16 height 13
radio input "true"
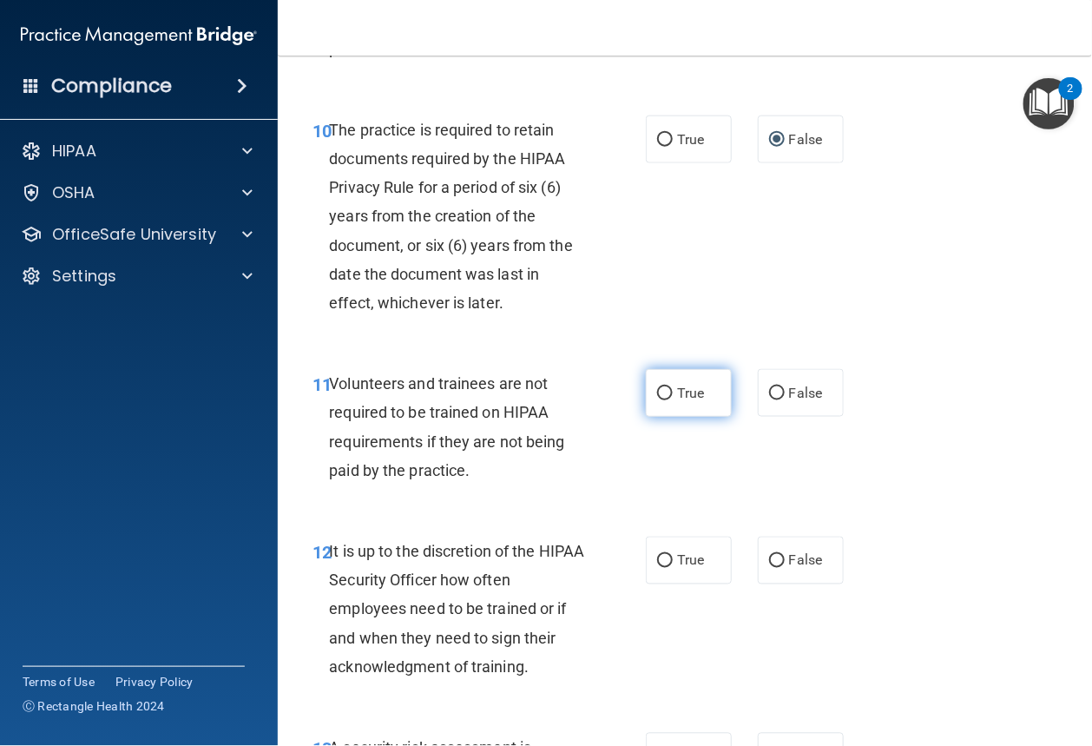
scroll to position [2141, 0]
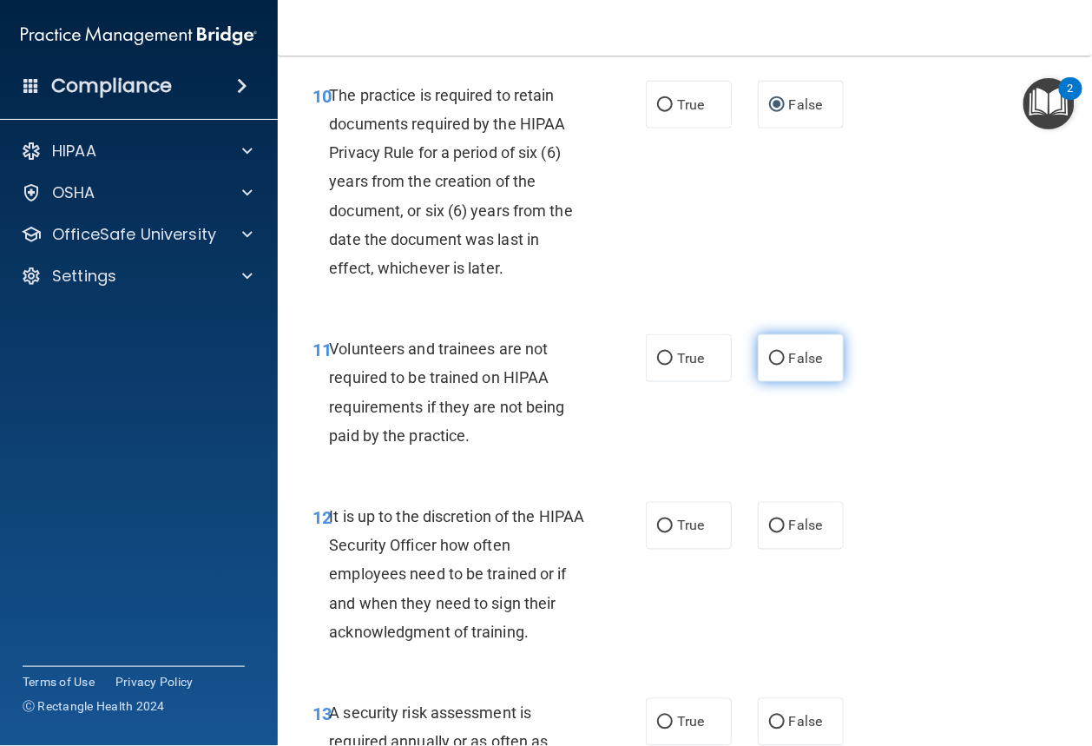
click at [818, 382] on label "False" at bounding box center [801, 358] width 86 height 48
click at [785, 365] on input "False" at bounding box center [777, 358] width 16 height 13
radio input "true"
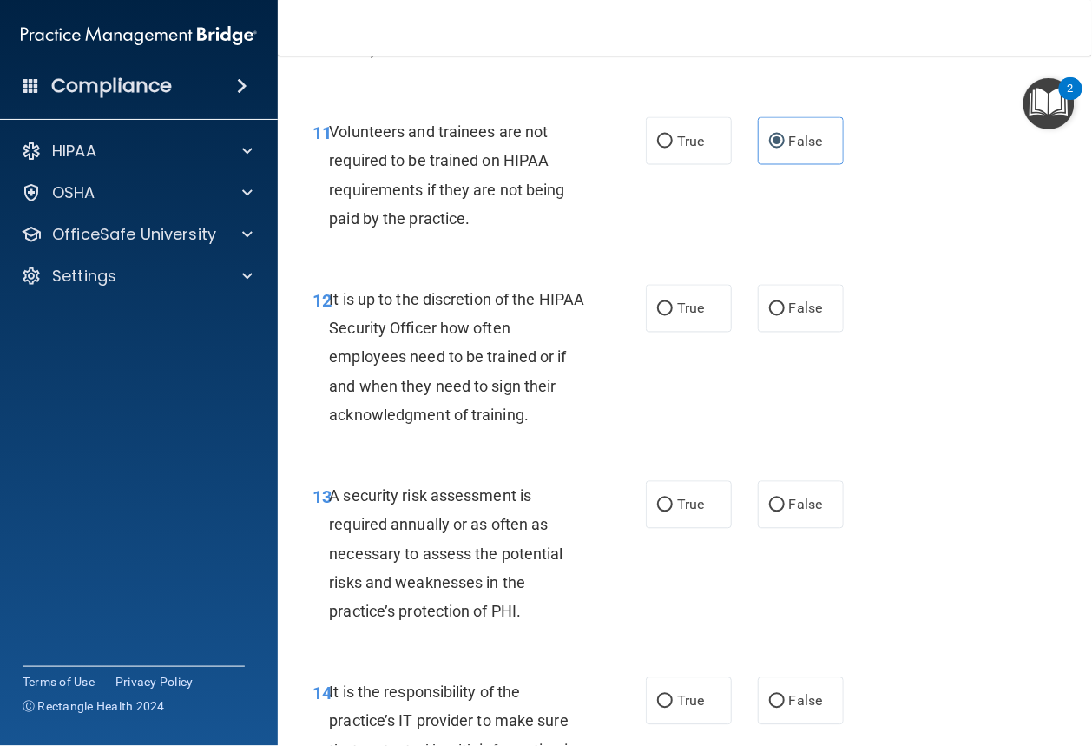
scroll to position [2504, 0]
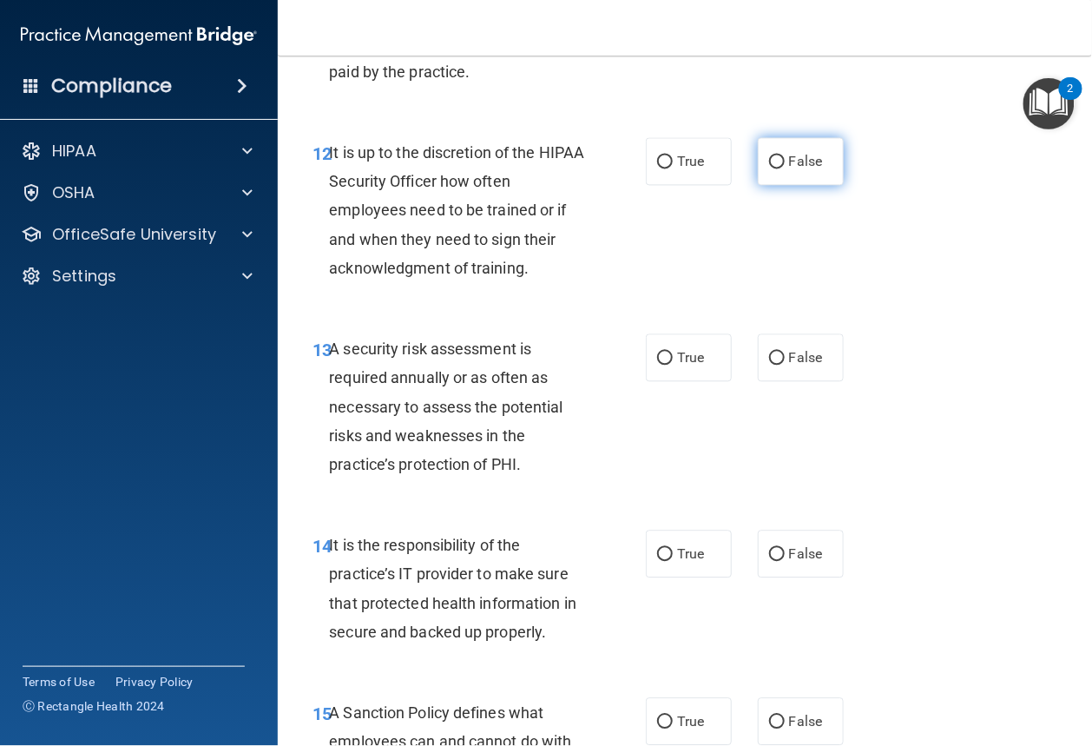
click at [799, 170] on span "False" at bounding box center [806, 162] width 34 height 16
click at [785, 169] on input "False" at bounding box center [777, 162] width 16 height 13
radio input "true"
click at [670, 382] on label "True" at bounding box center [689, 358] width 86 height 48
click at [670, 365] on input "True" at bounding box center [665, 358] width 16 height 13
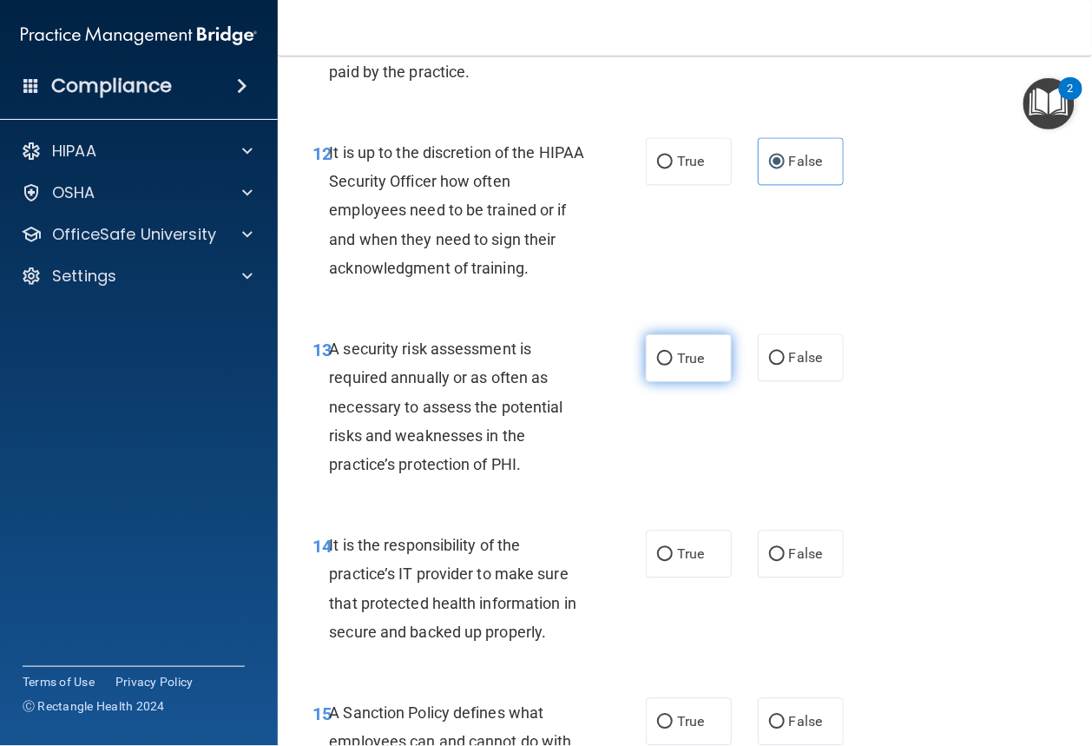
radio input "true"
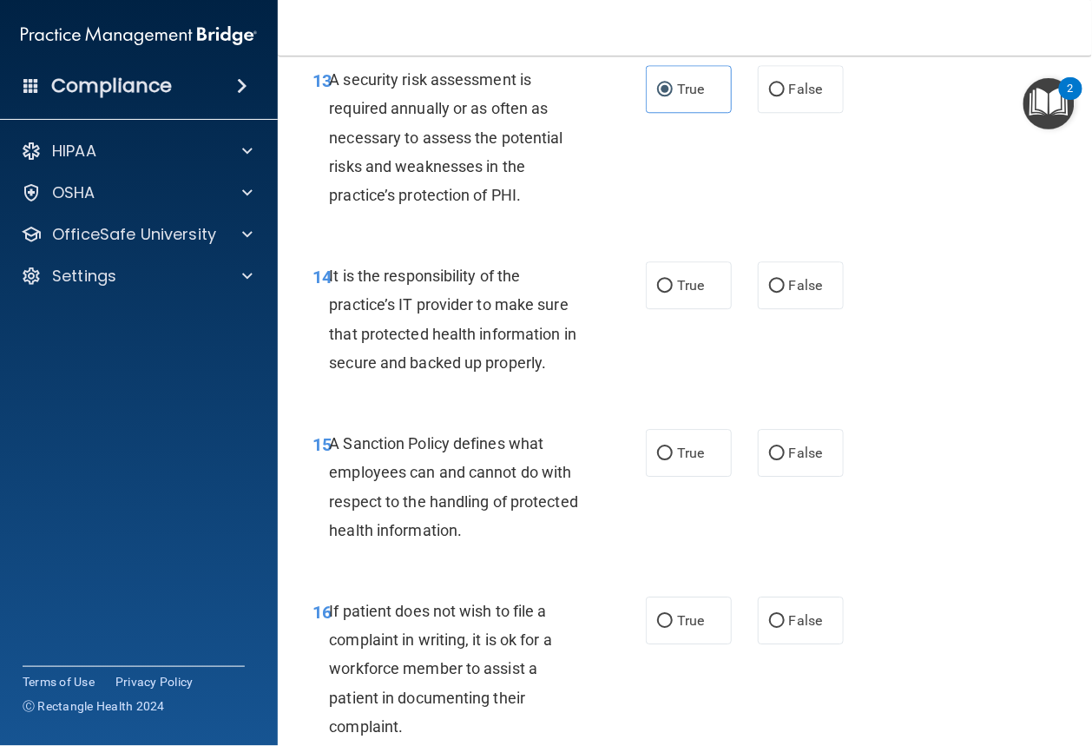
scroll to position [2782, 0]
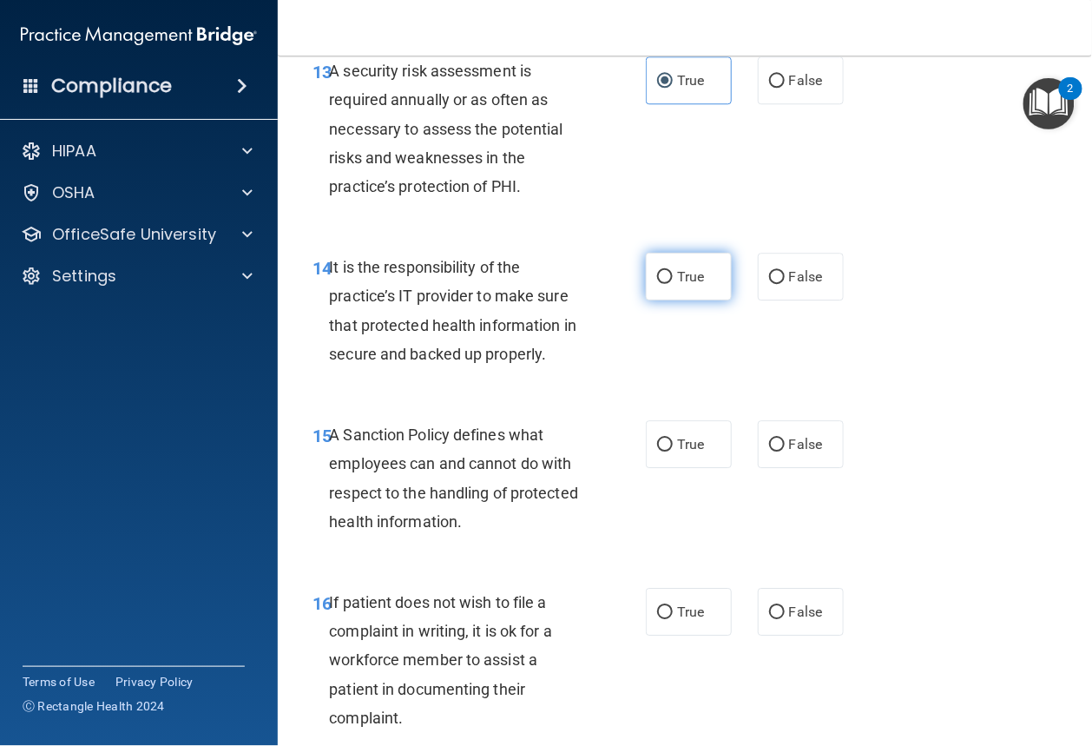
click at [682, 300] on label "True" at bounding box center [689, 277] width 86 height 48
click at [673, 284] on input "True" at bounding box center [665, 277] width 16 height 13
radio input "true"
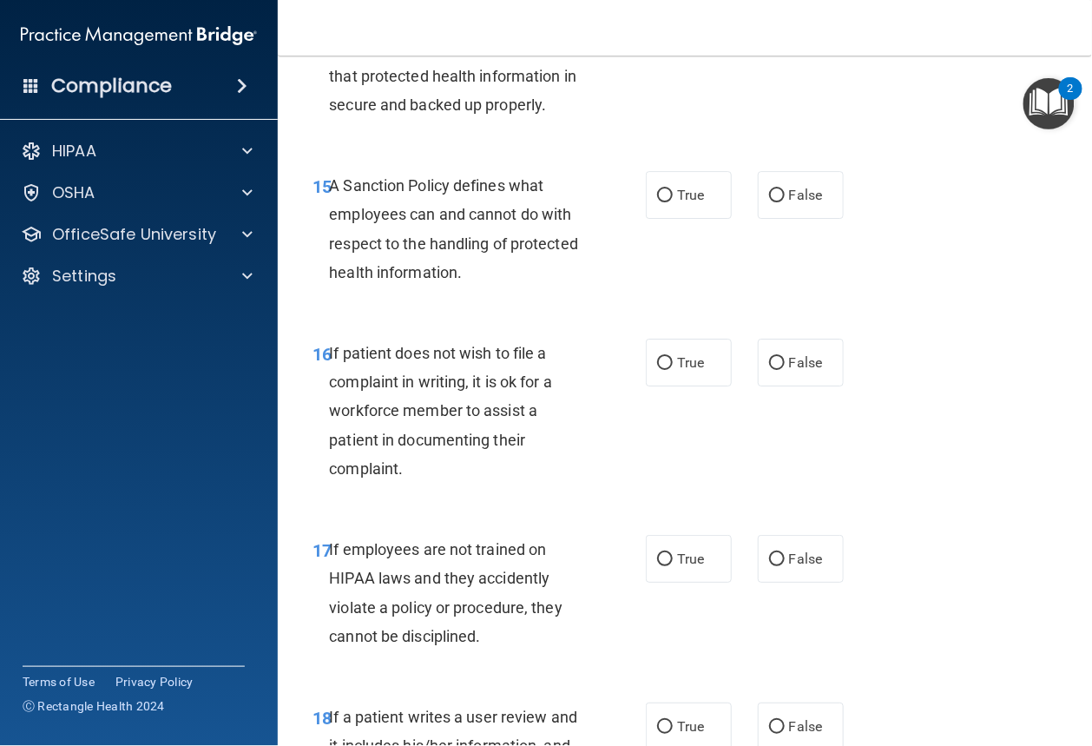
scroll to position [3082, 0]
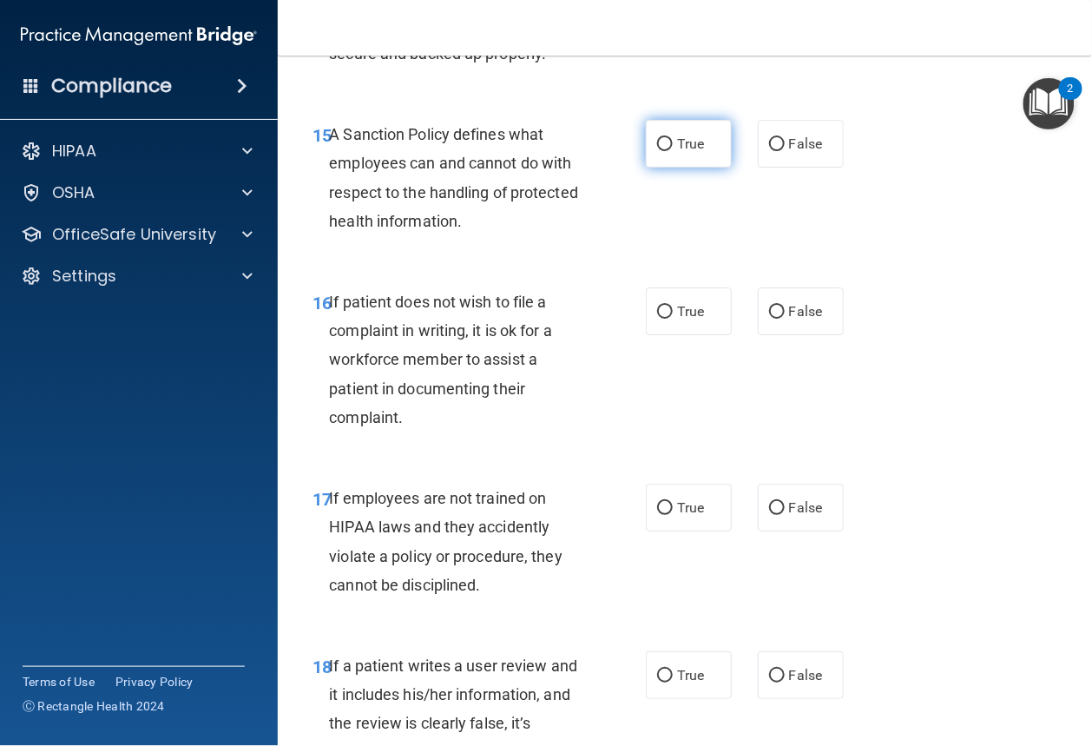
click at [667, 168] on label "True" at bounding box center [689, 144] width 86 height 48
click at [667, 151] on input "True" at bounding box center [665, 144] width 16 height 13
radio input "true"
click at [677, 319] on span "True" at bounding box center [690, 311] width 27 height 16
click at [673, 319] on input "True" at bounding box center [665, 312] width 16 height 13
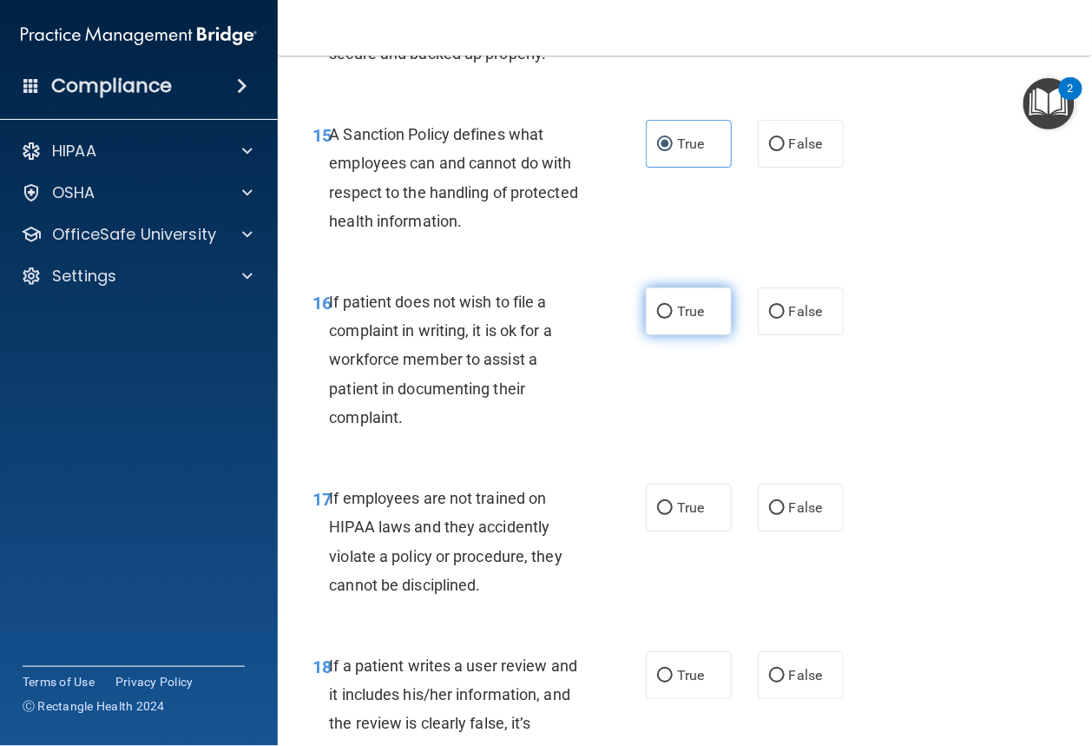
radio input "true"
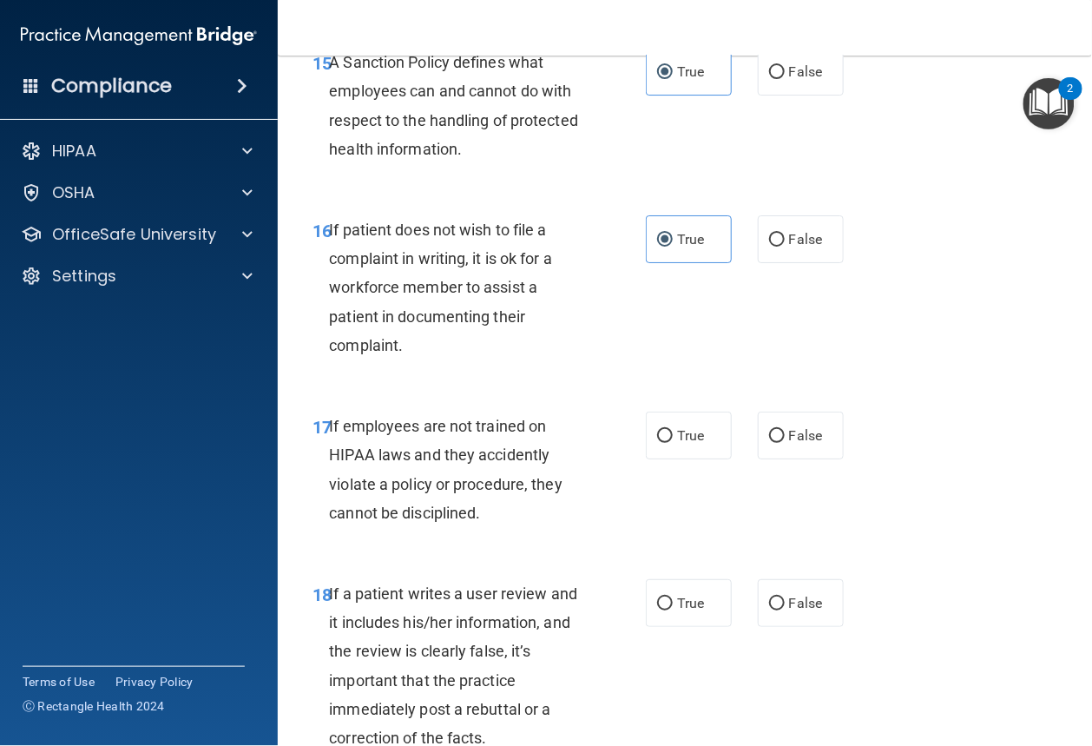
scroll to position [3172, 0]
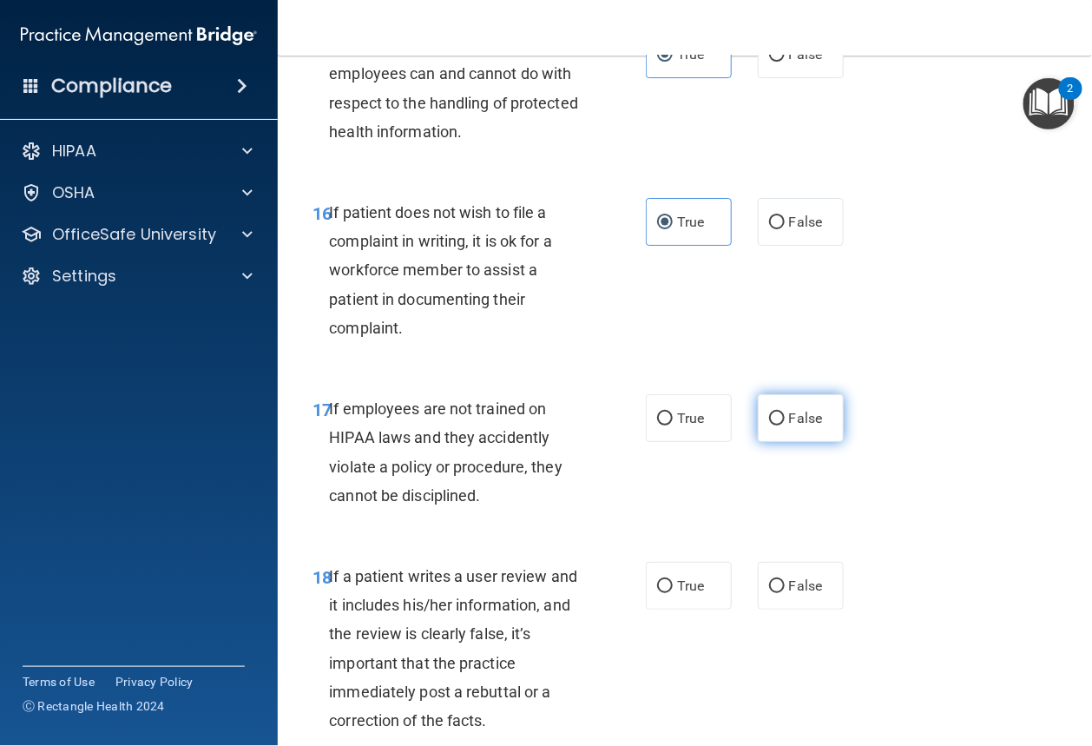
drag, startPoint x: 780, startPoint y: 484, endPoint x: 766, endPoint y: 482, distance: 13.3
click at [777, 442] on label "False" at bounding box center [801, 418] width 86 height 48
click at [777, 425] on input "False" at bounding box center [777, 418] width 16 height 13
radio input "true"
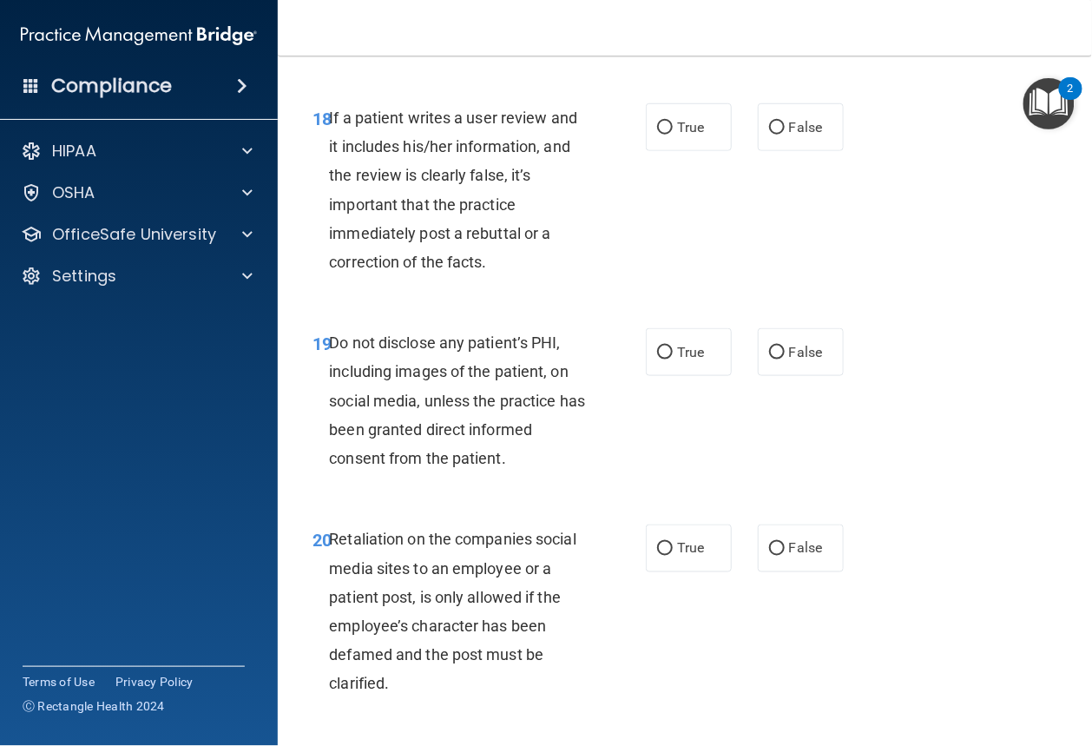
scroll to position [3638, 0]
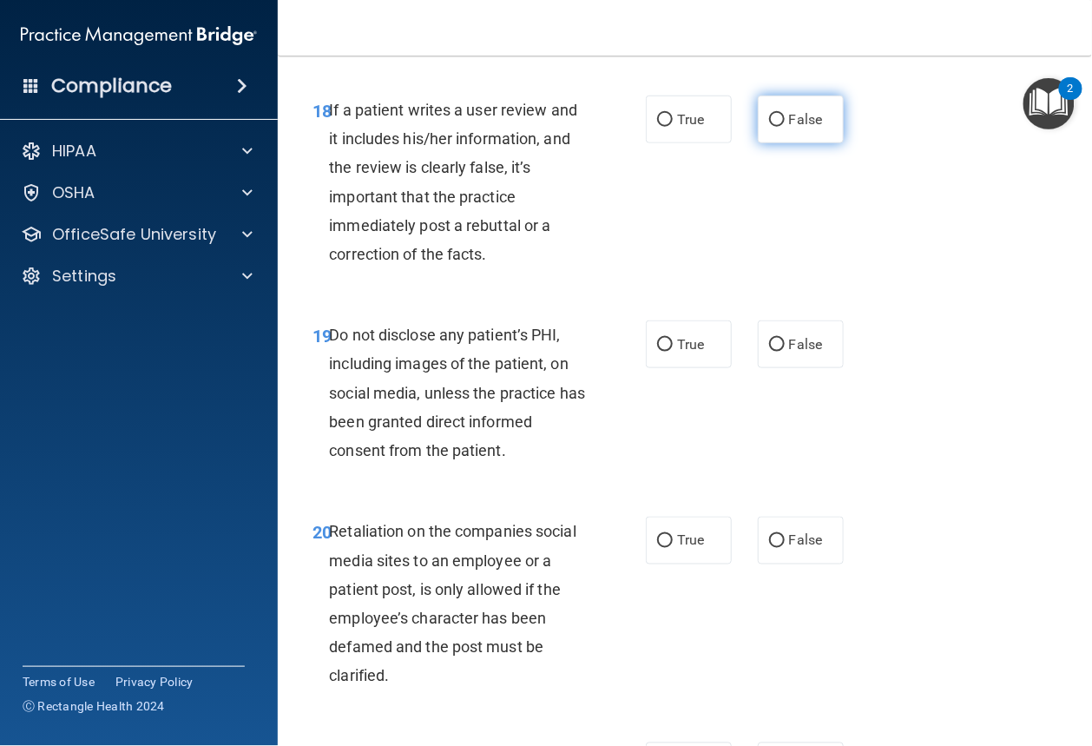
click at [776, 127] on input "False" at bounding box center [777, 120] width 16 height 13
radio input "true"
click at [799, 368] on label "False" at bounding box center [801, 344] width 86 height 48
click at [785, 352] on input "False" at bounding box center [777, 345] width 16 height 13
radio input "true"
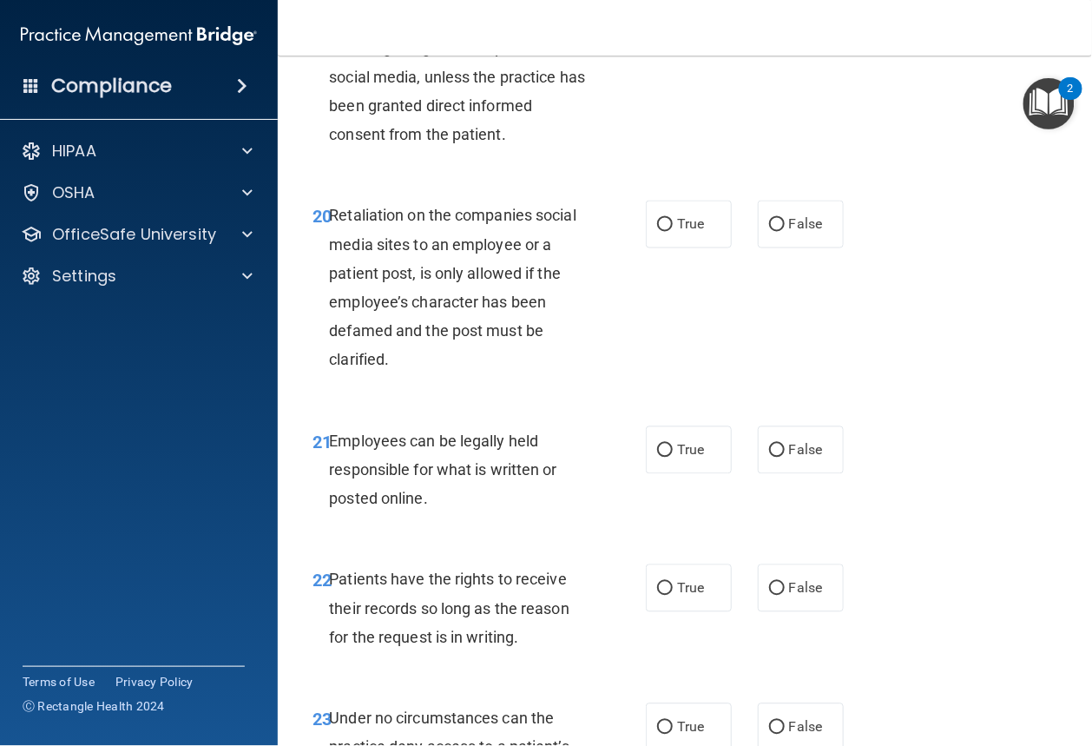
scroll to position [3954, 0]
click at [791, 233] on span "False" at bounding box center [806, 224] width 34 height 16
click at [785, 232] on input "False" at bounding box center [777, 225] width 16 height 13
radio input "true"
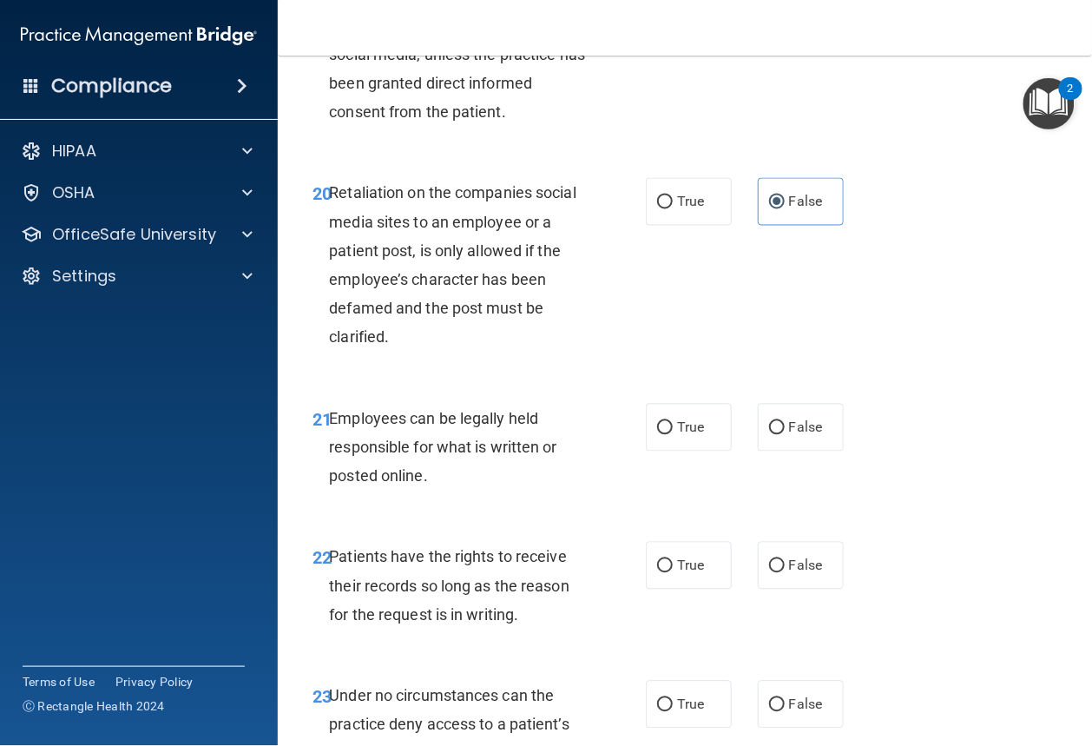
scroll to position [4099, 0]
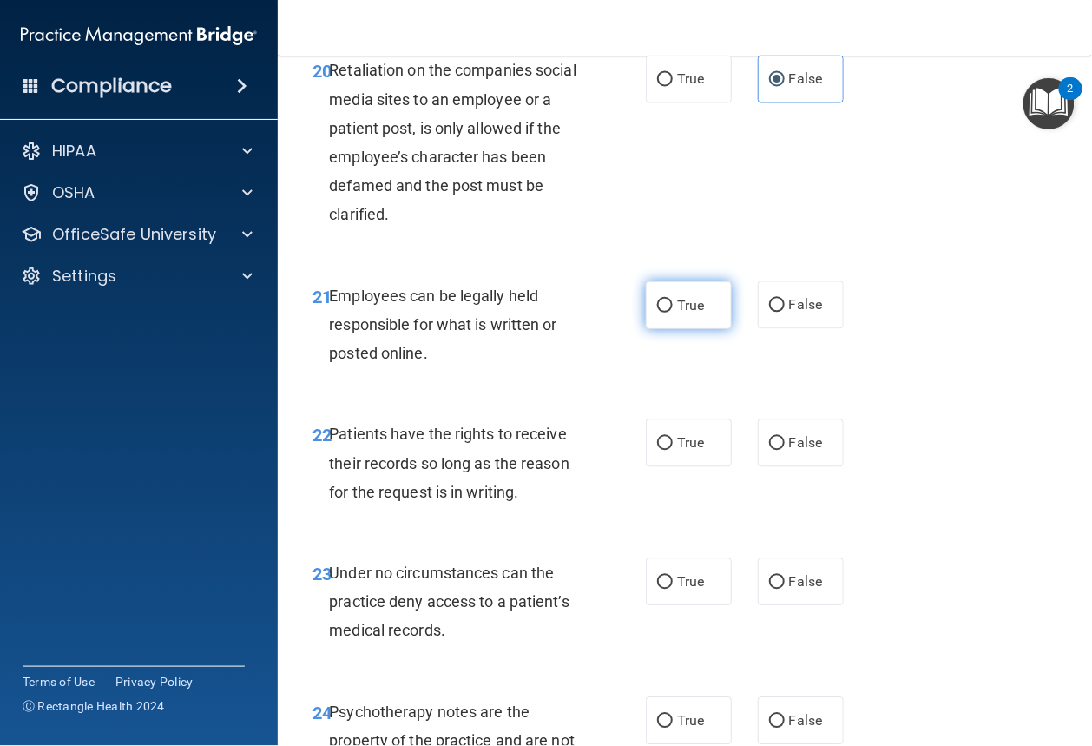
click at [691, 313] on span "True" at bounding box center [690, 305] width 27 height 16
click at [673, 312] on input "True" at bounding box center [665, 305] width 16 height 13
radio input "true"
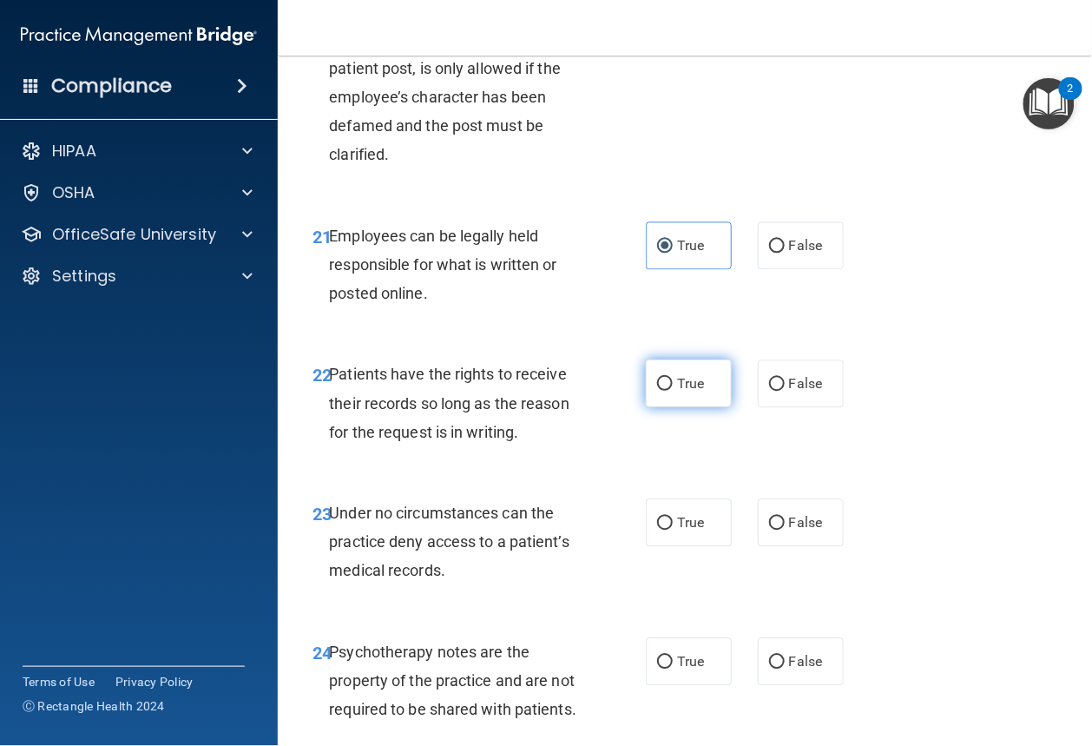
scroll to position [4217, 0]
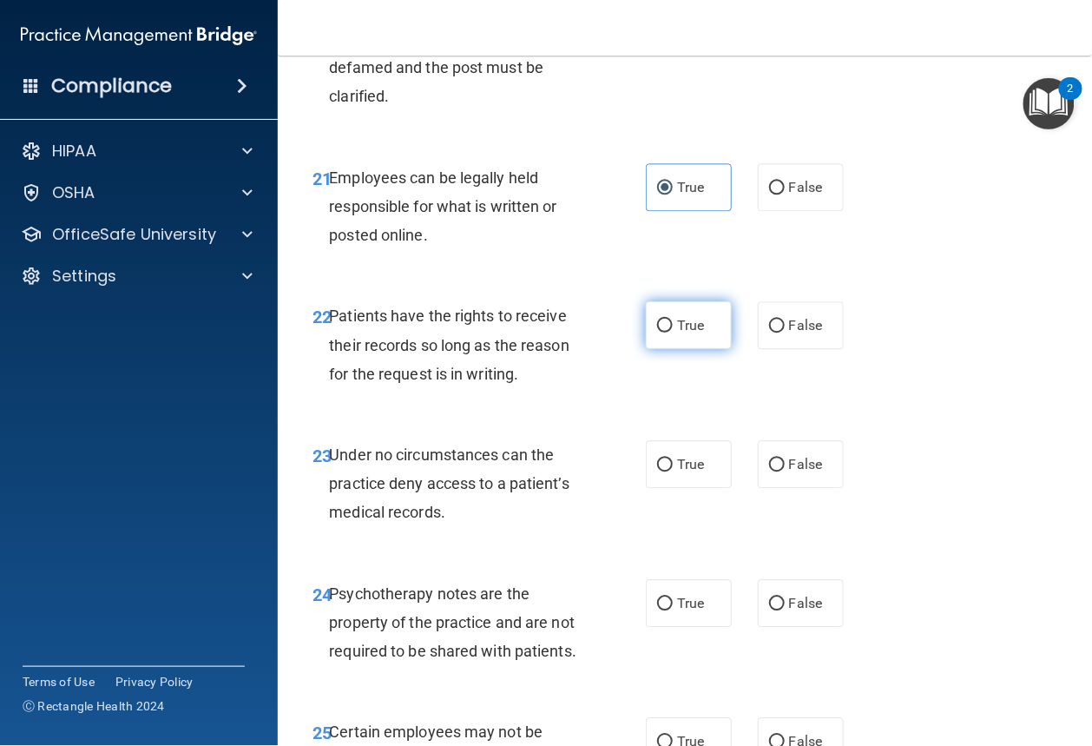
click at [689, 333] on span "True" at bounding box center [690, 325] width 27 height 16
click at [673, 332] on input "True" at bounding box center [665, 325] width 16 height 13
radio input "true"
click at [687, 488] on label "True" at bounding box center [689, 464] width 86 height 48
click at [673, 471] on input "True" at bounding box center [665, 464] width 16 height 13
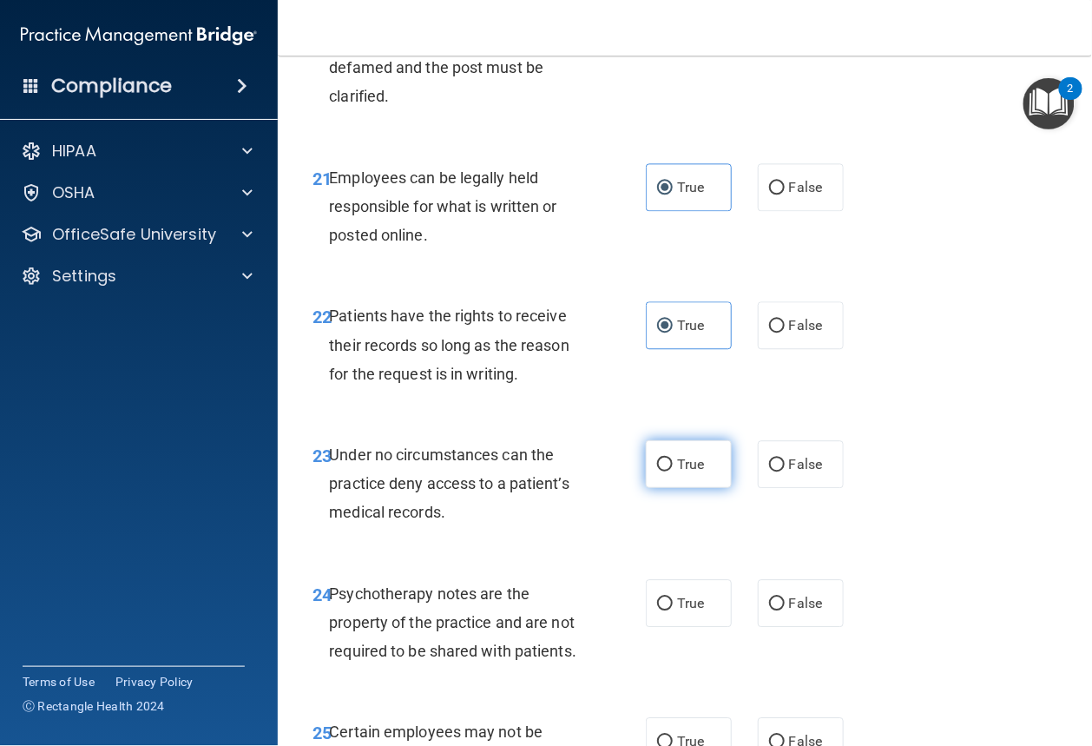
radio input "true"
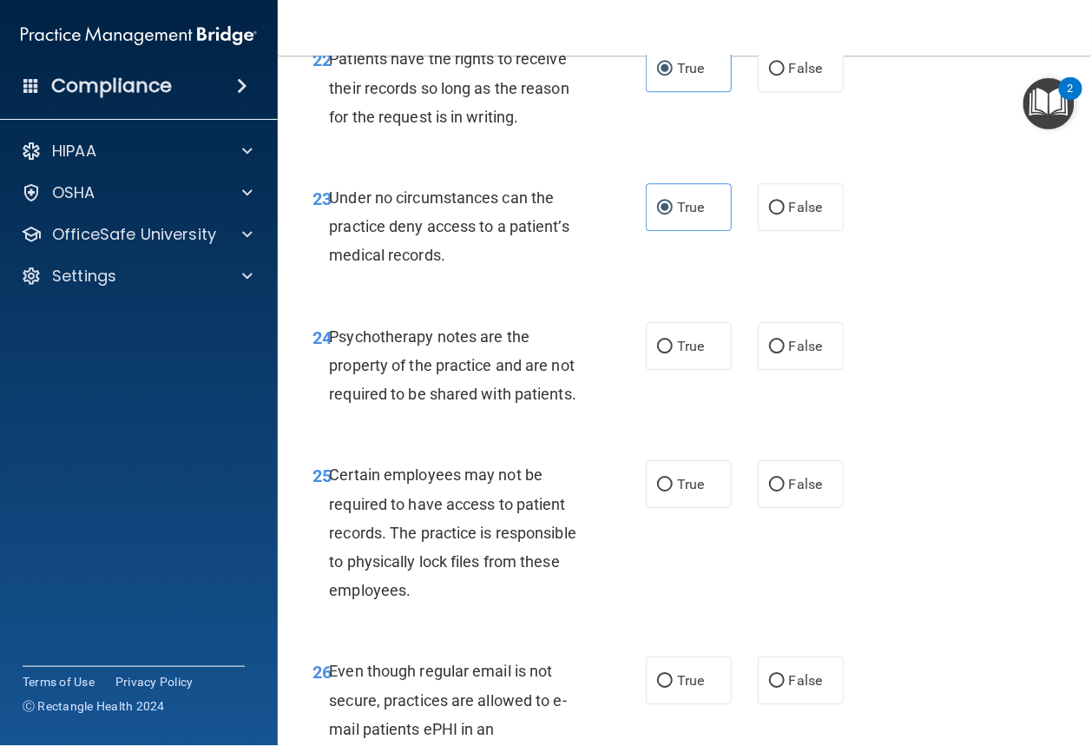
scroll to position [4527, 0]
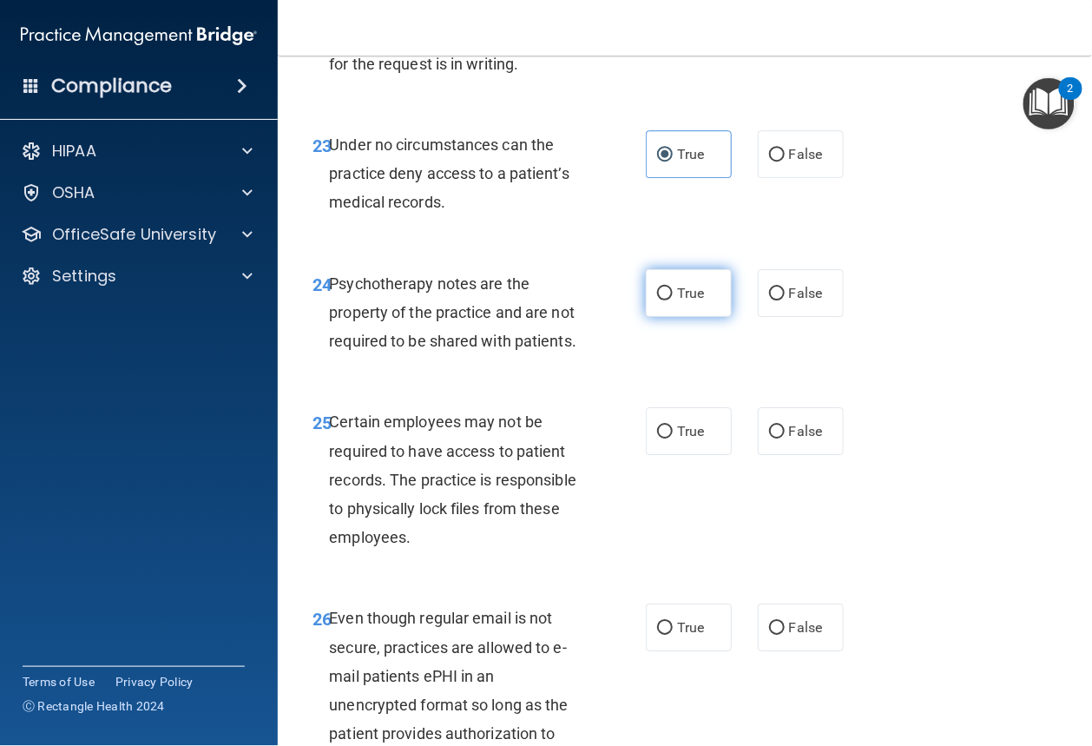
click at [712, 317] on label "True" at bounding box center [689, 293] width 86 height 48
click at [673, 300] on input "True" at bounding box center [665, 293] width 16 height 13
radio input "true"
click at [676, 455] on label "True" at bounding box center [689, 431] width 86 height 48
click at [673, 438] on input "True" at bounding box center [665, 431] width 16 height 13
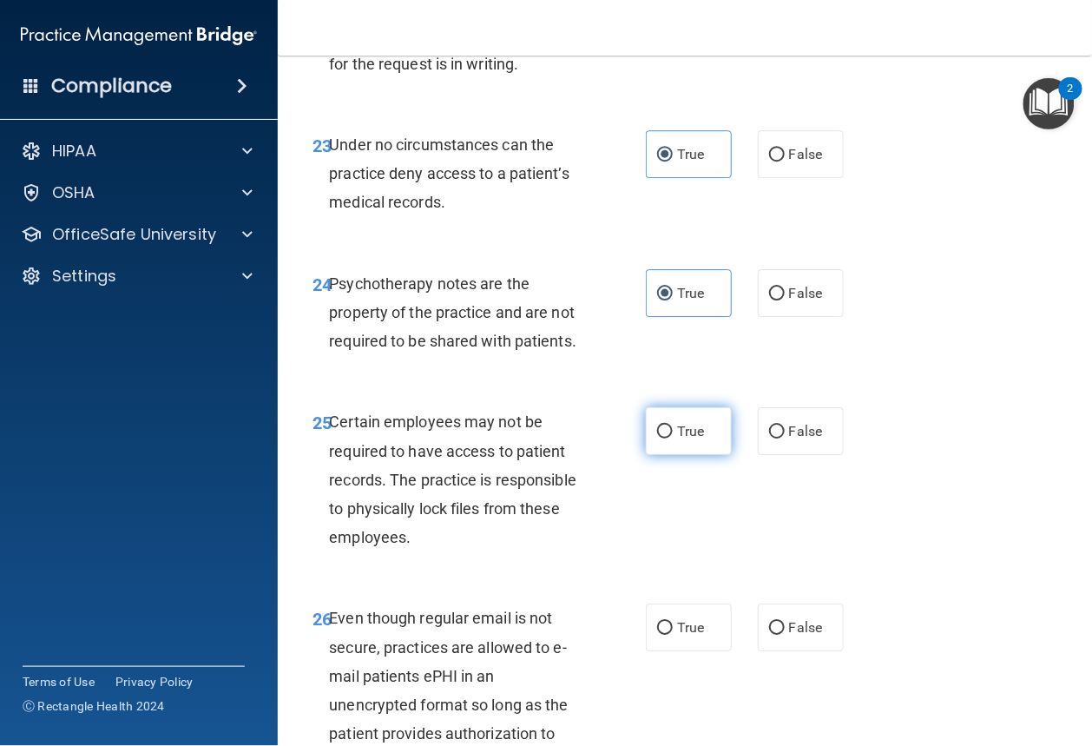
radio input "true"
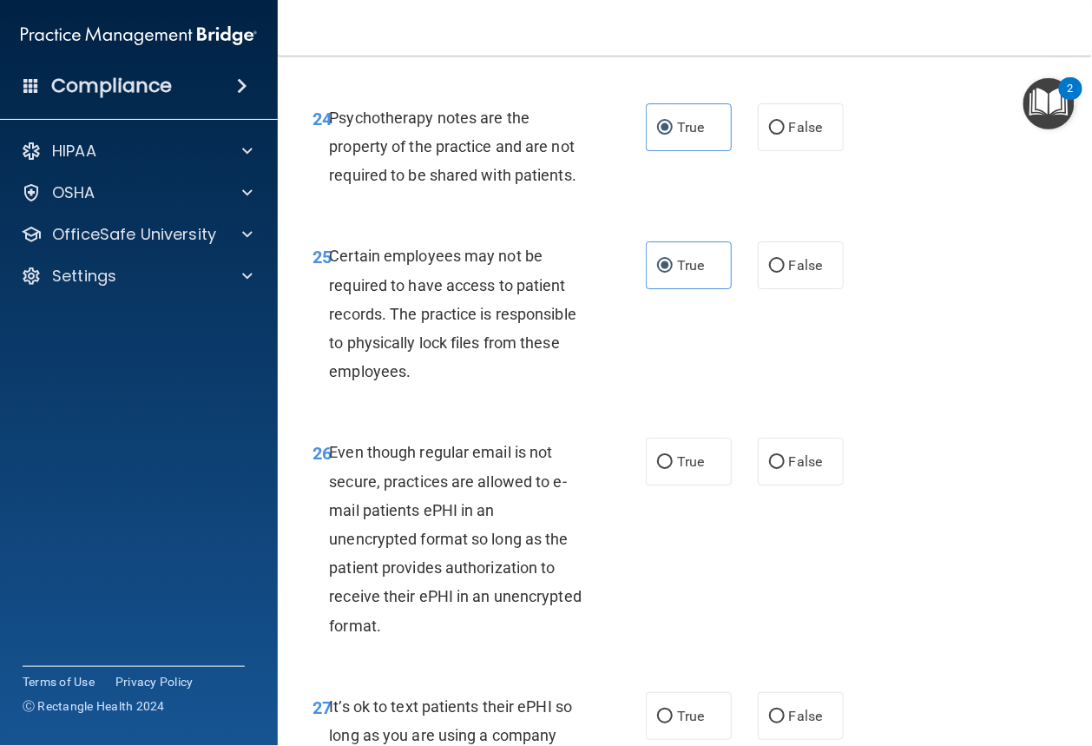
scroll to position [4693, 0]
click at [804, 470] on span "False" at bounding box center [806, 461] width 34 height 16
click at [785, 469] on input "False" at bounding box center [777, 462] width 16 height 13
radio input "true"
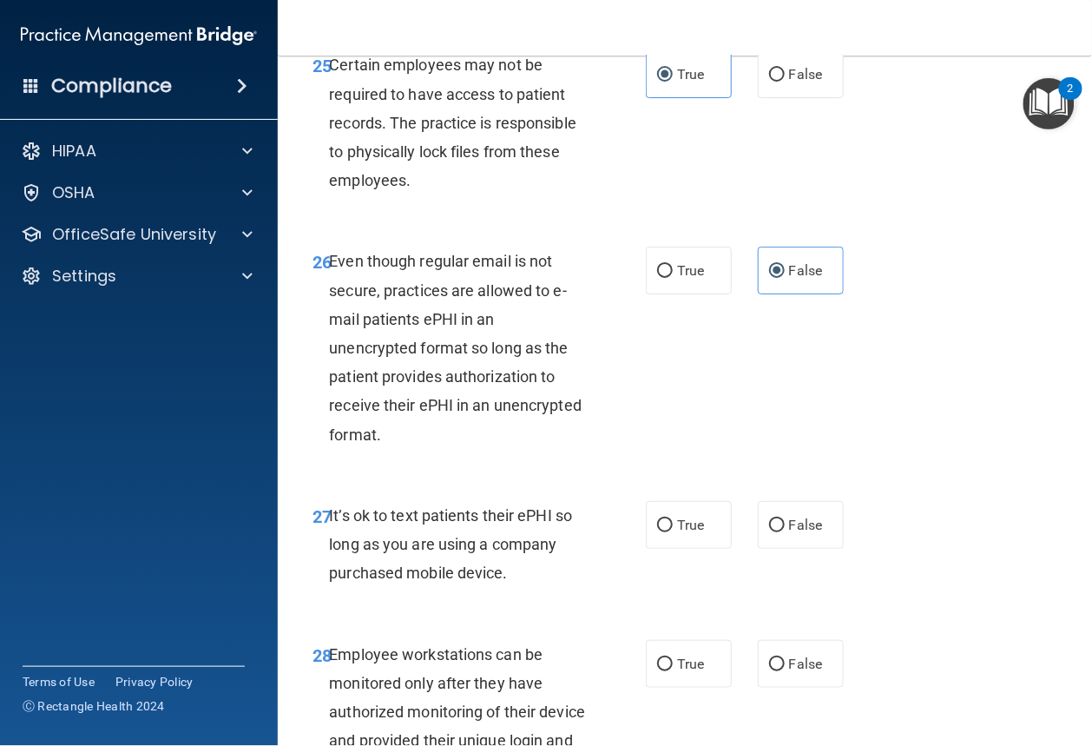
scroll to position [5144, 0]
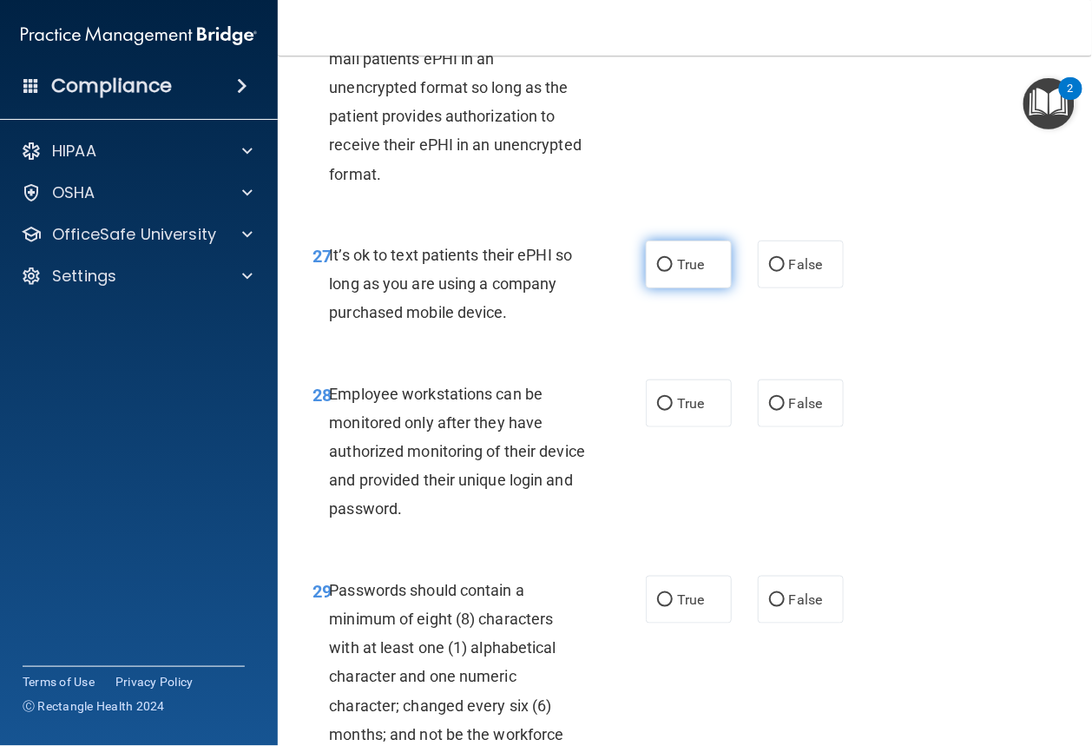
click at [698, 273] on span "True" at bounding box center [690, 264] width 27 height 16
click at [673, 272] on input "True" at bounding box center [665, 265] width 16 height 13
radio input "true"
click at [810, 427] on label "False" at bounding box center [801, 403] width 86 height 48
click at [785, 411] on input "False" at bounding box center [777, 404] width 16 height 13
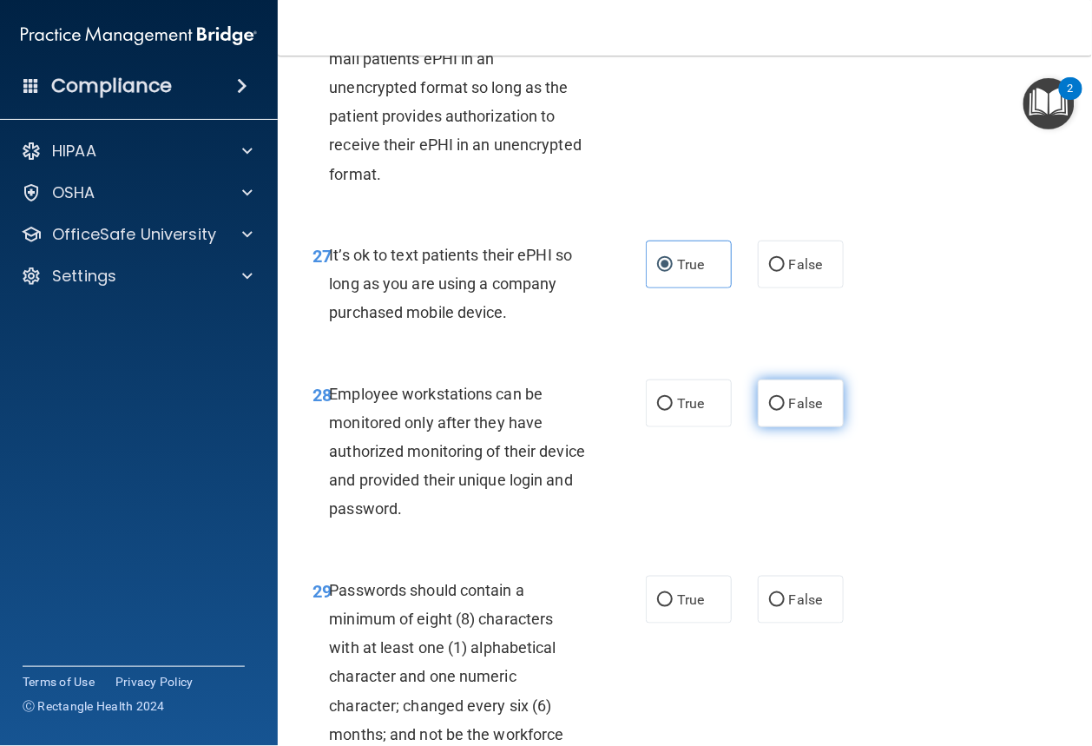
radio input "true"
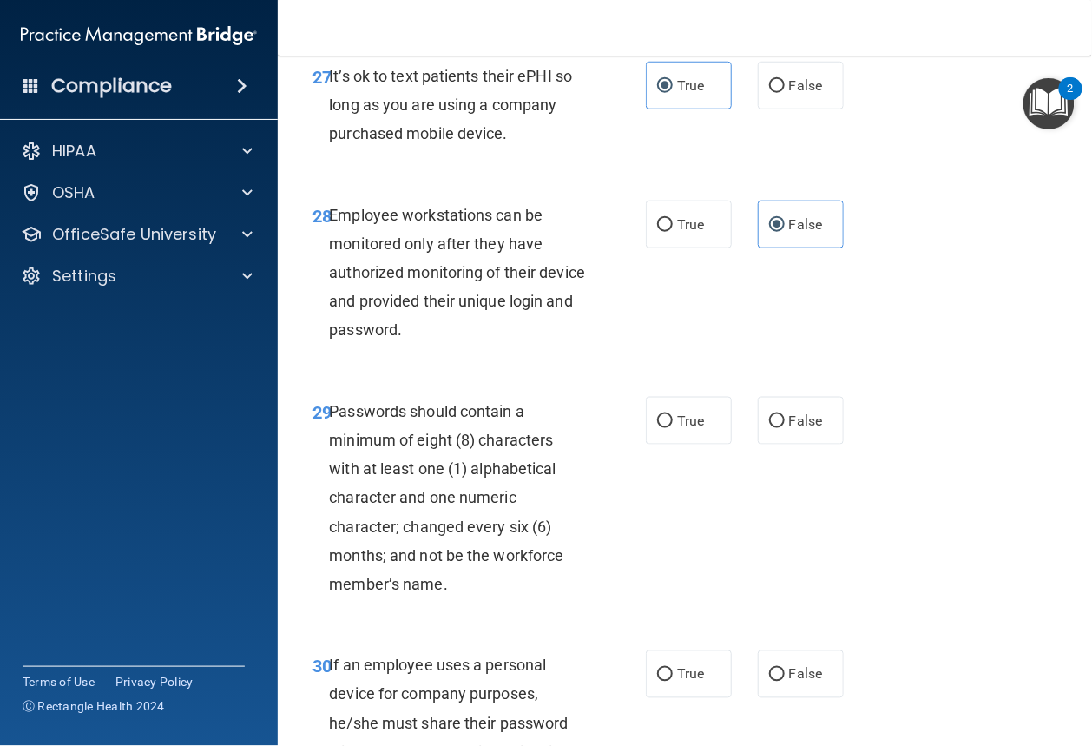
scroll to position [5324, 0]
click at [685, 428] on span "True" at bounding box center [690, 419] width 27 height 16
click at [673, 427] on input "True" at bounding box center [665, 420] width 16 height 13
radio input "true"
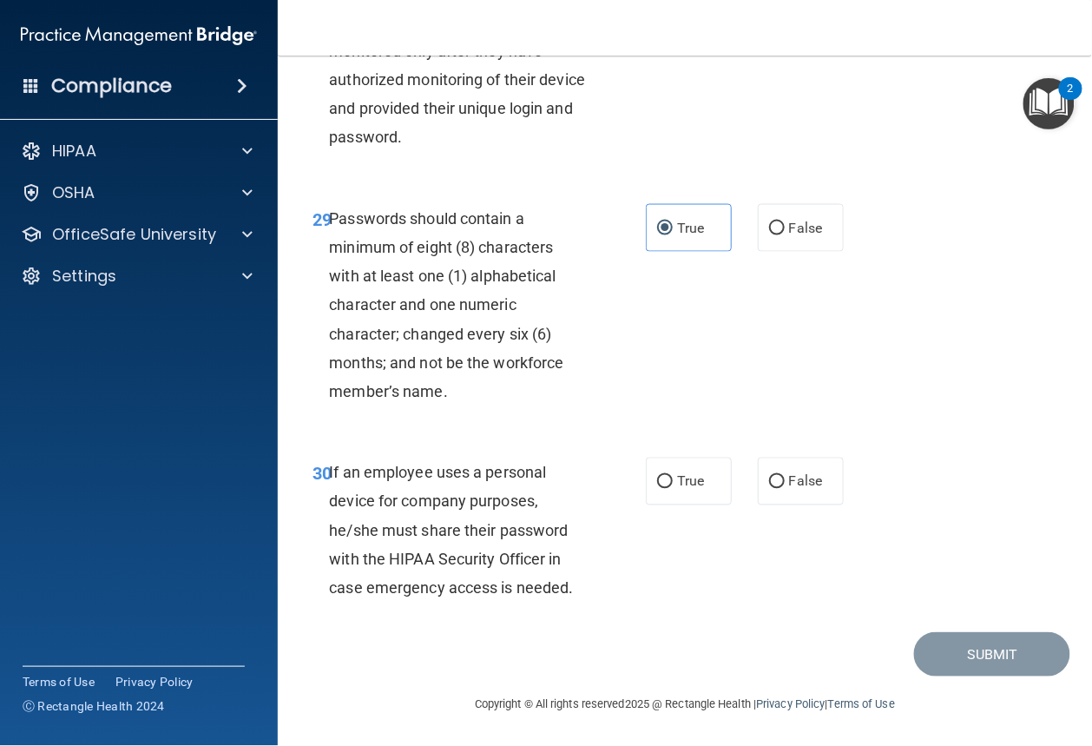
scroll to position [5573, 0]
click at [664, 483] on input "True" at bounding box center [665, 482] width 16 height 13
radio input "true"
click at [949, 656] on button "Submit" at bounding box center [992, 654] width 156 height 44
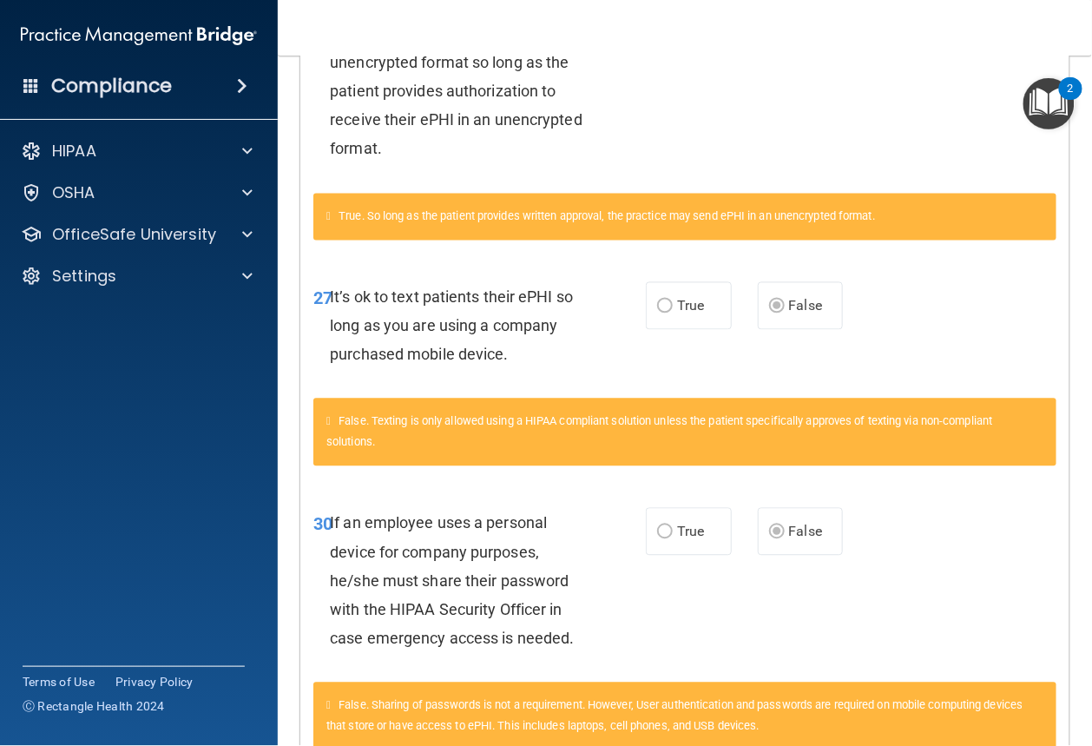
scroll to position [2517, 0]
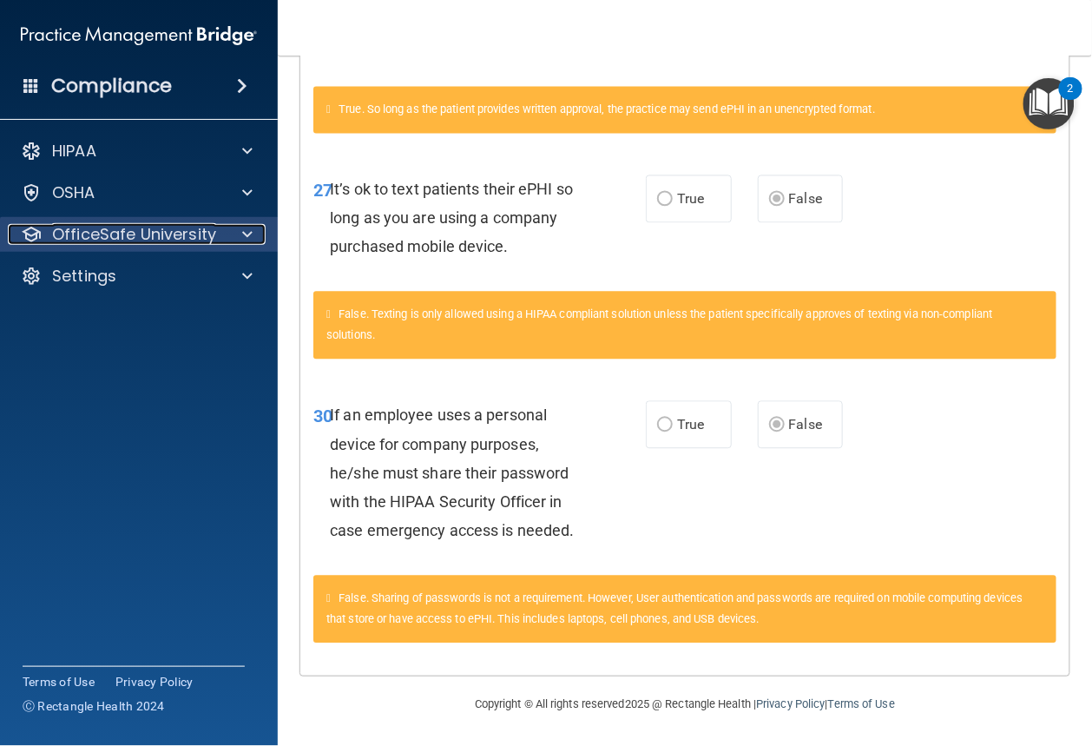
click at [230, 238] on div at bounding box center [244, 234] width 43 height 21
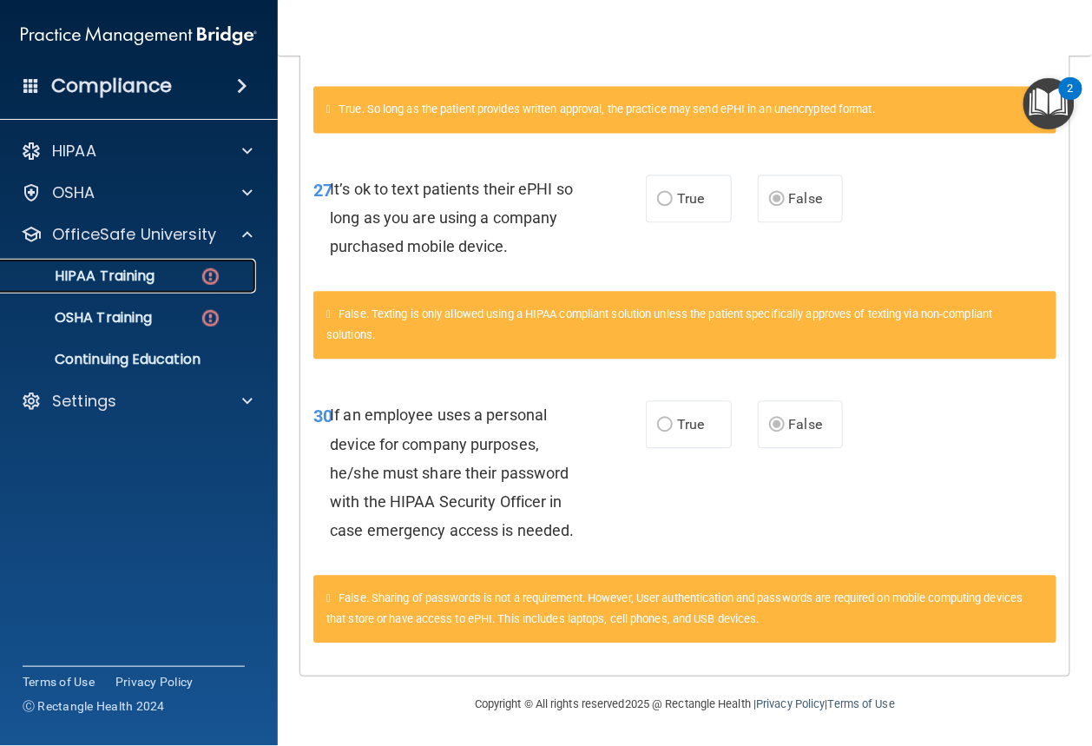
click at [221, 281] on div "HIPAA Training" at bounding box center [129, 275] width 237 height 17
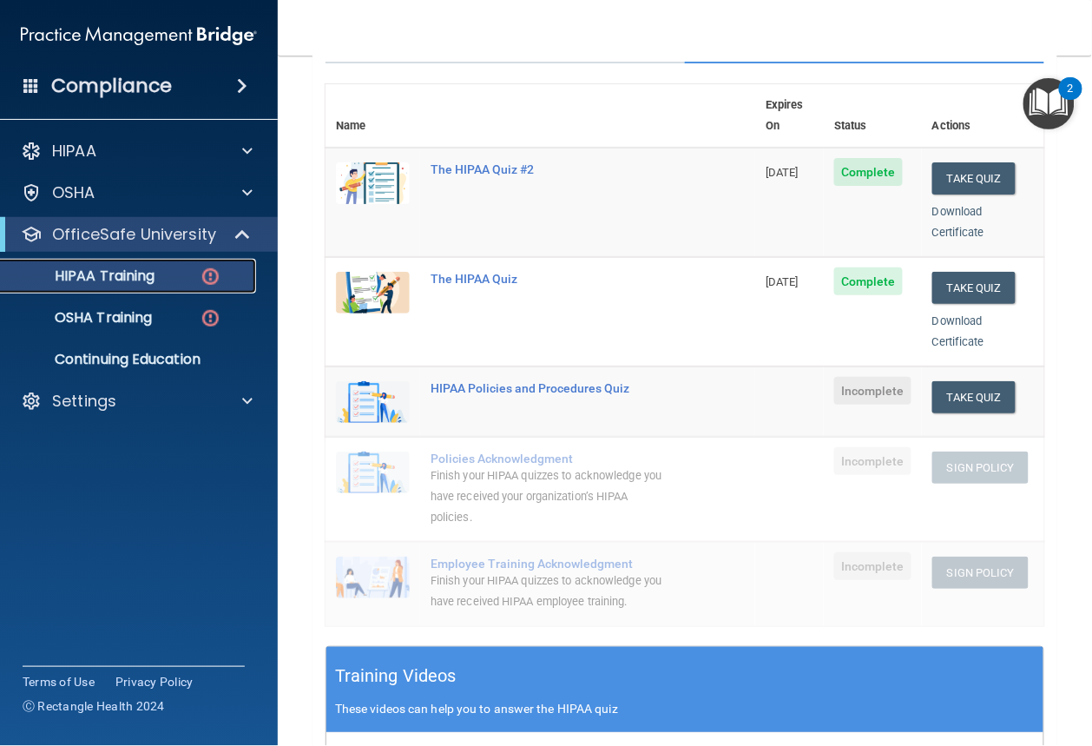
scroll to position [172, 0]
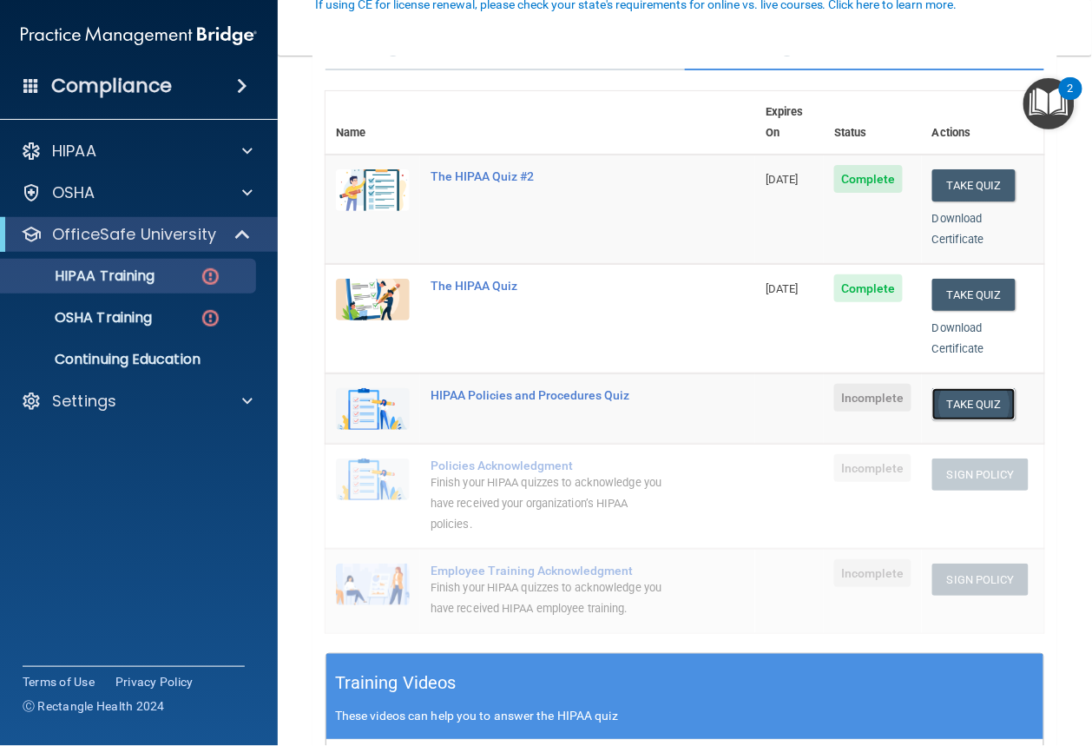
click at [974, 389] on button "Take Quiz" at bounding box center [973, 404] width 83 height 32
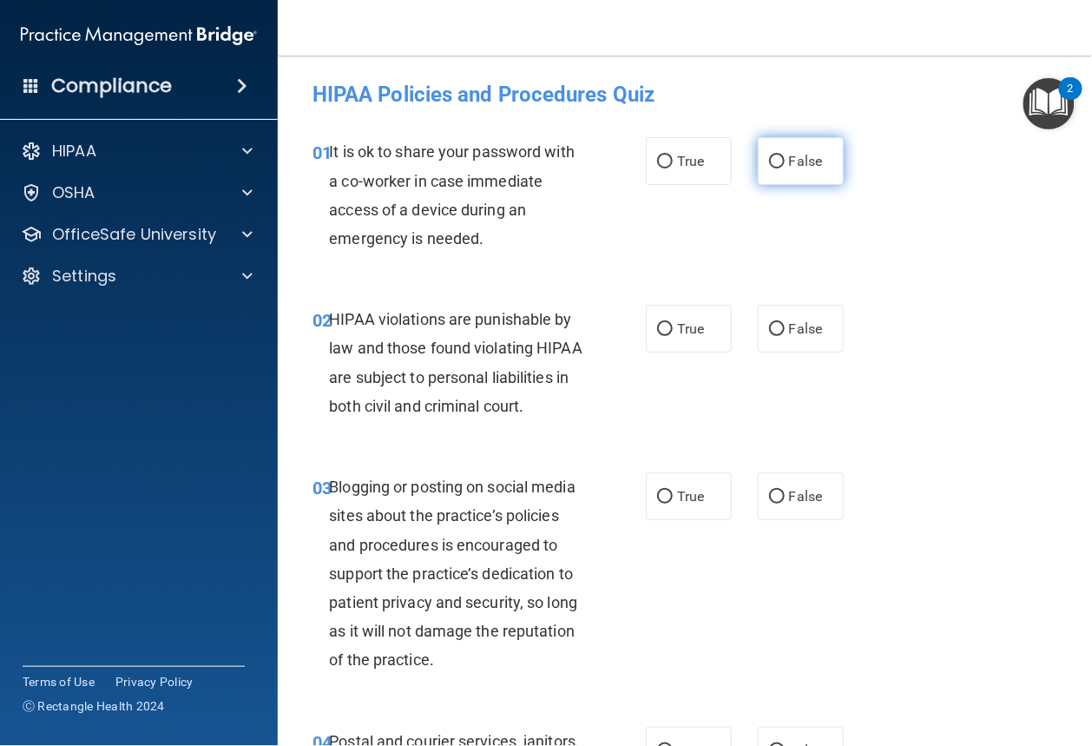
click at [777, 175] on label "False" at bounding box center [801, 161] width 86 height 48
click at [777, 168] on input "False" at bounding box center [777, 161] width 16 height 13
radio input "true"
click at [664, 329] on input "True" at bounding box center [665, 329] width 16 height 13
radio input "true"
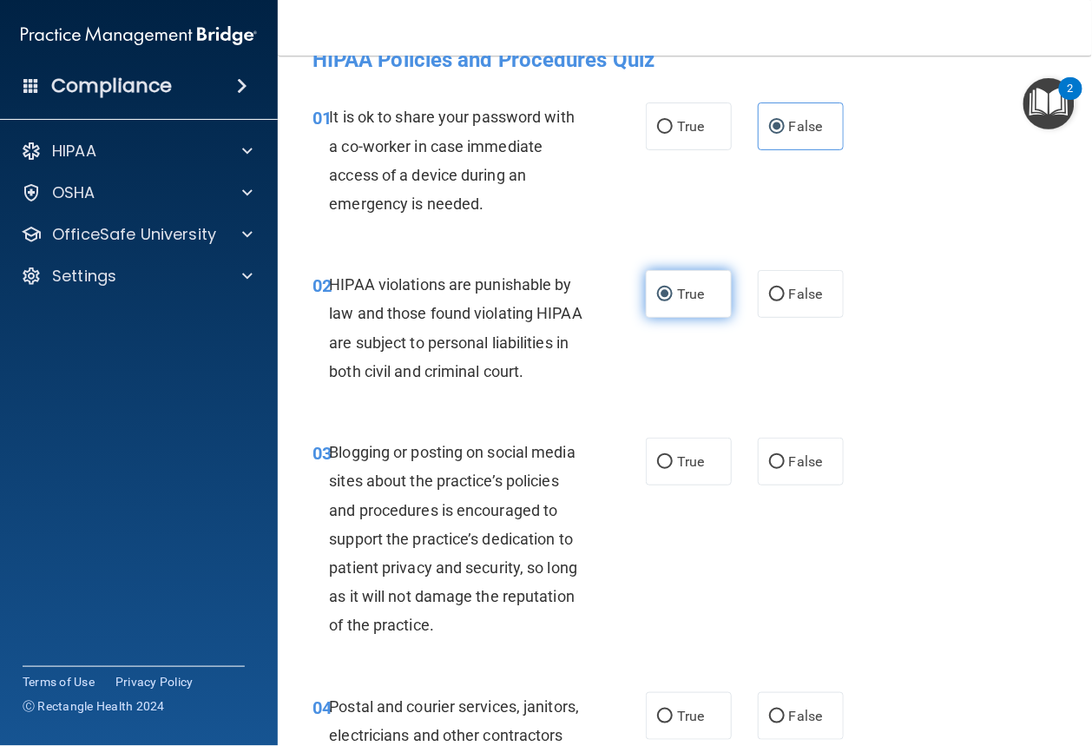
scroll to position [36, 0]
click at [783, 484] on label "False" at bounding box center [801, 461] width 86 height 48
click at [783, 468] on input "False" at bounding box center [777, 461] width 16 height 13
radio input "true"
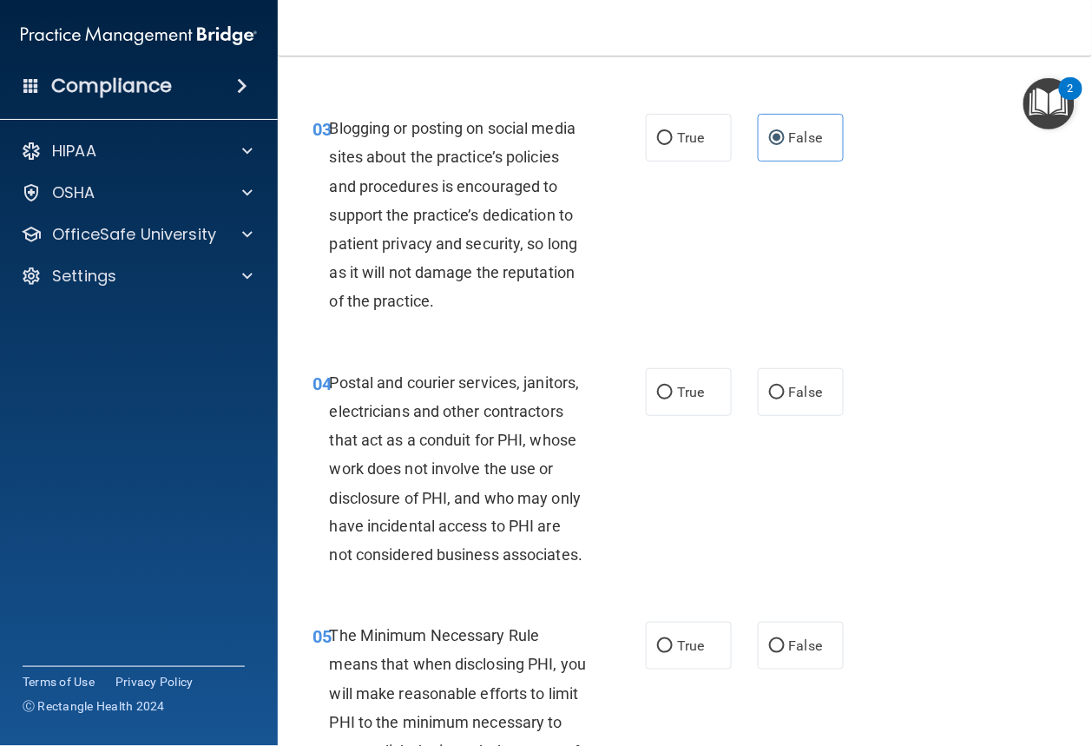
scroll to position [359, 0]
click at [776, 415] on label "False" at bounding box center [801, 391] width 86 height 48
click at [776, 398] on input "False" at bounding box center [777, 391] width 16 height 13
radio input "true"
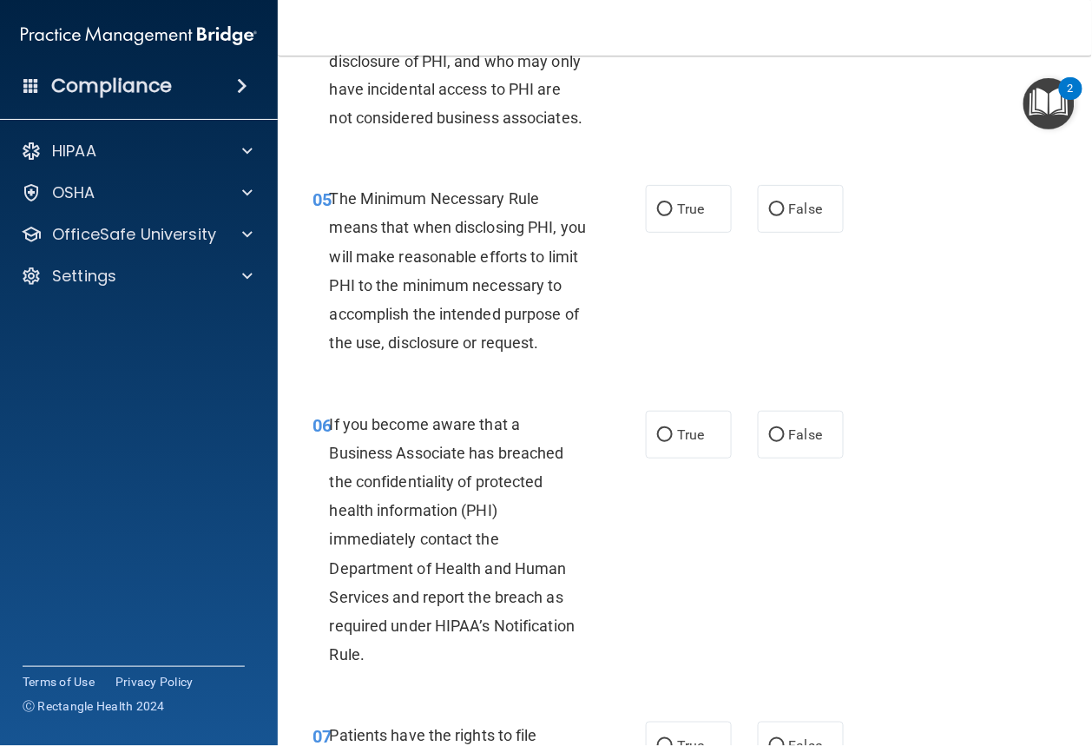
scroll to position [806, 0]
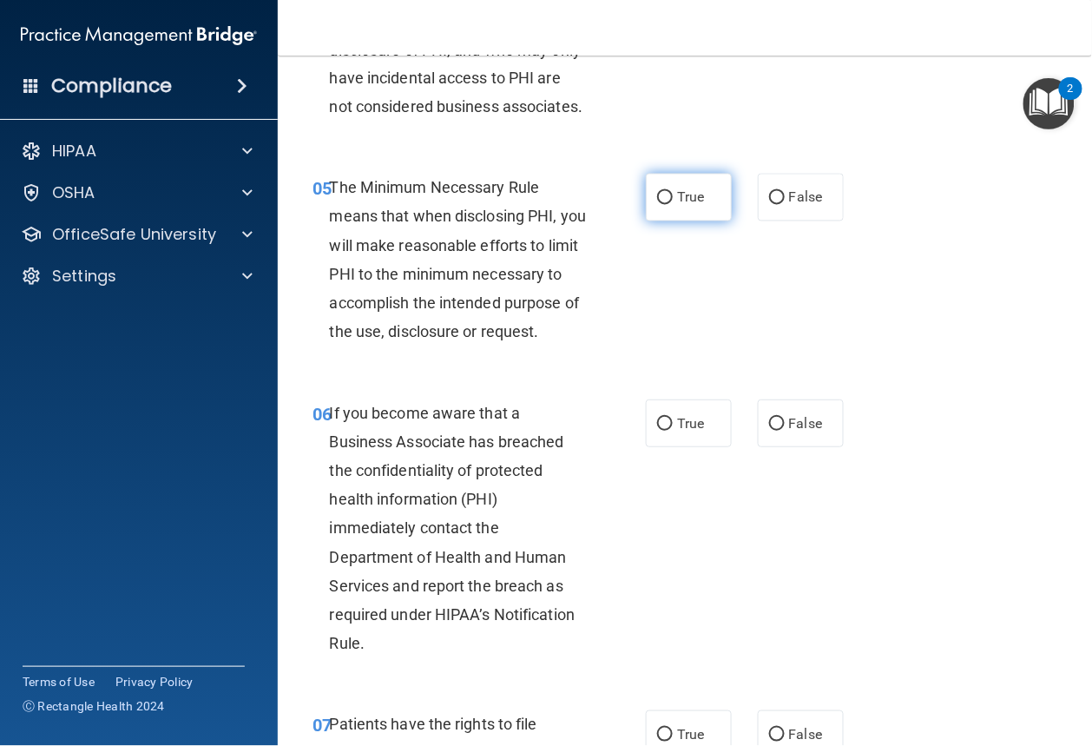
click at [673, 221] on label "True" at bounding box center [689, 198] width 86 height 48
click at [673, 205] on input "True" at bounding box center [665, 198] width 16 height 13
radio input "true"
click at [780, 447] on label "False" at bounding box center [801, 423] width 86 height 48
click at [780, 431] on input "False" at bounding box center [777, 424] width 16 height 13
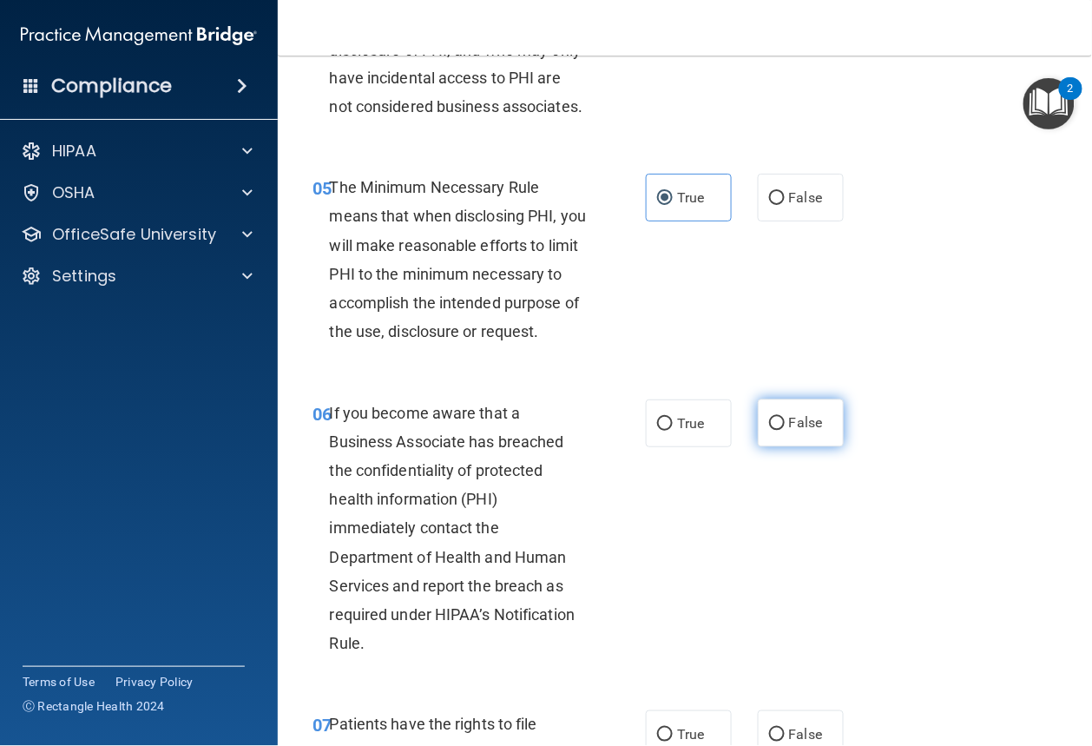
radio input "true"
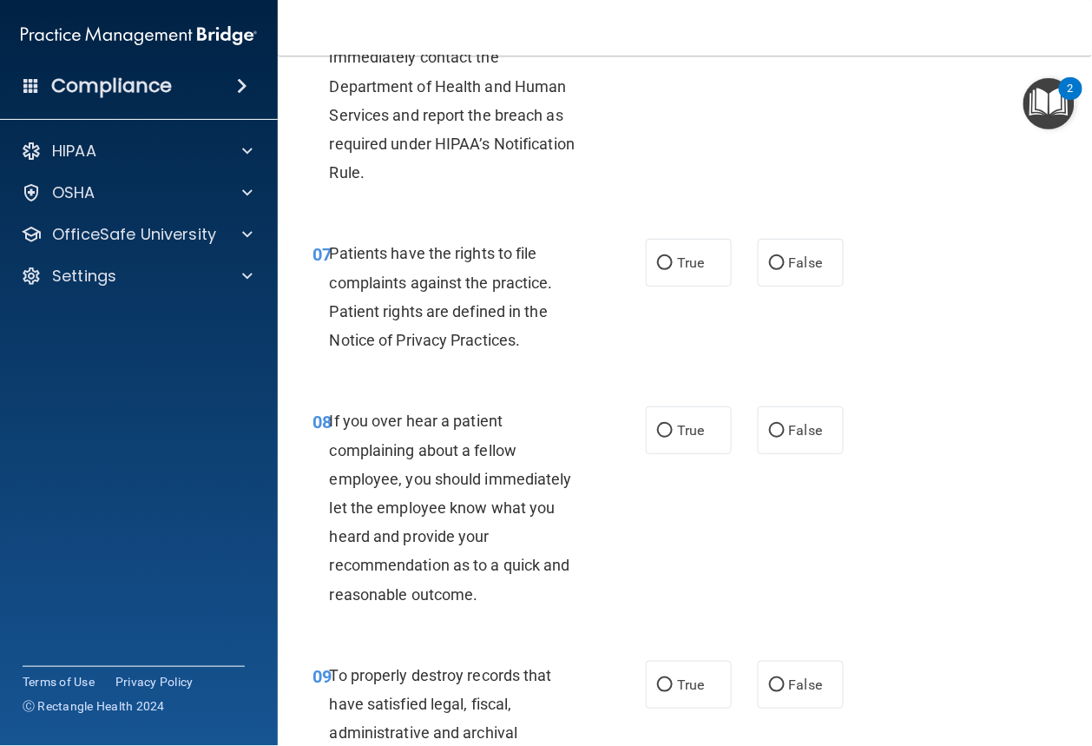
scroll to position [1282, 0]
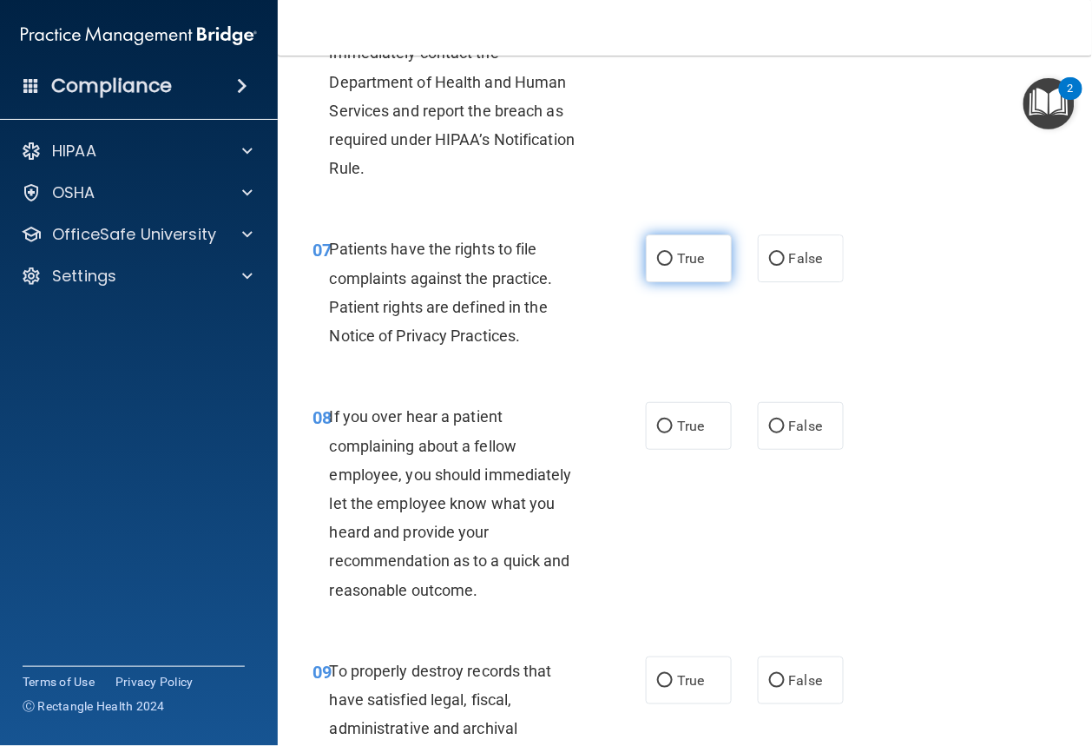
click at [672, 282] on label "True" at bounding box center [689, 258] width 86 height 48
click at [672, 266] on input "True" at bounding box center [665, 259] width 16 height 13
radio input "true"
click at [789, 434] on span "False" at bounding box center [806, 426] width 34 height 16
click at [785, 433] on input "False" at bounding box center [777, 426] width 16 height 13
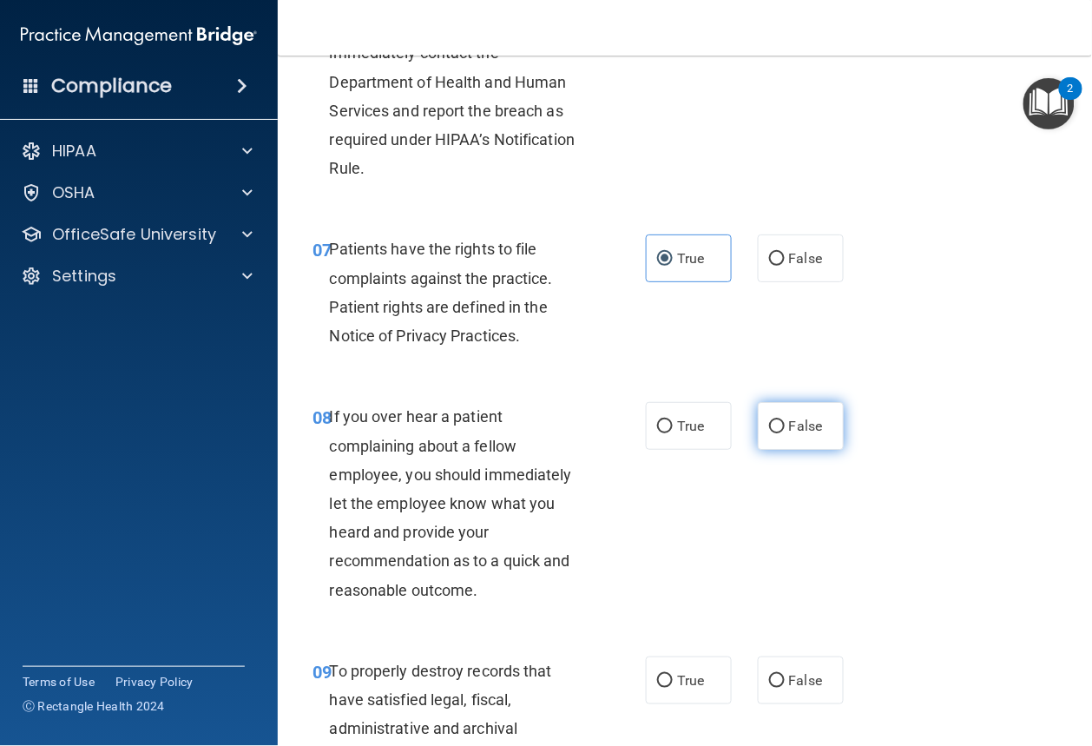
radio input "true"
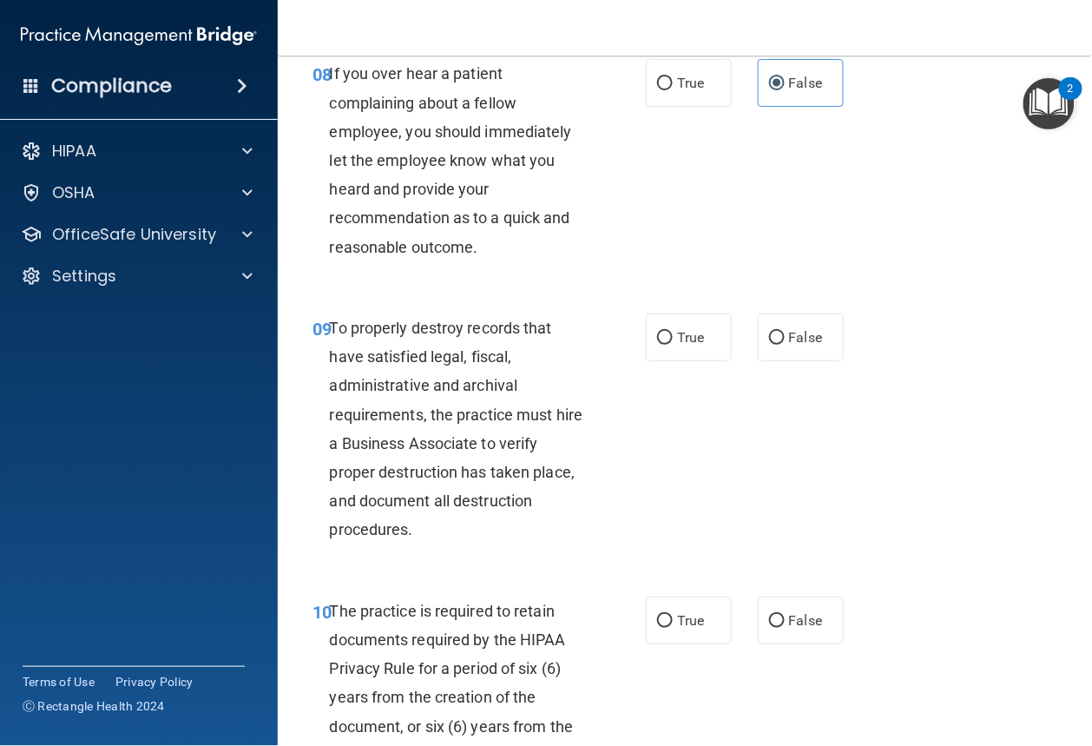
scroll to position [1632, 0]
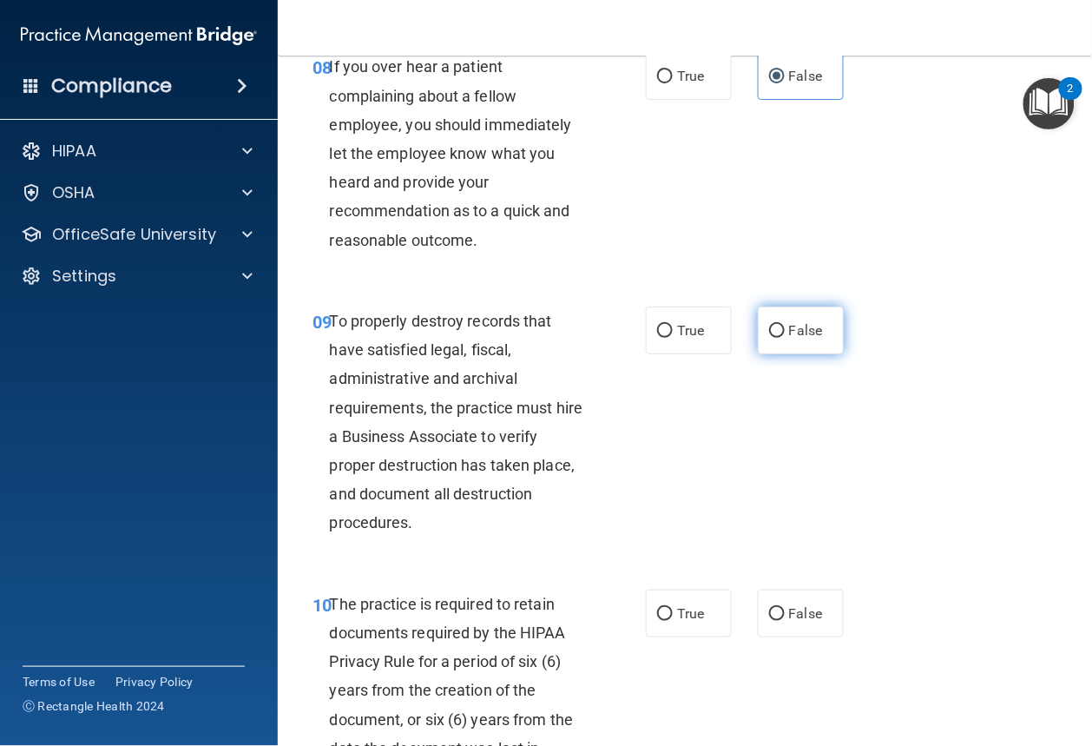
click at [782, 354] on label "False" at bounding box center [801, 330] width 86 height 48
click at [782, 338] on input "False" at bounding box center [777, 331] width 16 height 13
radio input "true"
click at [677, 622] on span "True" at bounding box center [690, 613] width 27 height 16
click at [673, 621] on input "True" at bounding box center [665, 614] width 16 height 13
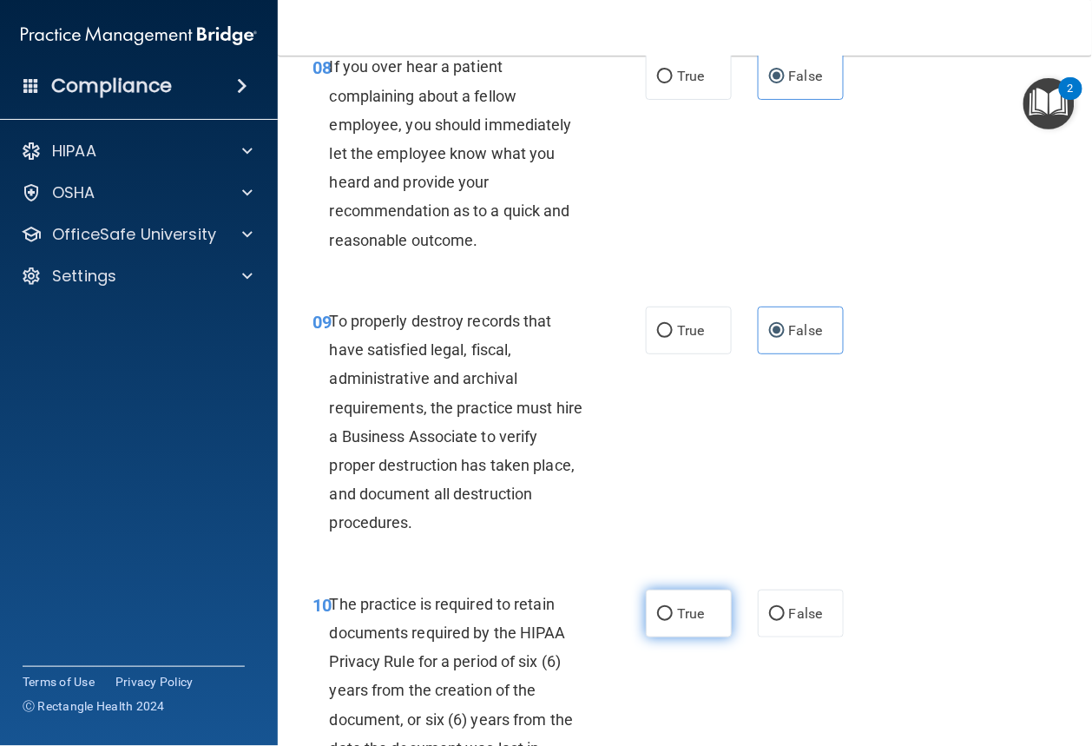
radio input "true"
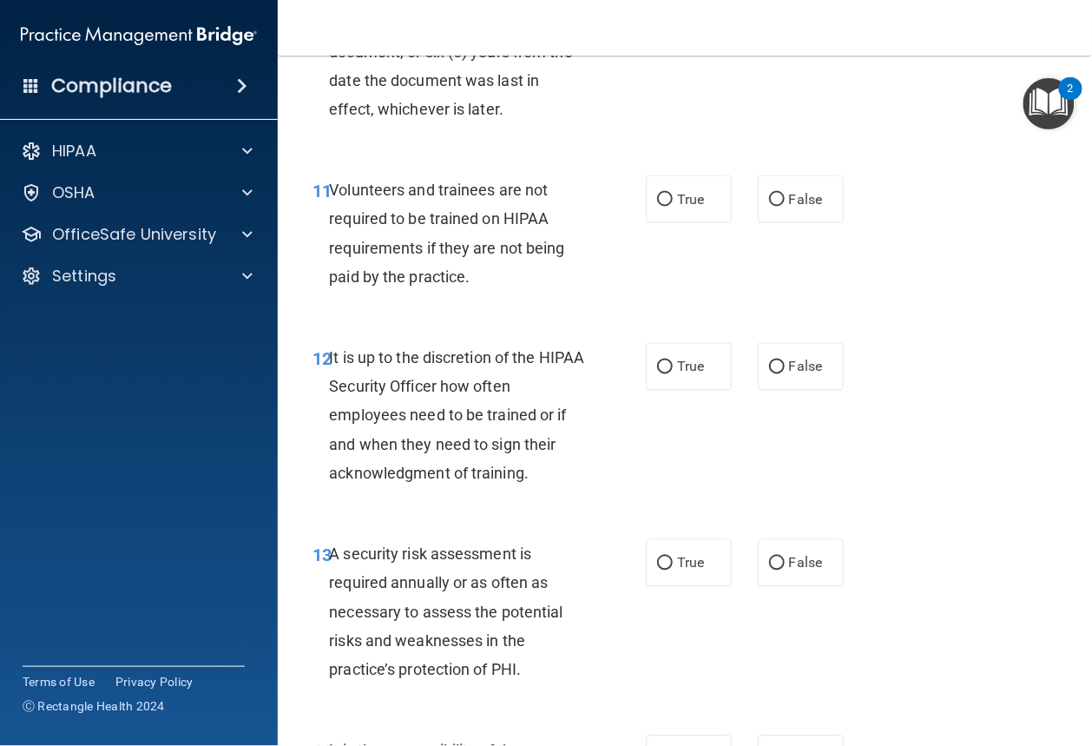
scroll to position [2306, 0]
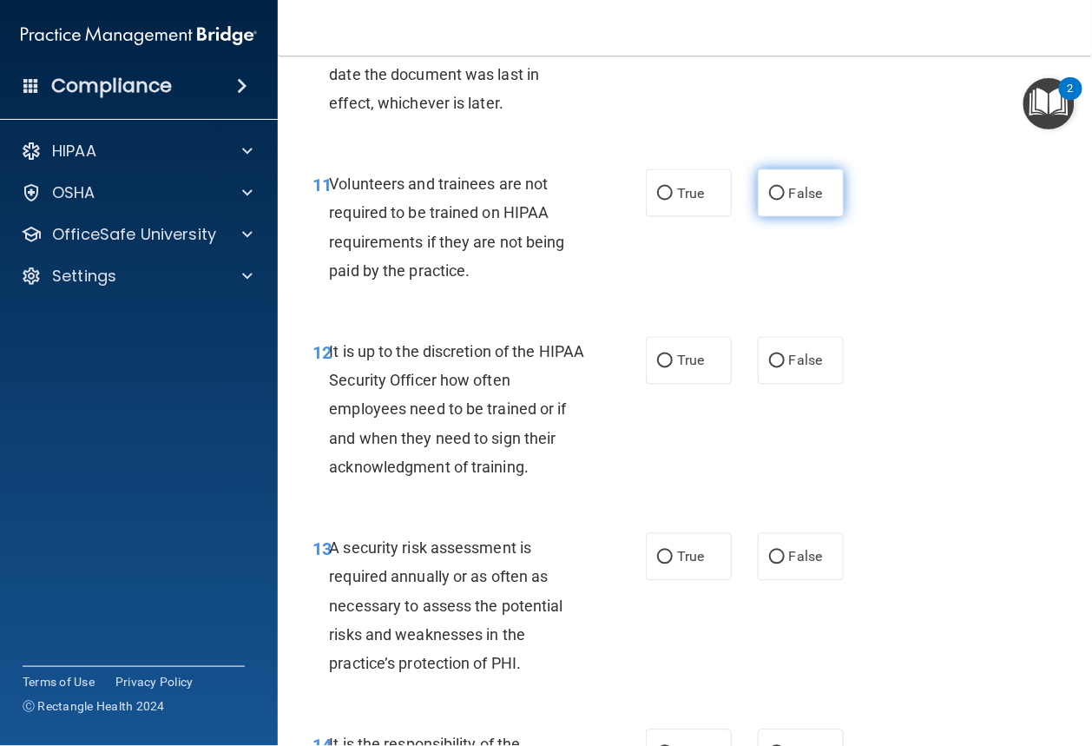
click at [793, 201] on span "False" at bounding box center [806, 193] width 34 height 16
click at [785, 201] on input "False" at bounding box center [777, 193] width 16 height 13
radio input "true"
click at [676, 385] on label "True" at bounding box center [689, 361] width 86 height 48
click at [673, 368] on input "True" at bounding box center [665, 361] width 16 height 13
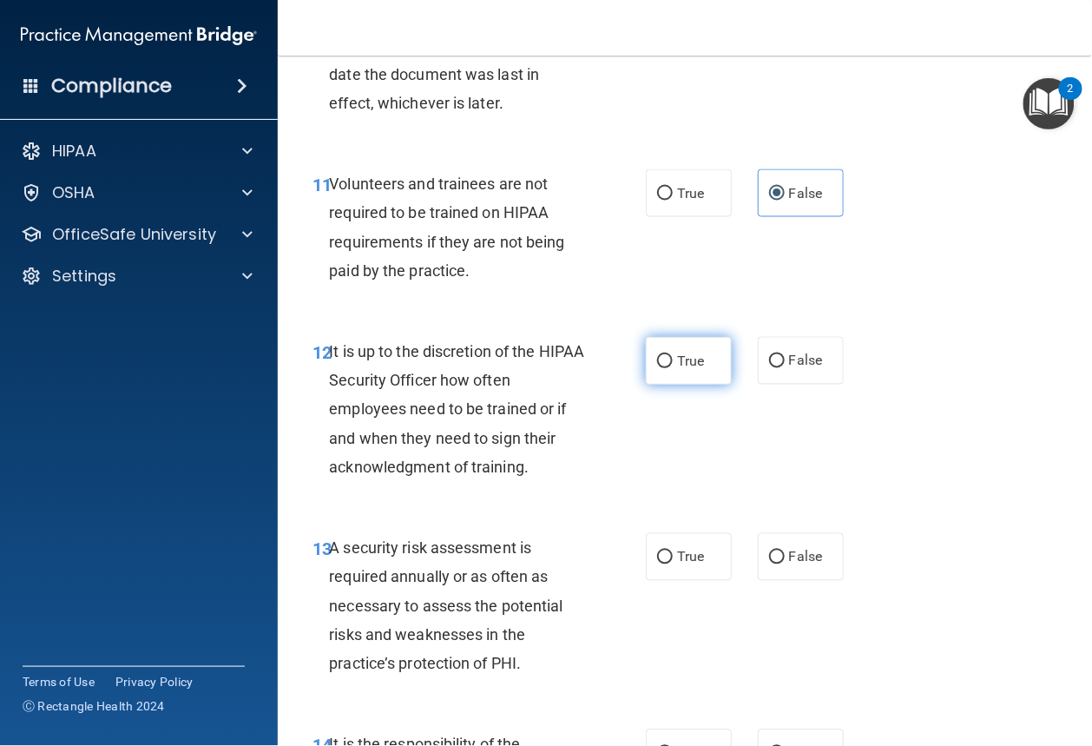
radio input "true"
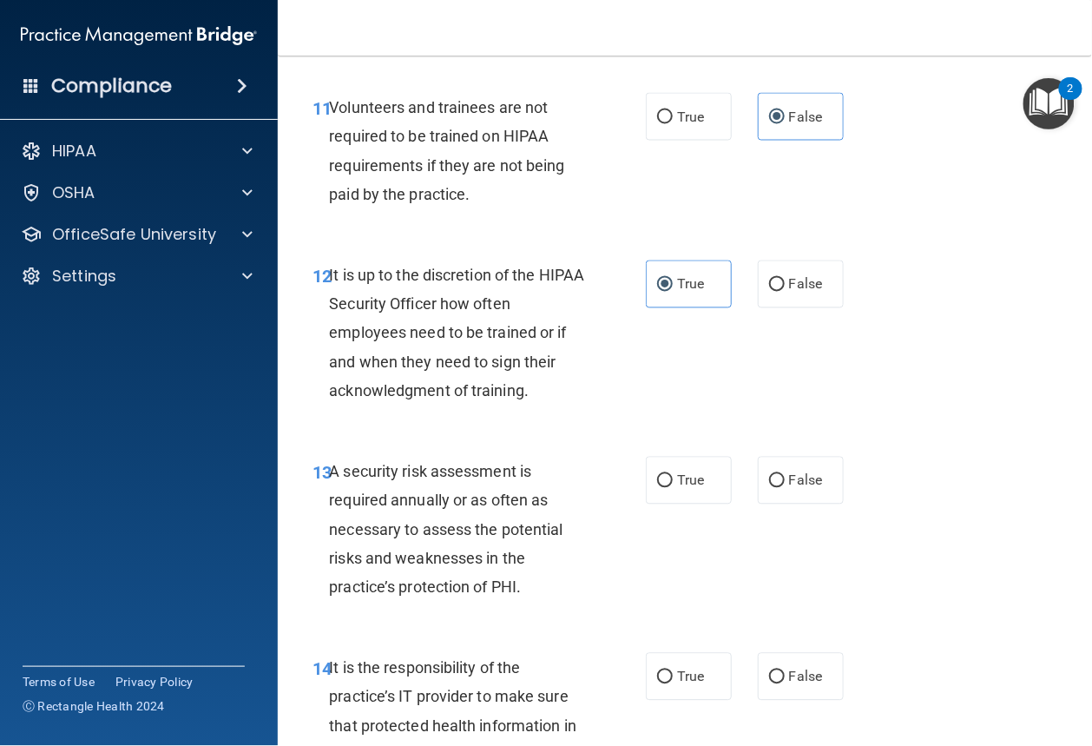
scroll to position [2382, 0]
click at [671, 504] on label "True" at bounding box center [689, 481] width 86 height 48
click at [671, 488] on input "True" at bounding box center [665, 481] width 16 height 13
radio input "true"
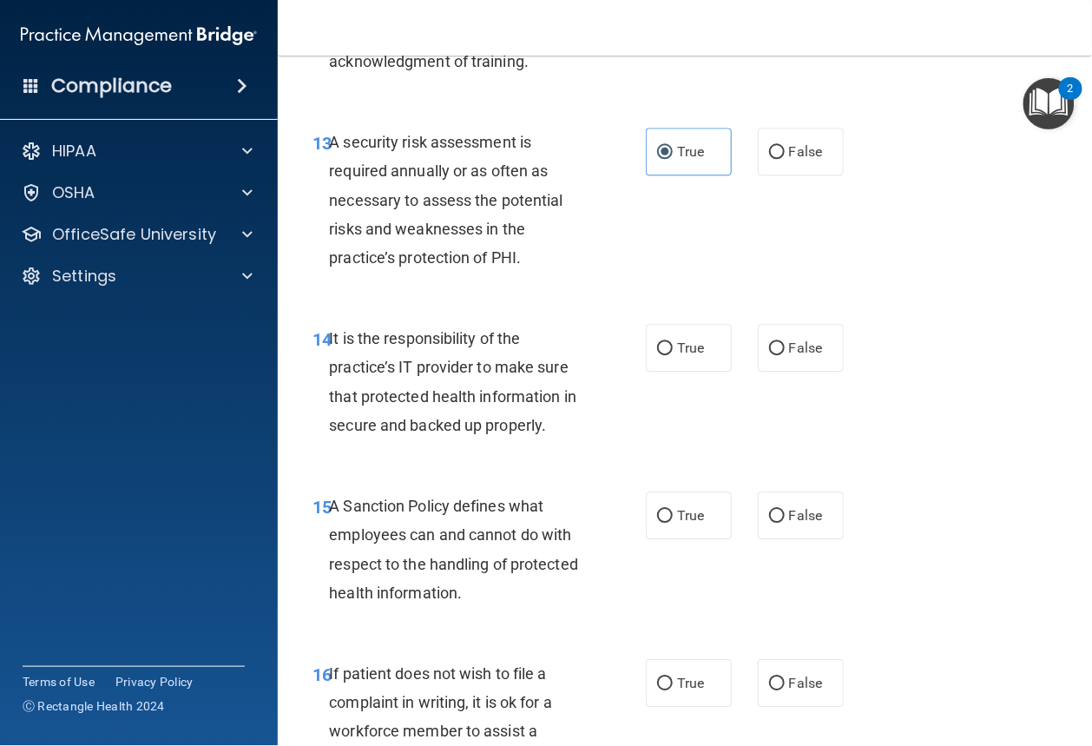
scroll to position [2717, 0]
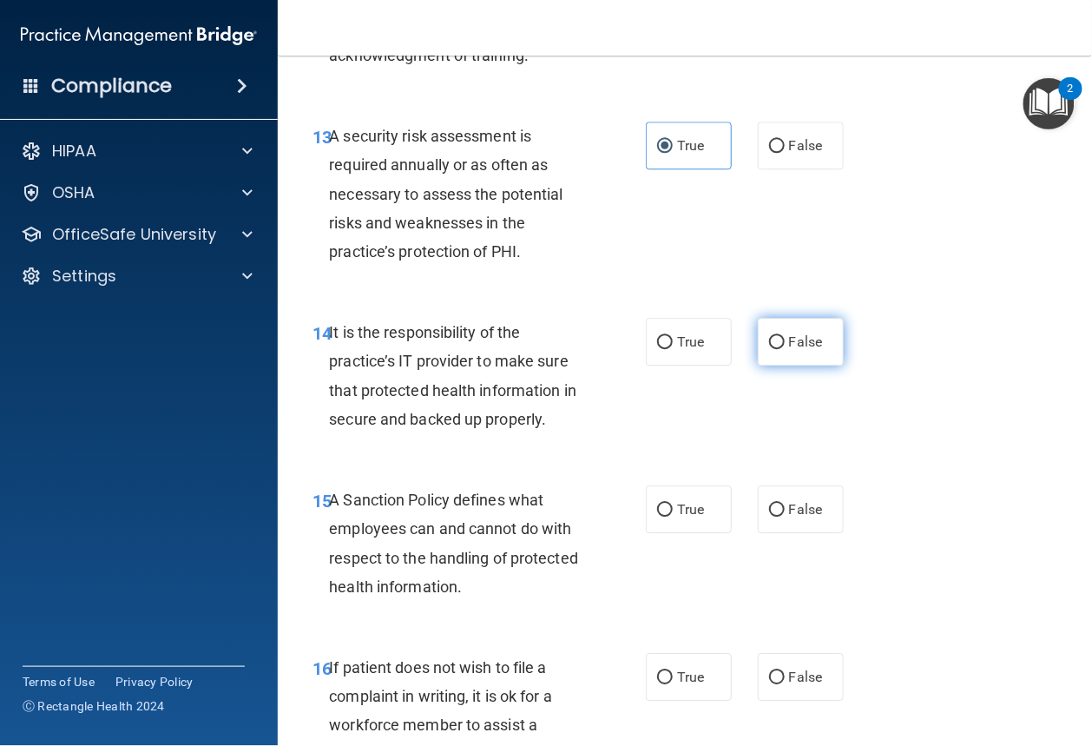
click at [786, 365] on label "False" at bounding box center [801, 342] width 86 height 48
click at [785, 349] on input "False" at bounding box center [777, 342] width 16 height 13
radio input "true"
click at [789, 517] on span "False" at bounding box center [806, 509] width 34 height 16
click at [785, 516] on input "False" at bounding box center [777, 509] width 16 height 13
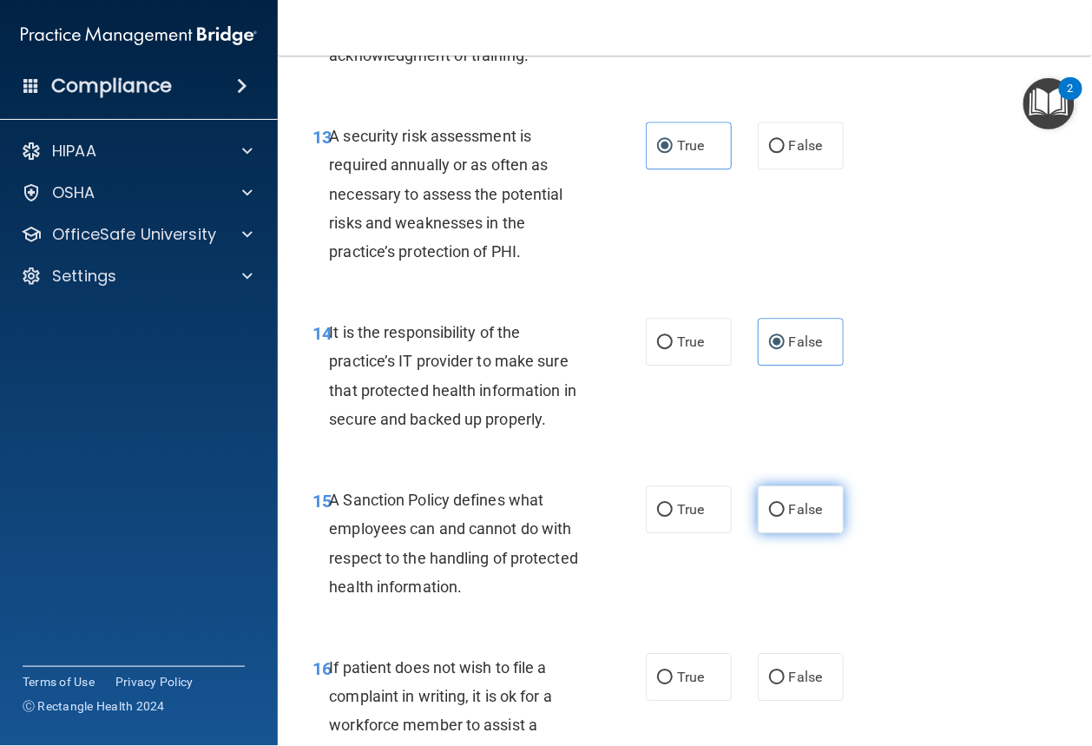
radio input "true"
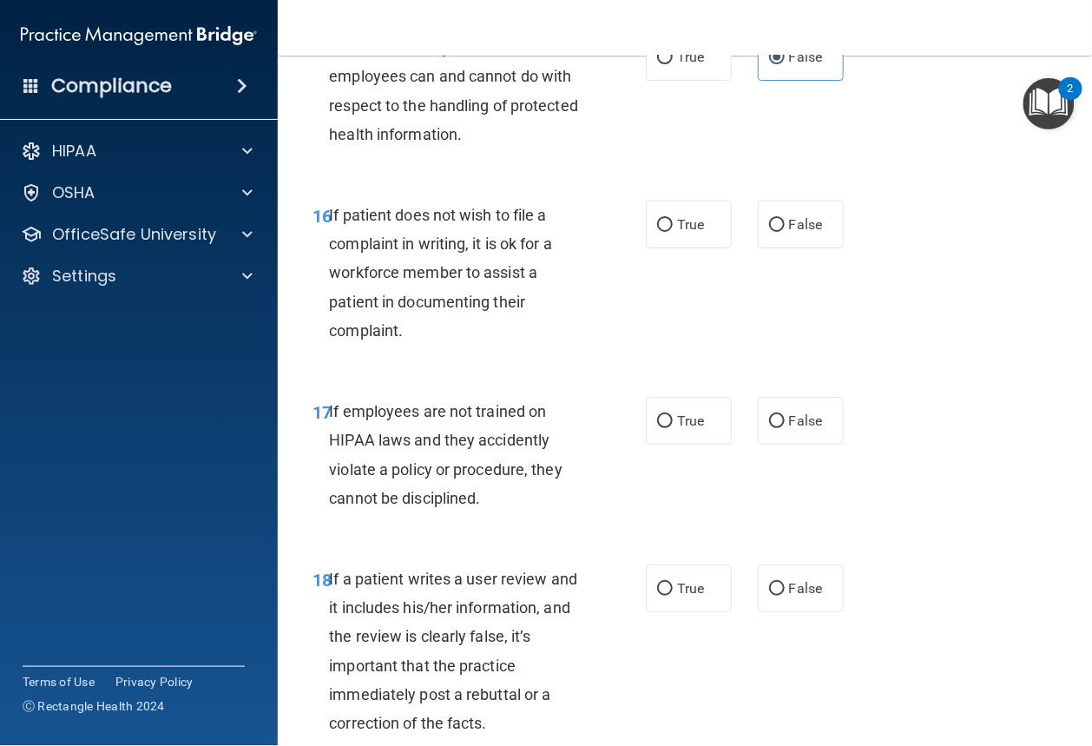
scroll to position [3181, 0]
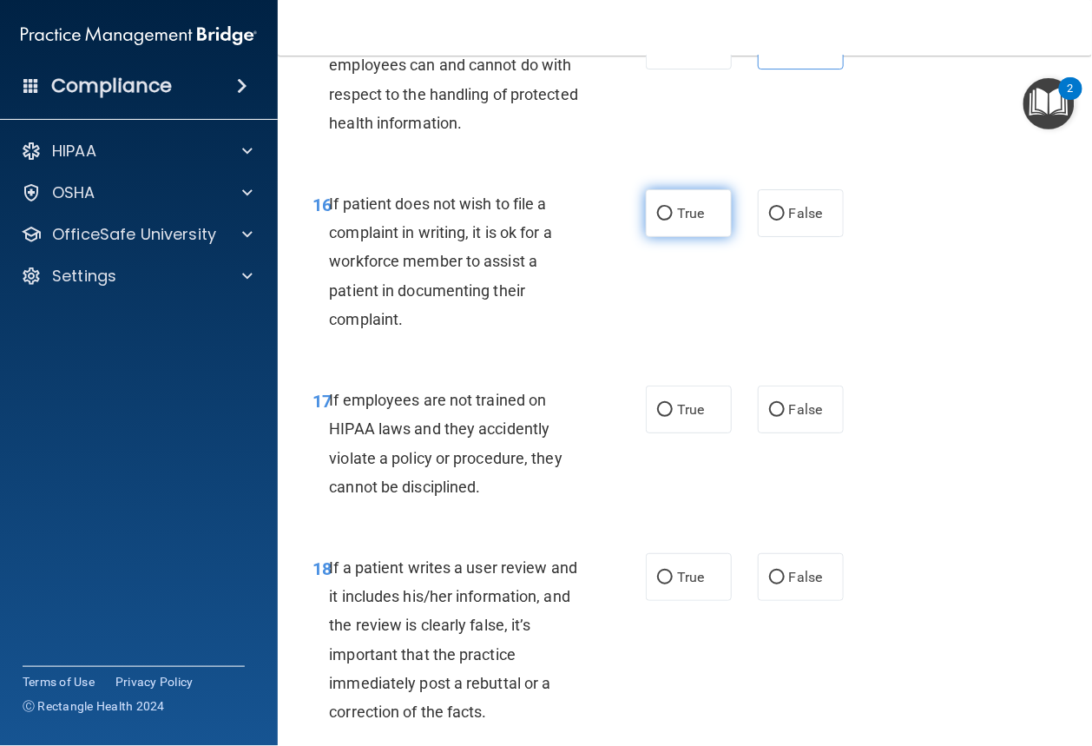
click at [666, 220] on input "True" at bounding box center [665, 213] width 16 height 13
radio input "true"
click at [771, 417] on input "False" at bounding box center [777, 410] width 16 height 13
radio input "true"
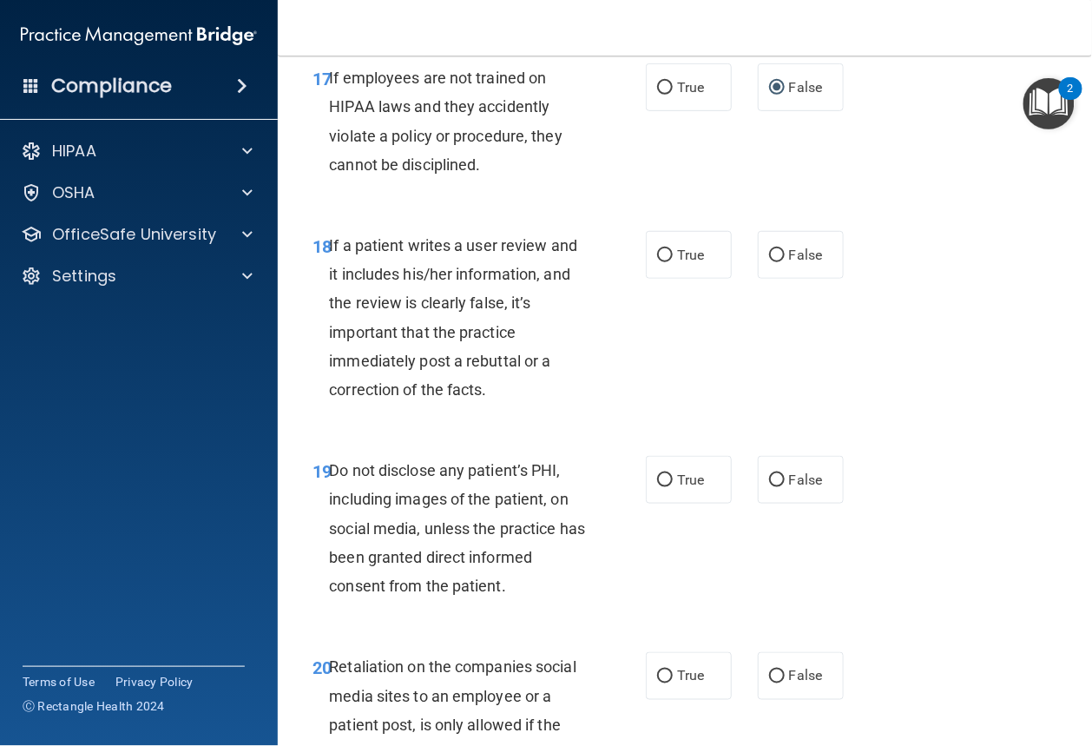
scroll to position [3513, 0]
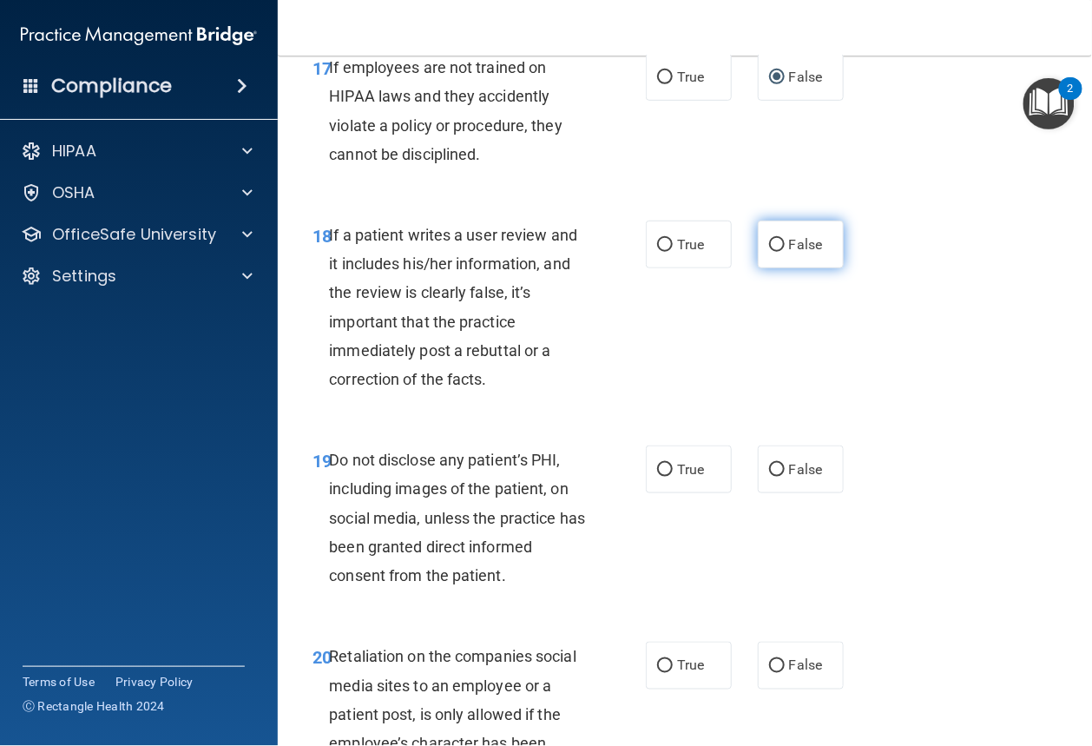
click at [790, 253] on span "False" at bounding box center [806, 244] width 34 height 16
click at [785, 252] on input "False" at bounding box center [777, 245] width 16 height 13
radio input "true"
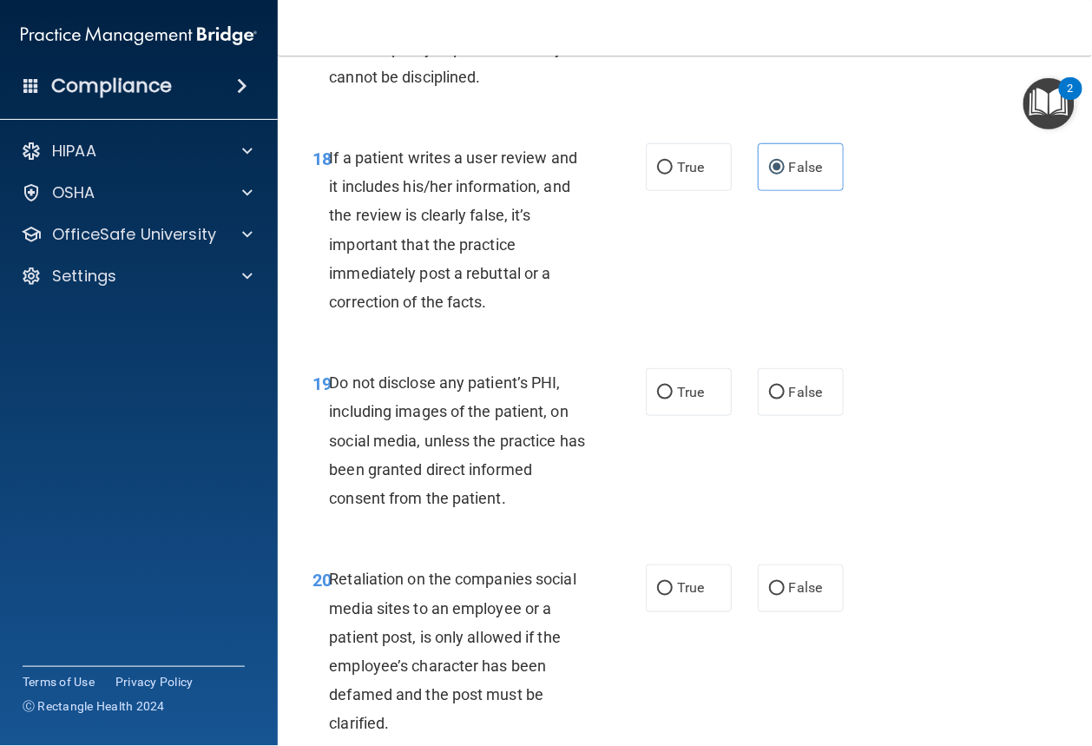
scroll to position [3590, 0]
click at [665, 399] on input "True" at bounding box center [665, 392] width 16 height 13
radio input "true"
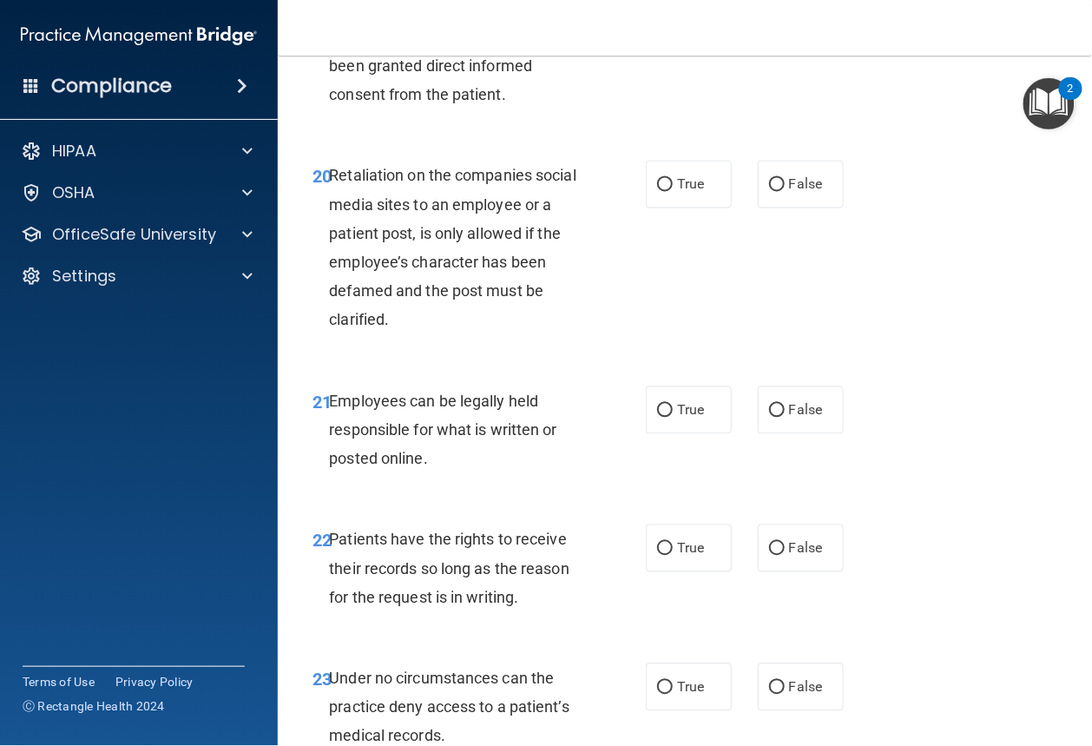
scroll to position [3994, 0]
click at [802, 193] on span "False" at bounding box center [806, 184] width 34 height 16
click at [785, 192] on input "False" at bounding box center [777, 185] width 16 height 13
radio input "true"
click at [677, 418] on span "True" at bounding box center [690, 410] width 27 height 16
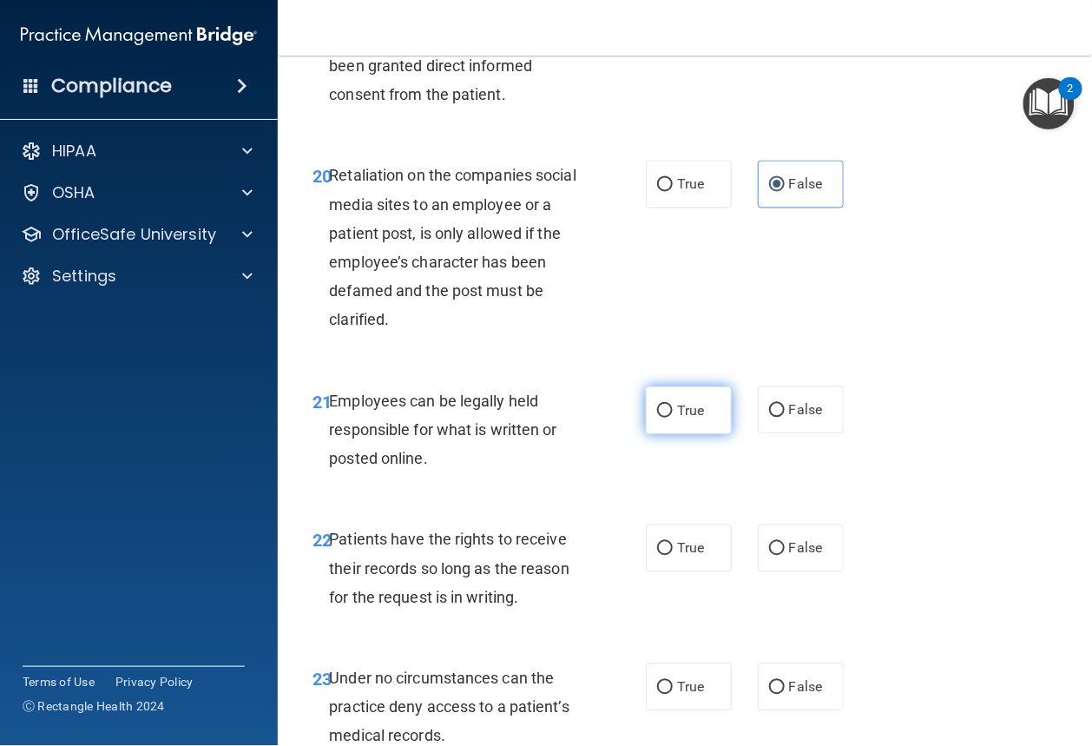
click at [673, 418] on input "True" at bounding box center [665, 411] width 16 height 13
radio input "true"
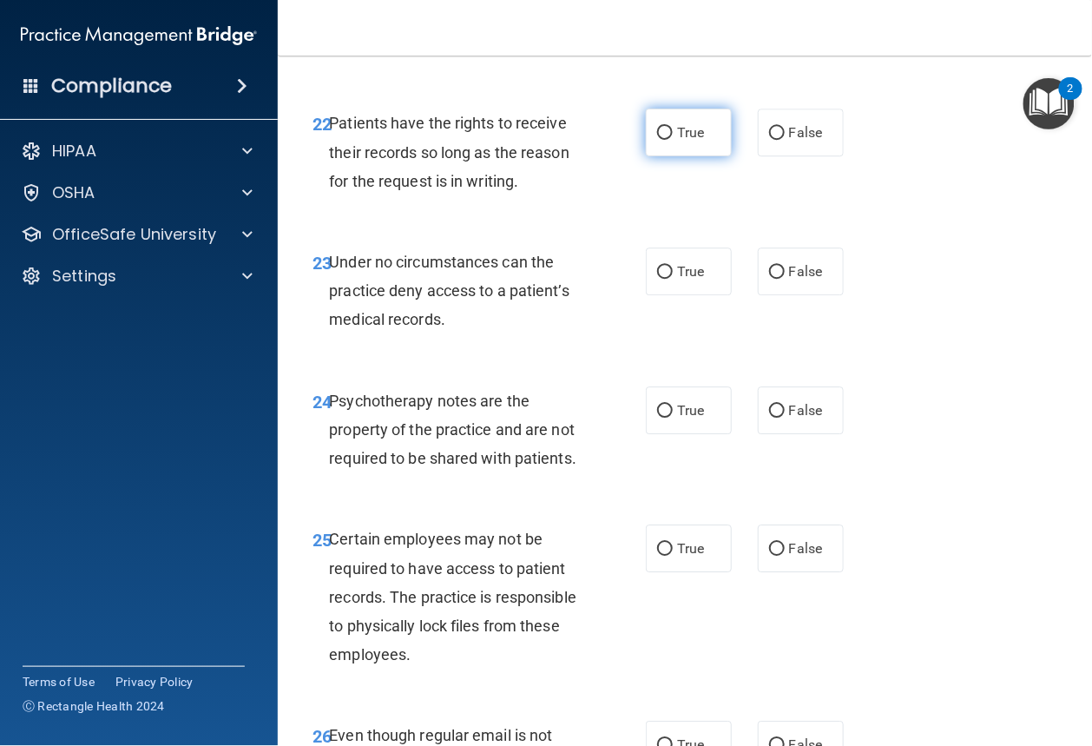
scroll to position [4416, 0]
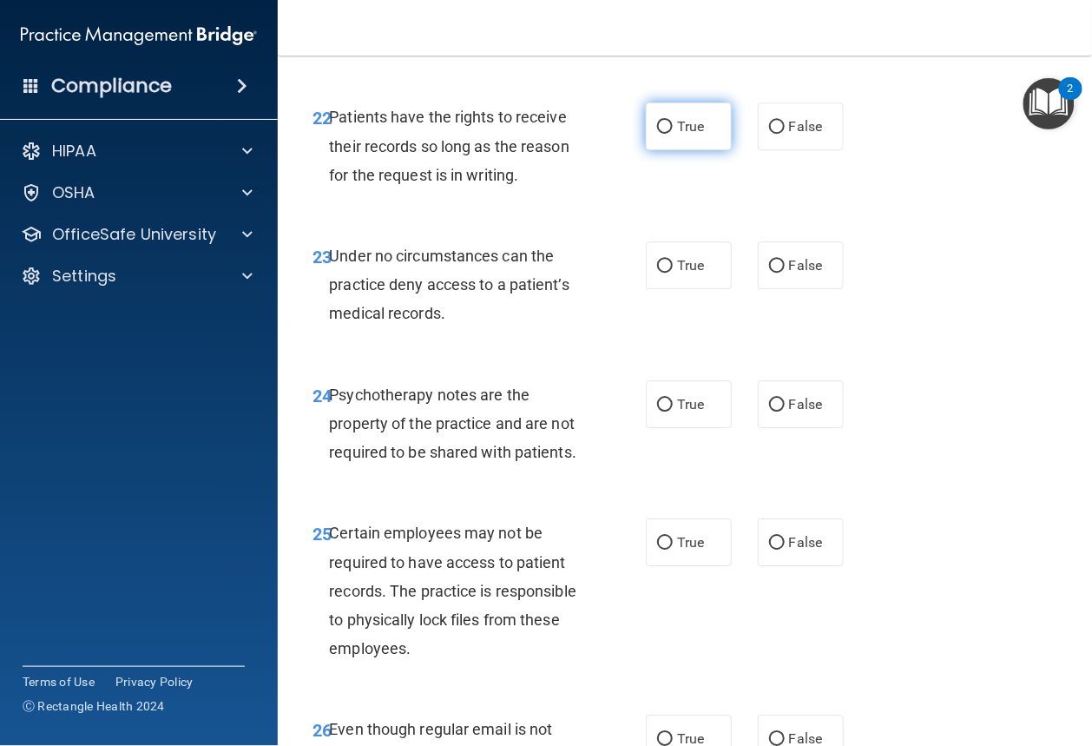
click at [658, 134] on input "True" at bounding box center [665, 127] width 16 height 13
radio input "true"
click at [773, 134] on input "False" at bounding box center [777, 127] width 16 height 13
radio input "true"
radio input "false"
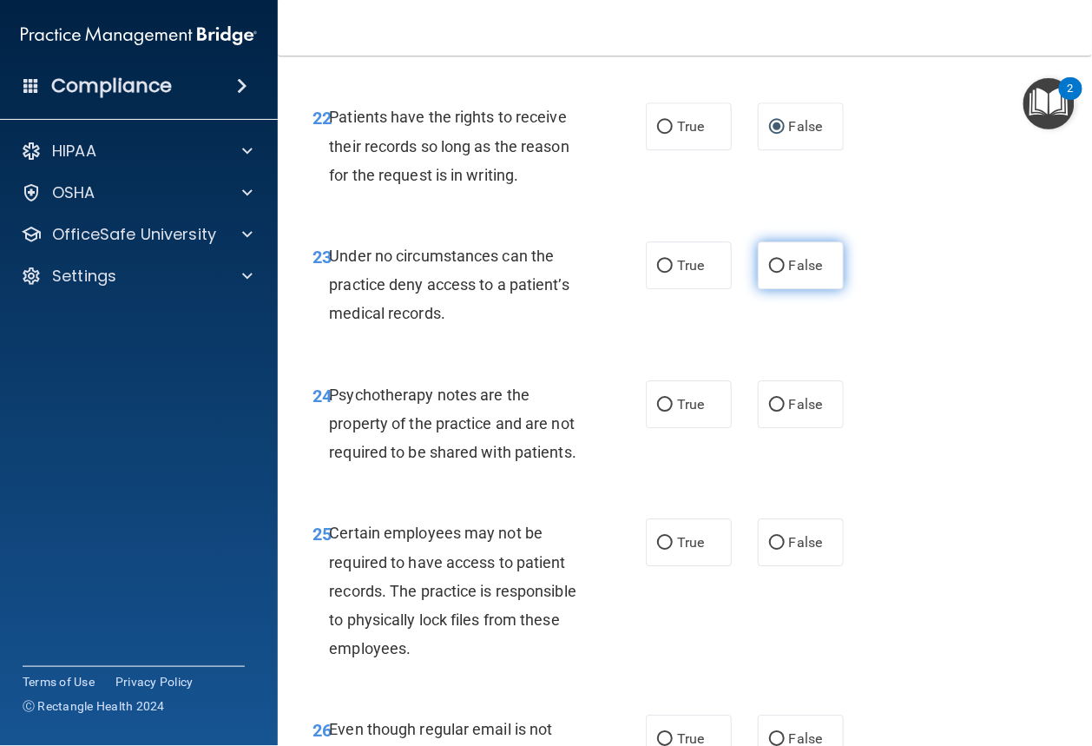
click at [773, 273] on input "False" at bounding box center [777, 266] width 16 height 13
radio input "true"
click at [675, 428] on label "True" at bounding box center [689, 404] width 86 height 48
click at [673, 411] on input "True" at bounding box center [665, 404] width 16 height 13
radio input "true"
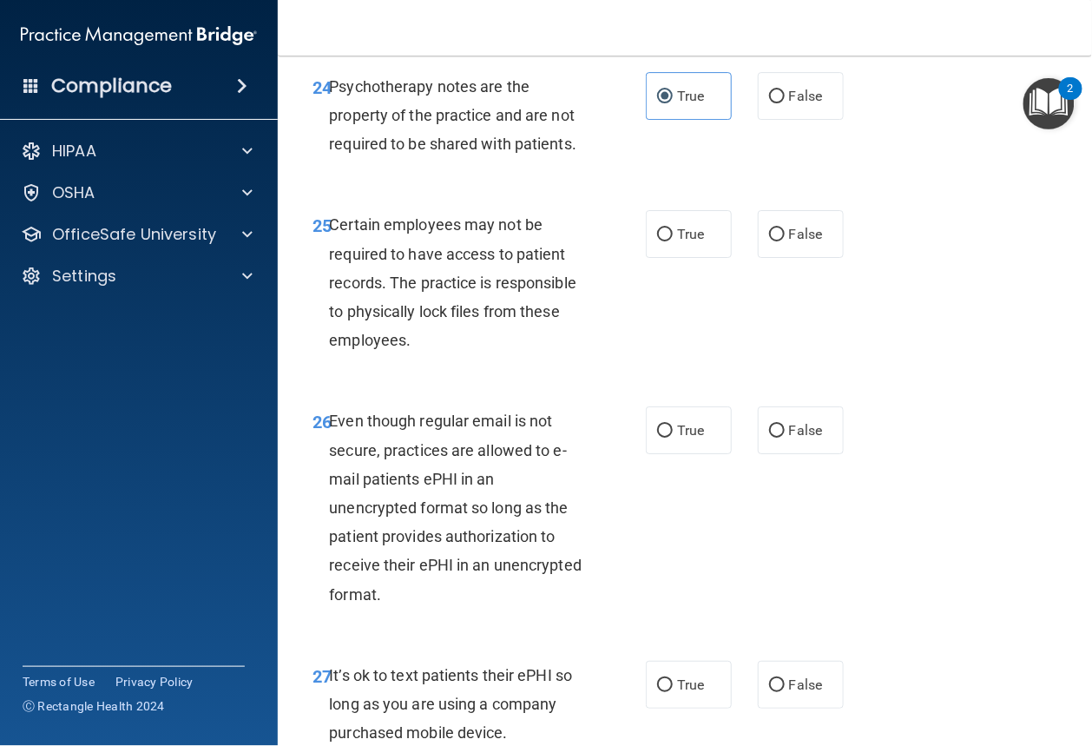
scroll to position [4725, 0]
click at [766, 257] on label "False" at bounding box center [801, 233] width 86 height 48
click at [769, 240] on input "False" at bounding box center [777, 233] width 16 height 13
radio input "true"
click at [679, 453] on label "True" at bounding box center [689, 429] width 86 height 48
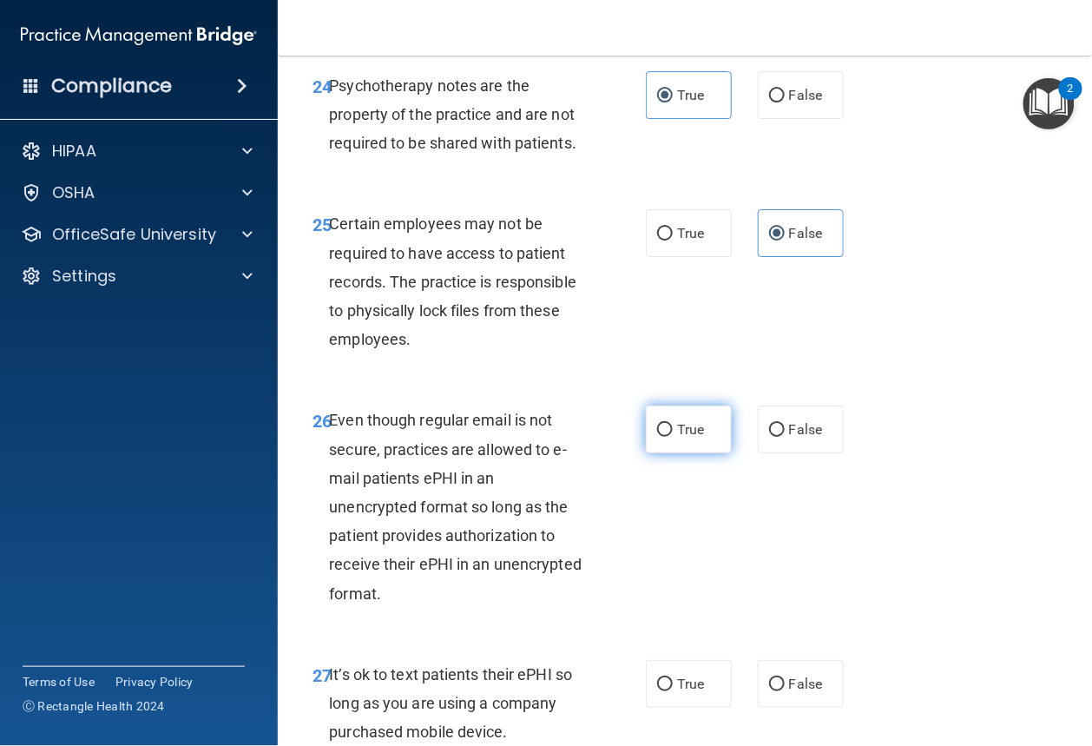
click at [673, 437] on input "True" at bounding box center [665, 430] width 16 height 13
radio input "true"
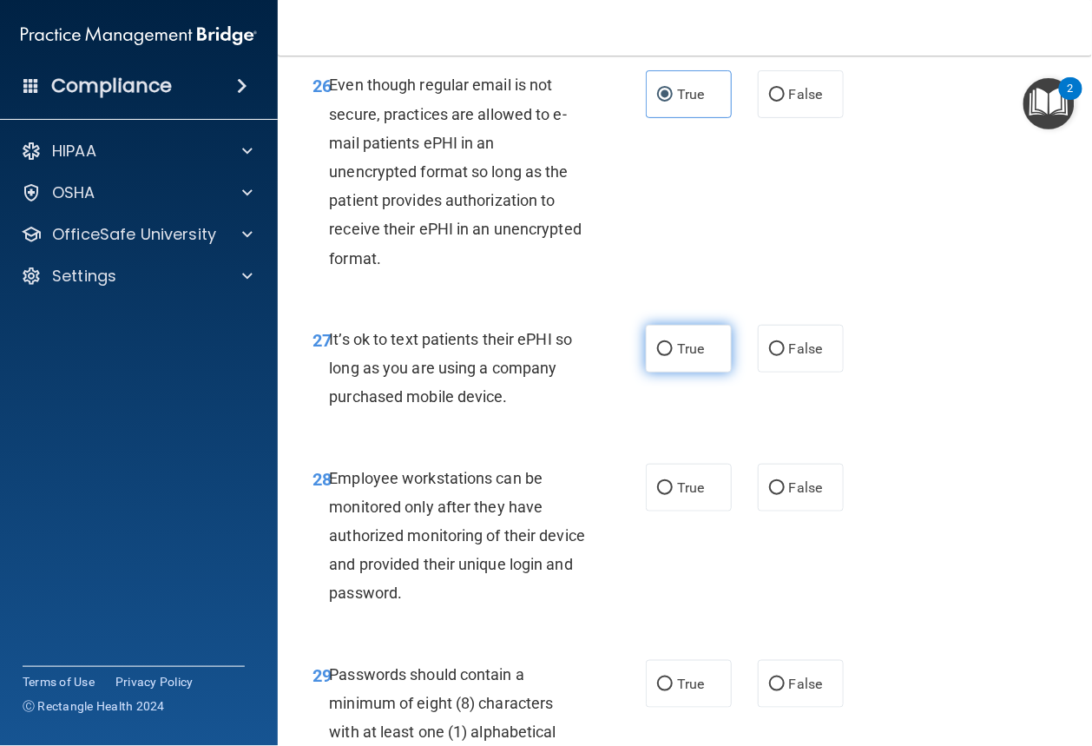
scroll to position [5065, 0]
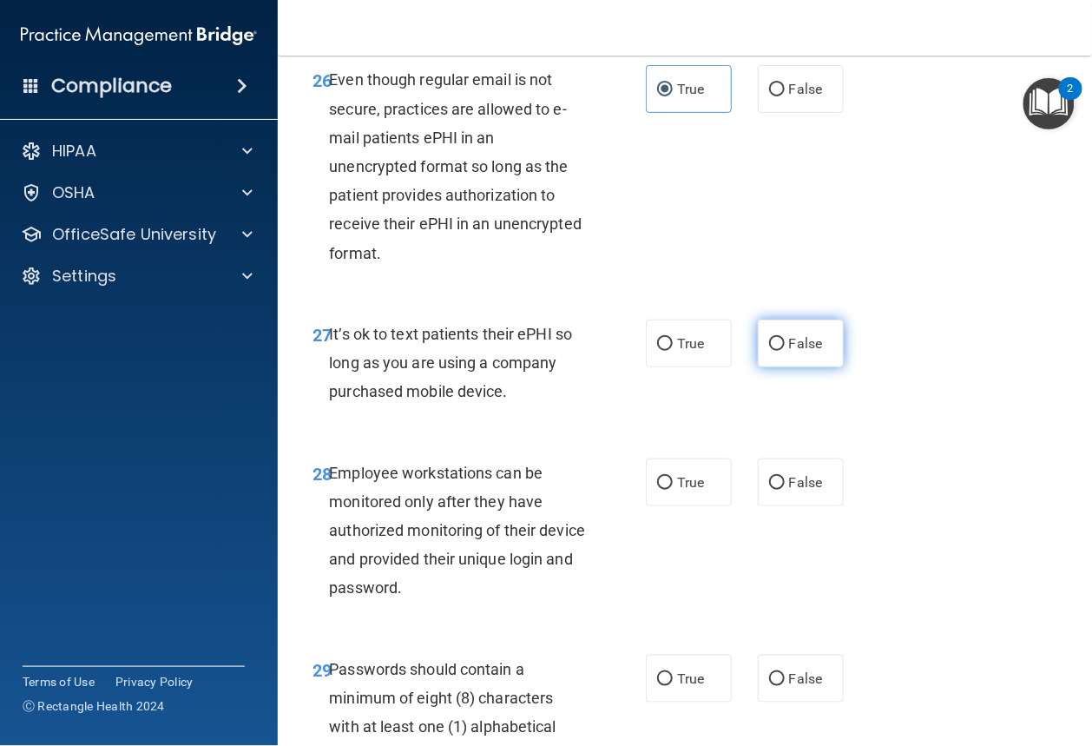
click at [780, 367] on label "False" at bounding box center [801, 343] width 86 height 48
click at [780, 351] on input "False" at bounding box center [777, 344] width 16 height 13
radio input "true"
click at [780, 506] on label "False" at bounding box center [801, 482] width 86 height 48
click at [780, 490] on input "False" at bounding box center [777, 483] width 16 height 13
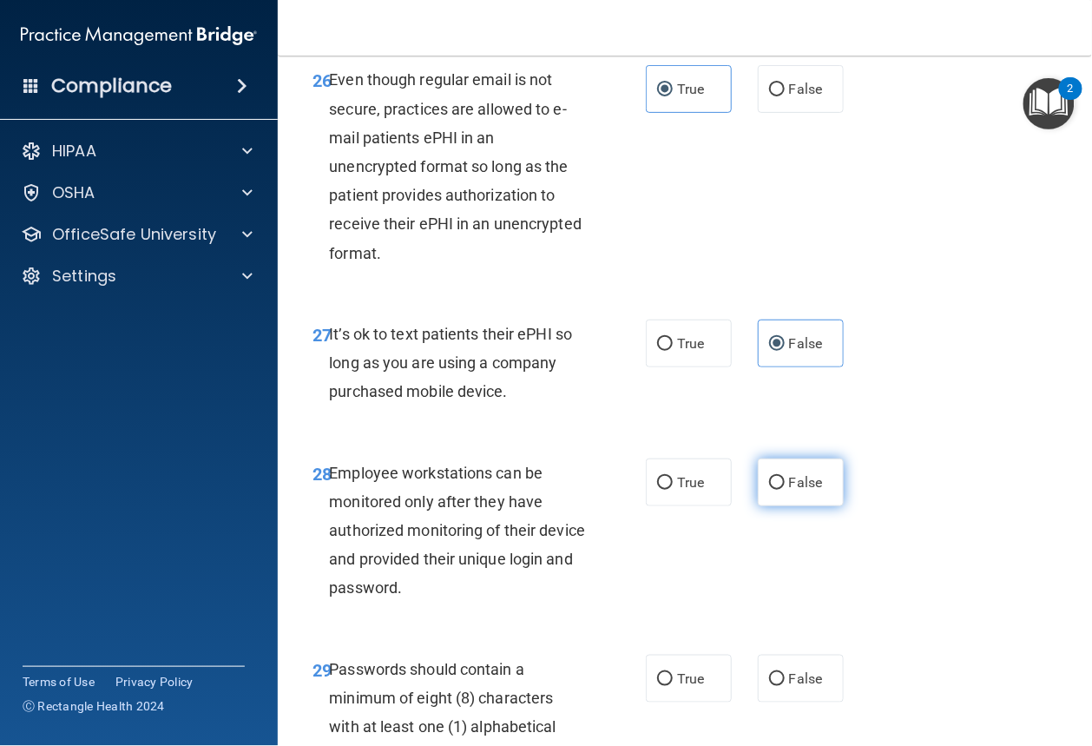
radio input "true"
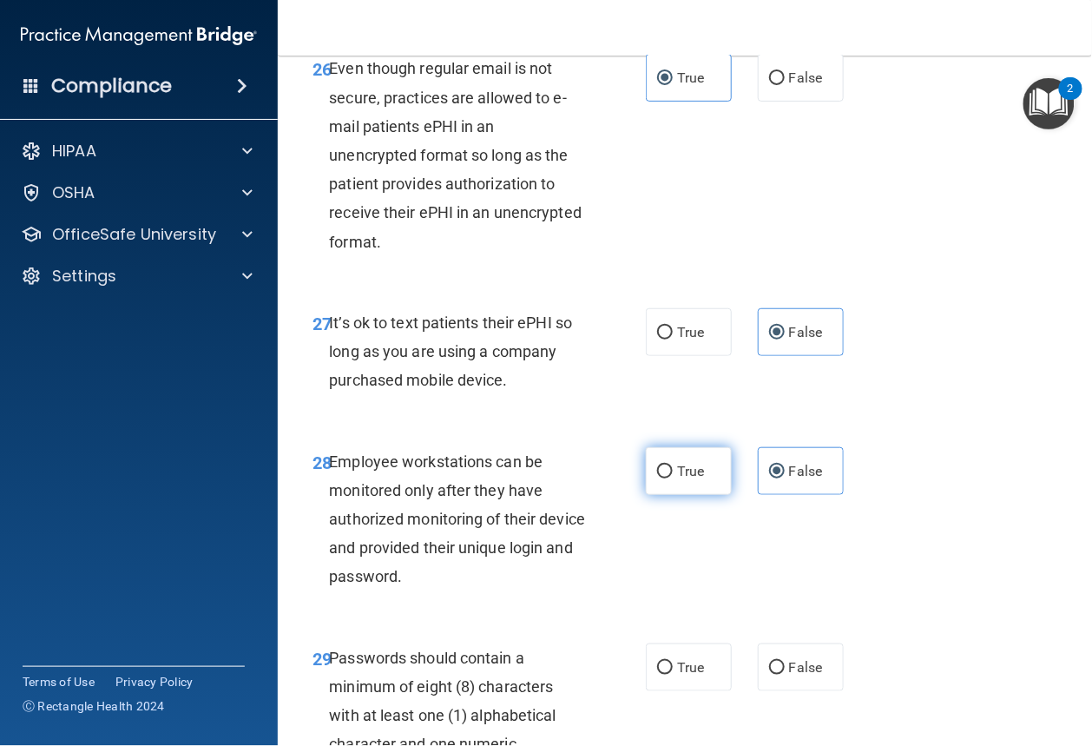
scroll to position [5233, 0]
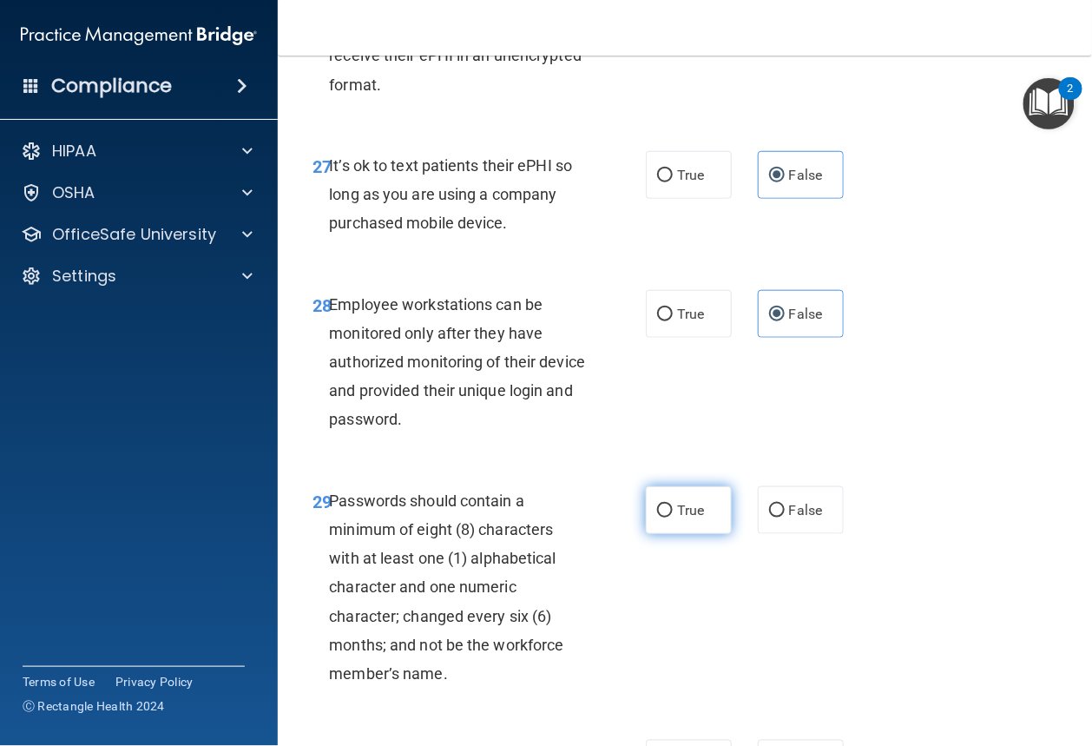
click at [672, 534] on label "True" at bounding box center [689, 510] width 86 height 48
click at [672, 517] on input "True" at bounding box center [665, 510] width 16 height 13
radio input "true"
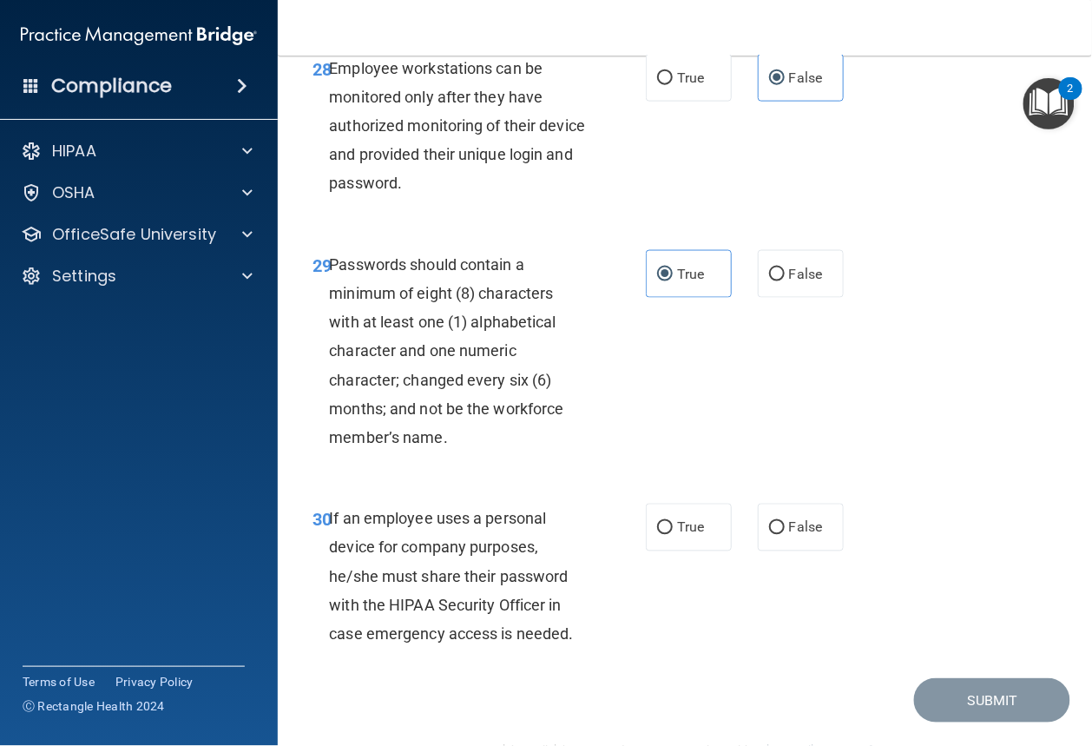
scroll to position [5573, 0]
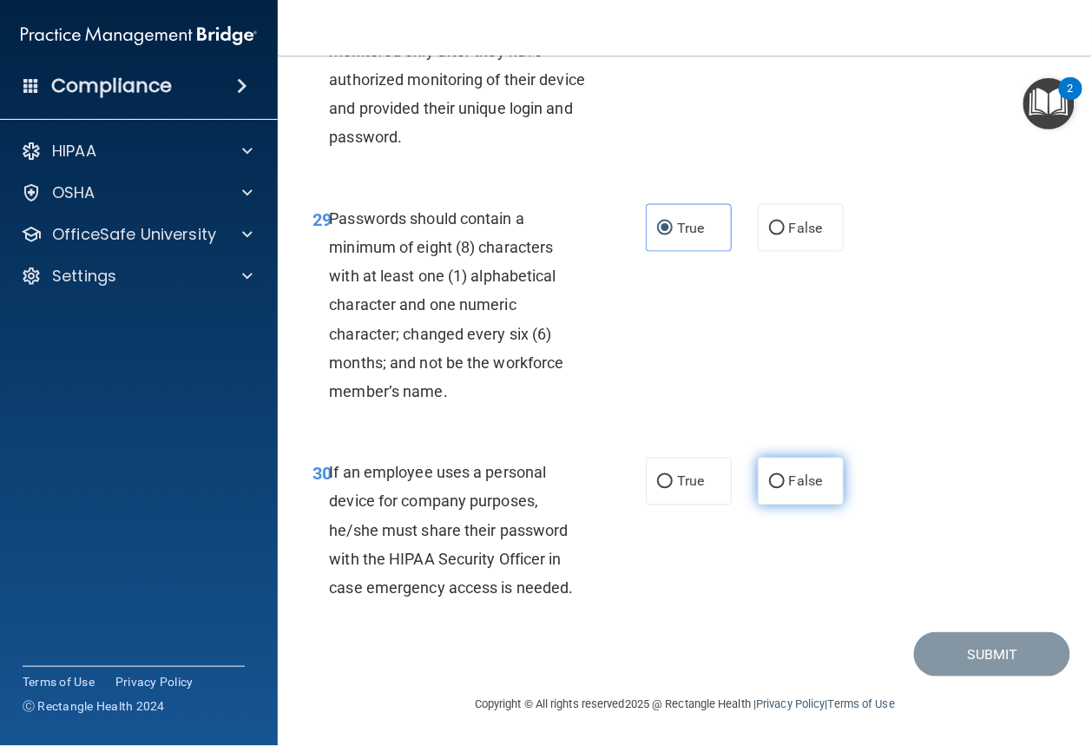
click at [773, 497] on label "False" at bounding box center [801, 481] width 86 height 48
click at [773, 489] on input "False" at bounding box center [777, 482] width 16 height 13
radio input "true"
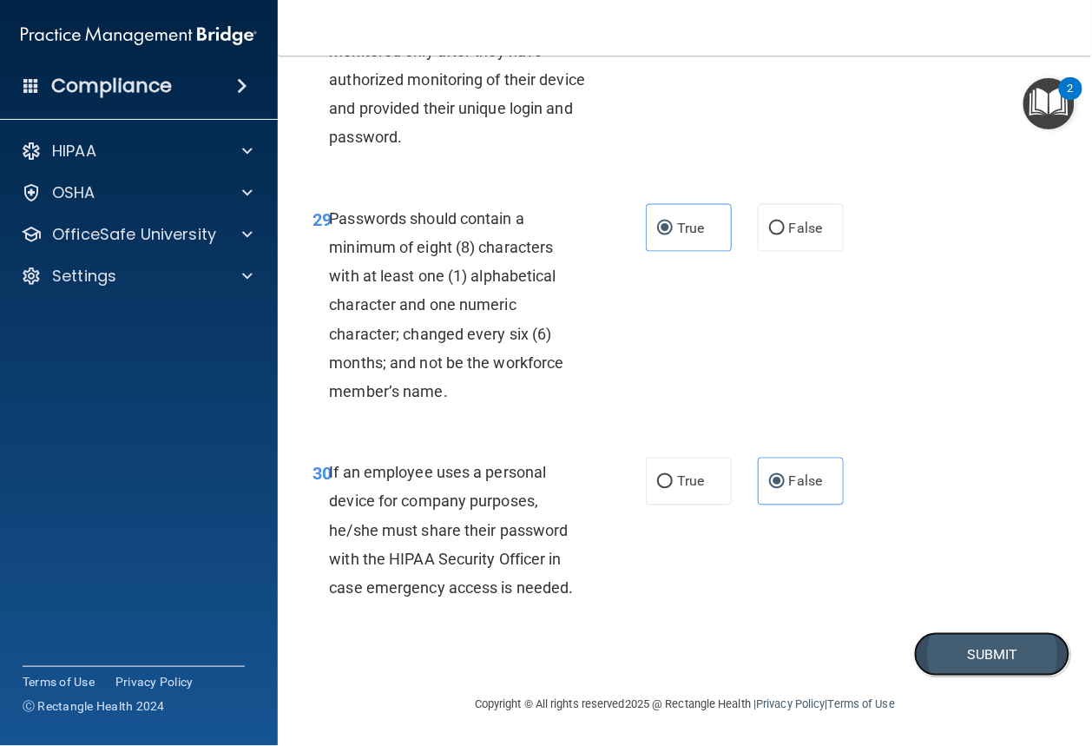
click at [982, 655] on button "Submit" at bounding box center [992, 654] width 156 height 44
click at [994, 651] on button "Submit" at bounding box center [992, 654] width 156 height 44
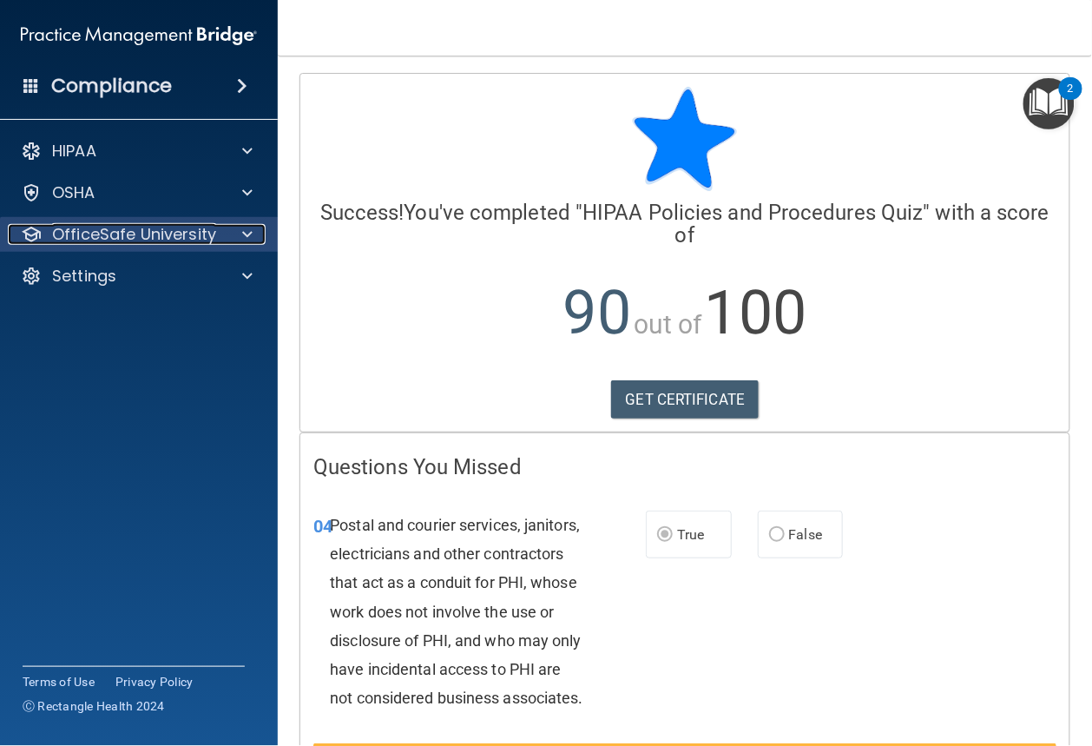
click at [247, 238] on span at bounding box center [247, 234] width 10 height 21
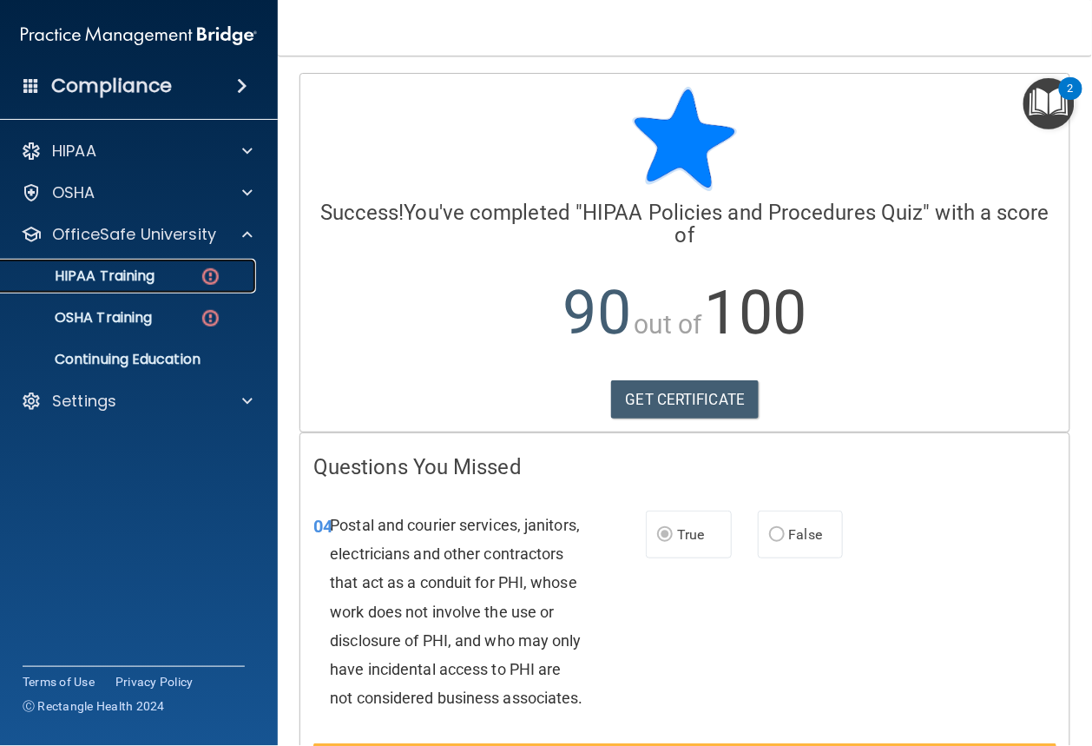
click at [169, 279] on div "HIPAA Training" at bounding box center [129, 275] width 237 height 17
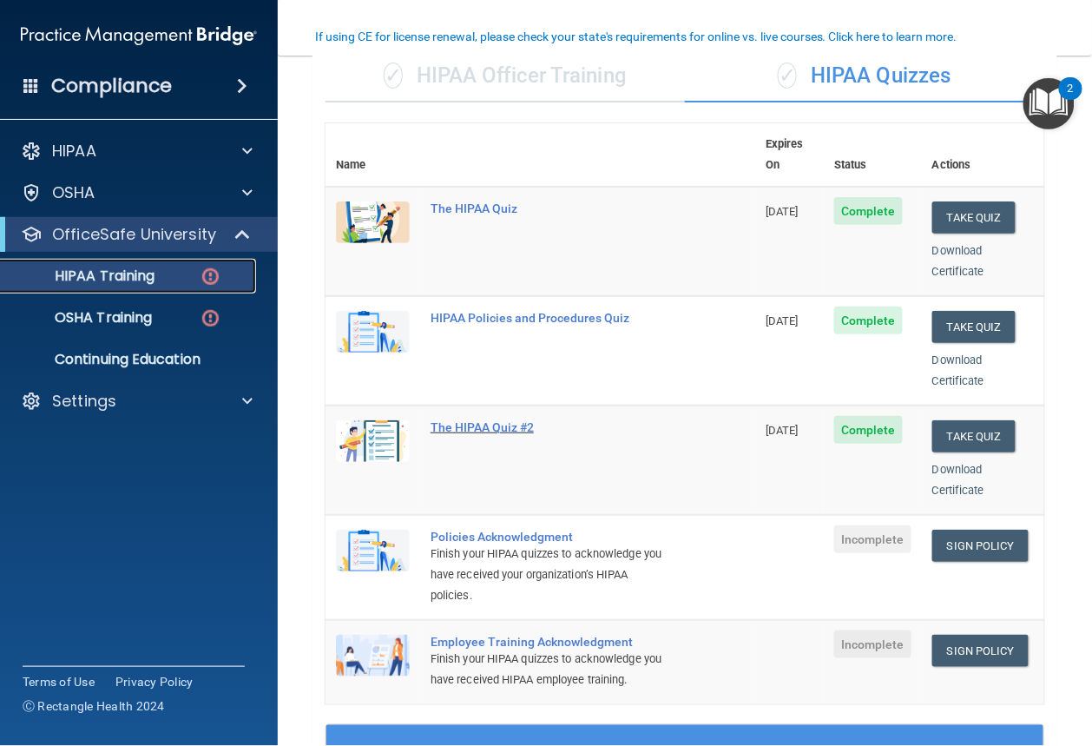
scroll to position [301, 0]
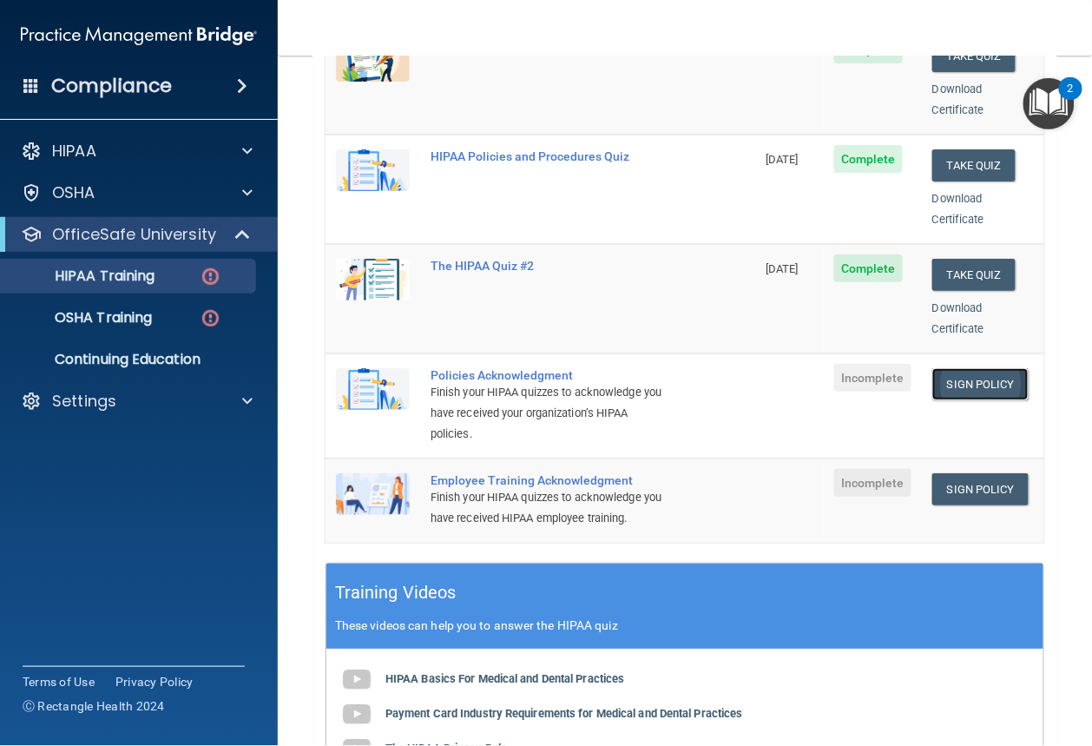
click at [965, 368] on link "Sign Policy" at bounding box center [980, 384] width 96 height 32
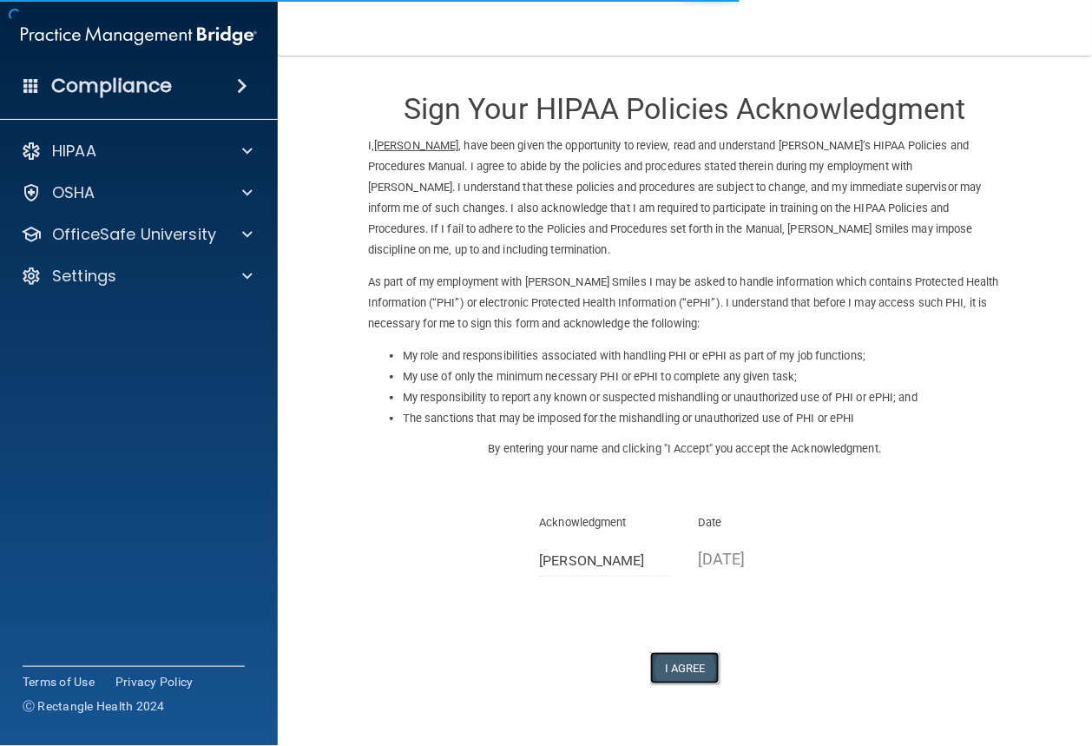
click at [666, 668] on button "I Agree" at bounding box center [684, 668] width 69 height 32
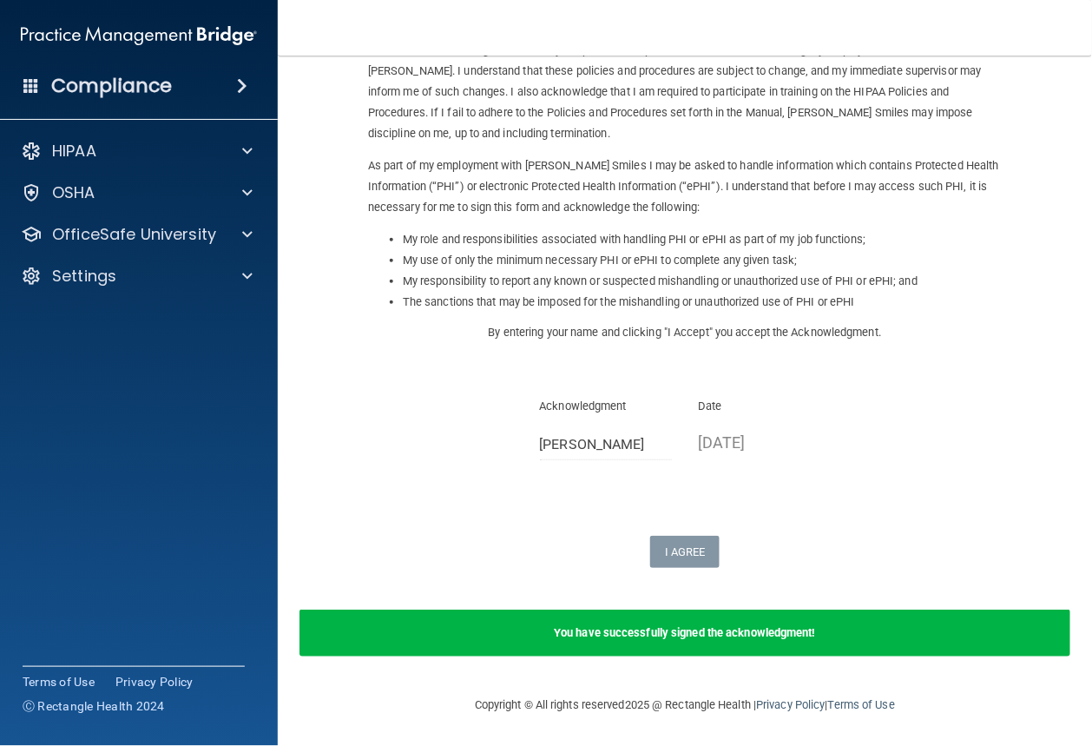
scroll to position [117, 0]
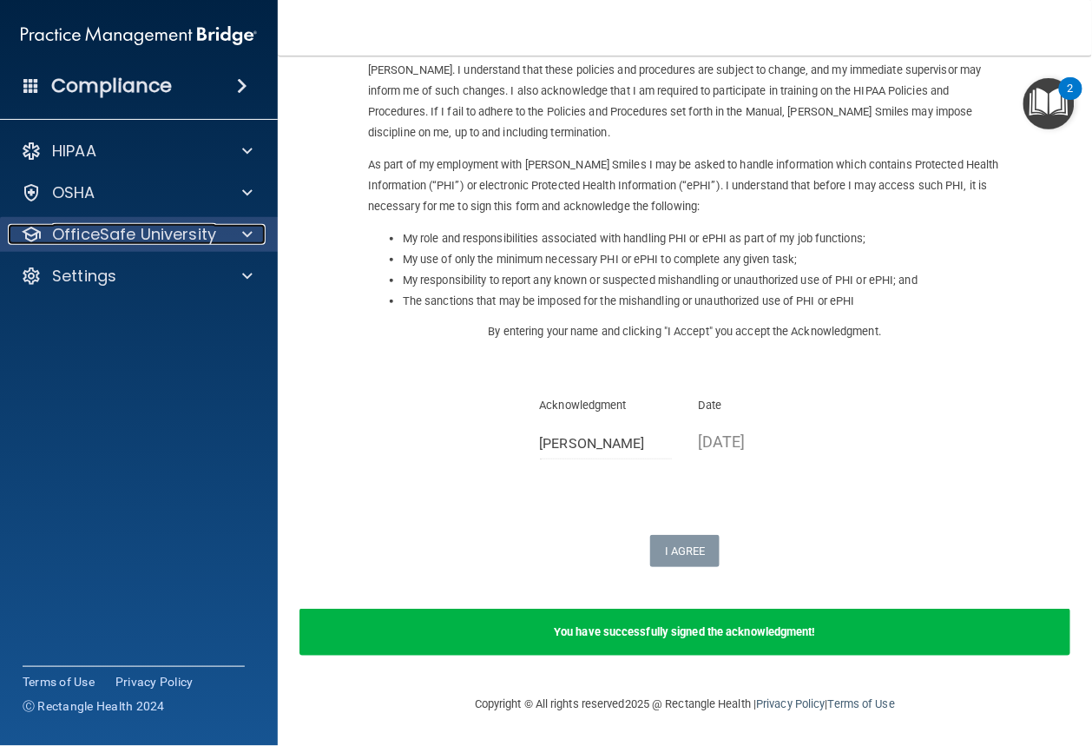
click at [154, 242] on p "OfficeSafe University" at bounding box center [134, 234] width 164 height 21
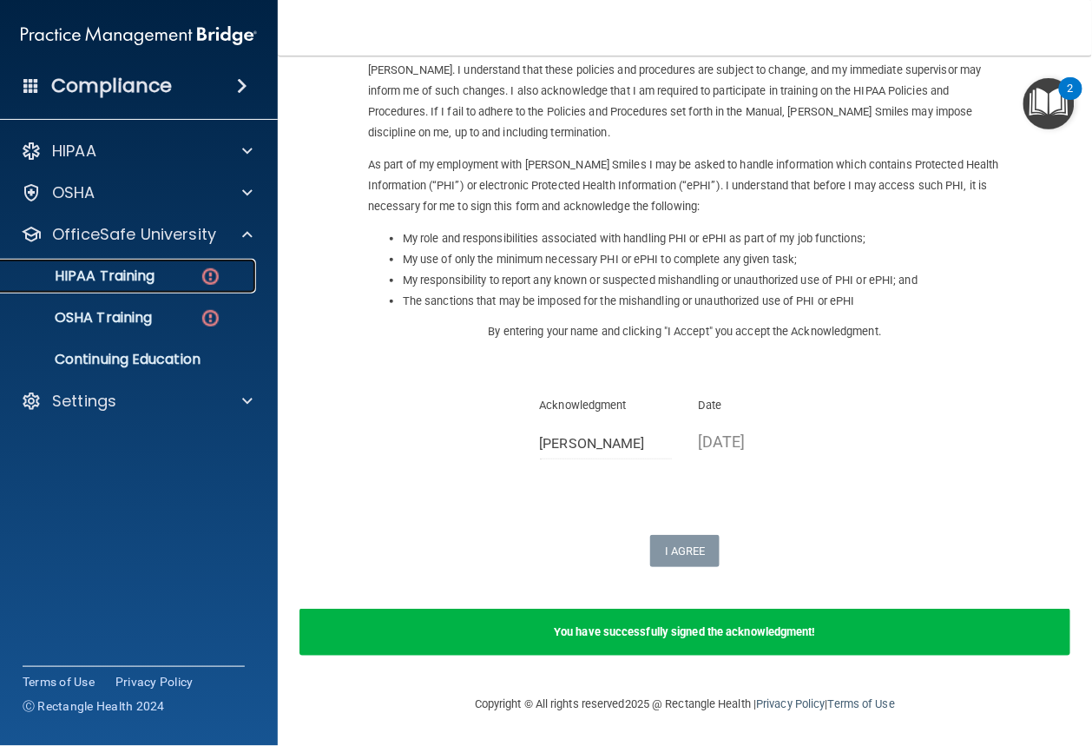
click at [201, 279] on img at bounding box center [211, 277] width 22 height 22
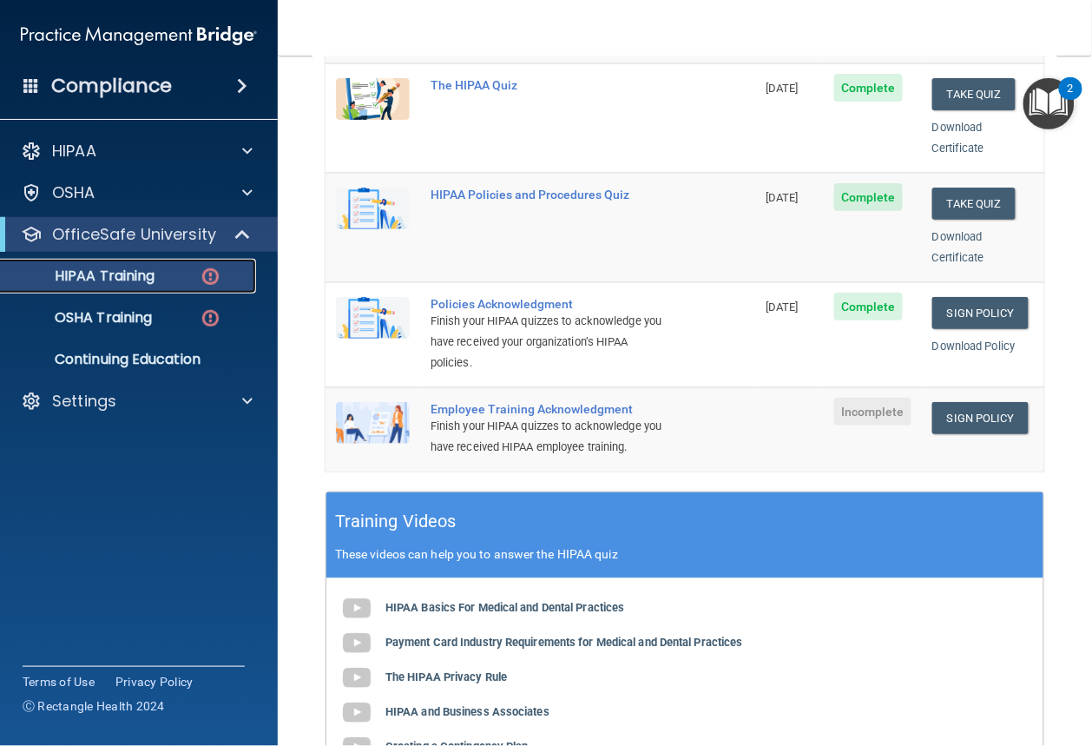
scroll to position [305, 0]
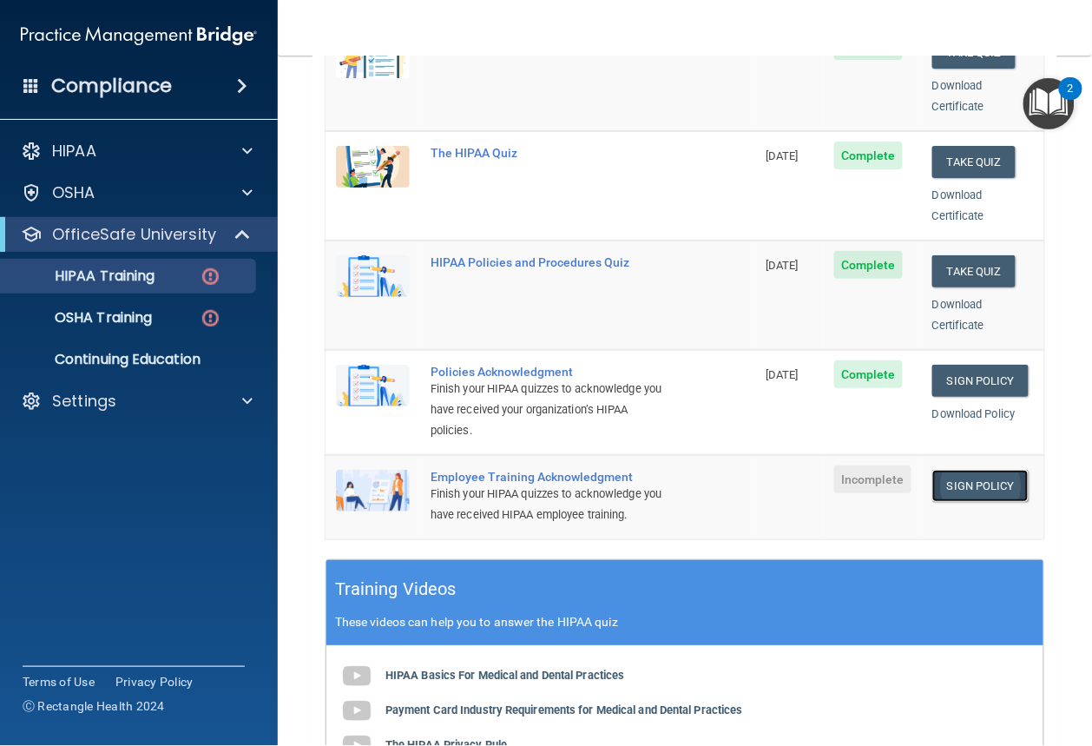
click at [982, 472] on link "Sign Policy" at bounding box center [980, 486] width 96 height 32
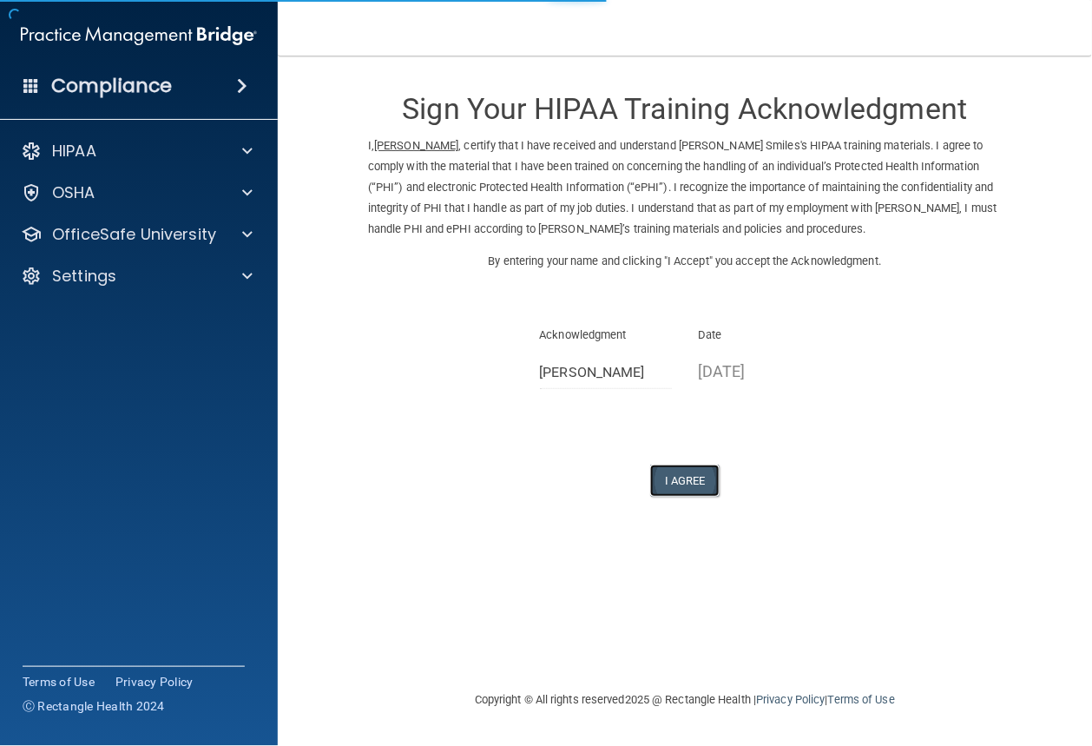
click at [690, 482] on button "I Agree" at bounding box center [684, 480] width 69 height 32
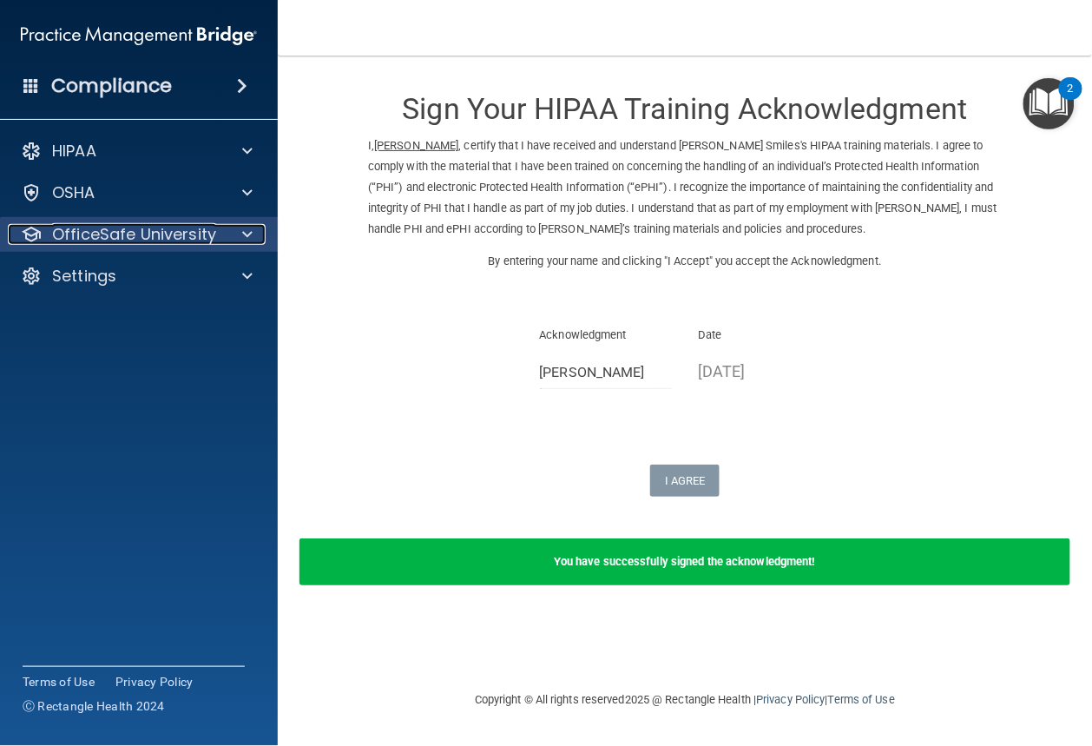
click at [134, 239] on p "OfficeSafe University" at bounding box center [134, 234] width 164 height 21
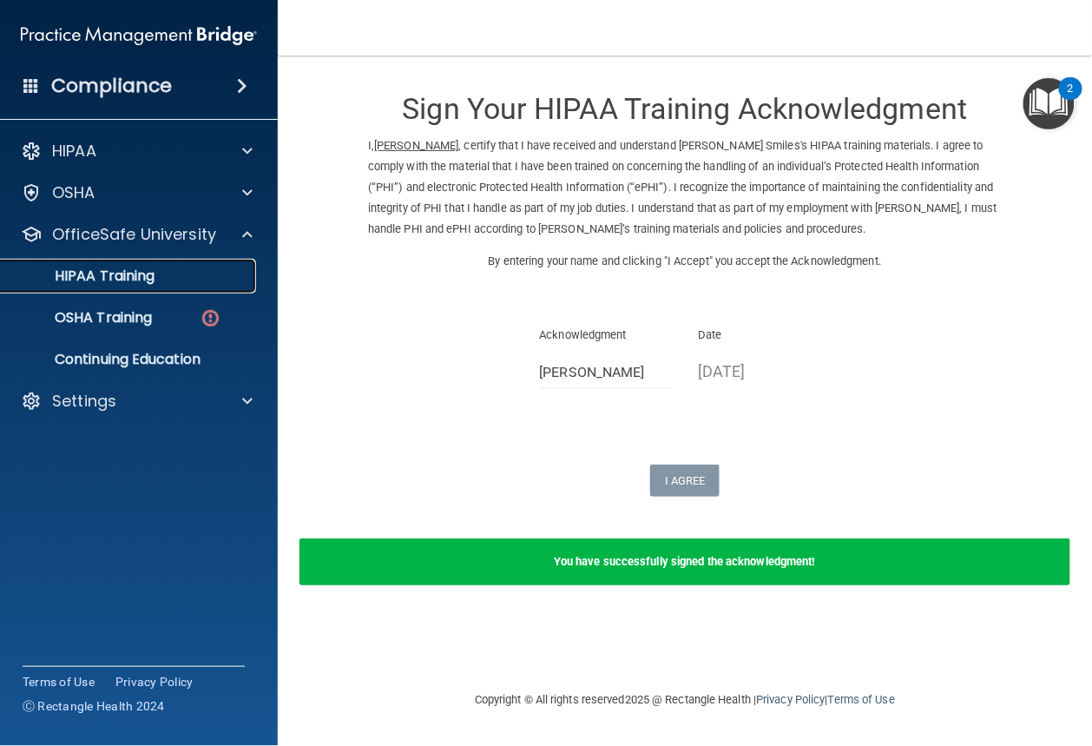
click at [229, 280] on div "HIPAA Training" at bounding box center [129, 275] width 237 height 17
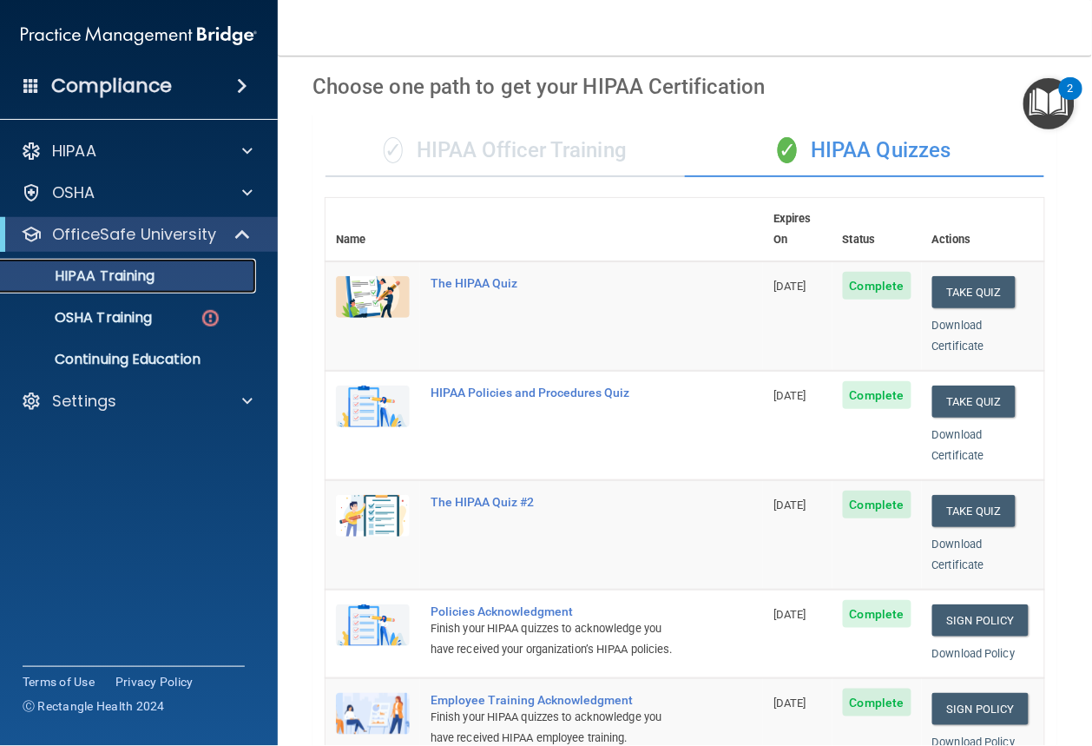
scroll to position [18, 0]
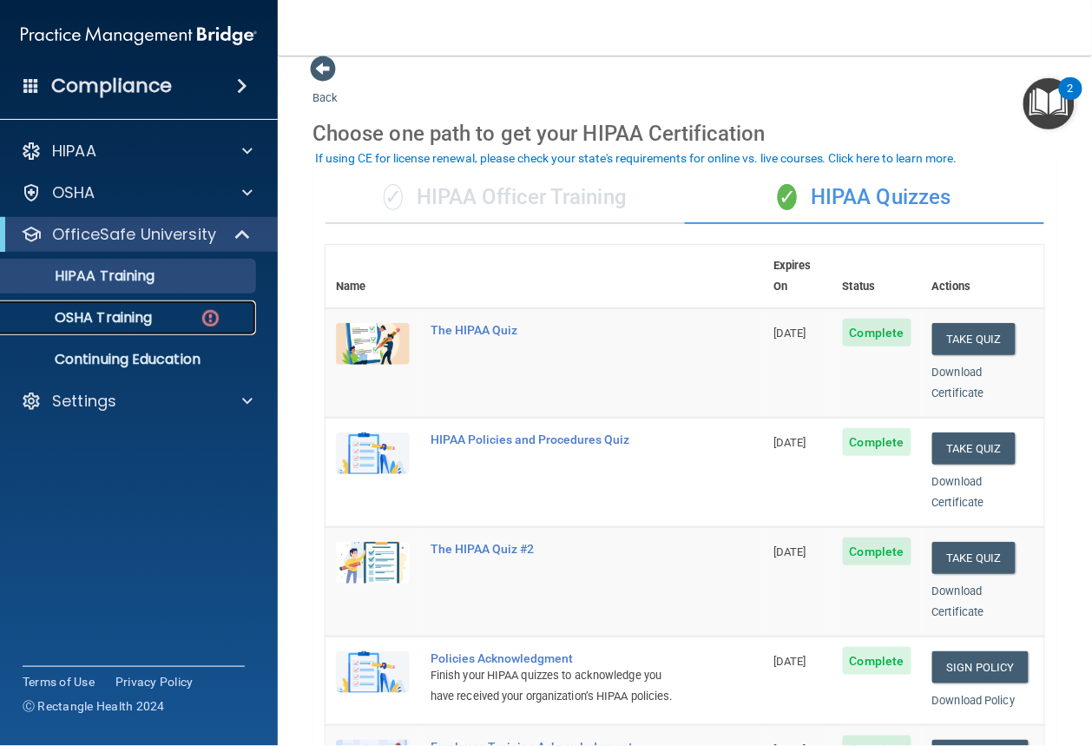
click at [171, 325] on div "OSHA Training" at bounding box center [129, 317] width 237 height 17
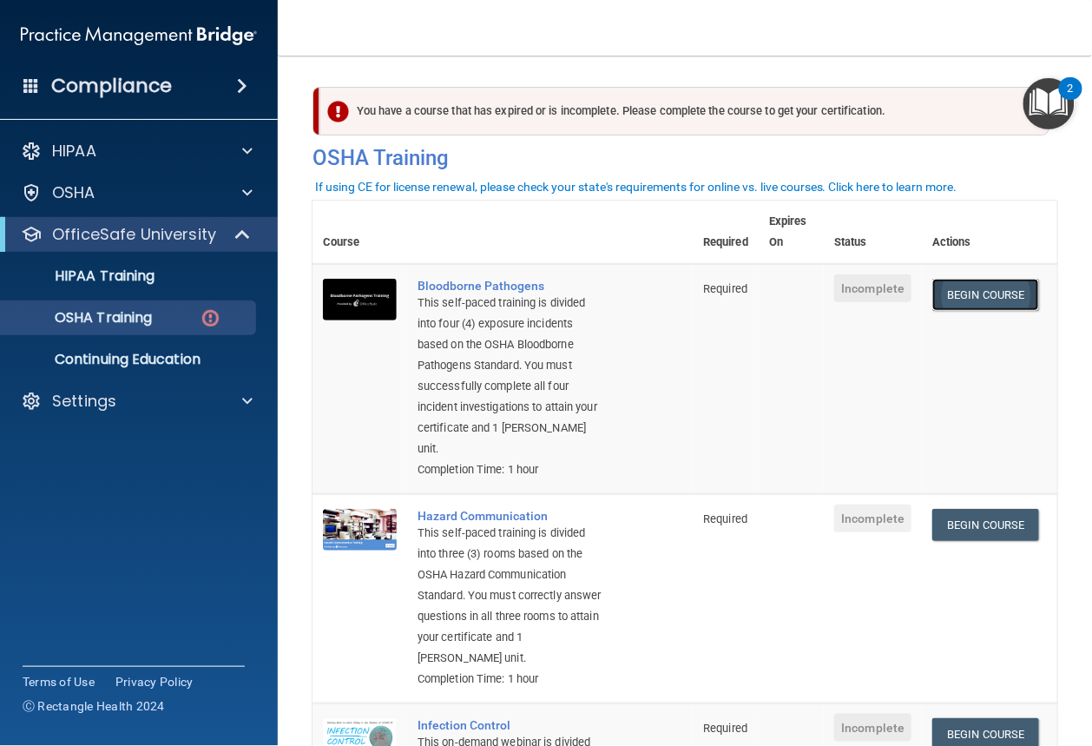
click at [991, 305] on link "Begin Course" at bounding box center [985, 295] width 106 height 32
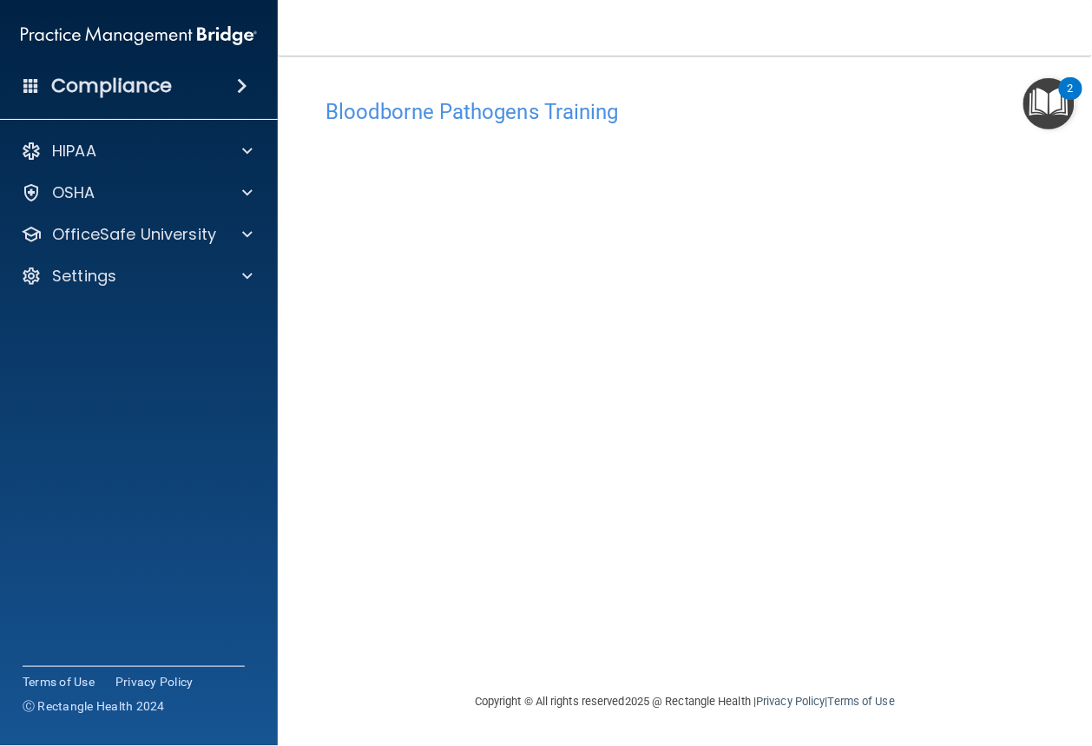
click at [1076, 90] on div "2" at bounding box center [1070, 88] width 23 height 23
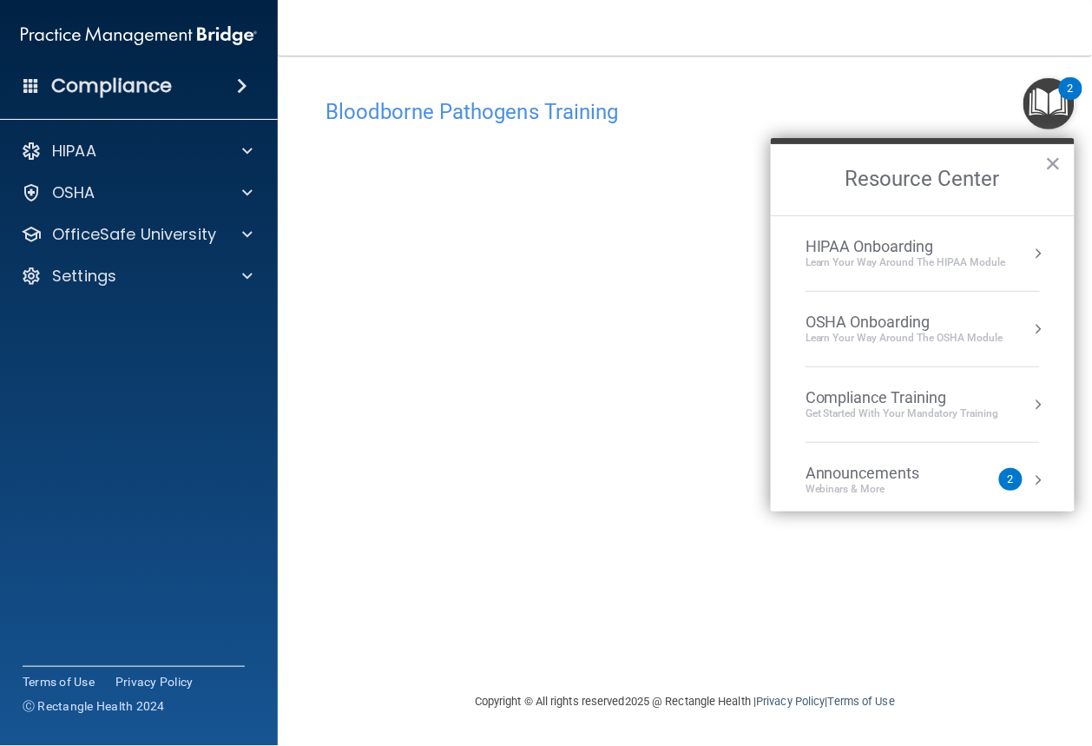
click at [932, 82] on div "Bloodborne Pathogens Training This course doesn’t expire until . Are you sure y…" at bounding box center [684, 373] width 745 height 601
click at [1054, 170] on button "×" at bounding box center [1053, 163] width 16 height 28
